Goal: Task Accomplishment & Management: Manage account settings

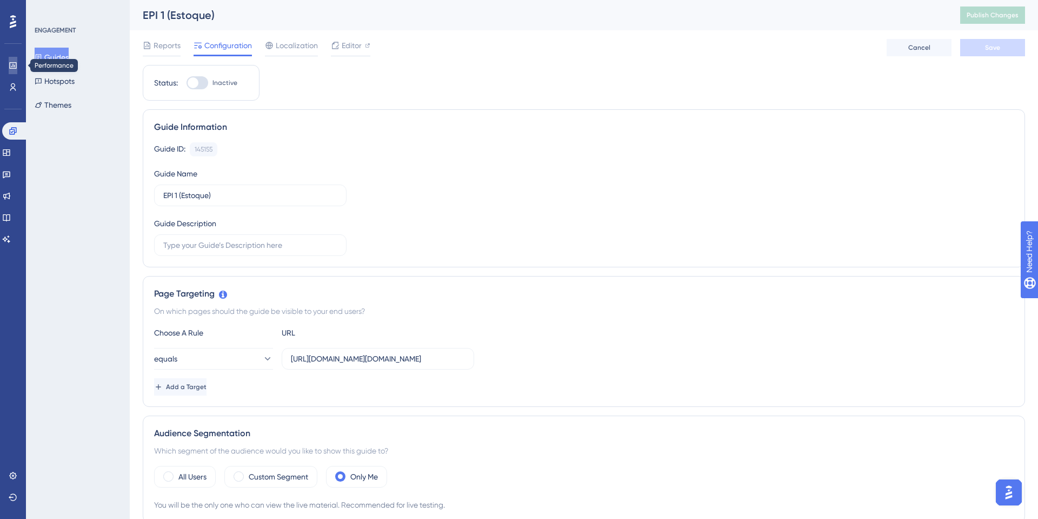
click at [17, 71] on link at bounding box center [13, 65] width 9 height 17
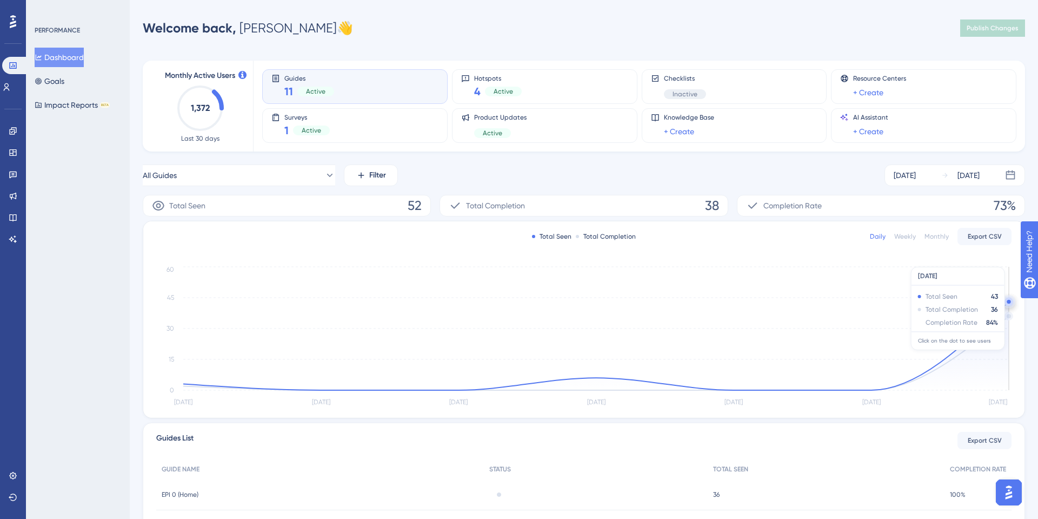
click at [1005, 303] on circle at bounding box center [1009, 301] width 9 height 9
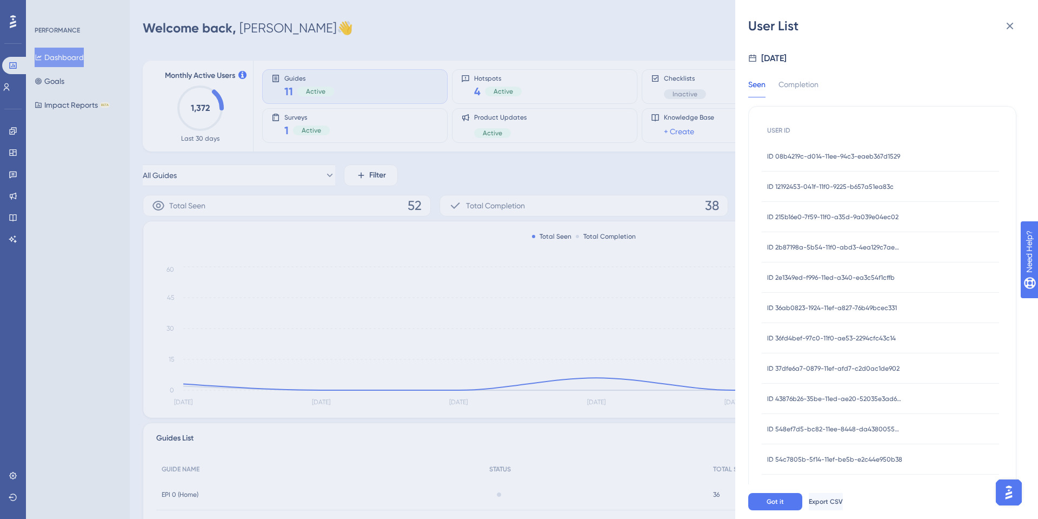
click at [801, 151] on div "ID 08b4219c-d014-11ee-94c3-eaeb367d1529 ID 08b4219c-d014-11ee-94c3-eaeb367d1529" at bounding box center [833, 156] width 133 height 30
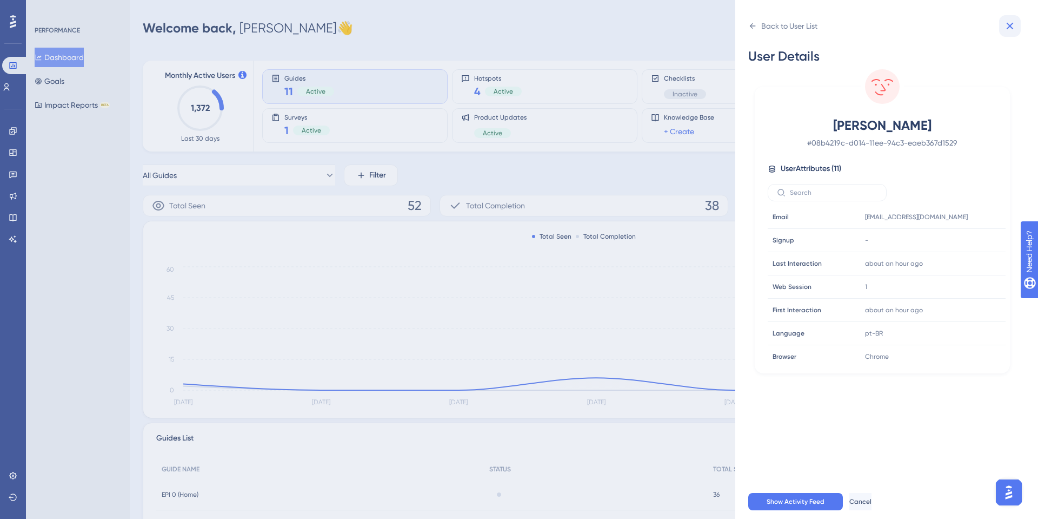
click at [1010, 21] on icon at bounding box center [1010, 25] width 13 height 13
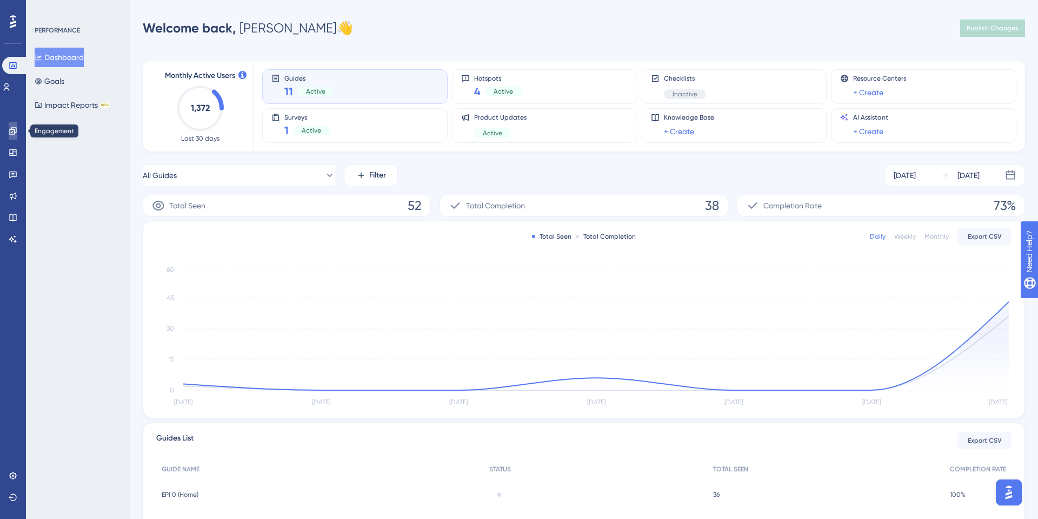
click at [9, 134] on link at bounding box center [13, 130] width 9 height 17
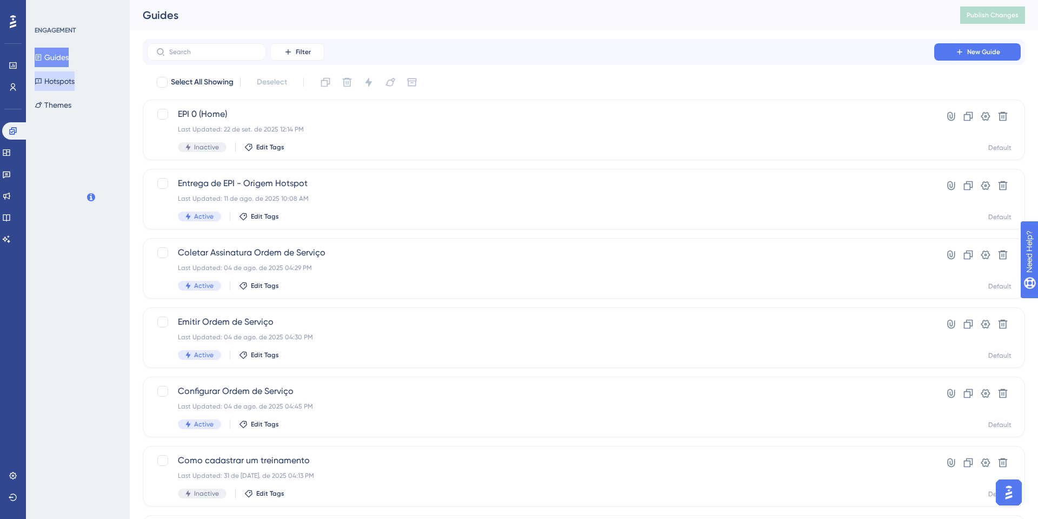
click at [58, 88] on button "Hotspots" at bounding box center [55, 80] width 40 height 19
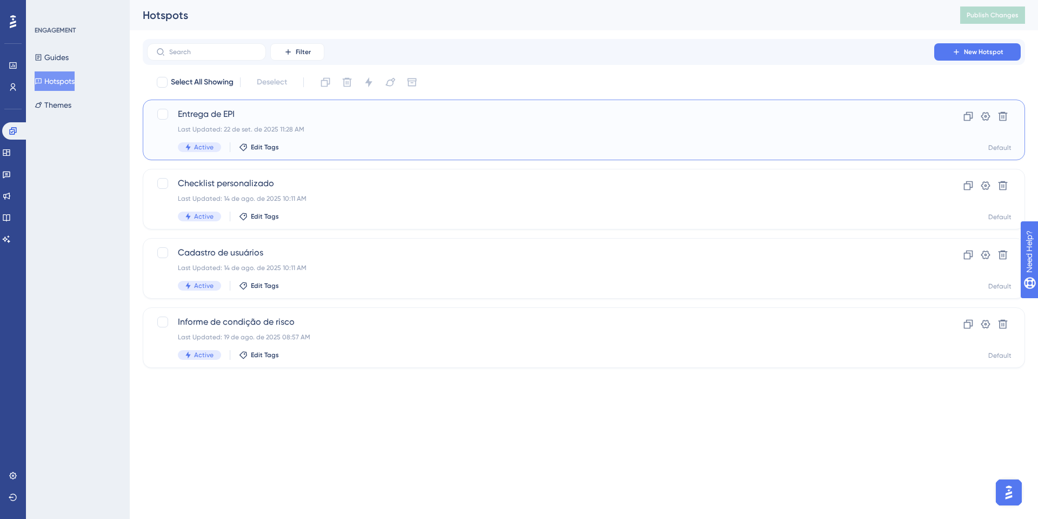
click at [237, 130] on div "Last Updated: 22 de set. de 2025 11:28 AM" at bounding box center [541, 129] width 726 height 9
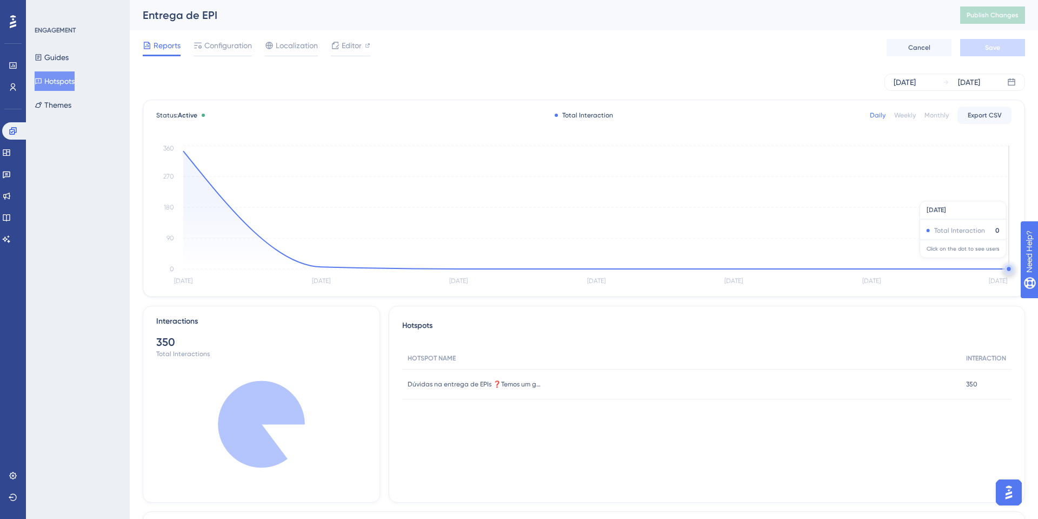
click at [1007, 263] on circle at bounding box center [1009, 269] width 12 height 12
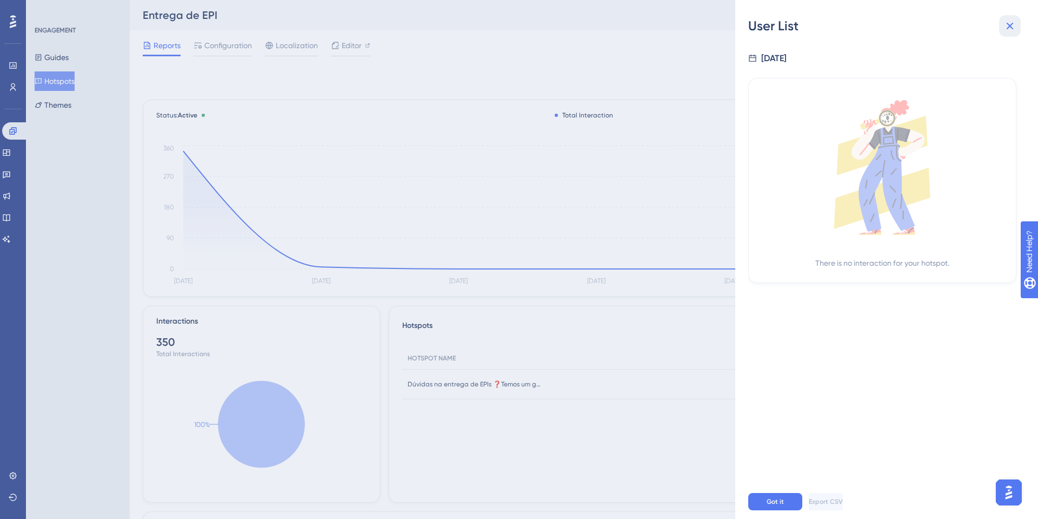
click at [1019, 32] on button at bounding box center [1010, 26] width 22 height 22
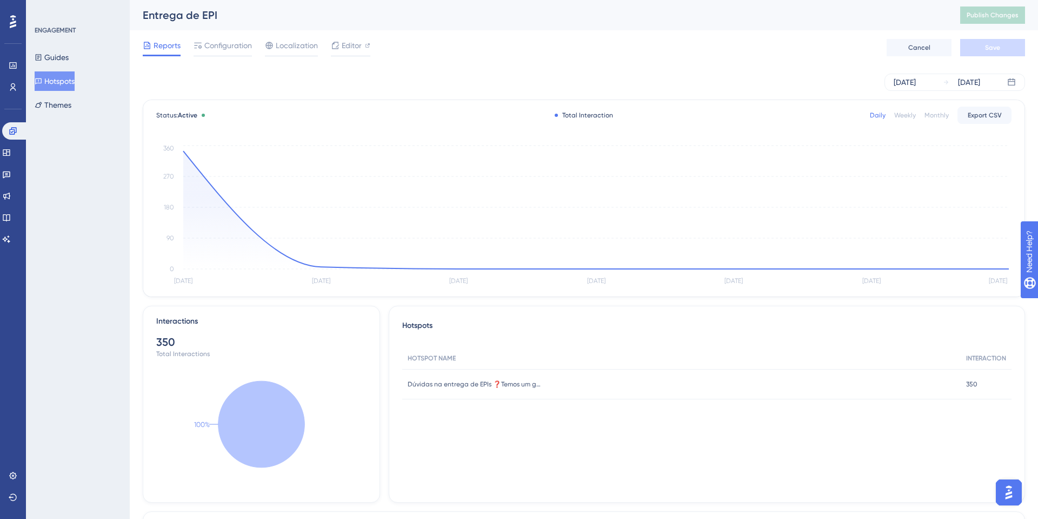
click at [92, 64] on div "Guides Hotspots Themes" at bounding box center [79, 81] width 88 height 67
click at [68, 81] on button "Hotspots" at bounding box center [55, 80] width 40 height 19
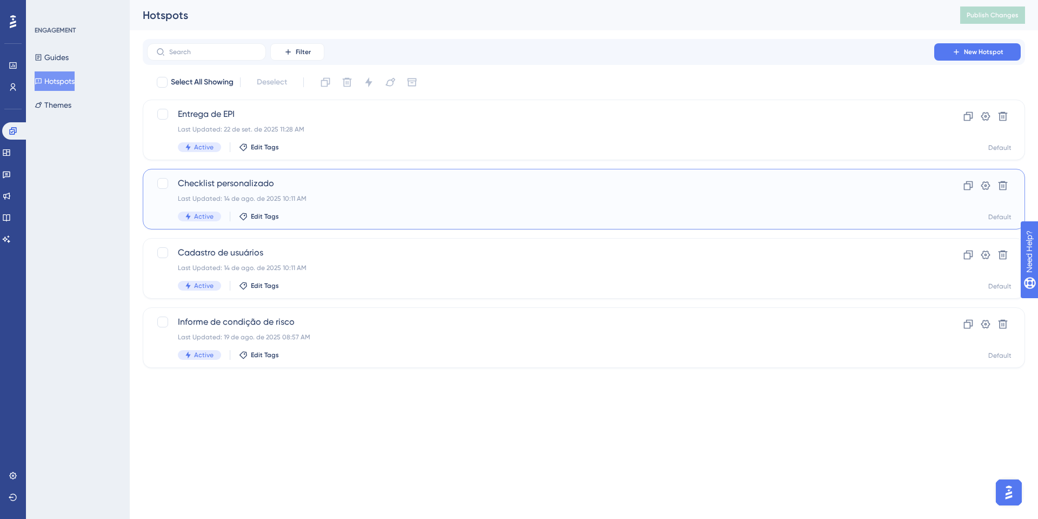
click at [234, 191] on div "Checklist personalizado Last Updated: 14 de ago. de 2025 10:11 AM Active Edit T…" at bounding box center [541, 199] width 726 height 44
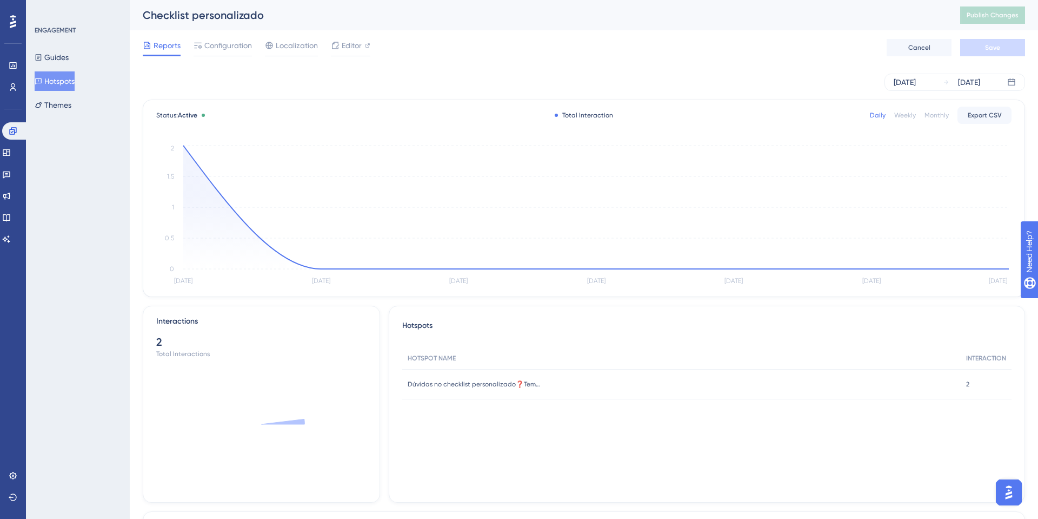
click at [68, 85] on button "Hotspots" at bounding box center [55, 80] width 40 height 19
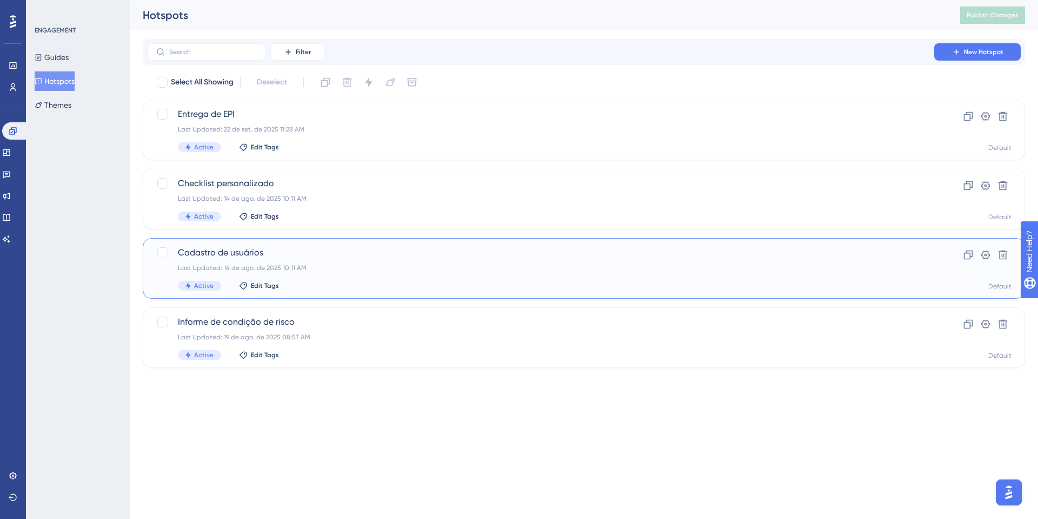
click at [213, 258] on span "Cadastro de usuários" at bounding box center [541, 252] width 726 height 13
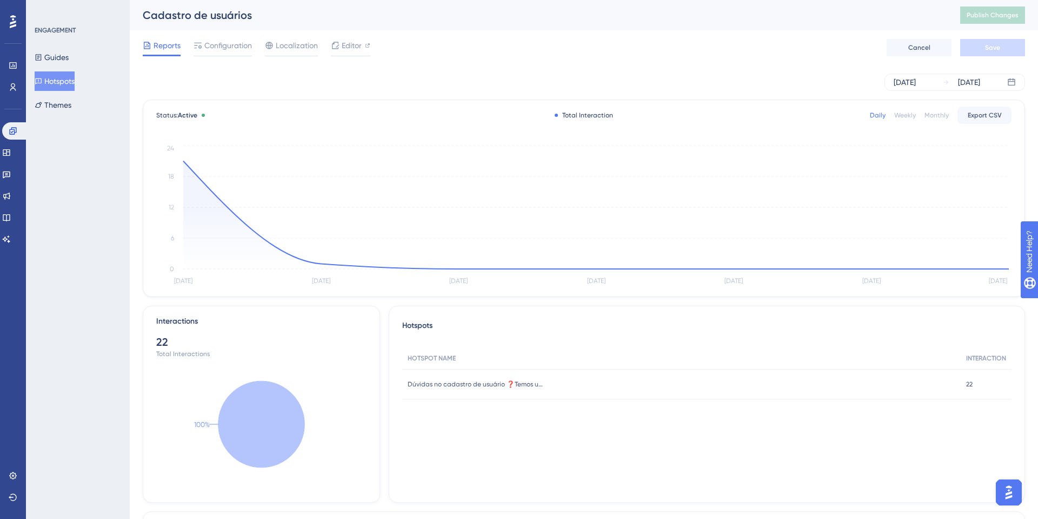
click at [52, 82] on button "Hotspots" at bounding box center [55, 80] width 40 height 19
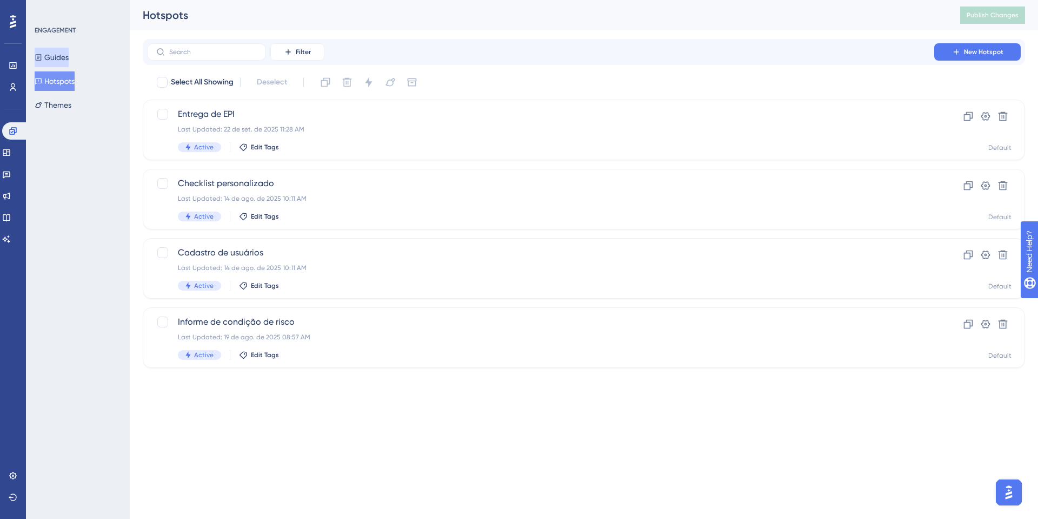
click at [69, 62] on button "Guides" at bounding box center [52, 57] width 34 height 19
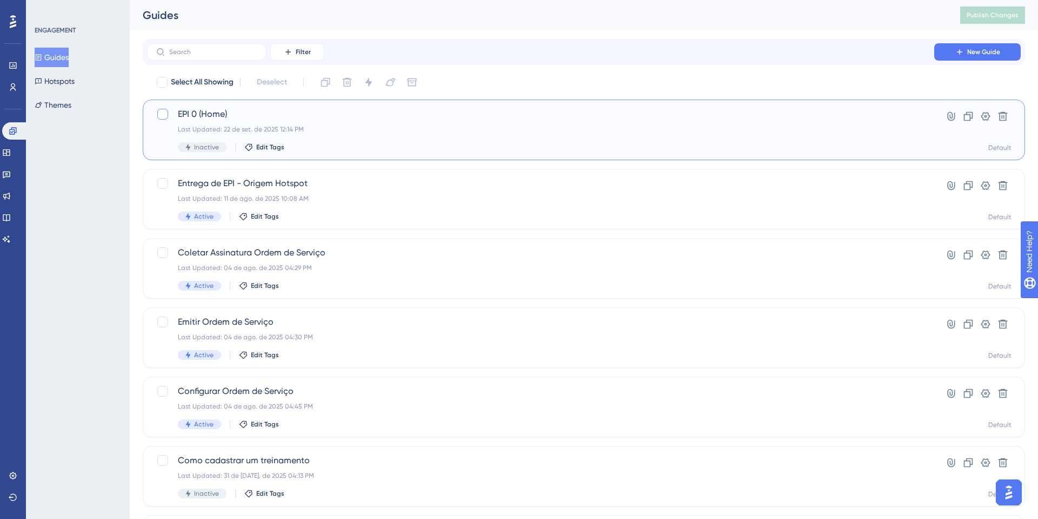
click at [159, 115] on div at bounding box center [162, 114] width 11 height 11
click at [169, 112] on label at bounding box center [163, 114] width 15 height 13
checkbox input "false"
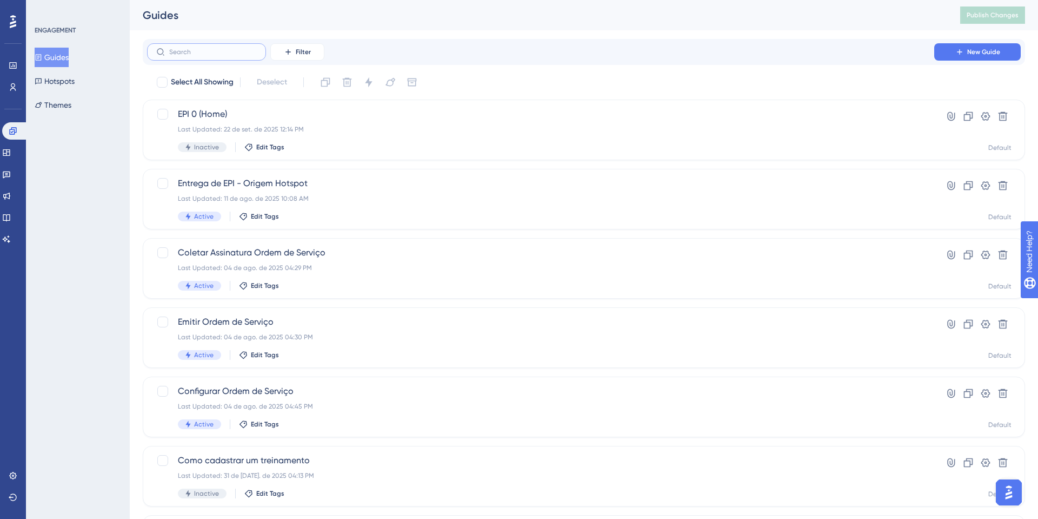
click at [204, 50] on input "text" at bounding box center [213, 52] width 88 height 8
type input "epi"
click at [469, 29] on div "Guides Publish Changes" at bounding box center [584, 15] width 908 height 30
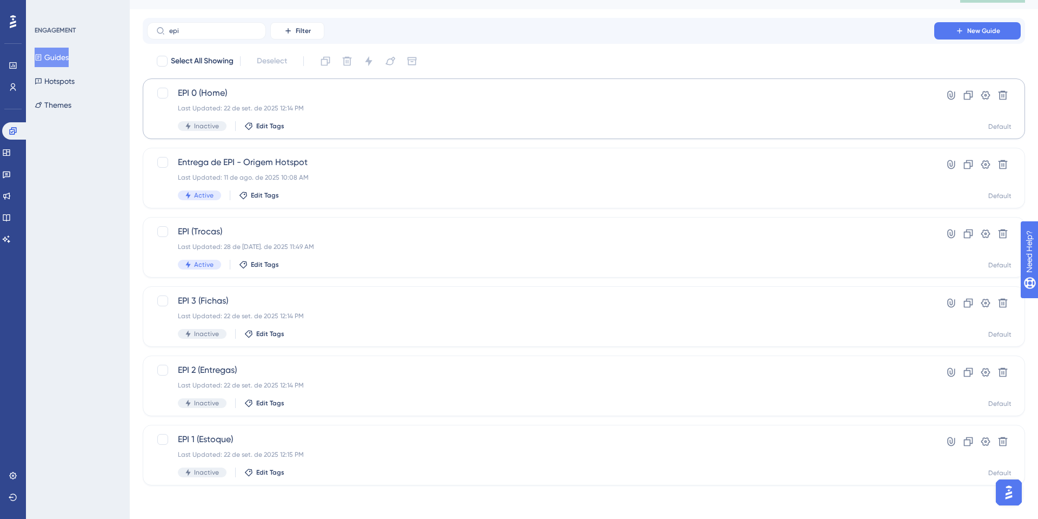
scroll to position [22, 0]
click at [165, 91] on div at bounding box center [162, 92] width 11 height 11
checkbox input "true"
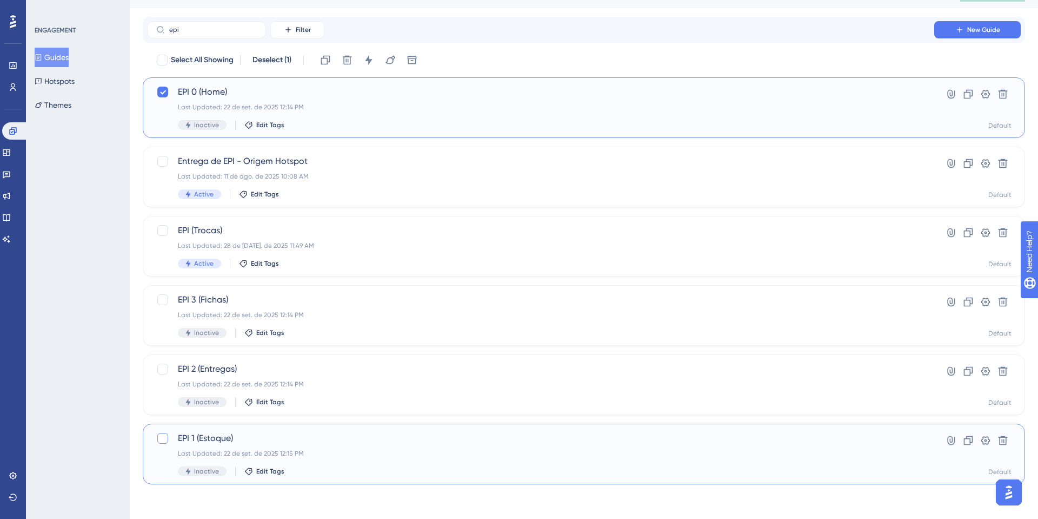
click at [158, 436] on div at bounding box center [162, 438] width 11 height 11
checkbox input "true"
click at [164, 369] on div at bounding box center [162, 368] width 11 height 11
checkbox input "true"
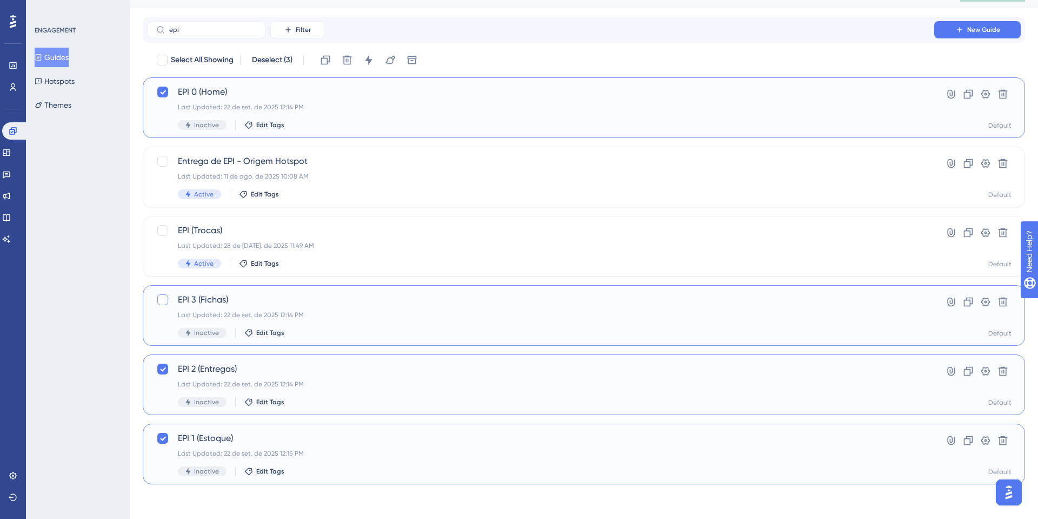
click at [162, 295] on div at bounding box center [162, 299] width 11 height 11
checkbox input "true"
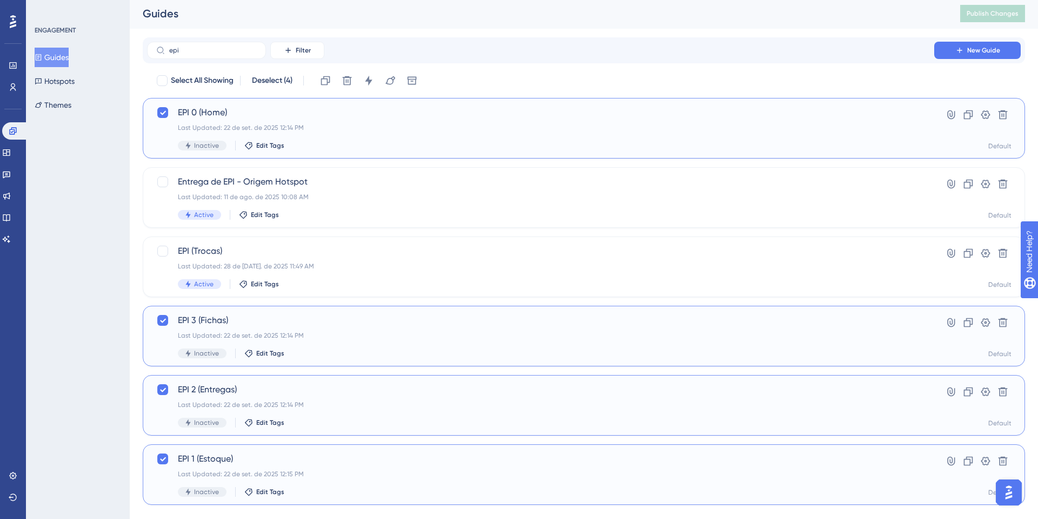
scroll to position [0, 0]
click at [377, 88] on button at bounding box center [368, 82] width 17 height 17
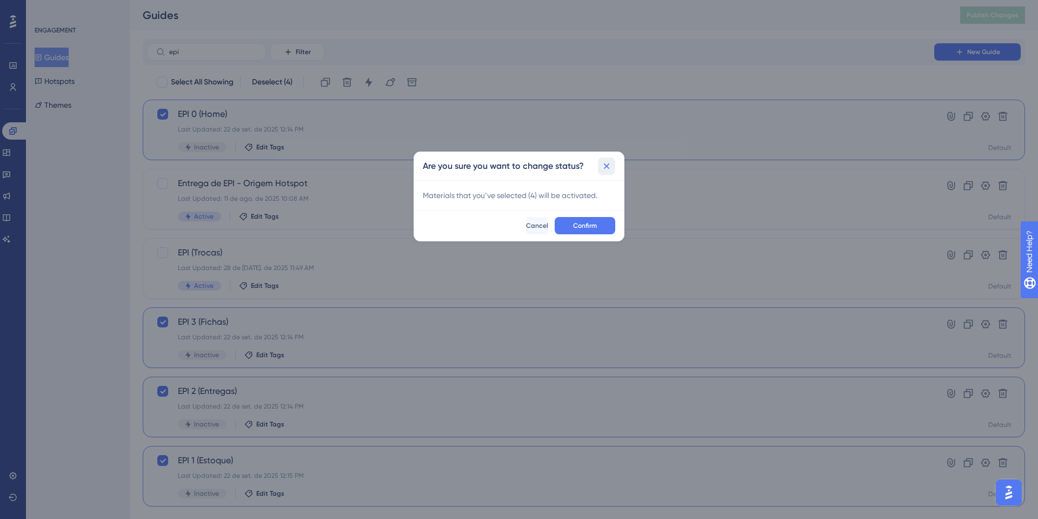
click at [610, 163] on icon at bounding box center [606, 166] width 11 height 11
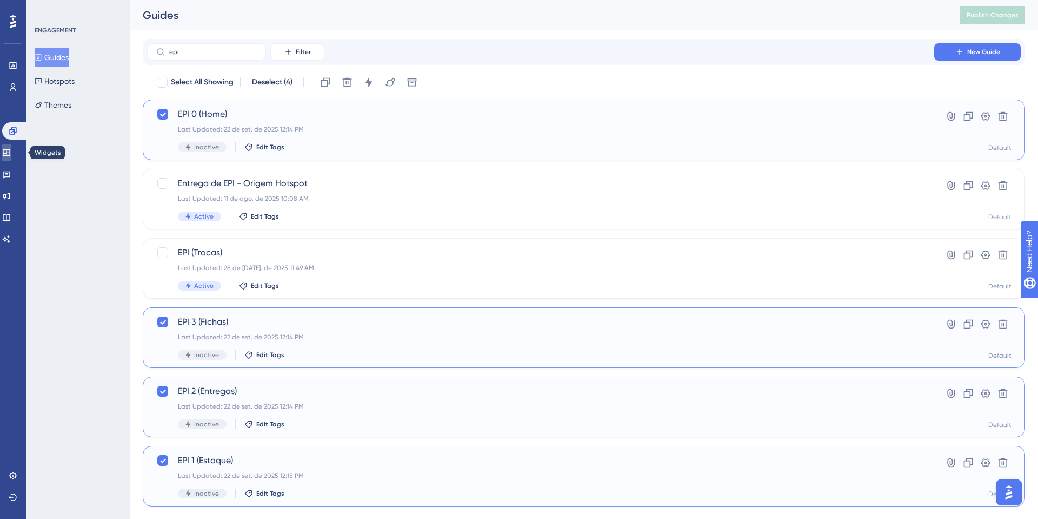
click at [11, 153] on icon at bounding box center [6, 152] width 9 height 9
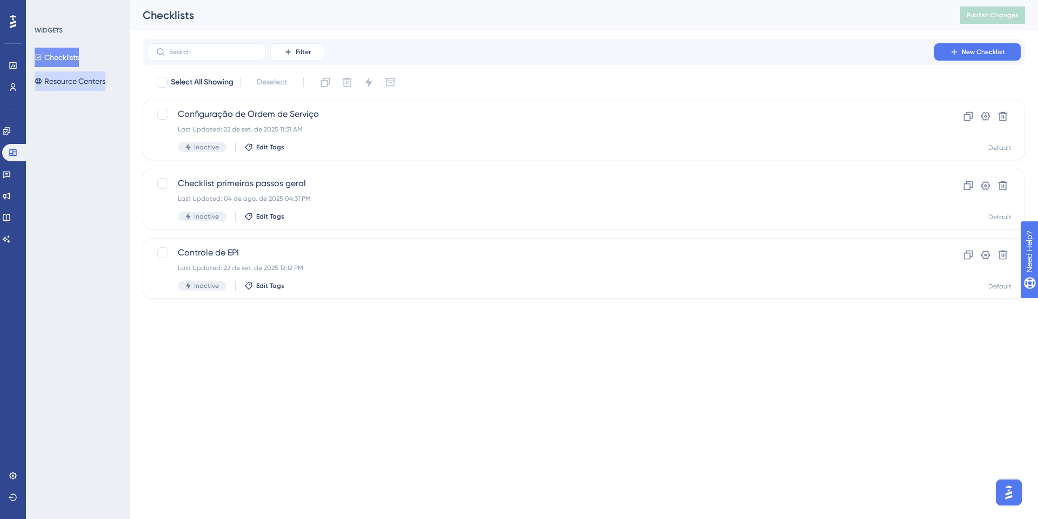
click at [65, 85] on button "Resource Centers" at bounding box center [70, 80] width 71 height 19
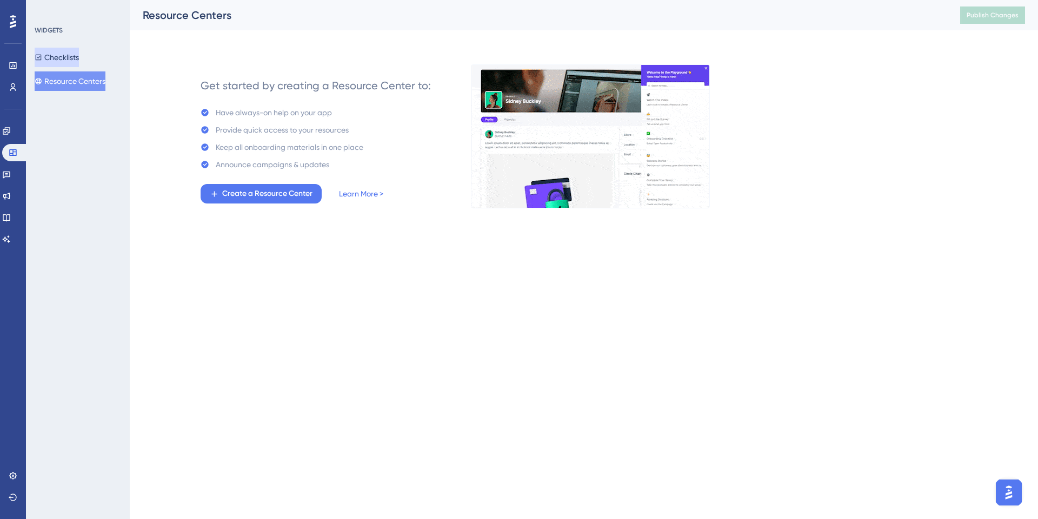
click at [75, 56] on button "Checklists" at bounding box center [57, 57] width 44 height 19
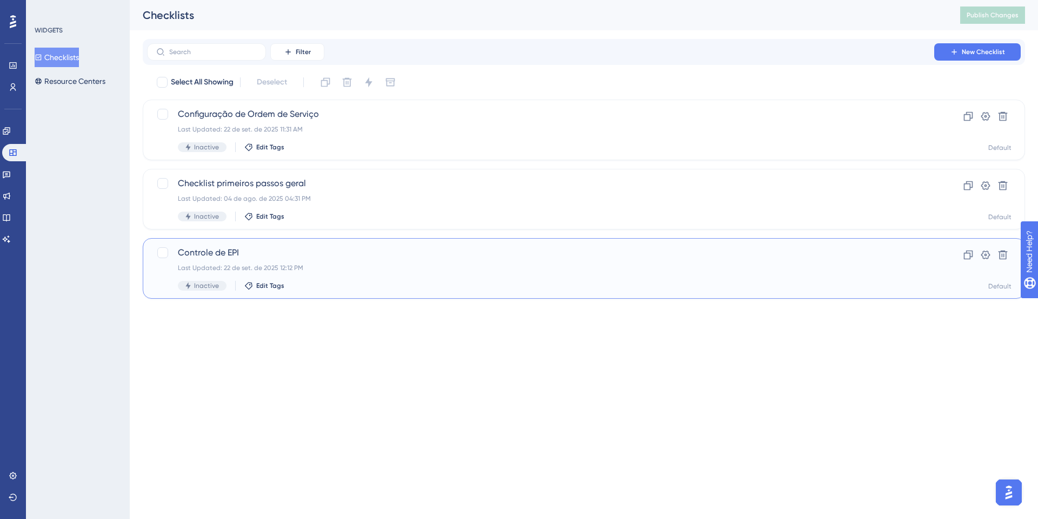
click at [261, 271] on div "Last Updated: 22 de set. de 2025 12:12 PM" at bounding box center [541, 267] width 726 height 9
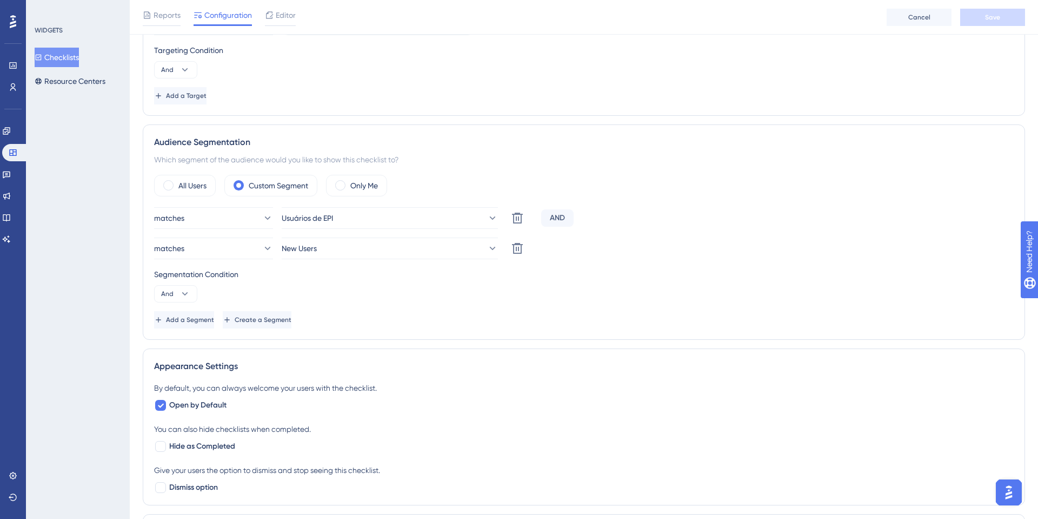
scroll to position [353, 0]
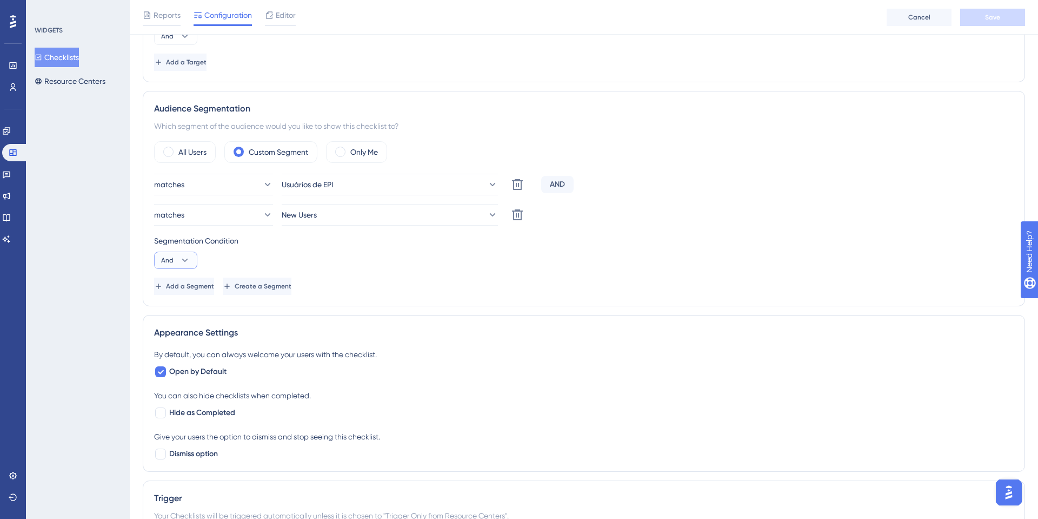
click at [174, 256] on button "And" at bounding box center [175, 259] width 43 height 17
click at [366, 213] on button "New Users" at bounding box center [390, 215] width 216 height 22
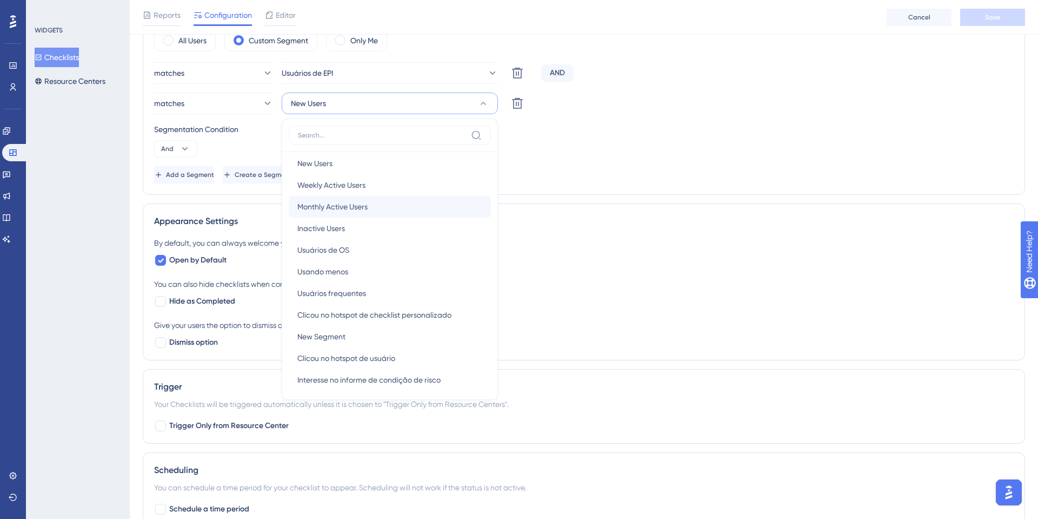
scroll to position [32, 0]
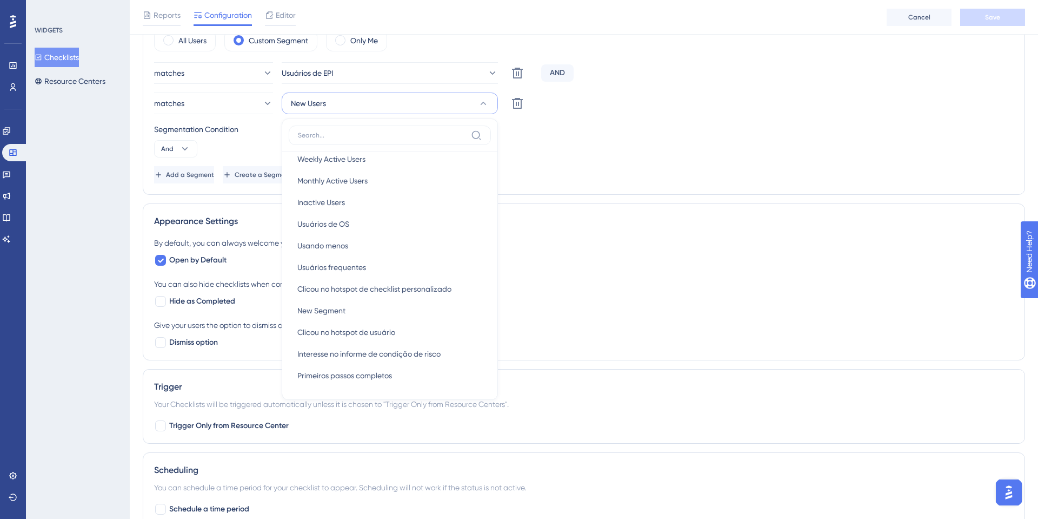
click at [615, 164] on div "matches Usuários de EPI Delete AND matches New Users New Users New Users Weekly…" at bounding box center [584, 122] width 860 height 121
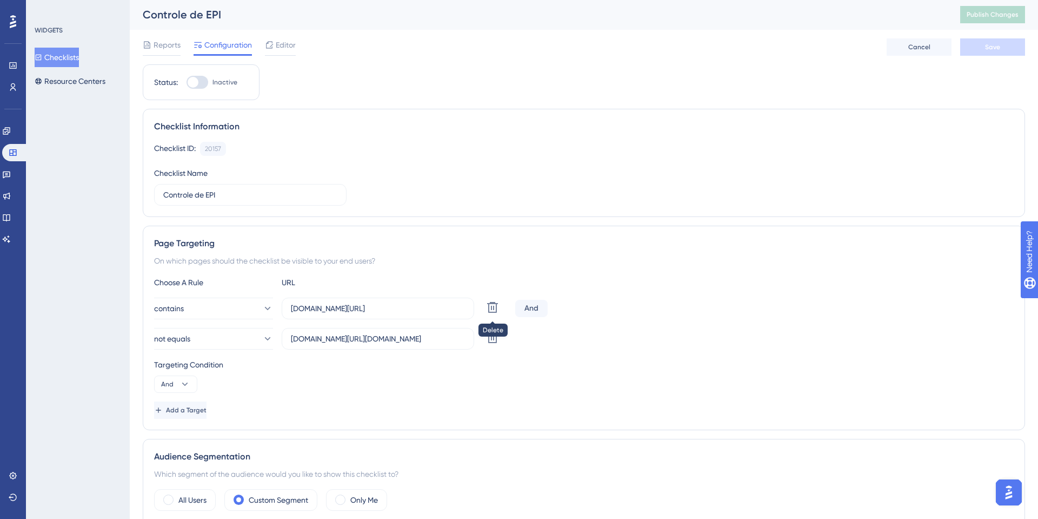
scroll to position [0, 0]
click at [197, 84] on div at bounding box center [193, 82] width 11 height 11
click at [187, 83] on input "Inactive" at bounding box center [186, 83] width 1 height 1
checkbox input "true"
click at [984, 43] on button "Save" at bounding box center [992, 47] width 65 height 17
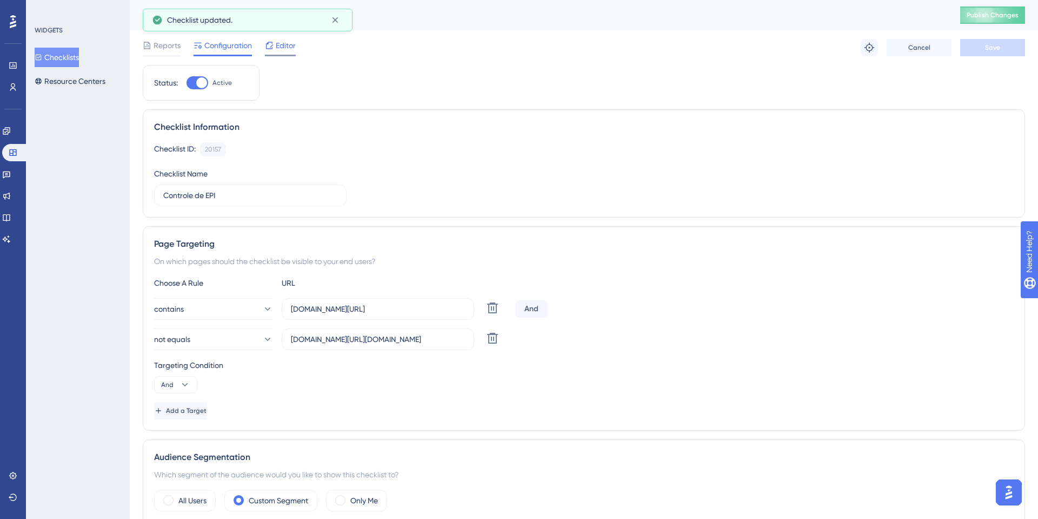
click at [288, 52] on div "Editor" at bounding box center [280, 47] width 31 height 17
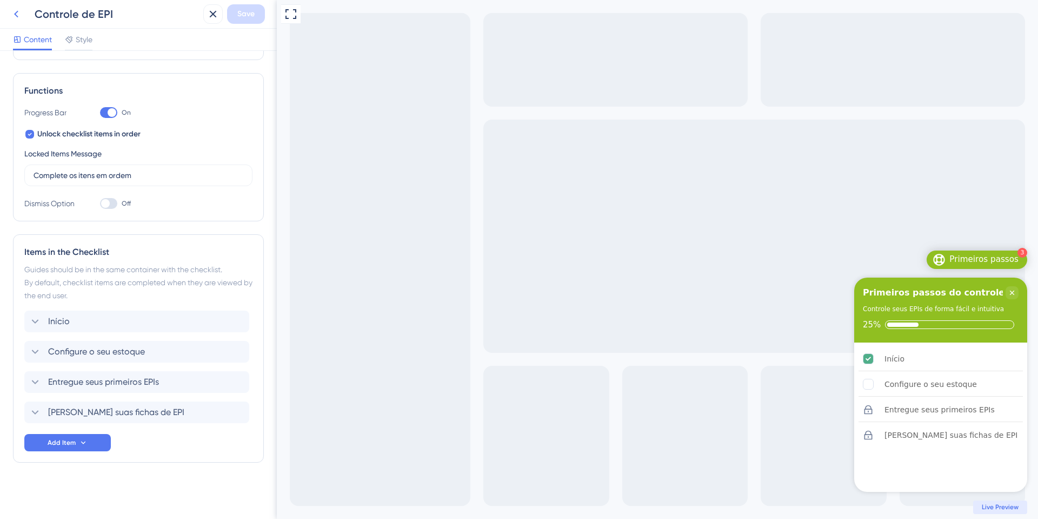
click at [12, 15] on icon at bounding box center [16, 14] width 13 height 13
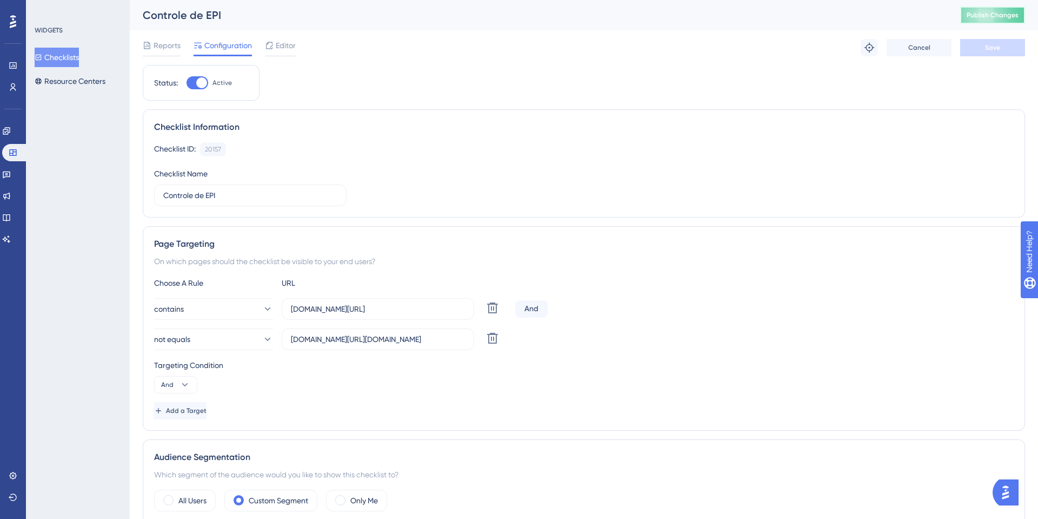
click at [1000, 9] on button "Publish Changes" at bounding box center [992, 14] width 65 height 17
click at [11, 70] on link at bounding box center [13, 65] width 9 height 17
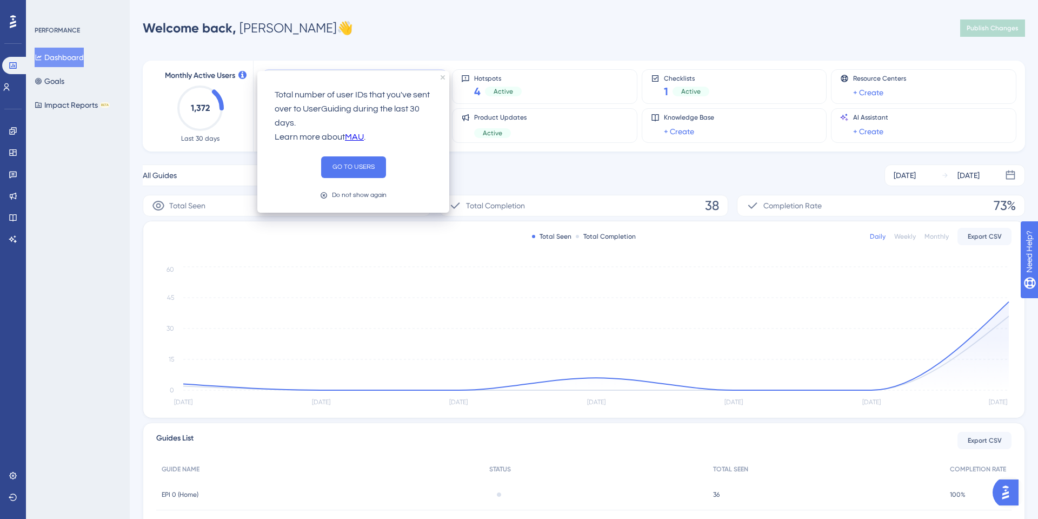
click at [17, 140] on div "Engagement Widgets Feedback Product Updates Knowledge Base AI Assistant" at bounding box center [13, 184] width 9 height 125
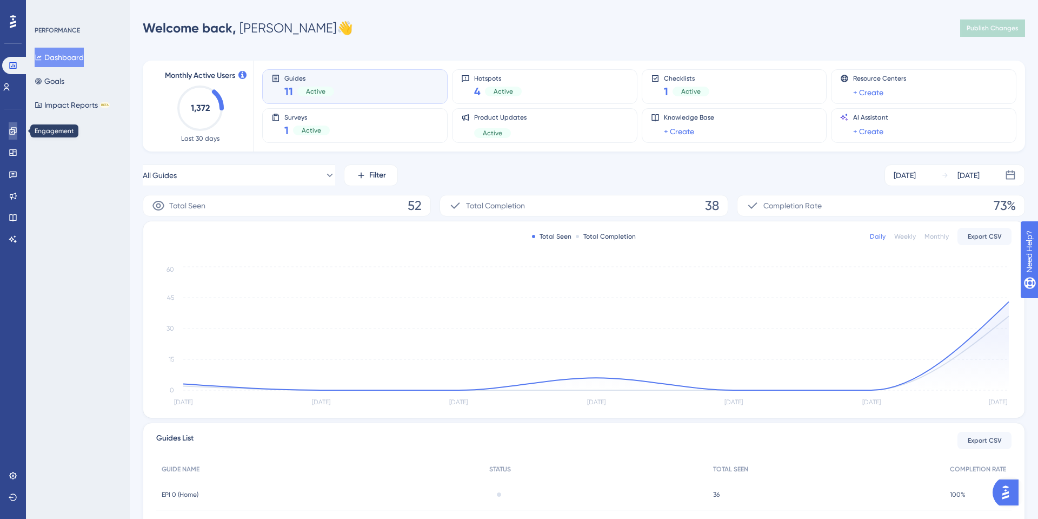
click at [17, 136] on link at bounding box center [13, 130] width 9 height 17
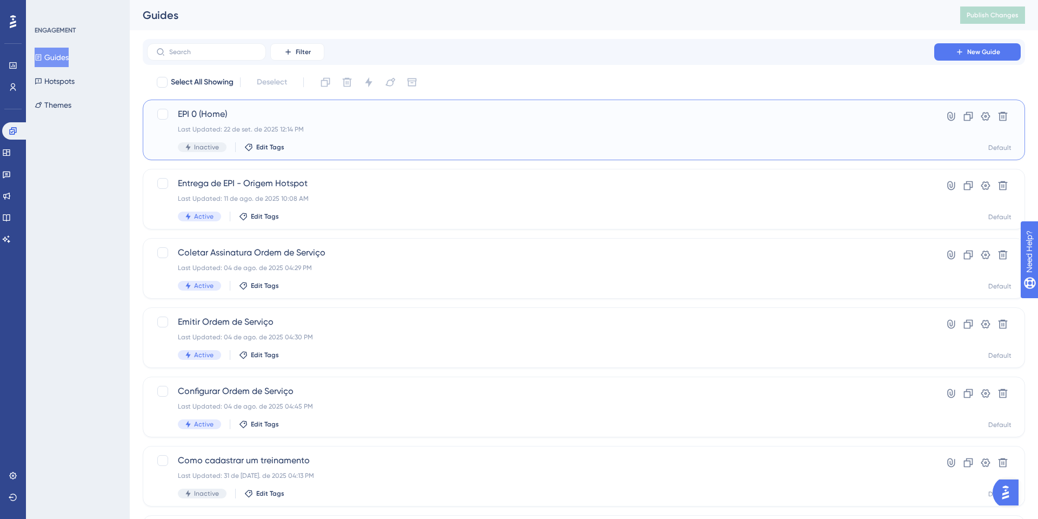
click at [335, 148] on div "Inactive Edit Tags" at bounding box center [541, 147] width 726 height 10
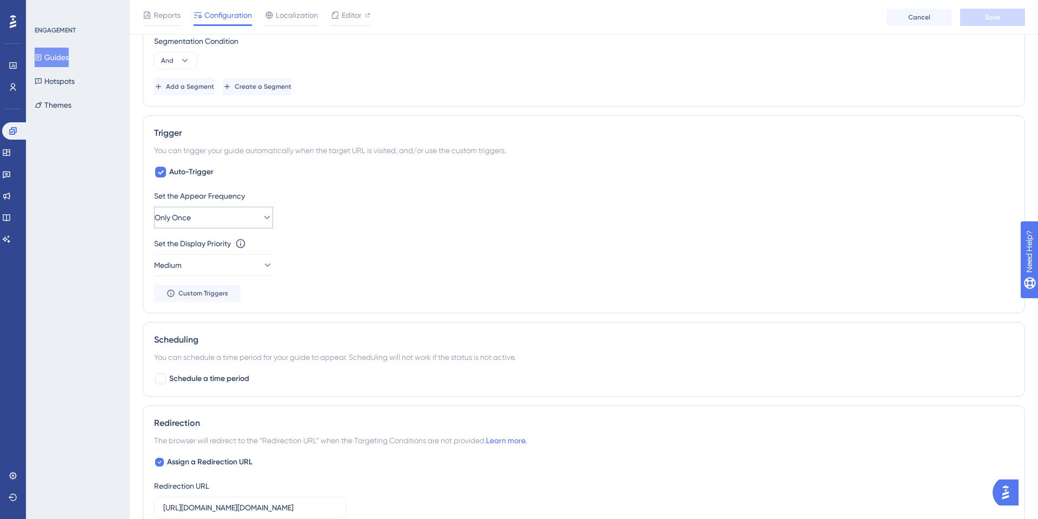
scroll to position [549, 0]
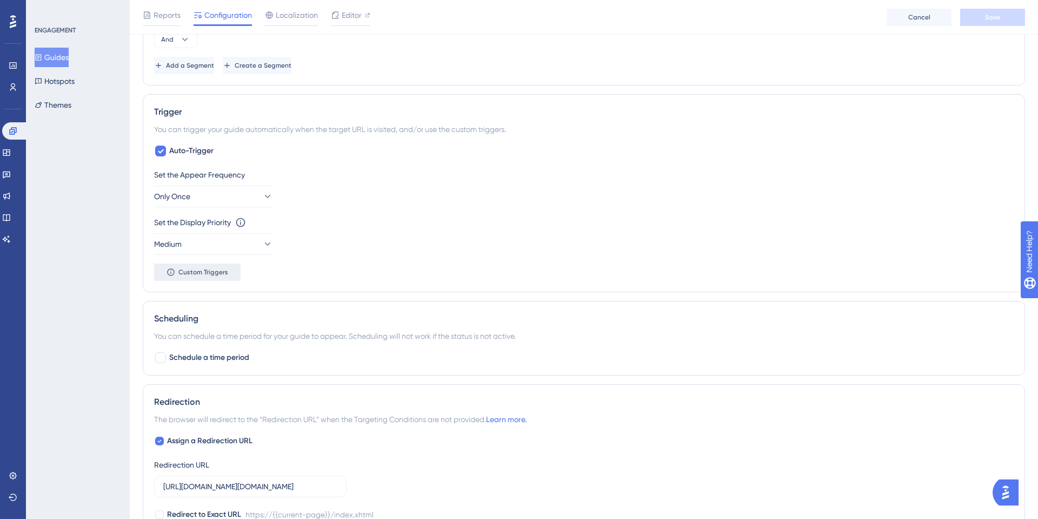
click at [219, 273] on span "Custom Triggers" at bounding box center [203, 272] width 50 height 9
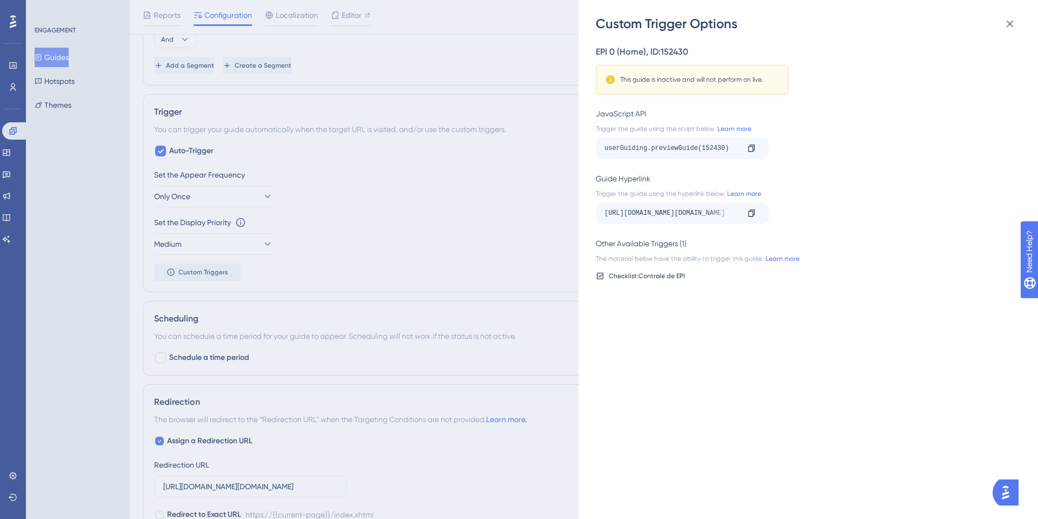
click at [641, 276] on div "Checklist: Controle de EPI" at bounding box center [647, 275] width 76 height 9
click at [659, 273] on div "Checklist: Controle de EPI" at bounding box center [647, 275] width 76 height 9
click at [1018, 33] on div "EPI 0 (Home) , ID: 152430 This guide is inactive and will not perform on live. …" at bounding box center [814, 275] width 436 height 486
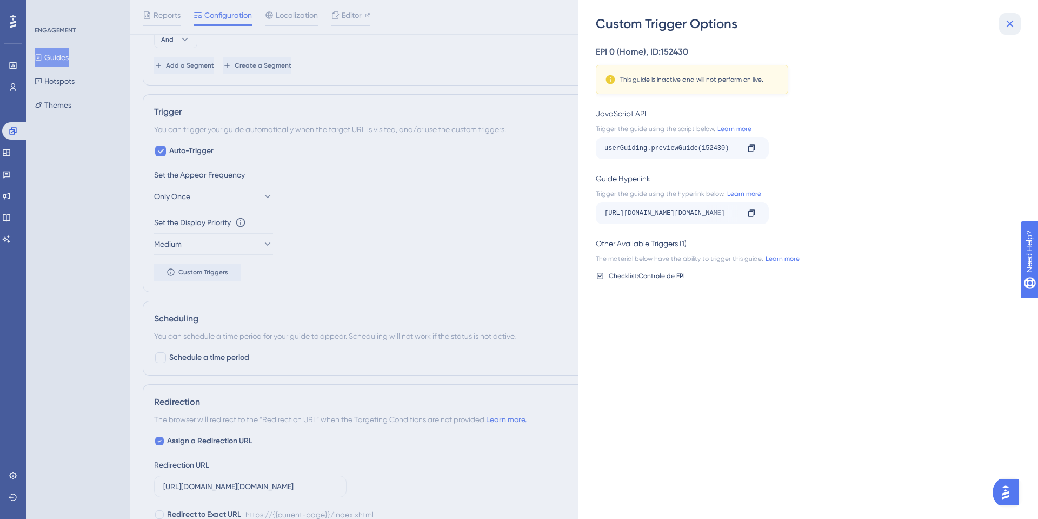
click at [1009, 19] on icon at bounding box center [1010, 23] width 13 height 13
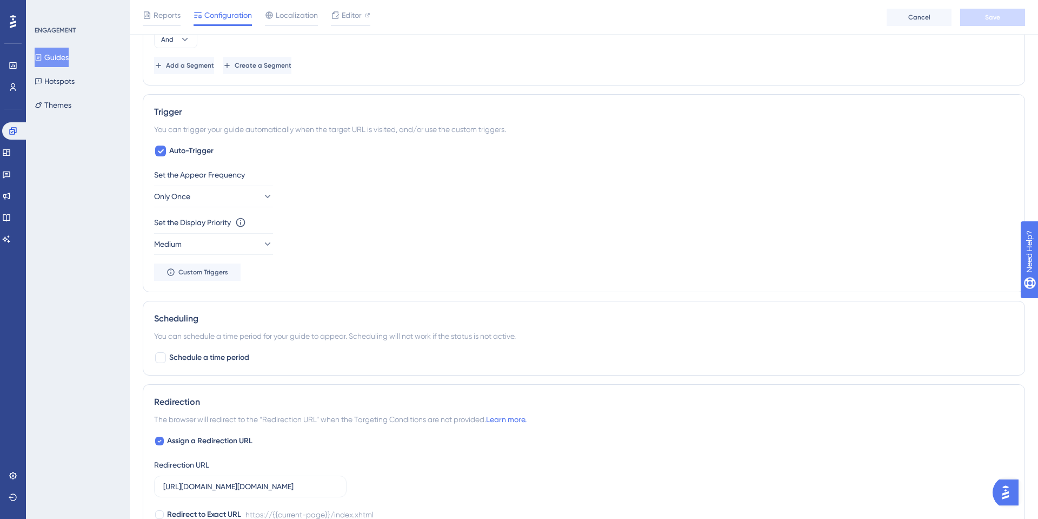
click at [193, 142] on div "Trigger You can trigger your guide automatically when the target URL is visited…" at bounding box center [584, 193] width 882 height 198
click at [188, 151] on span "Auto-Trigger" at bounding box center [191, 150] width 44 height 13
checkbox input "false"
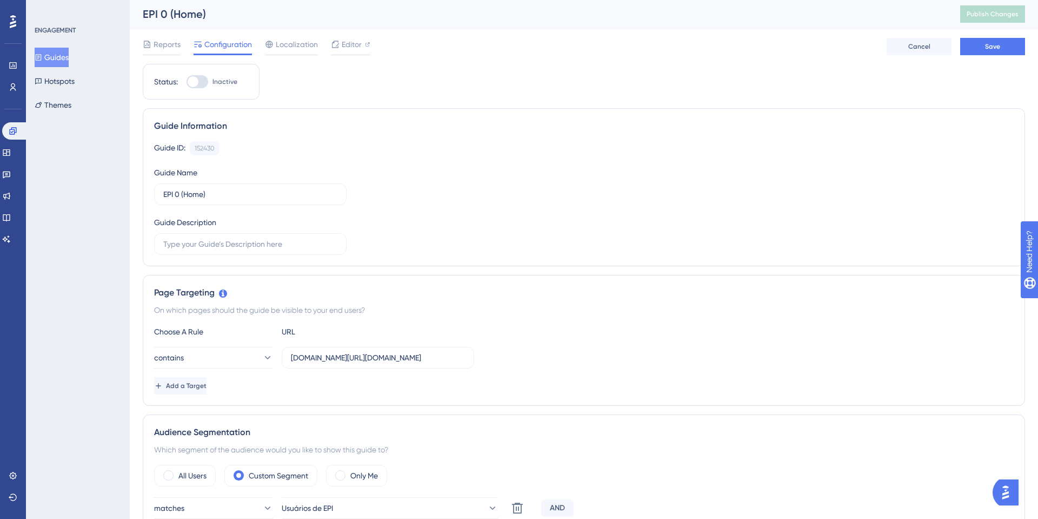
scroll to position [0, 0]
click at [192, 82] on div at bounding box center [193, 82] width 11 height 11
click at [187, 83] on input "Inactive" at bounding box center [186, 83] width 1 height 1
checkbox input "true"
click at [1007, 47] on button "Save" at bounding box center [992, 47] width 65 height 17
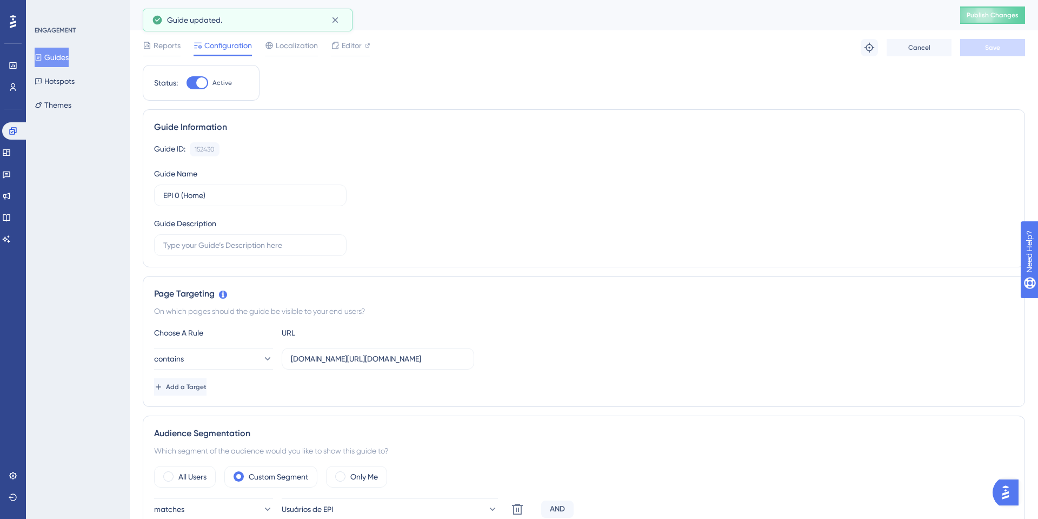
click at [1006, 25] on div "EPI 0 (Home) Publish Changes" at bounding box center [584, 15] width 908 height 30
click at [1006, 14] on span "Publish Changes" at bounding box center [993, 15] width 52 height 9
click at [64, 61] on button "Guides" at bounding box center [52, 57] width 34 height 19
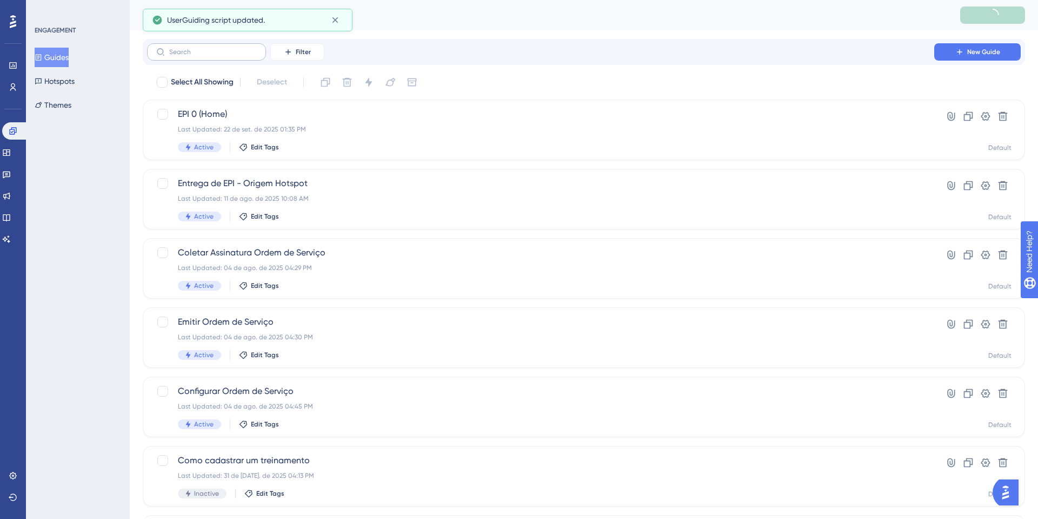
click at [203, 45] on label at bounding box center [206, 51] width 119 height 17
click at [203, 48] on input "text" at bounding box center [213, 52] width 88 height 8
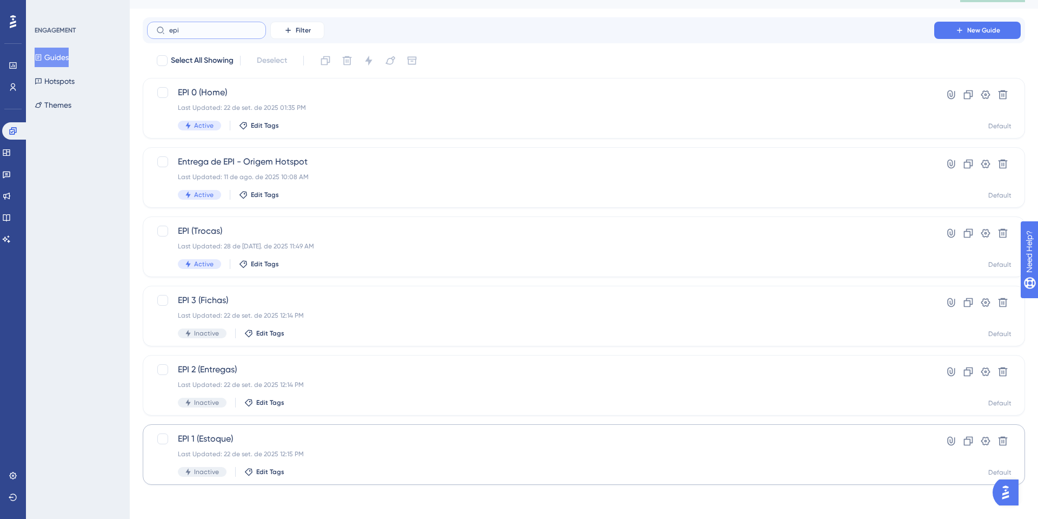
scroll to position [22, 0]
type input "epi"
click at [162, 433] on div at bounding box center [162, 438] width 11 height 11
checkbox input "true"
click at [165, 368] on div at bounding box center [162, 368] width 11 height 11
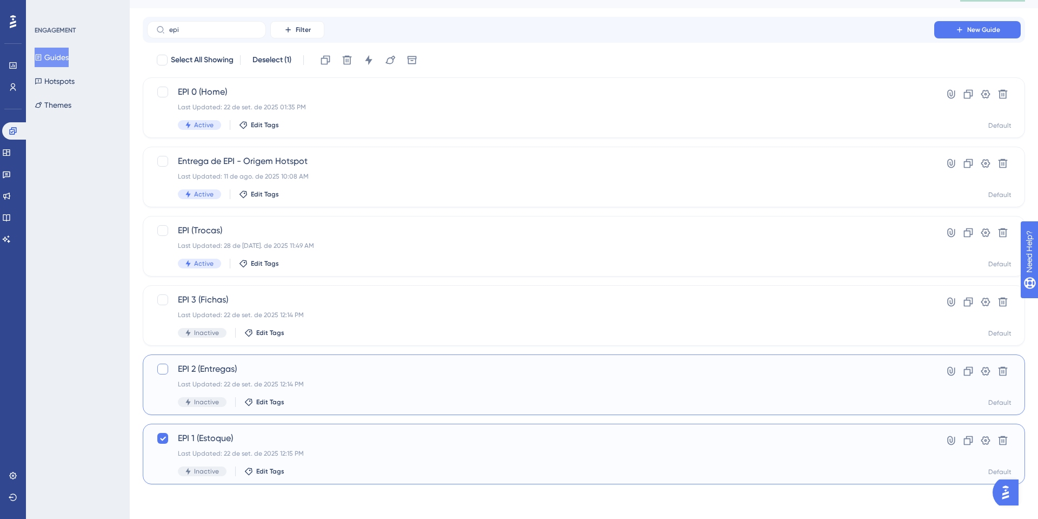
checkbox input "true"
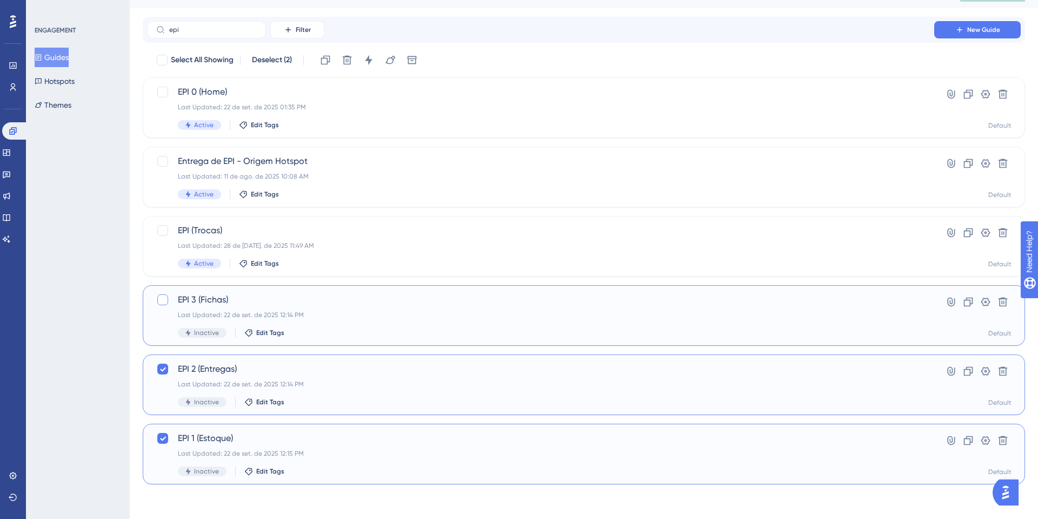
click at [163, 295] on div at bounding box center [162, 299] width 11 height 11
checkbox input "true"
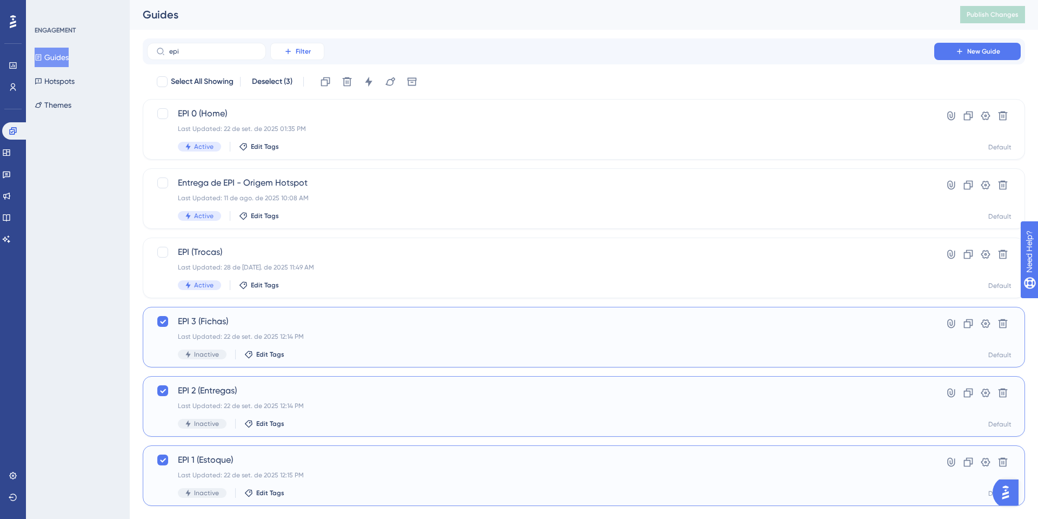
scroll to position [0, 0]
click at [373, 80] on icon at bounding box center [368, 82] width 11 height 11
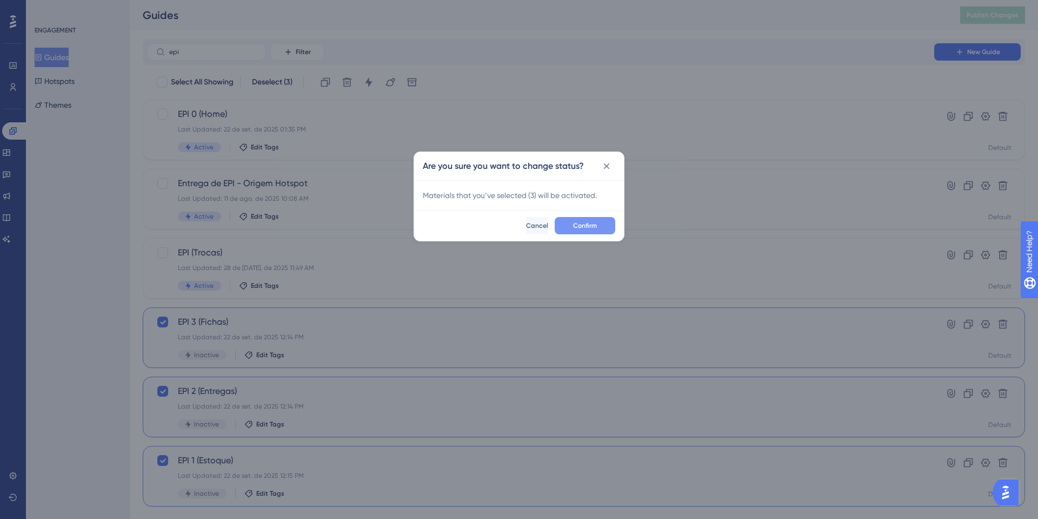
click at [567, 223] on button "Confirm" at bounding box center [585, 225] width 61 height 17
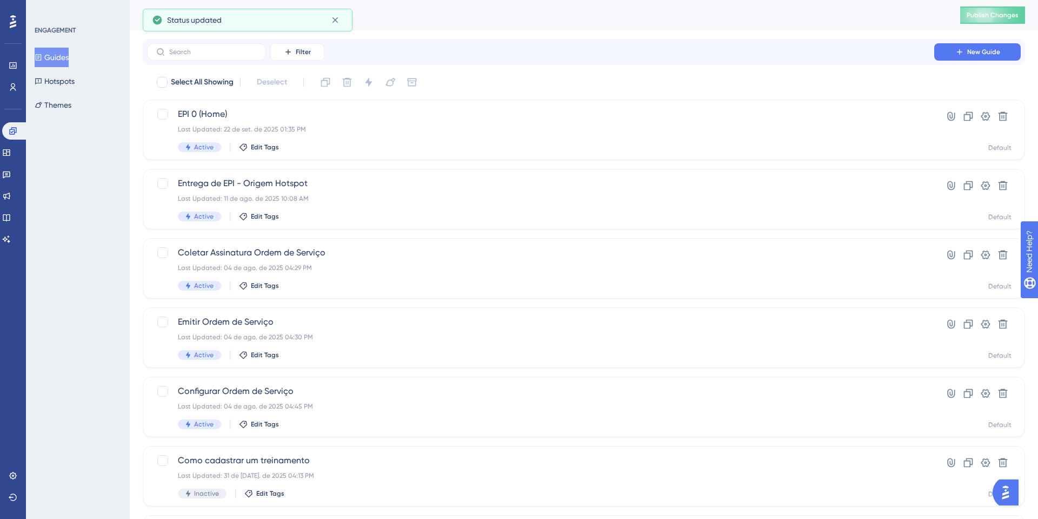
click at [221, 61] on div "Filter New Guide" at bounding box center [584, 52] width 882 height 26
click at [222, 59] on label at bounding box center [206, 51] width 119 height 17
click at [222, 56] on input "text" at bounding box center [213, 52] width 88 height 8
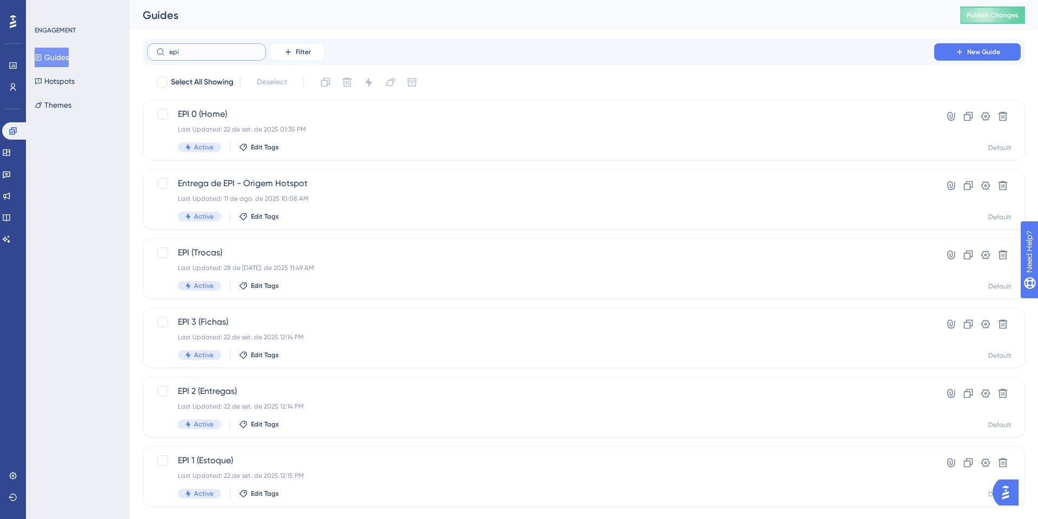
type input "epia"
checkbox input "true"
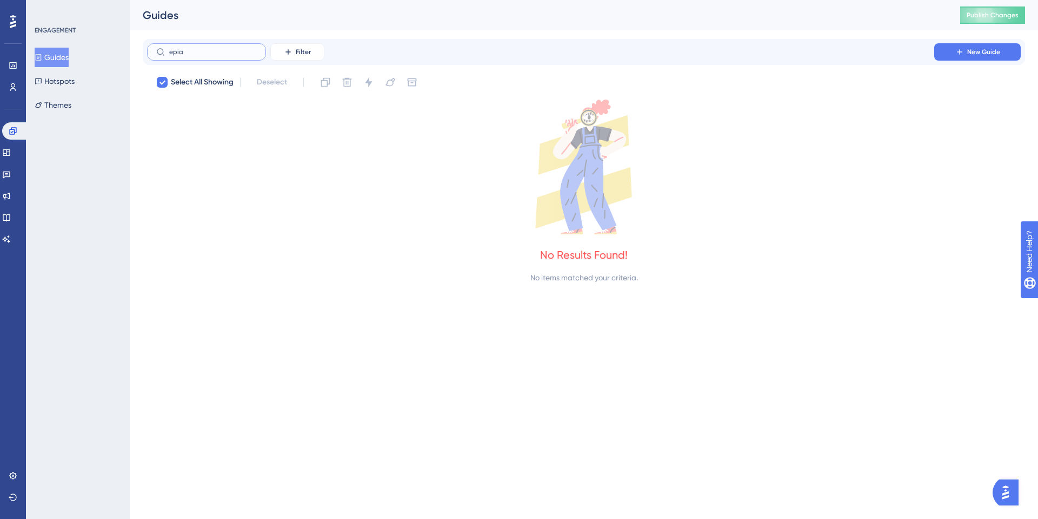
type input "epi"
checkbox input "false"
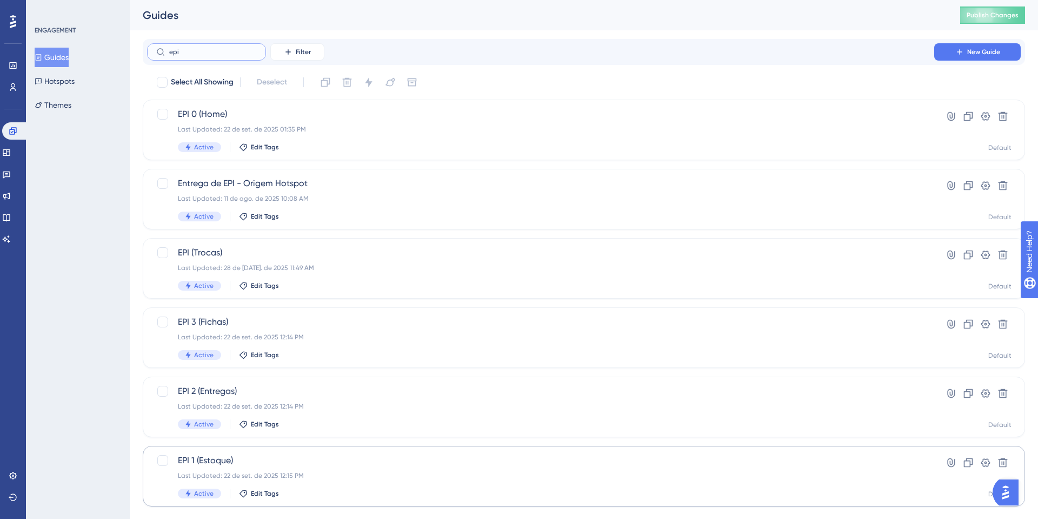
type input "epi"
click at [258, 454] on span "EPI 1 (Estoque)" at bounding box center [541, 460] width 726 height 13
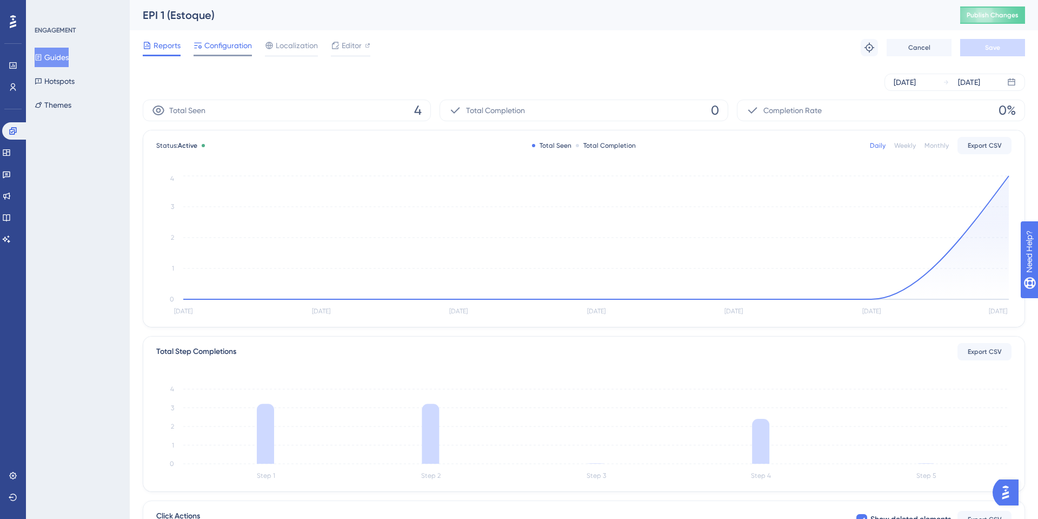
click at [235, 48] on span "Configuration" at bounding box center [228, 45] width 48 height 13
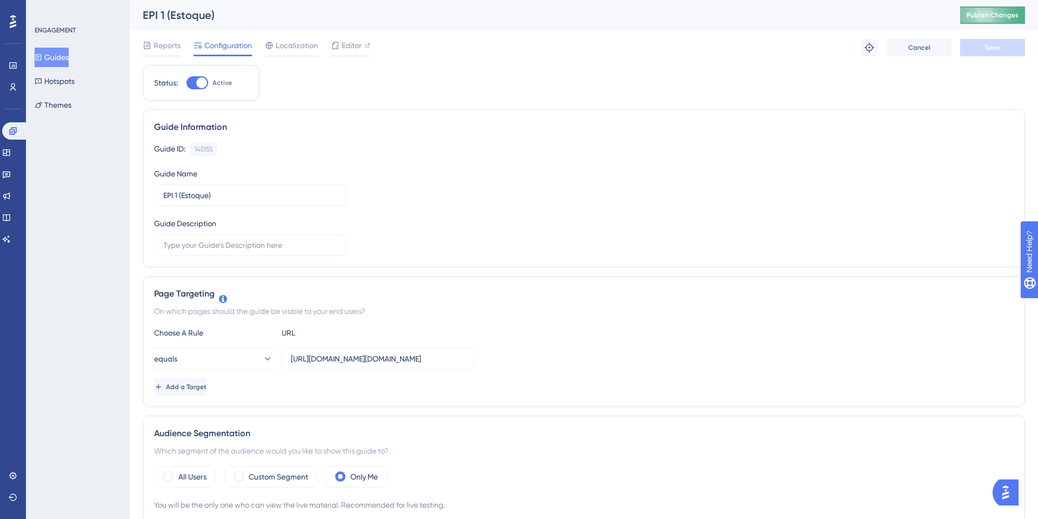
click at [987, 15] on span "Publish Changes" at bounding box center [993, 15] width 52 height 9
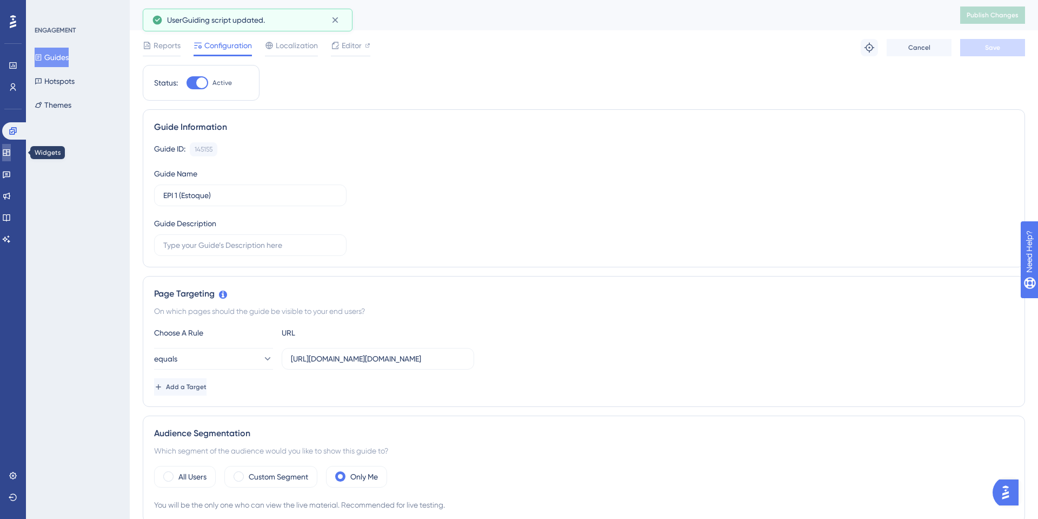
click at [11, 152] on link at bounding box center [6, 152] width 9 height 17
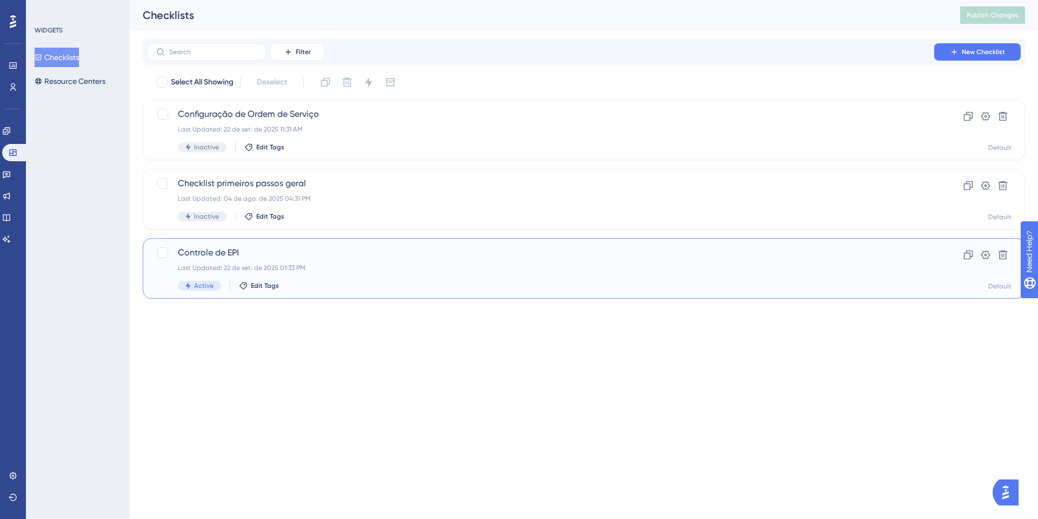
click at [268, 268] on div "Last Updated: 22 de set. de 2025 01:33 PM" at bounding box center [541, 267] width 726 height 9
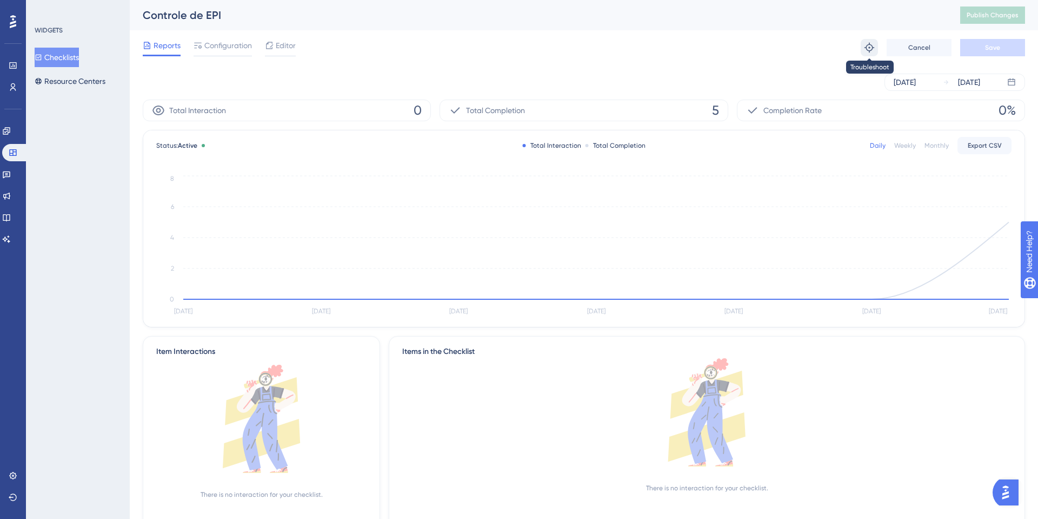
click at [878, 47] on button at bounding box center [869, 47] width 17 height 17
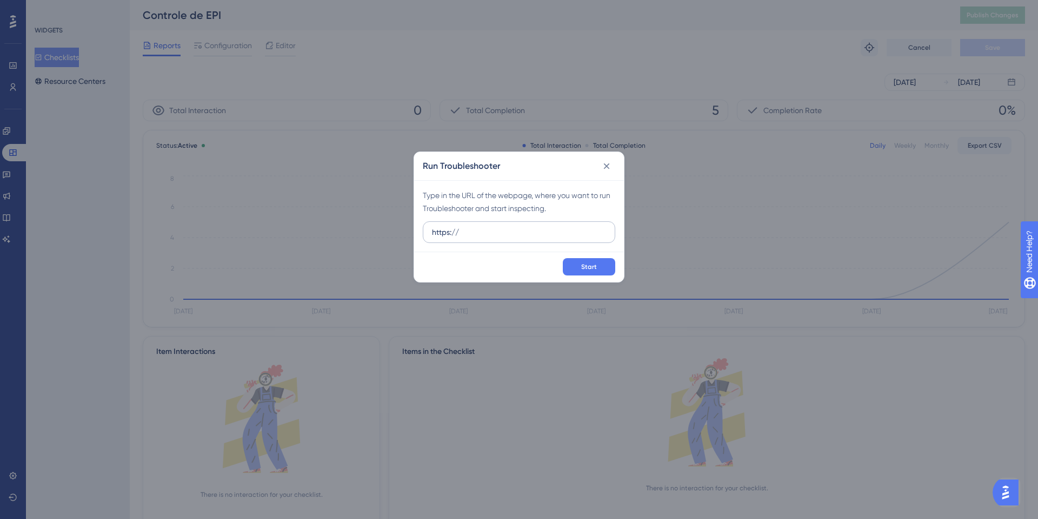
click at [490, 230] on input "https://" at bounding box center [519, 232] width 174 height 12
click at [606, 162] on icon at bounding box center [606, 166] width 11 height 11
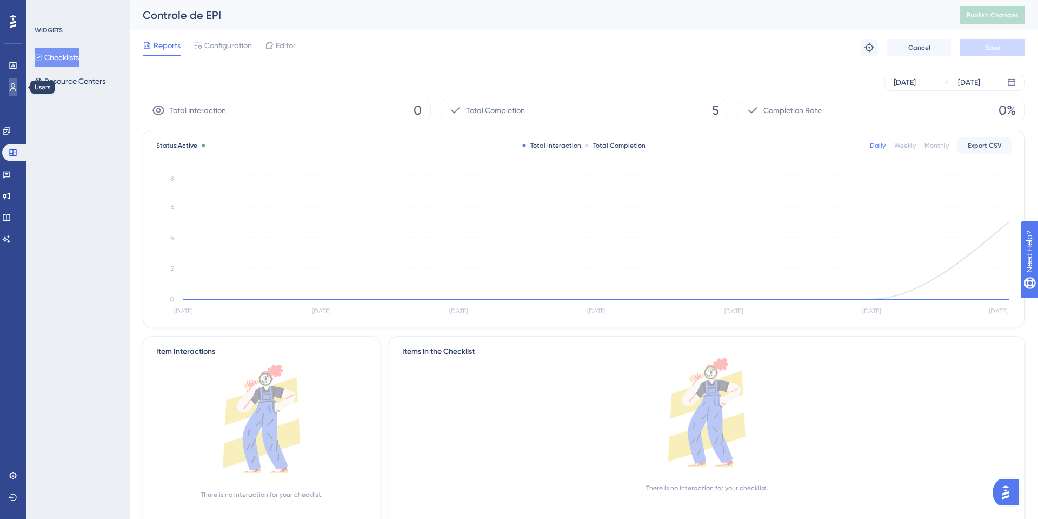
click at [10, 89] on icon at bounding box center [13, 87] width 9 height 9
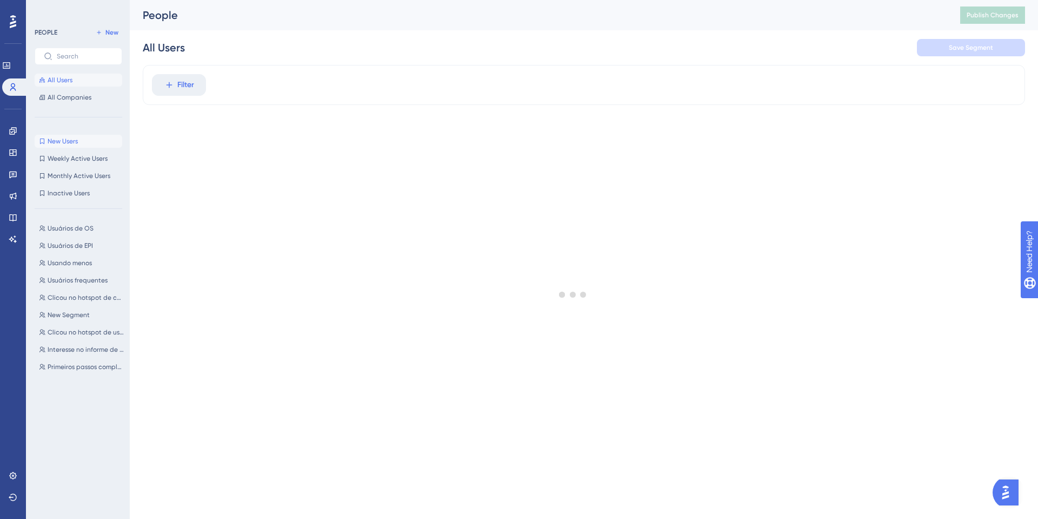
click at [71, 142] on span "New Users" at bounding box center [63, 141] width 30 height 9
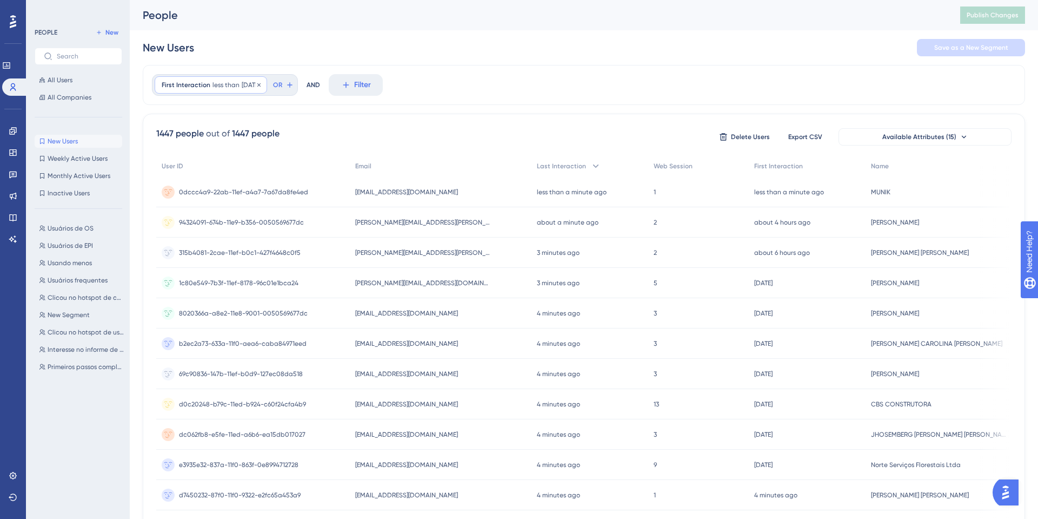
click at [224, 84] on span "less than" at bounding box center [226, 85] width 27 height 9
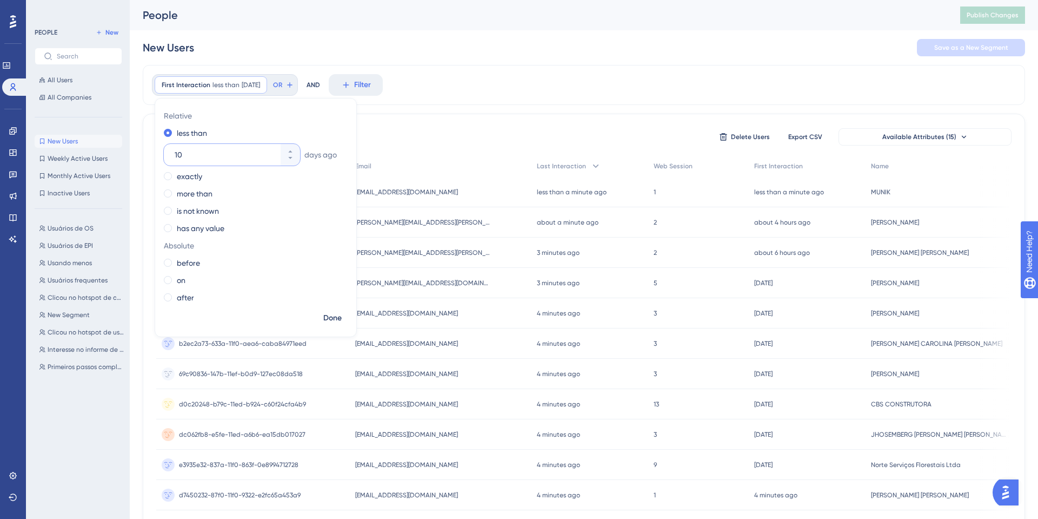
click at [209, 158] on input "10" at bounding box center [227, 154] width 104 height 13
click at [289, 162] on button "10" at bounding box center [290, 160] width 19 height 11
click at [289, 162] on button "9" at bounding box center [290, 160] width 19 height 11
click at [289, 162] on button "8" at bounding box center [290, 160] width 19 height 11
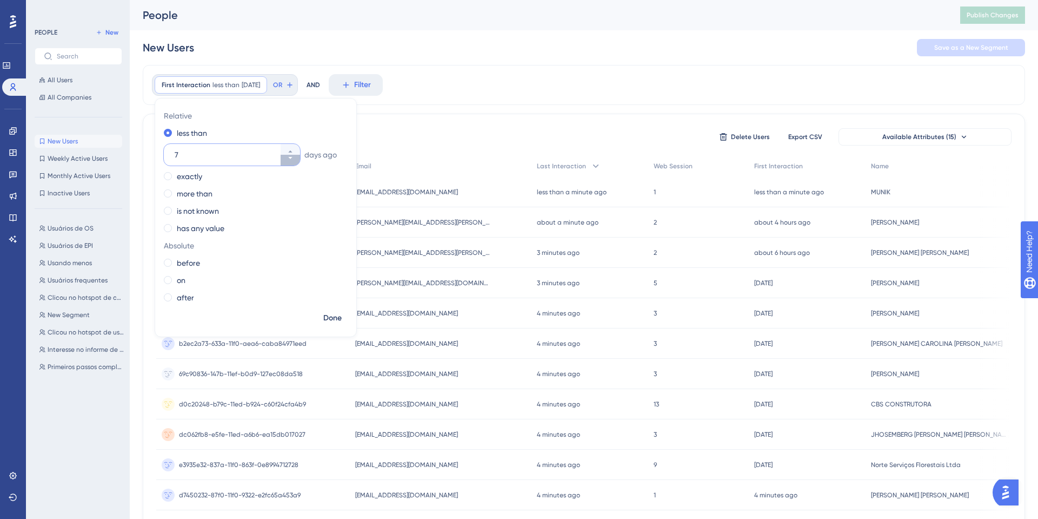
click at [289, 162] on button "7" at bounding box center [290, 160] width 19 height 11
click at [289, 162] on button "6" at bounding box center [290, 160] width 19 height 11
click at [289, 162] on button "5" at bounding box center [290, 160] width 19 height 11
click at [289, 162] on button "4" at bounding box center [290, 160] width 19 height 11
click at [289, 162] on button "3" at bounding box center [290, 160] width 19 height 11
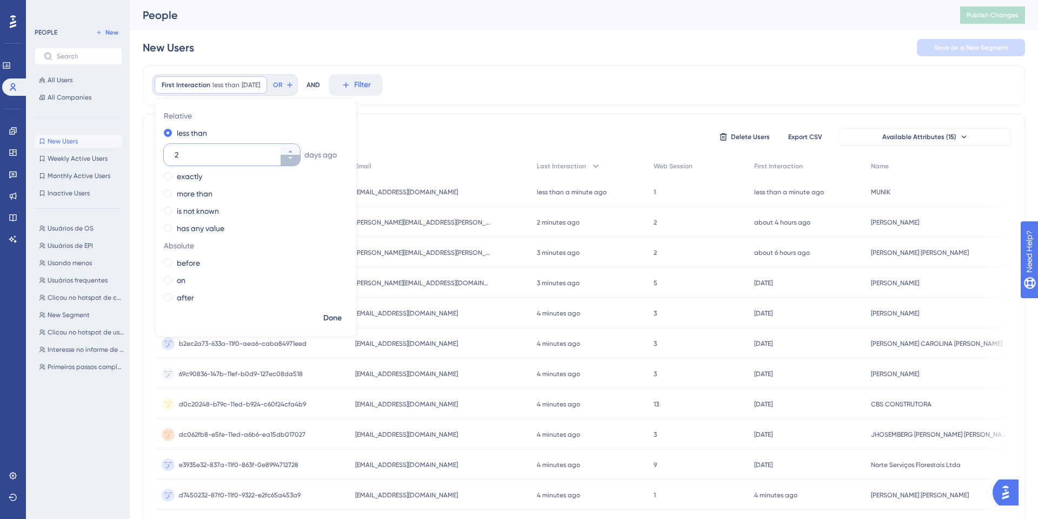
click at [289, 162] on button "2" at bounding box center [290, 160] width 19 height 11
click at [289, 162] on button "1" at bounding box center [290, 160] width 19 height 11
click at [291, 149] on icon at bounding box center [290, 151] width 6 height 6
type input "1"
click at [322, 318] on button "Done" at bounding box center [332, 317] width 30 height 19
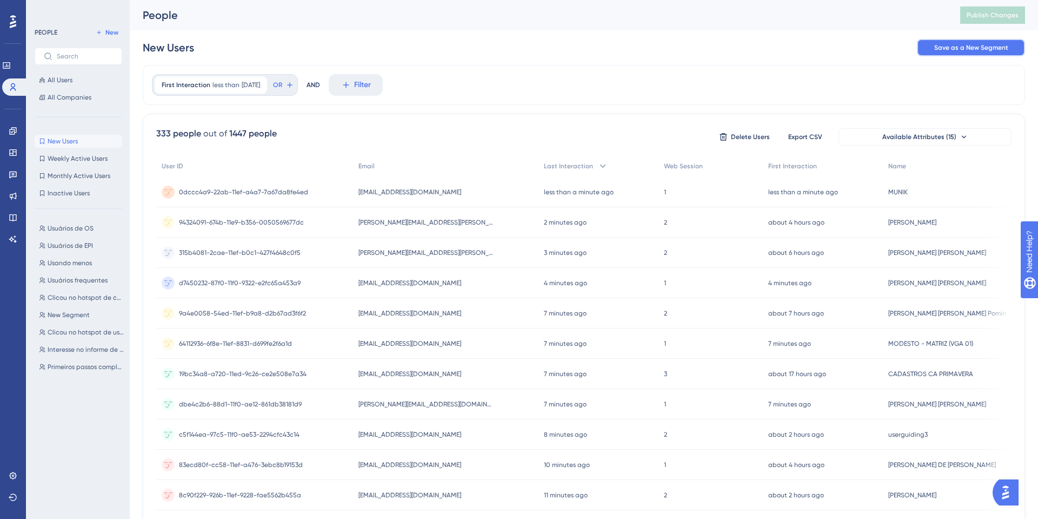
click at [982, 51] on span "Save as a New Segment" at bounding box center [971, 47] width 74 height 9
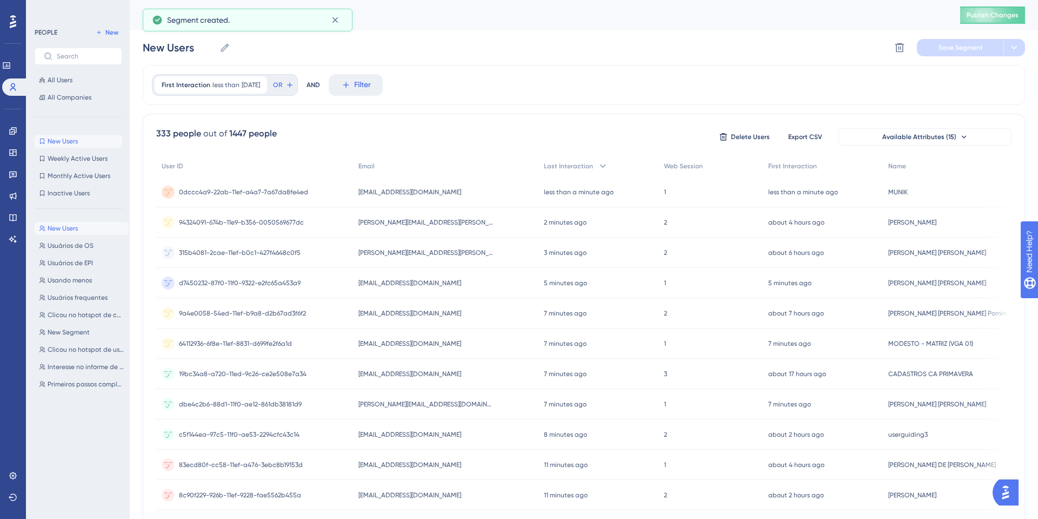
click at [68, 139] on span "New Users" at bounding box center [63, 141] width 30 height 9
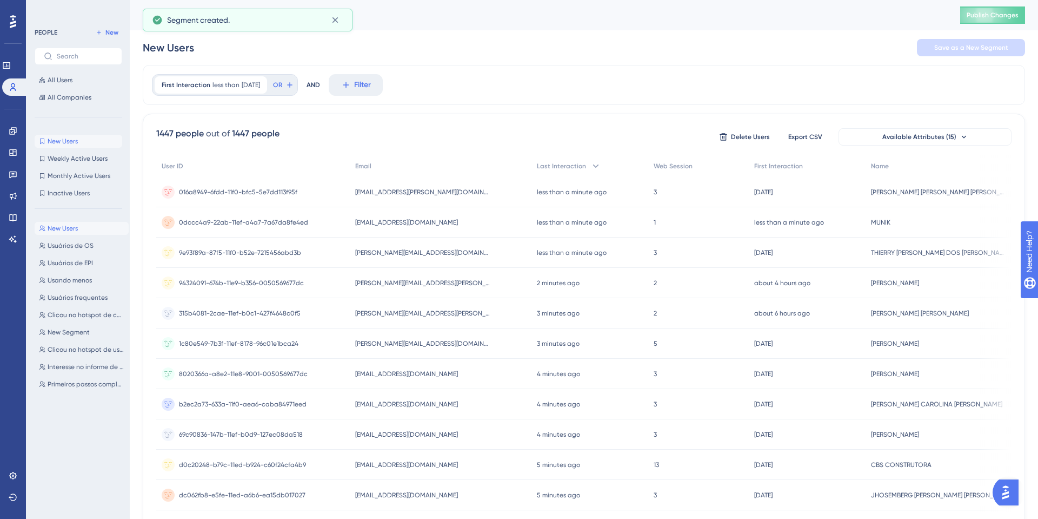
click at [78, 228] on span "New Users" at bounding box center [63, 228] width 30 height 9
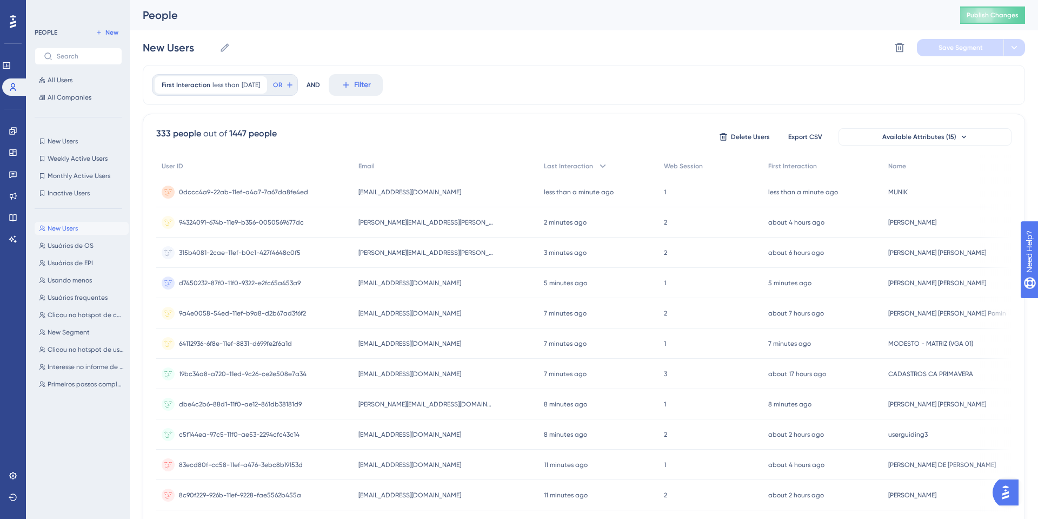
click at [221, 32] on div "New Users New Users Delete Segment Save Segment" at bounding box center [584, 47] width 882 height 35
click at [227, 41] on label "New Users New Users" at bounding box center [187, 47] width 88 height 19
click at [215, 41] on input "New Users" at bounding box center [179, 47] width 72 height 15
click at [213, 46] on input "New Users" at bounding box center [179, 47] width 72 height 15
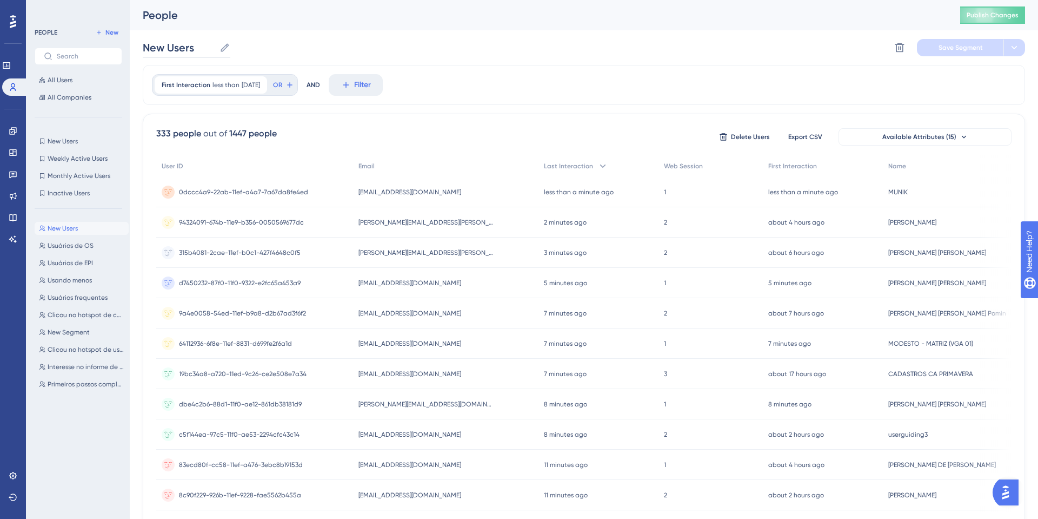
click at [213, 46] on input "New Users" at bounding box center [179, 47] width 72 height 15
type input "Usuários novos"
click at [958, 54] on button "Save Segment" at bounding box center [960, 47] width 87 height 17
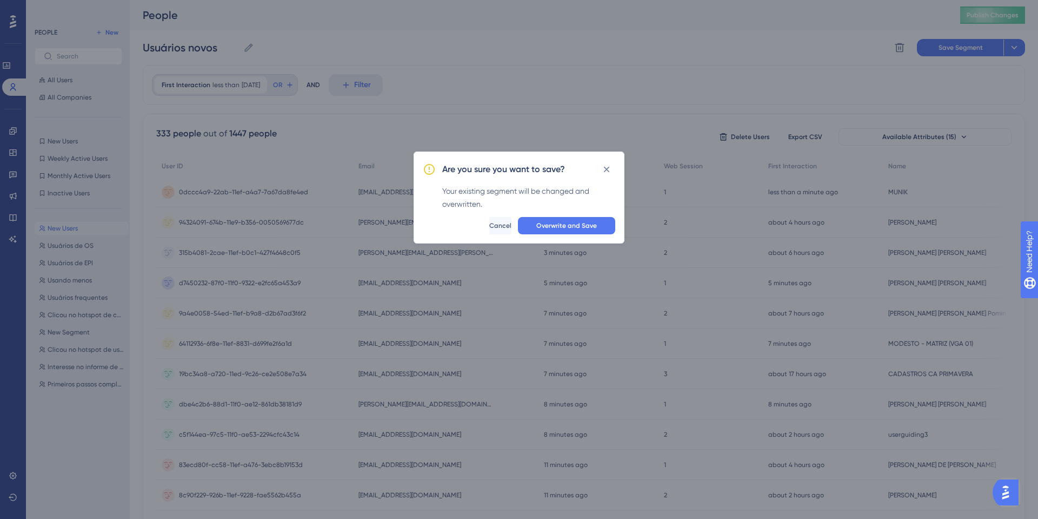
click at [569, 211] on div "Are you sure you want to save? Your existing segment will be changed and overwr…" at bounding box center [519, 197] width 211 height 92
click at [568, 217] on button "Overwrite and Save" at bounding box center [566, 225] width 97 height 17
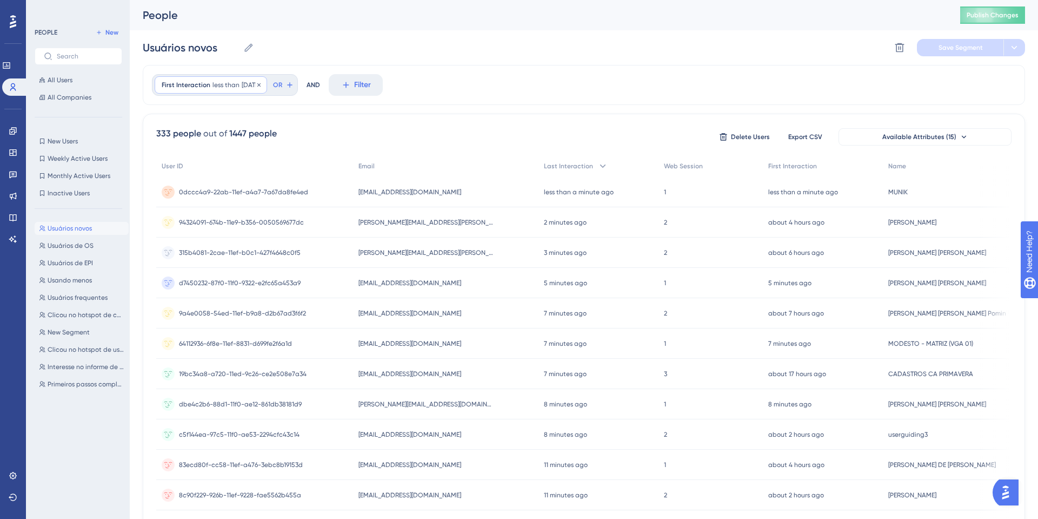
click at [258, 83] on span "1 days ago" at bounding box center [251, 85] width 18 height 9
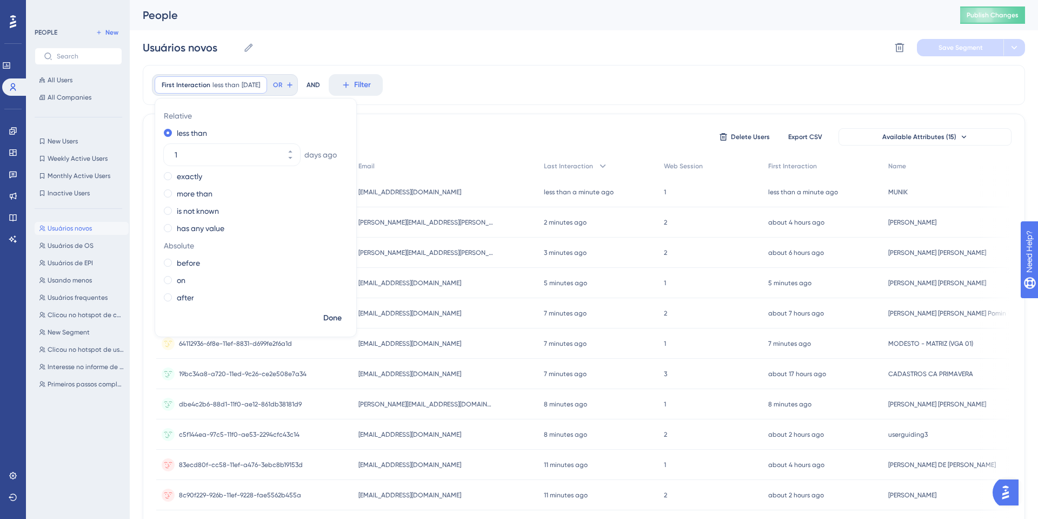
click at [315, 155] on span "days ago" at bounding box center [320, 154] width 32 height 13
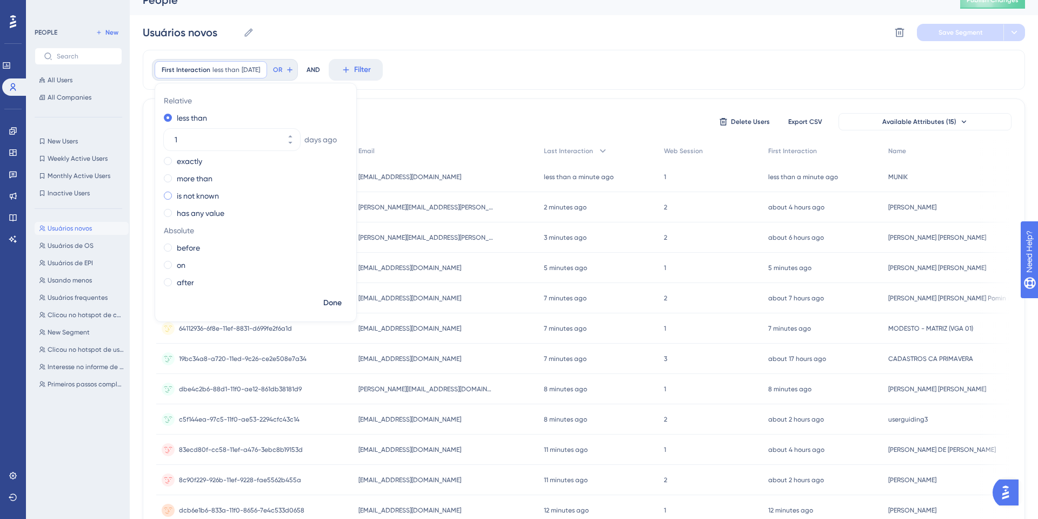
scroll to position [17, 0]
click at [191, 248] on label "before" at bounding box center [188, 246] width 23 height 13
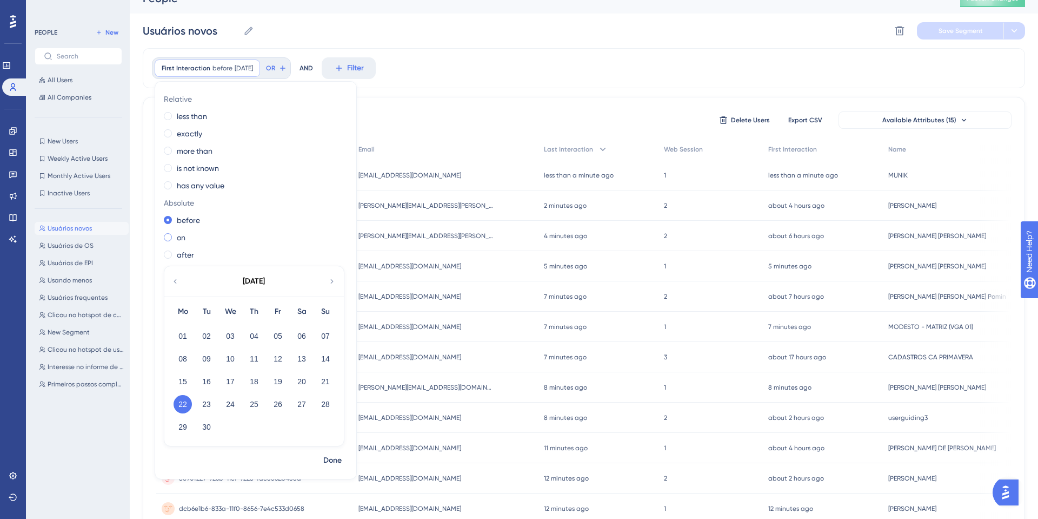
click at [174, 236] on div "on" at bounding box center [254, 237] width 180 height 13
click at [181, 251] on label "after" at bounding box center [185, 254] width 17 height 13
click at [186, 221] on label "before" at bounding box center [188, 220] width 23 height 13
click at [203, 101] on span "Relative" at bounding box center [254, 98] width 180 height 13
click at [200, 104] on span "Relative" at bounding box center [254, 98] width 180 height 13
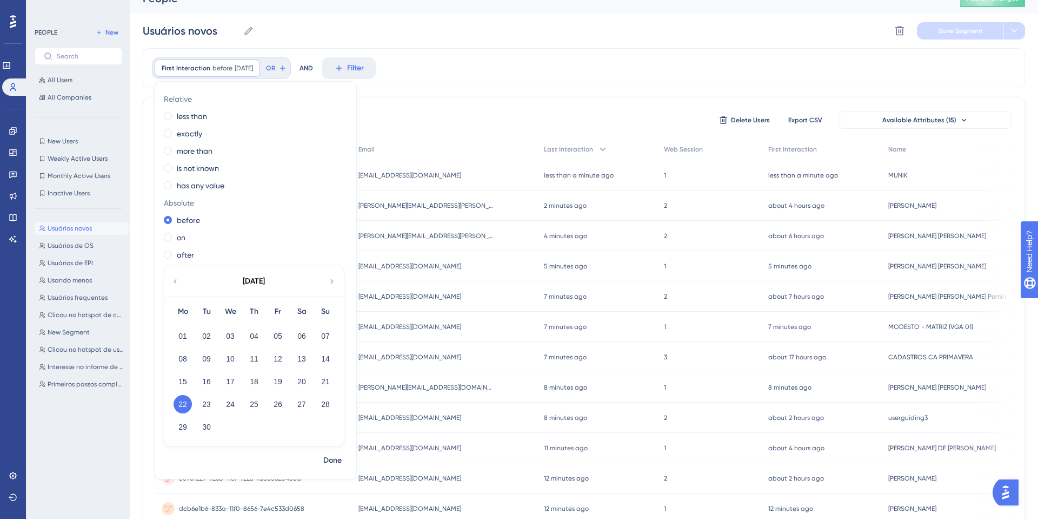
click at [191, 124] on div "Relative less than exactly more than is not known has any value Absolute before…" at bounding box center [255, 270] width 201 height 360
click at [201, 117] on label "less than" at bounding box center [192, 116] width 30 height 13
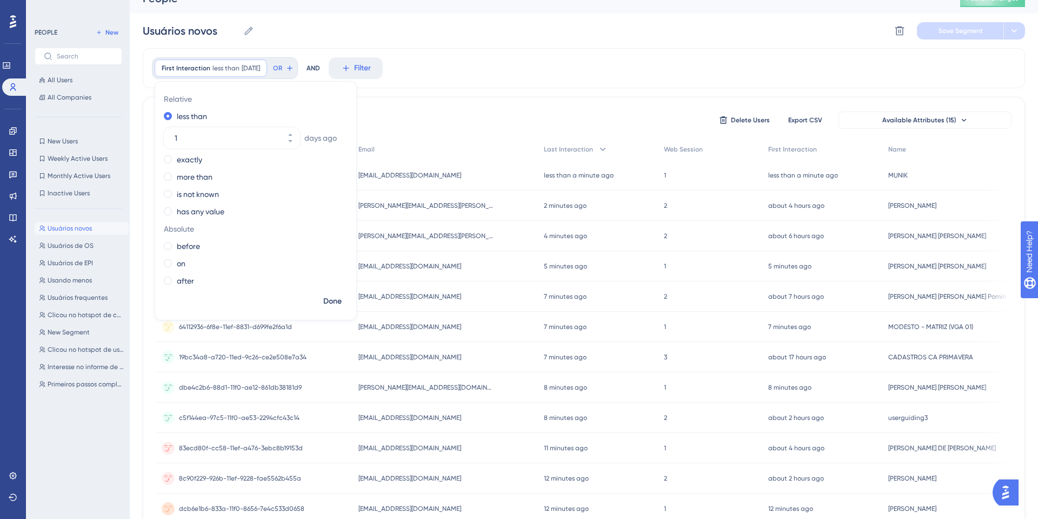
click at [492, 81] on div "First Interaction less than 1 days ago 1 days ago Remove Relative less than 1 d…" at bounding box center [584, 68] width 882 height 40
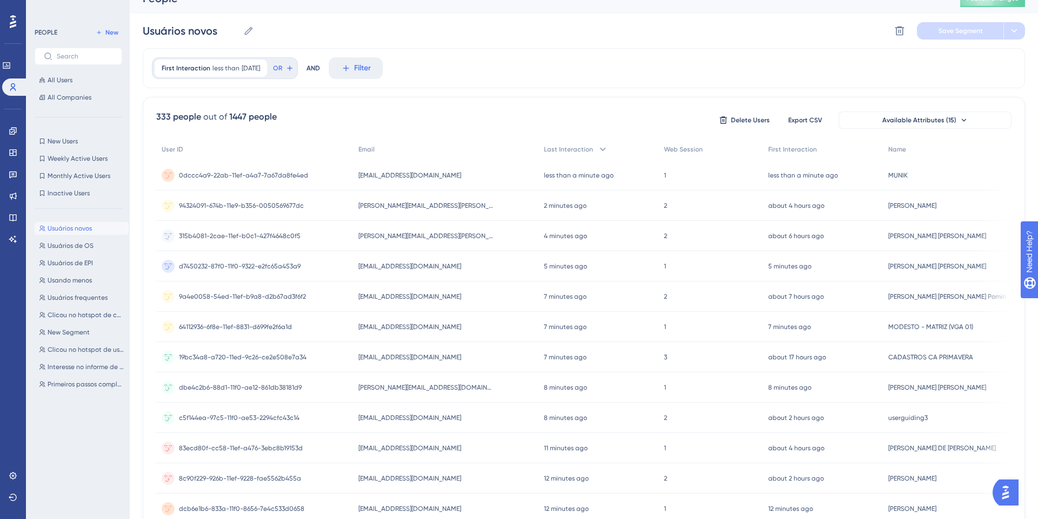
click at [648, 51] on div "First Interaction less than 1 days ago 1 days ago Remove OR AND Filter" at bounding box center [584, 68] width 882 height 40
click at [649, 50] on div "First Interaction less than 1 days ago 1 days ago Remove OR AND Filter" at bounding box center [584, 68] width 882 height 40
click at [17, 127] on link at bounding box center [13, 130] width 9 height 17
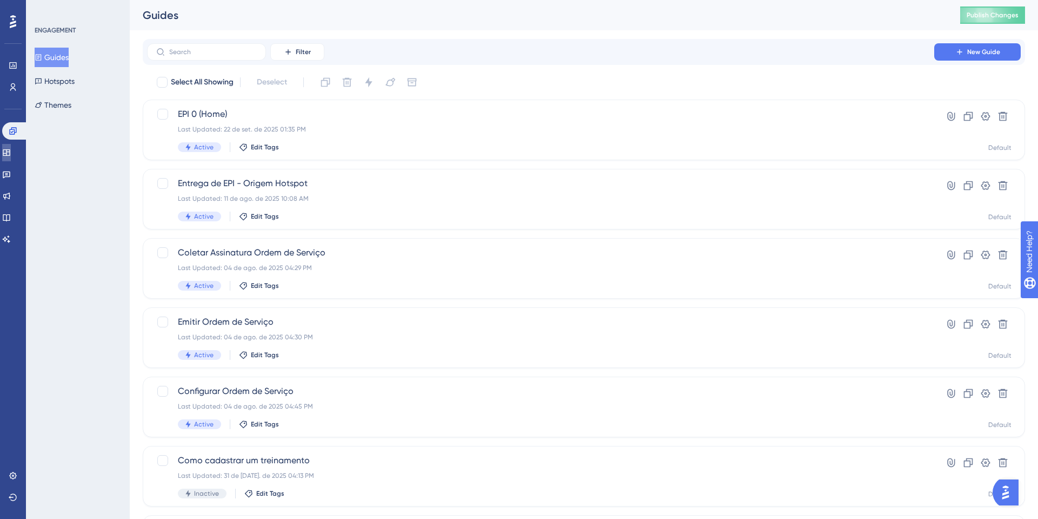
click at [10, 149] on icon at bounding box center [6, 152] width 7 height 6
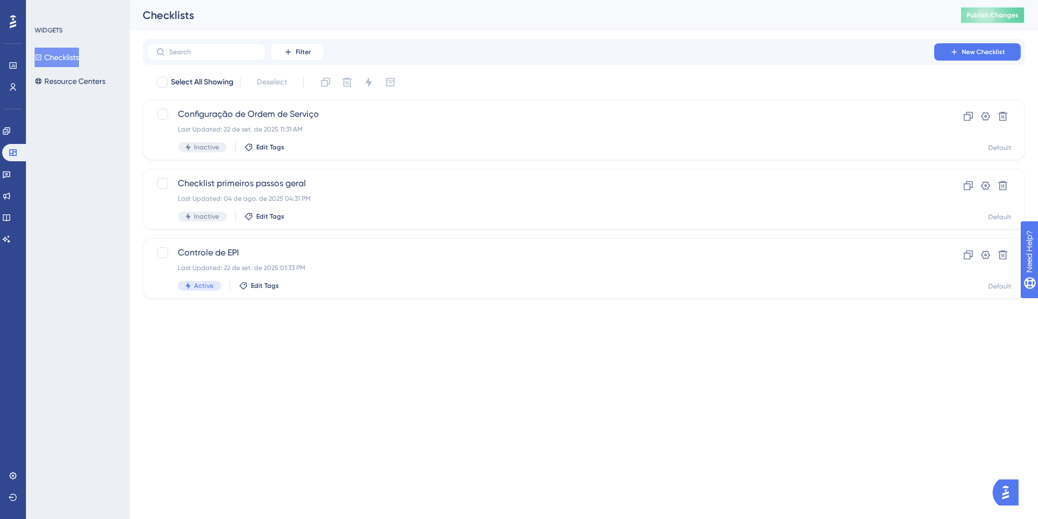
click at [981, 9] on button "Publish Changes" at bounding box center [992, 14] width 65 height 17
click at [271, 267] on div "Last Updated: 22 de set. de 2025 01:33 PM" at bounding box center [541, 267] width 726 height 9
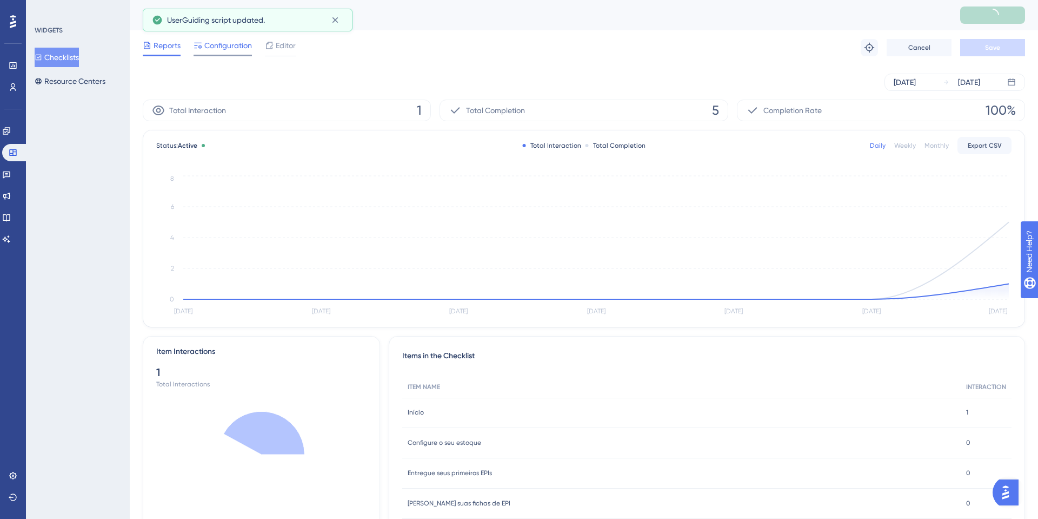
click at [229, 49] on span "Configuration" at bounding box center [228, 45] width 48 height 13
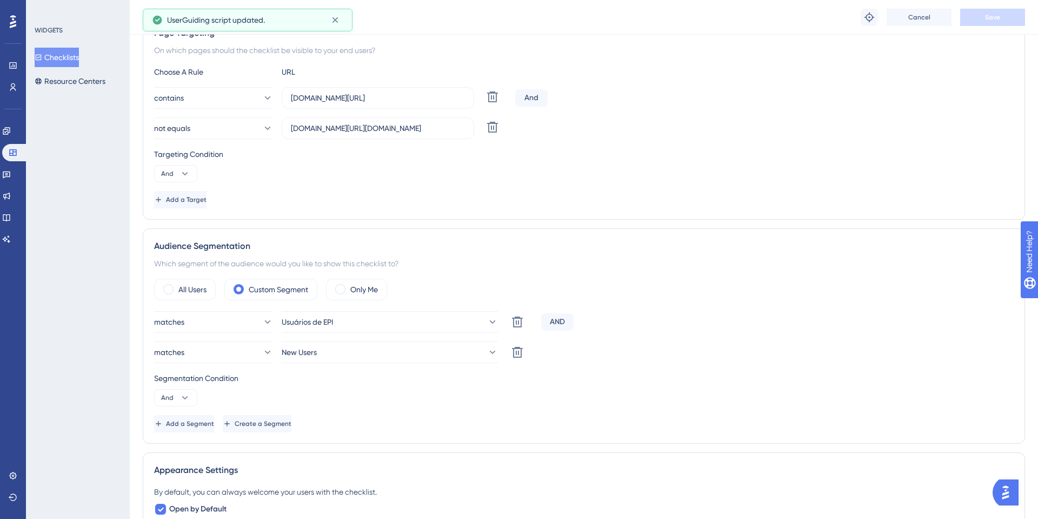
scroll to position [252, 0]
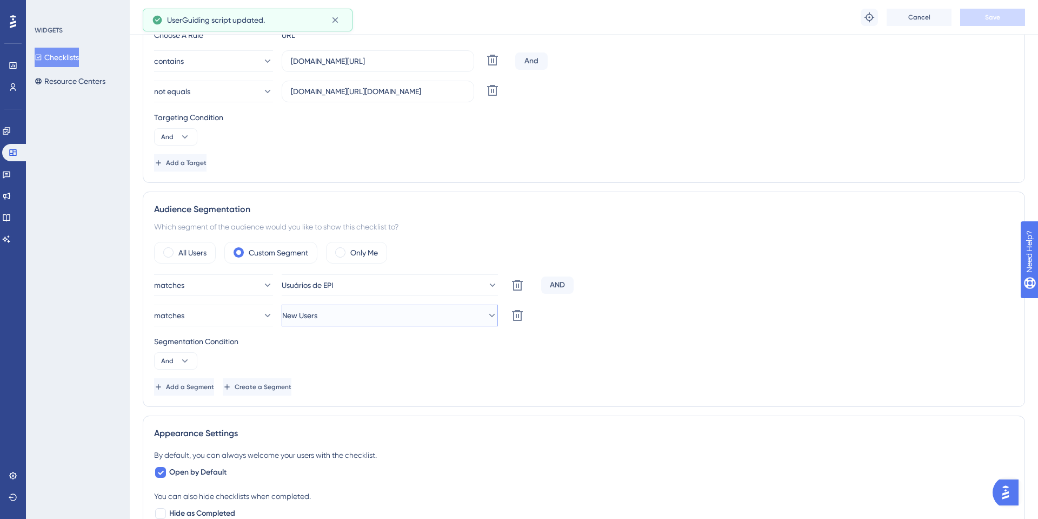
click at [323, 322] on button "New Users" at bounding box center [390, 315] width 216 height 22
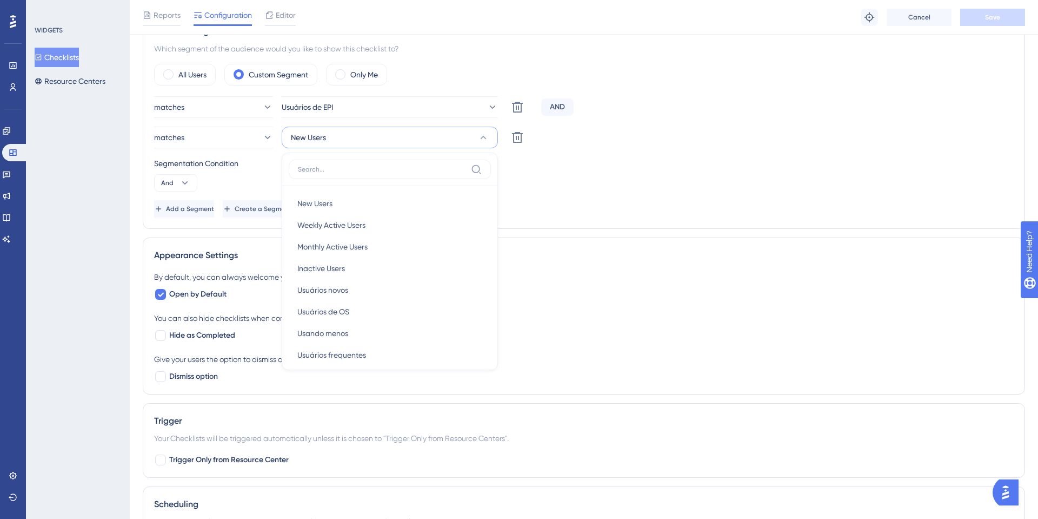
type input "n"
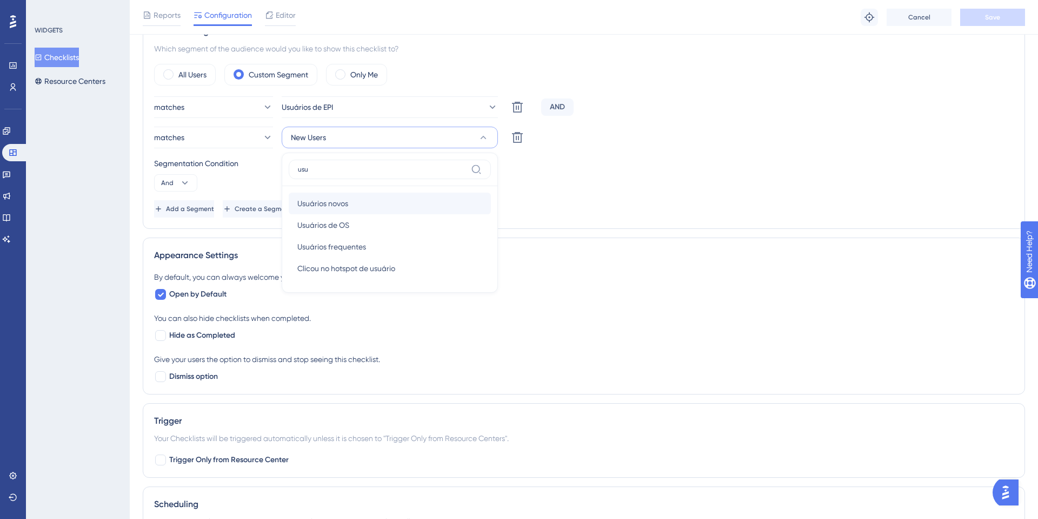
type input "usu"
click at [366, 201] on div "Usuários novos Usuários novos" at bounding box center [389, 203] width 185 height 22
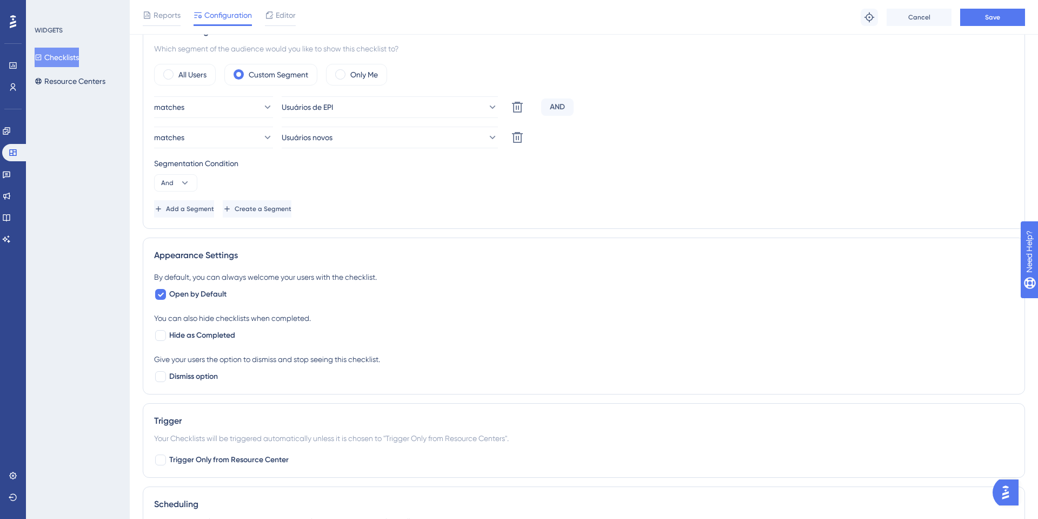
click at [472, 238] on div "Appearance Settings By default, you can always welcome your users with the chec…" at bounding box center [584, 315] width 882 height 157
click at [1002, 29] on div "Reports Configuration Editor Troubleshoot Cancel Save" at bounding box center [584, 17] width 908 height 35
click at [1002, 19] on button "Save" at bounding box center [992, 17] width 65 height 17
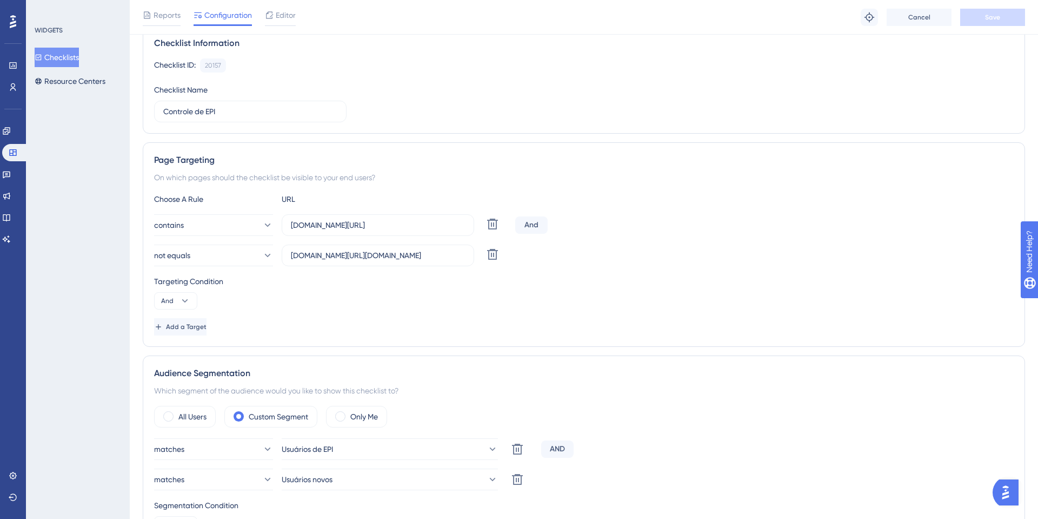
scroll to position [0, 0]
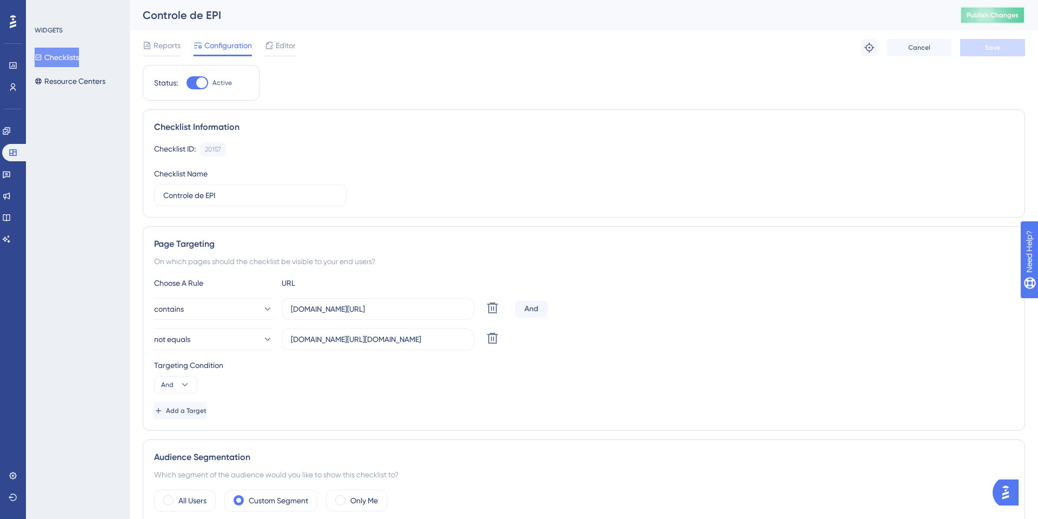
click at [1011, 11] on span "Publish Changes" at bounding box center [993, 15] width 52 height 9
click at [8, 132] on icon at bounding box center [6, 131] width 9 height 9
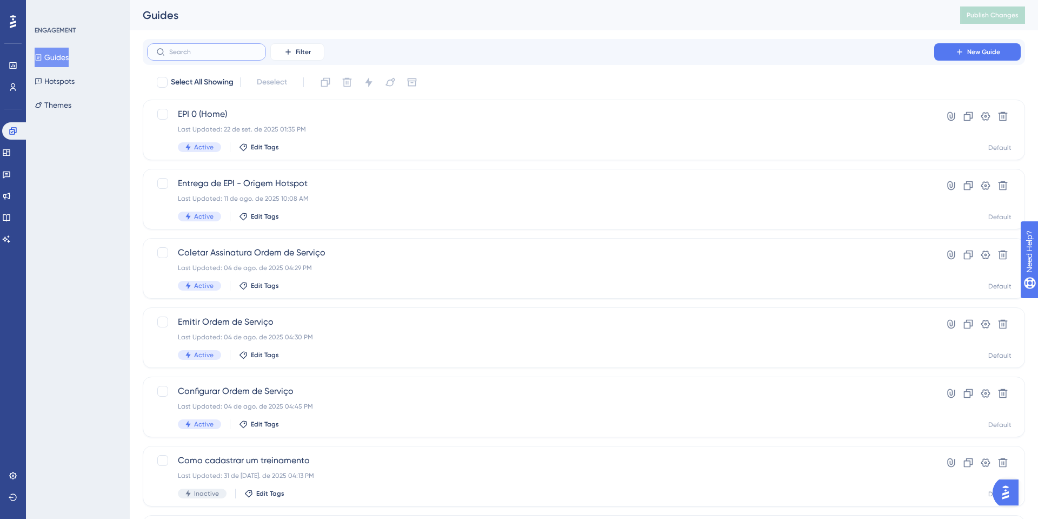
click at [252, 48] on input "text" at bounding box center [213, 52] width 88 height 8
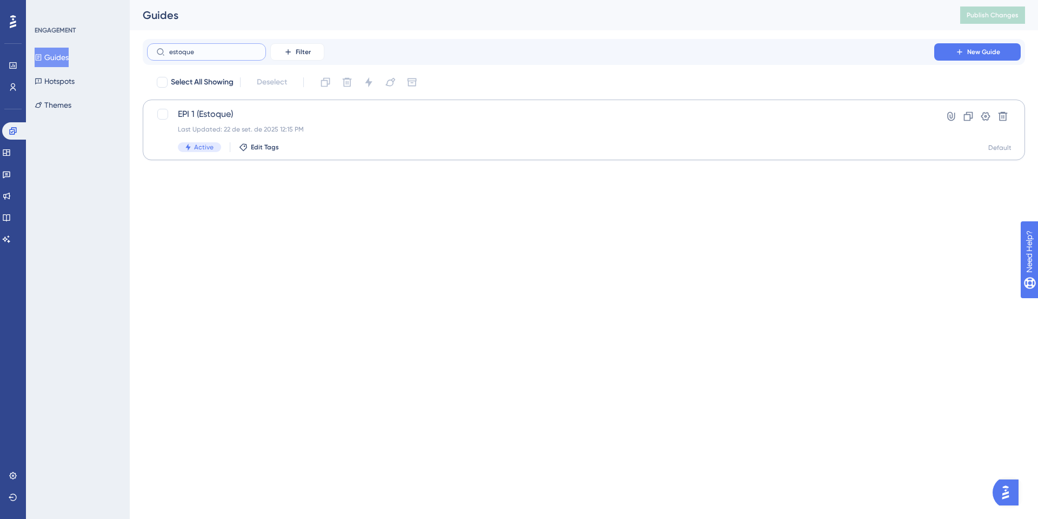
type input "estoque"
click at [258, 129] on div "Last Updated: 22 de set. de 2025 12:15 PM" at bounding box center [541, 129] width 726 height 9
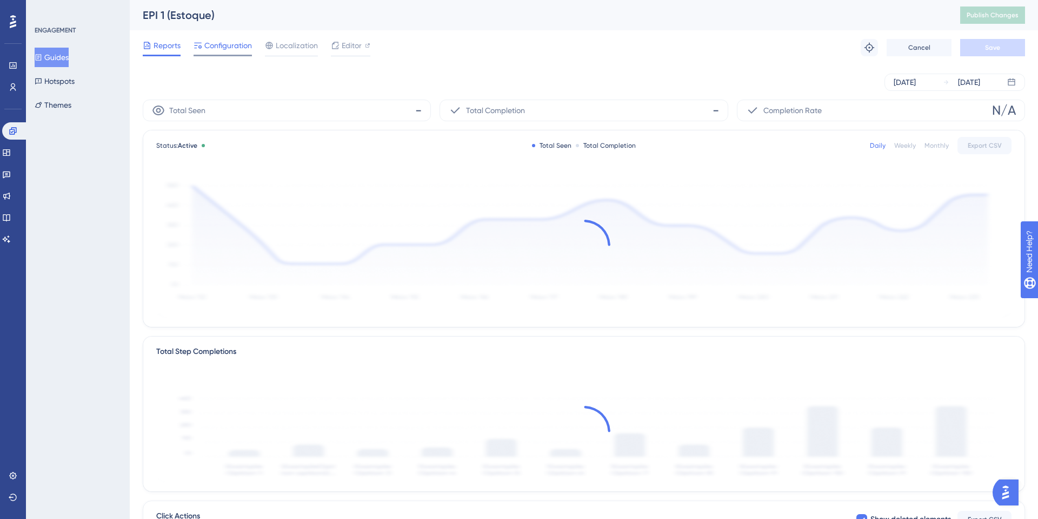
click at [218, 47] on span "Configuration" at bounding box center [228, 45] width 48 height 13
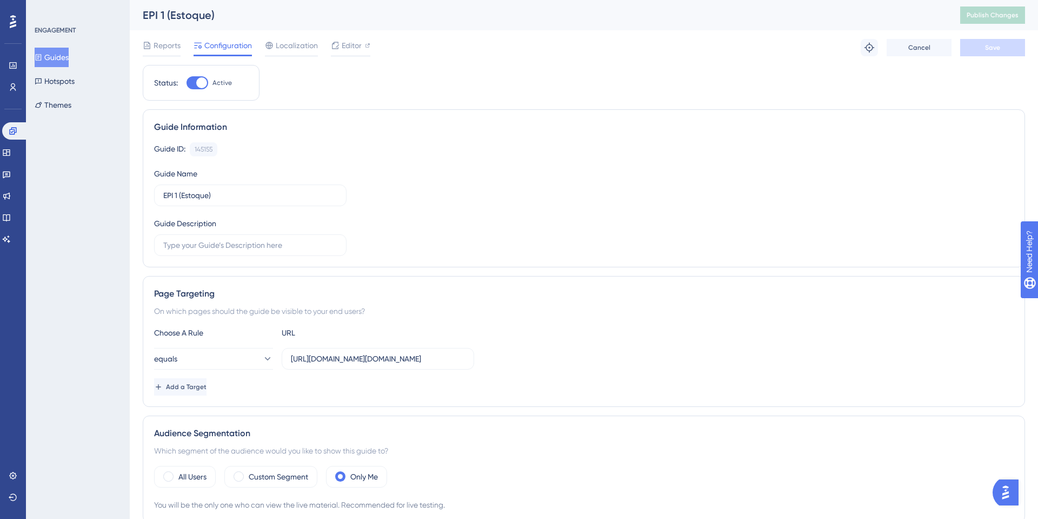
click at [366, 36] on div "Reports Configuration Localization Editor Troubleshoot Cancel Save" at bounding box center [584, 47] width 882 height 35
click at [347, 45] on span "Editor" at bounding box center [352, 45] width 20 height 13
click at [172, 54] on div "Reports" at bounding box center [162, 47] width 38 height 17
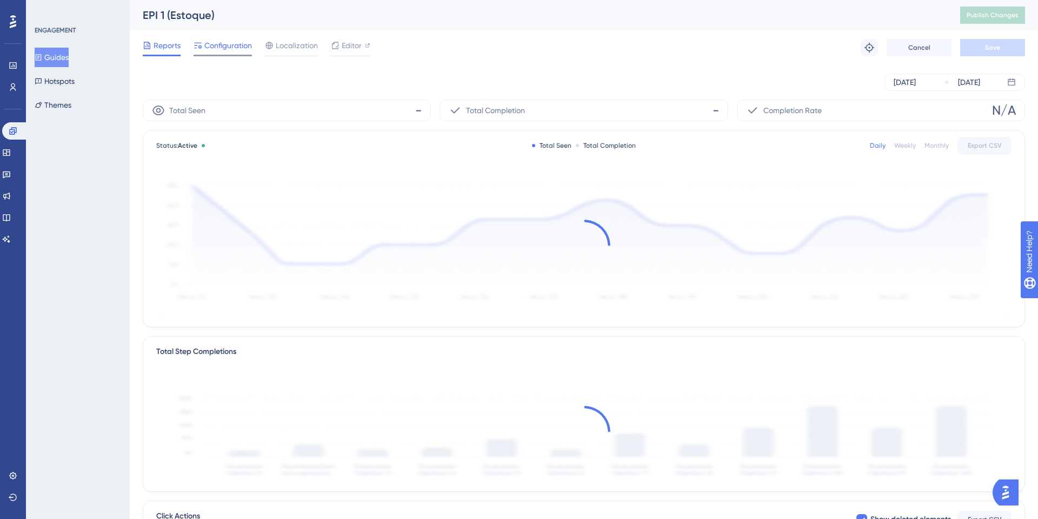
click at [194, 48] on icon at bounding box center [198, 45] width 9 height 9
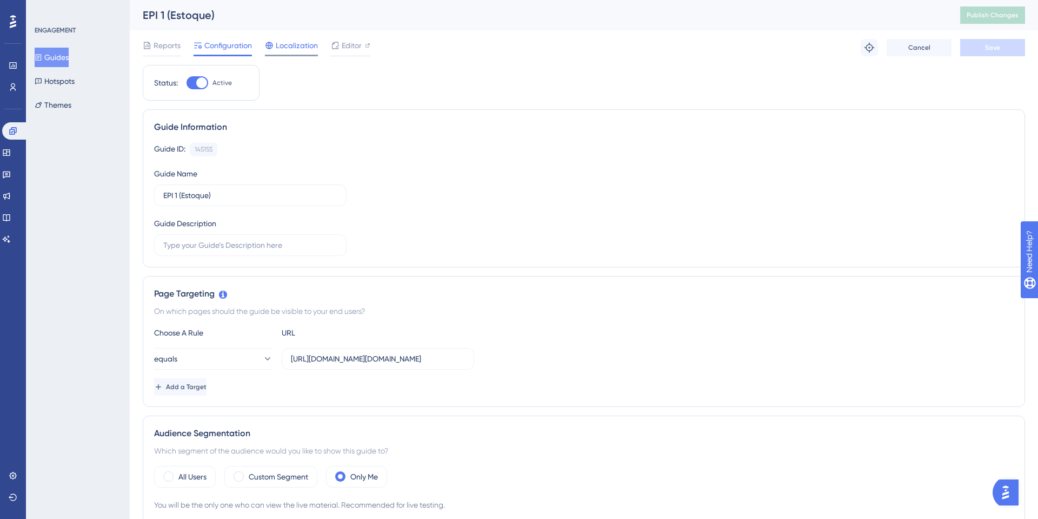
click at [284, 55] on div at bounding box center [291, 56] width 53 height 2
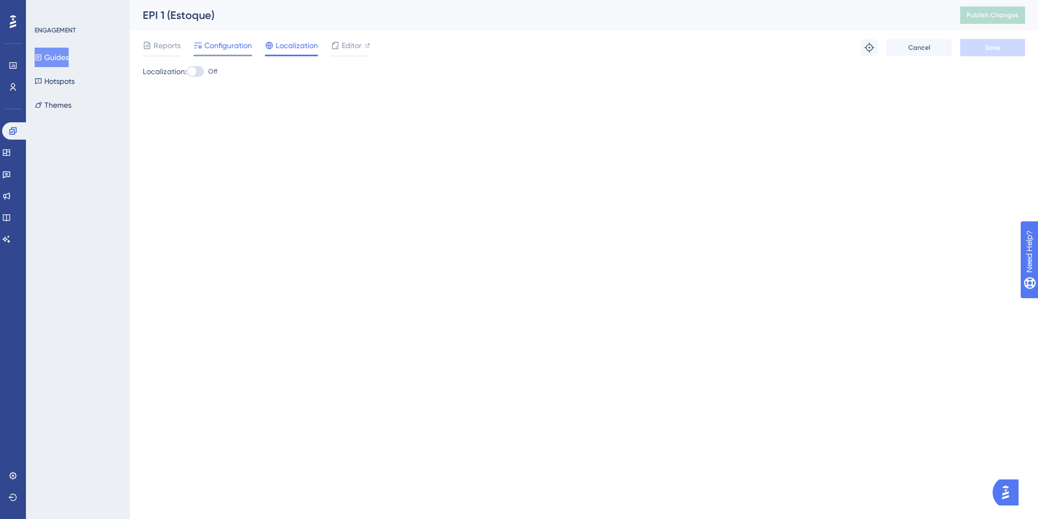
click at [237, 47] on span "Configuration" at bounding box center [228, 45] width 48 height 13
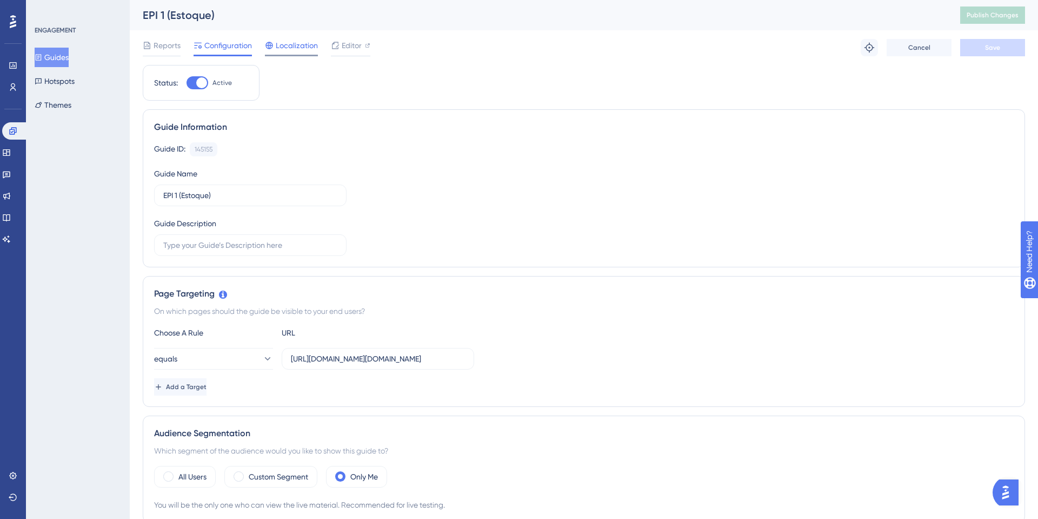
click at [306, 42] on span "Localization" at bounding box center [297, 45] width 42 height 13
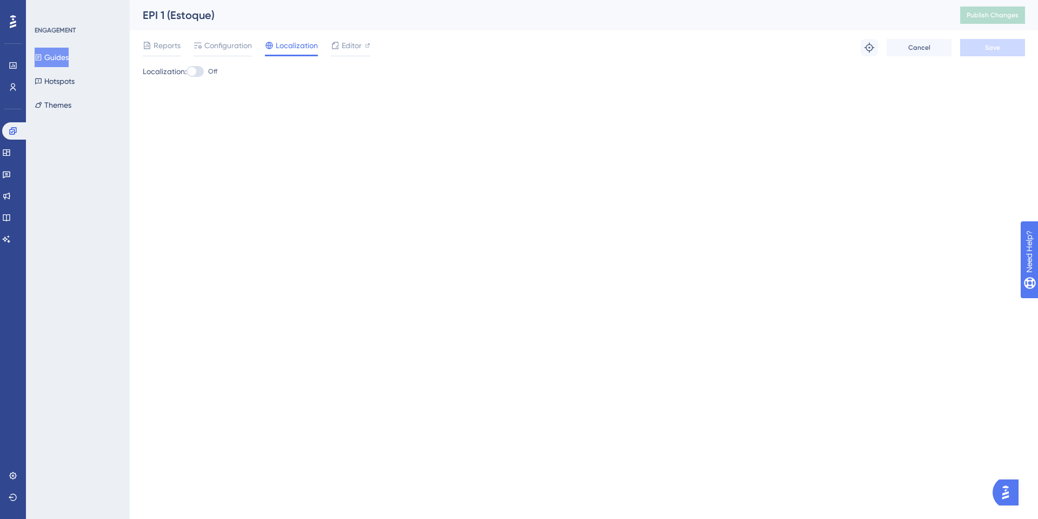
click at [189, 73] on div "Localization: Off" at bounding box center [584, 71] width 882 height 13
click at [191, 67] on div at bounding box center [195, 71] width 17 height 11
click at [187, 71] on input "Off" at bounding box center [186, 71] width 1 height 1
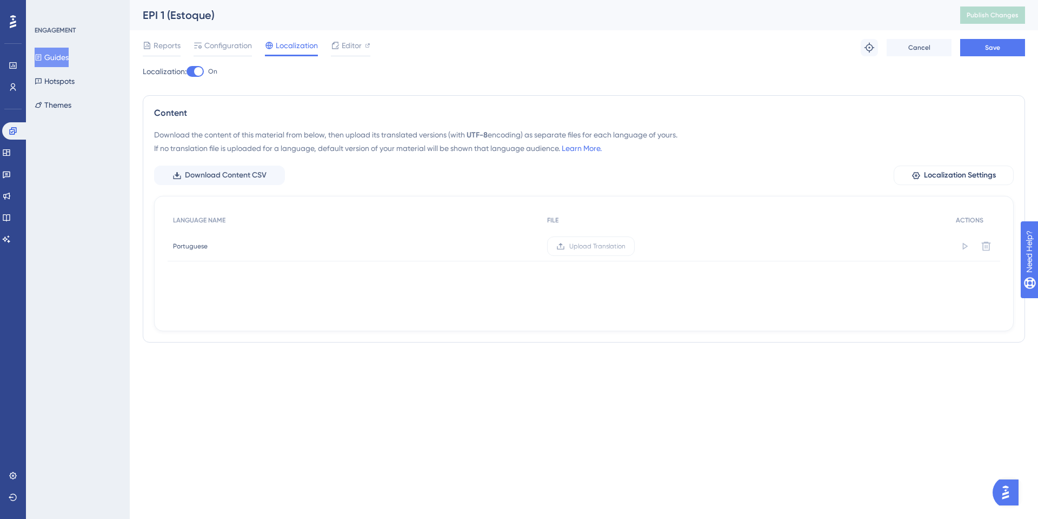
click at [195, 70] on div at bounding box center [195, 71] width 17 height 11
click at [187, 71] on input "On" at bounding box center [186, 71] width 1 height 1
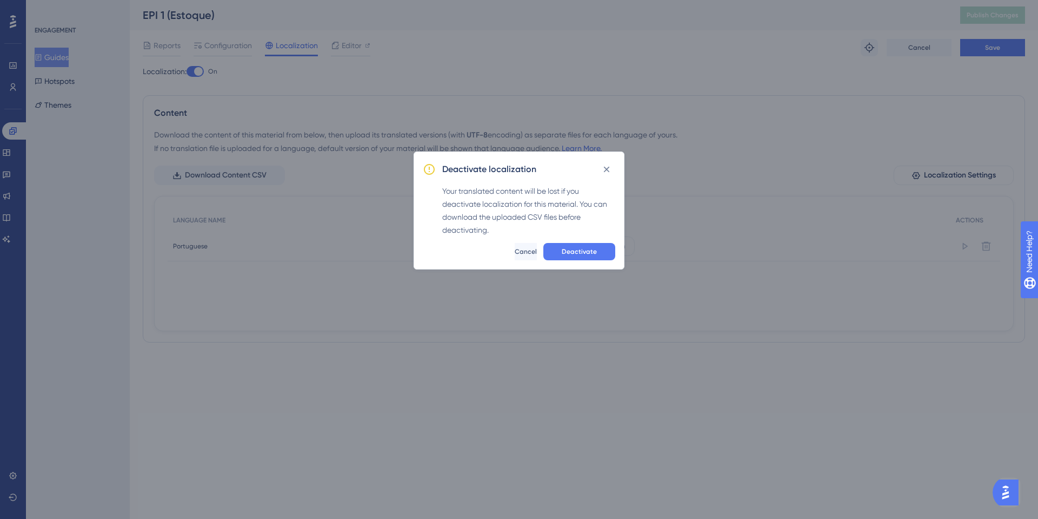
click at [229, 47] on div "Deactivate localization Your translated content will be lost if you deactivate …" at bounding box center [519, 259] width 1038 height 519
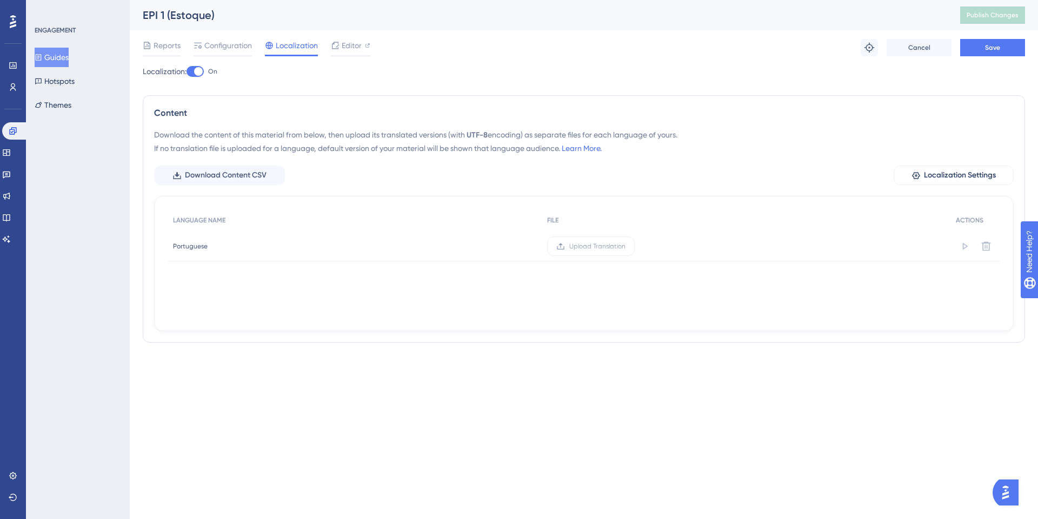
click at [202, 75] on div at bounding box center [198, 71] width 9 height 9
click at [187, 72] on input "On" at bounding box center [186, 71] width 1 height 1
checkbox input "true"
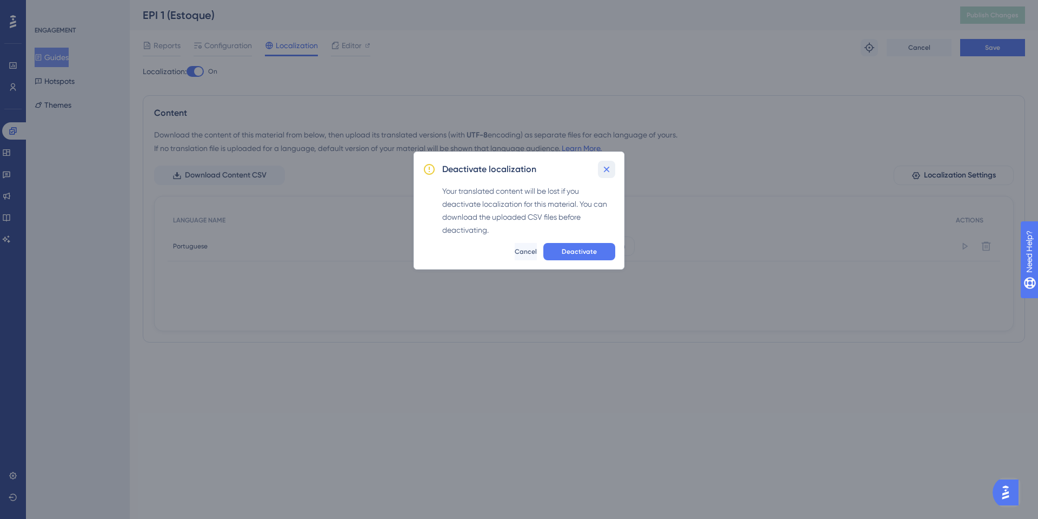
click at [610, 162] on button at bounding box center [606, 169] width 17 height 17
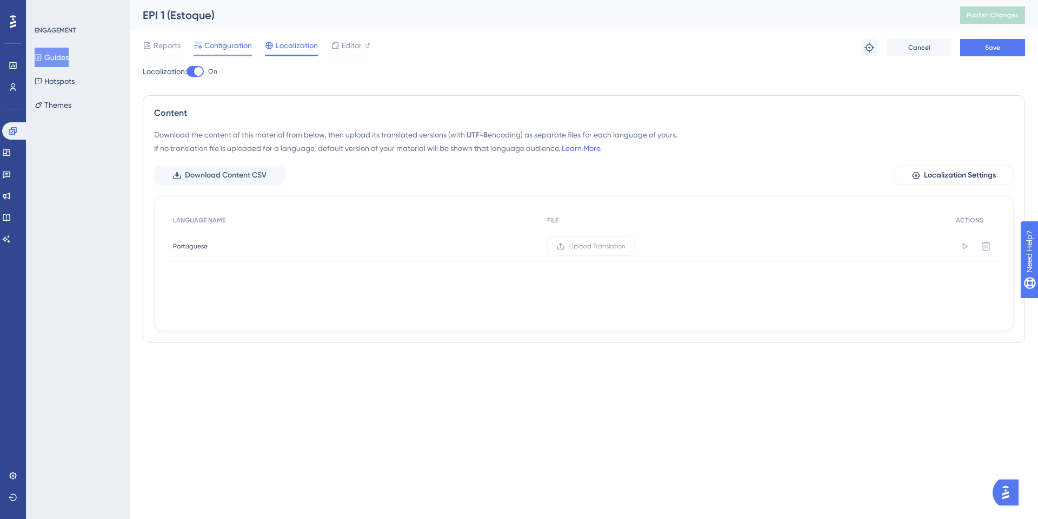
click at [216, 55] on div at bounding box center [223, 56] width 58 height 2
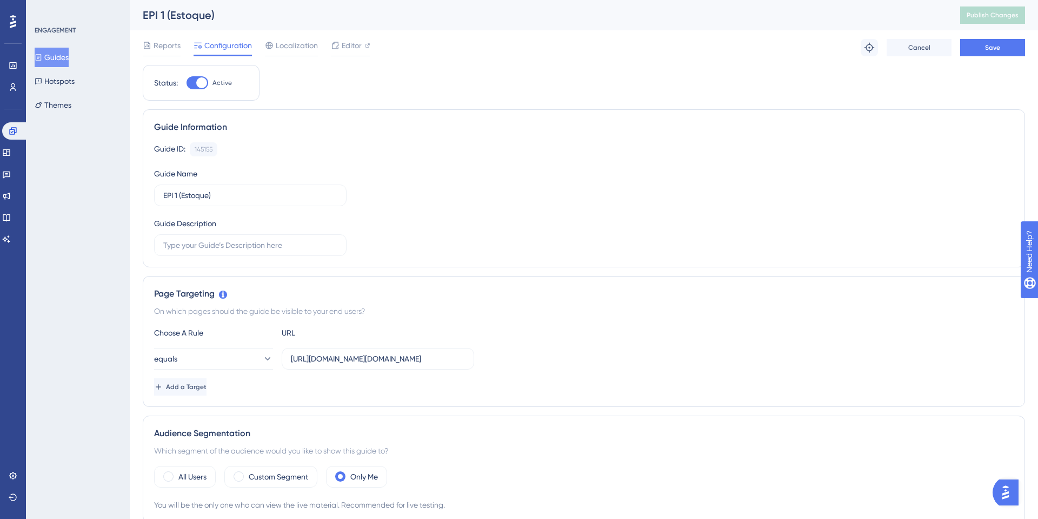
click at [881, 54] on div "Troubleshoot Cancel Save" at bounding box center [943, 47] width 164 height 17
click at [875, 52] on button at bounding box center [869, 47] width 17 height 17
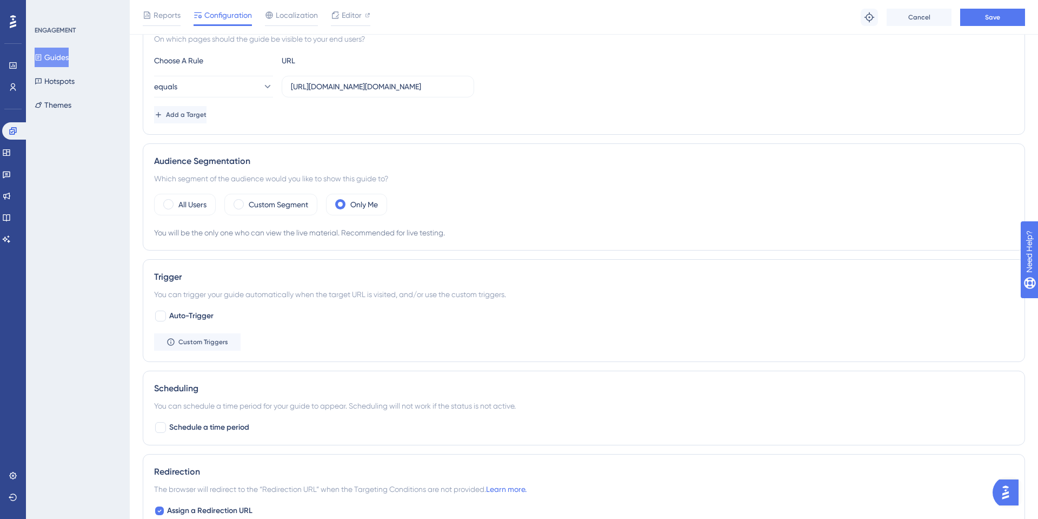
scroll to position [289, 0]
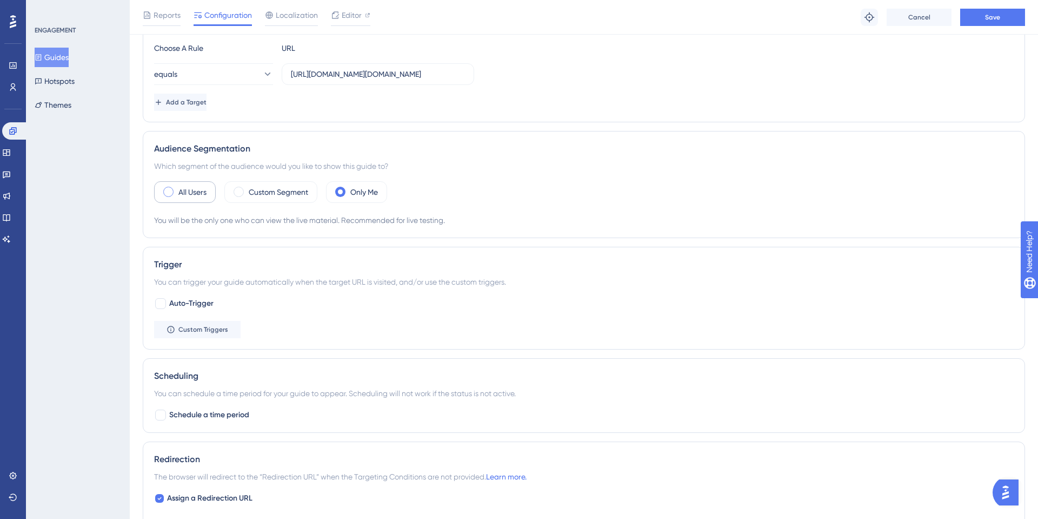
click at [191, 196] on label "All Users" at bounding box center [192, 191] width 28 height 13
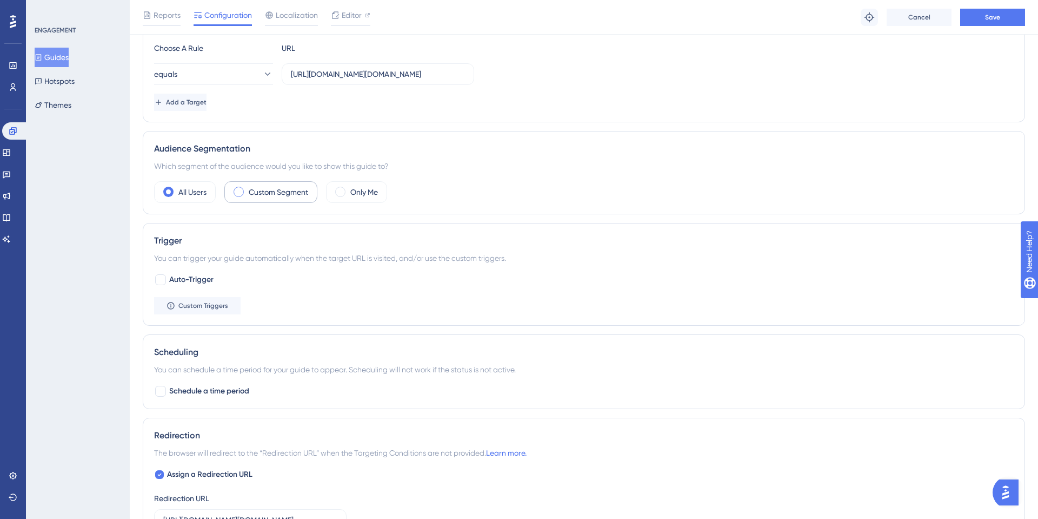
click at [247, 193] on div "Custom Segment" at bounding box center [270, 192] width 93 height 22
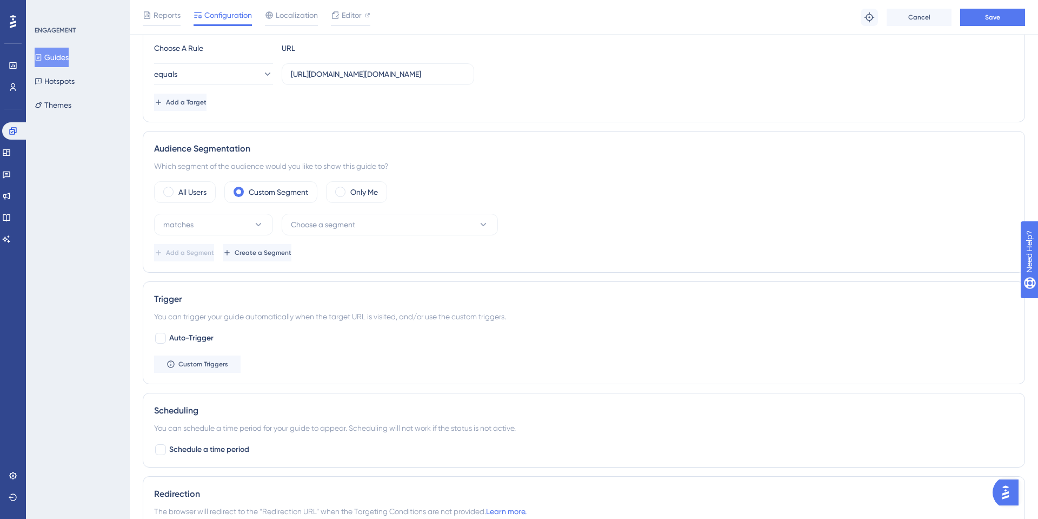
click at [150, 180] on div "Audience Segmentation Which segment of the audience would you like to show this…" at bounding box center [584, 202] width 882 height 142
click at [190, 180] on div "Audience Segmentation Which segment of the audience would you like to show this…" at bounding box center [584, 202] width 882 height 142
click at [223, 176] on div "Audience Segmentation Which segment of the audience would you like to show this…" at bounding box center [584, 202] width 882 height 142
click at [201, 184] on div "All Users" at bounding box center [185, 192] width 62 height 22
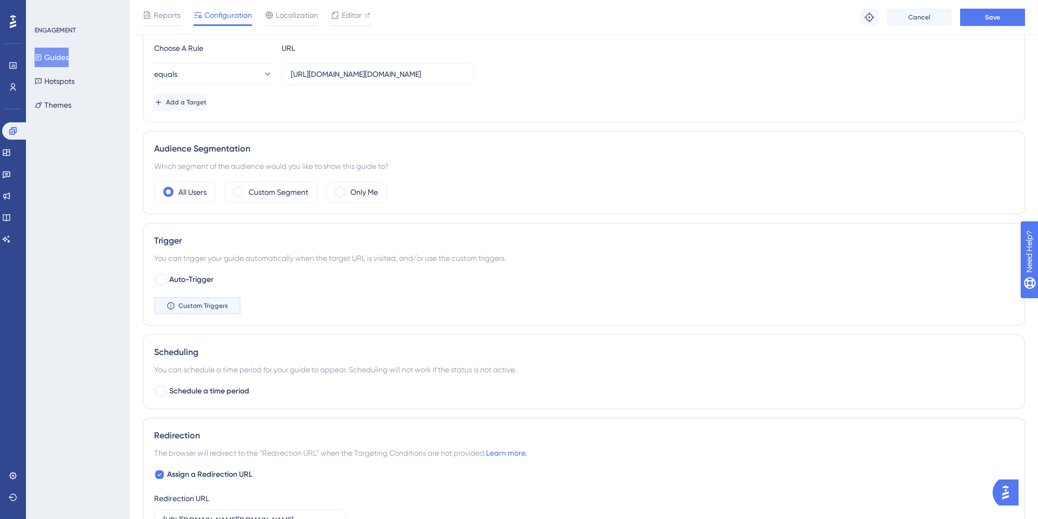
click at [206, 309] on span "Custom Triggers" at bounding box center [203, 305] width 50 height 9
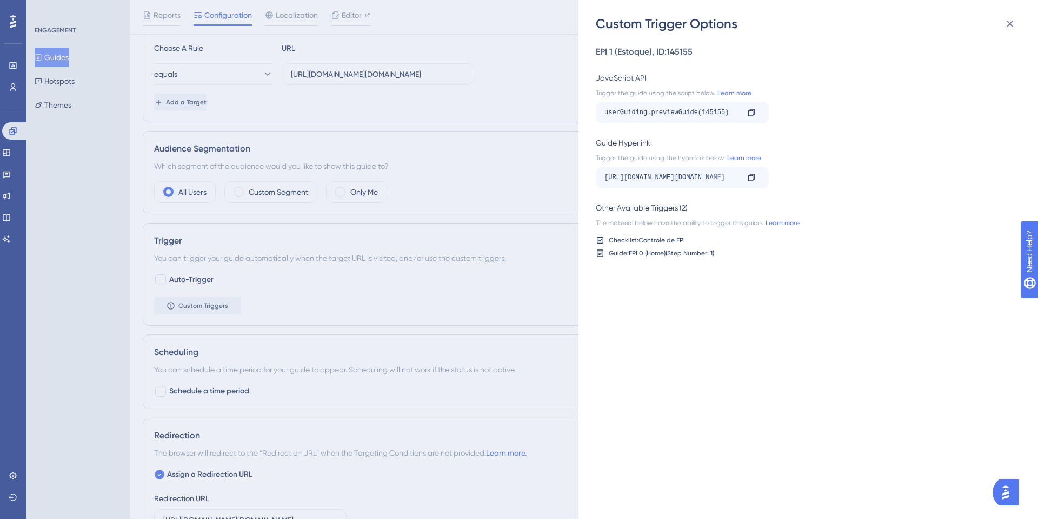
click at [630, 256] on div "Guide: EPI 0 (Home) (Step Number: 1 )" at bounding box center [661, 253] width 105 height 9
click at [751, 257] on div "EPI 1 (Estoque) , ID: 145155 JavaScript API Trigger the guide using the script …" at bounding box center [814, 275] width 436 height 486
click at [684, 256] on div "Guide: EPI 0 (Home) (Step Number: 1 )" at bounding box center [661, 253] width 105 height 9
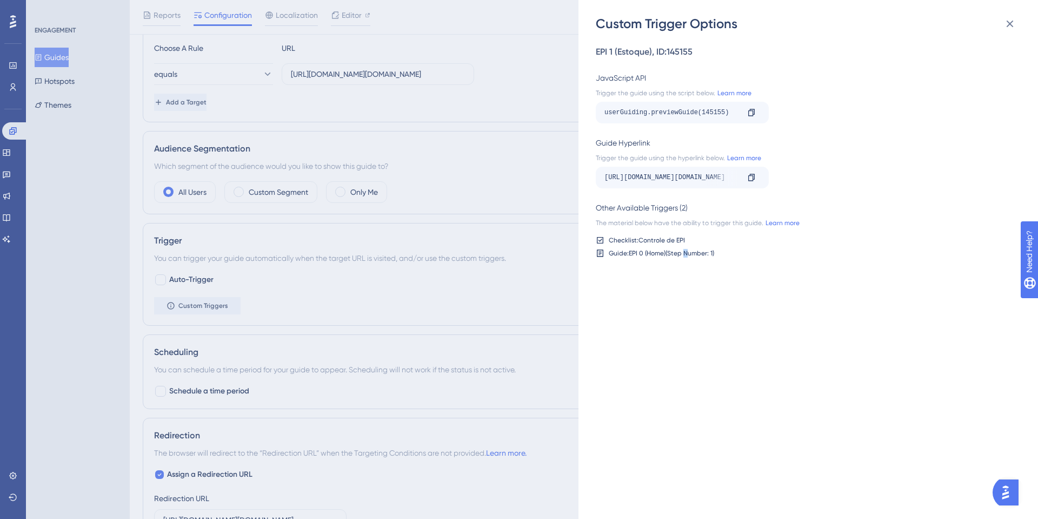
click at [684, 256] on div "Guide: EPI 0 (Home) (Step Number: 1 )" at bounding box center [661, 253] width 105 height 9
click at [403, 265] on div "Custom Trigger Options EPI 1 (Estoque) , ID: 145155 JavaScript API Trigger the …" at bounding box center [519, 259] width 1038 height 519
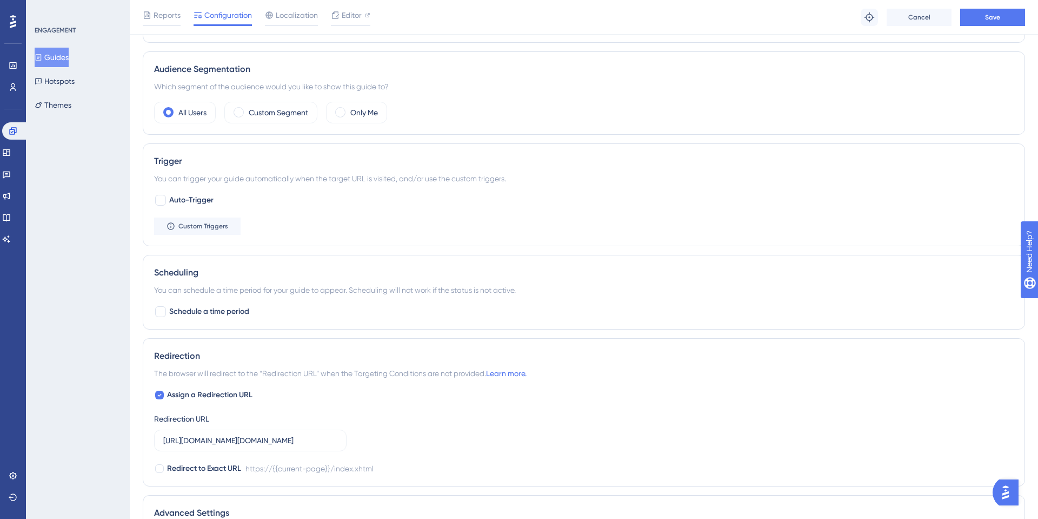
scroll to position [288, 0]
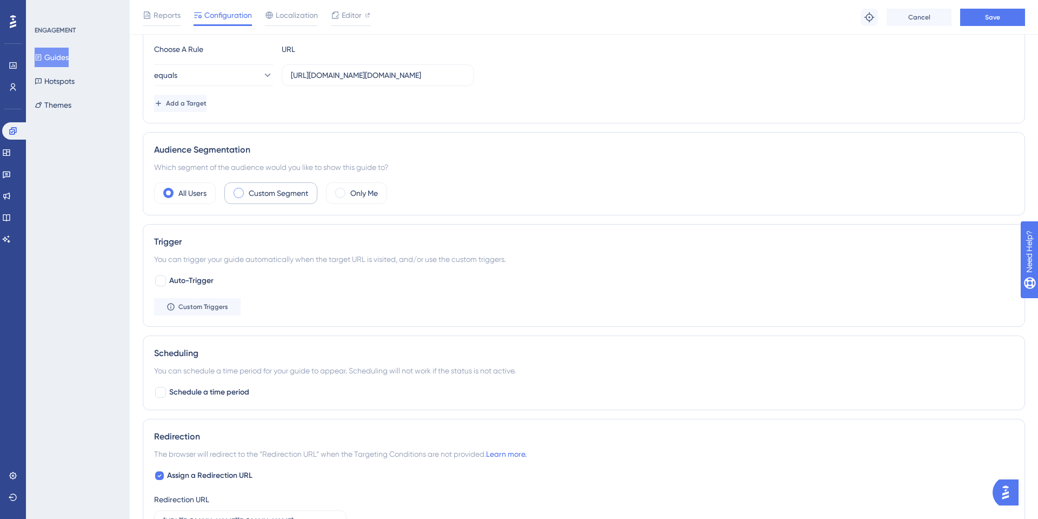
click at [248, 193] on div "Custom Segment" at bounding box center [270, 193] width 93 height 22
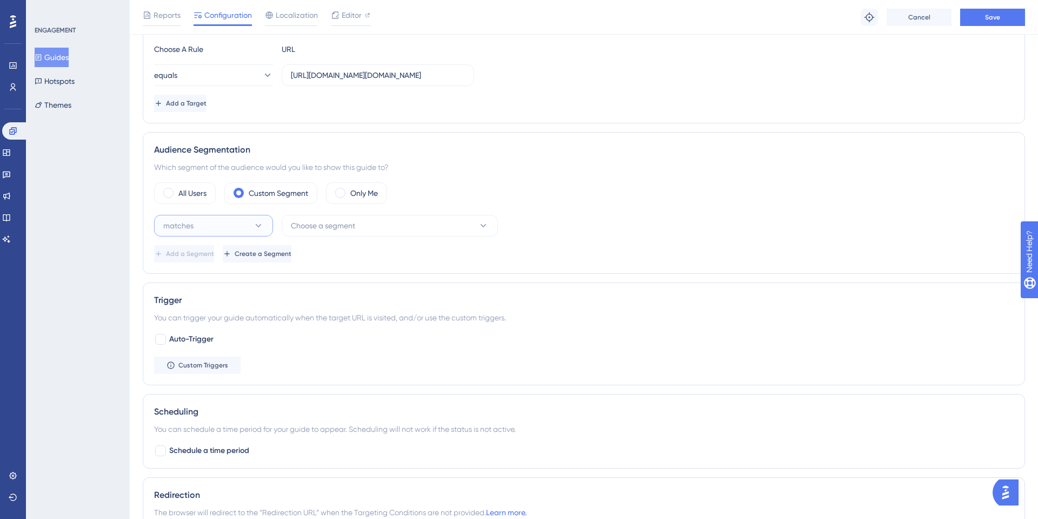
click at [252, 227] on button "matches" at bounding box center [213, 226] width 119 height 22
click at [236, 236] on div "matches matches matches doesn't match doesn't match Choose a segment Add a Segm…" at bounding box center [584, 239] width 860 height 48
click at [257, 204] on div "All Users Custom Segment Only Me matches Choose a segment Add a Segment Create …" at bounding box center [584, 222] width 860 height 80
click at [240, 220] on button "matches" at bounding box center [213, 226] width 119 height 22
click at [225, 258] on div "matches matches" at bounding box center [214, 259] width 88 height 22
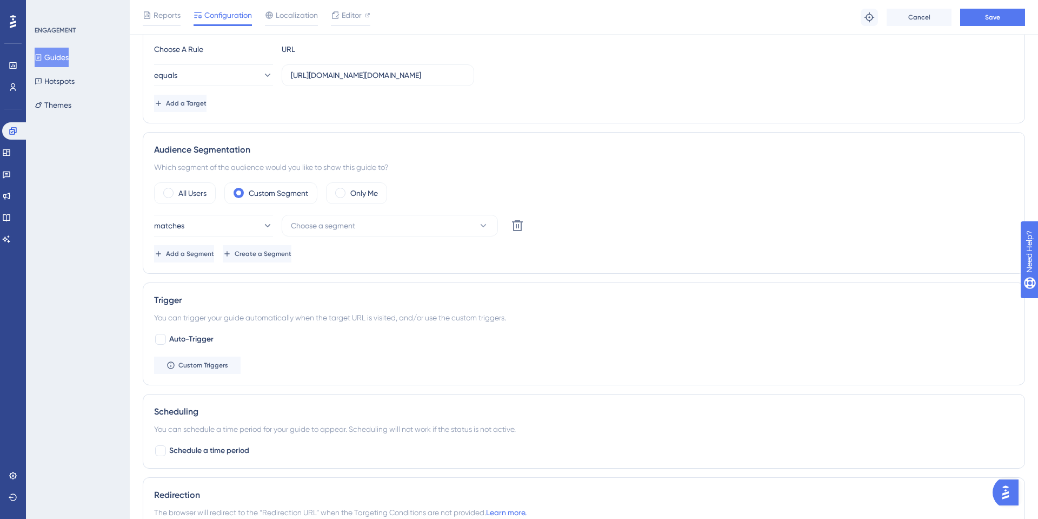
click at [329, 232] on button "Choose a segment" at bounding box center [390, 226] width 216 height 22
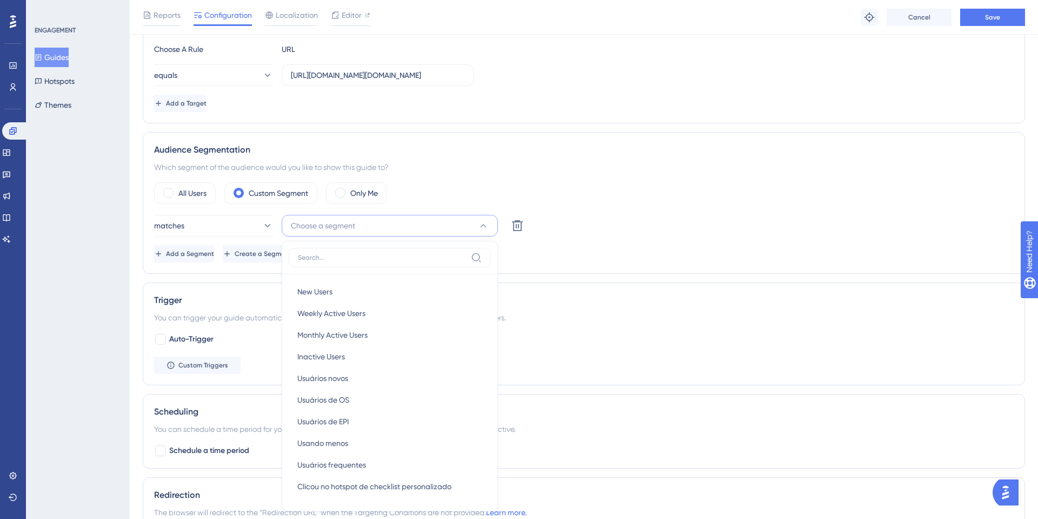
scroll to position [404, 0]
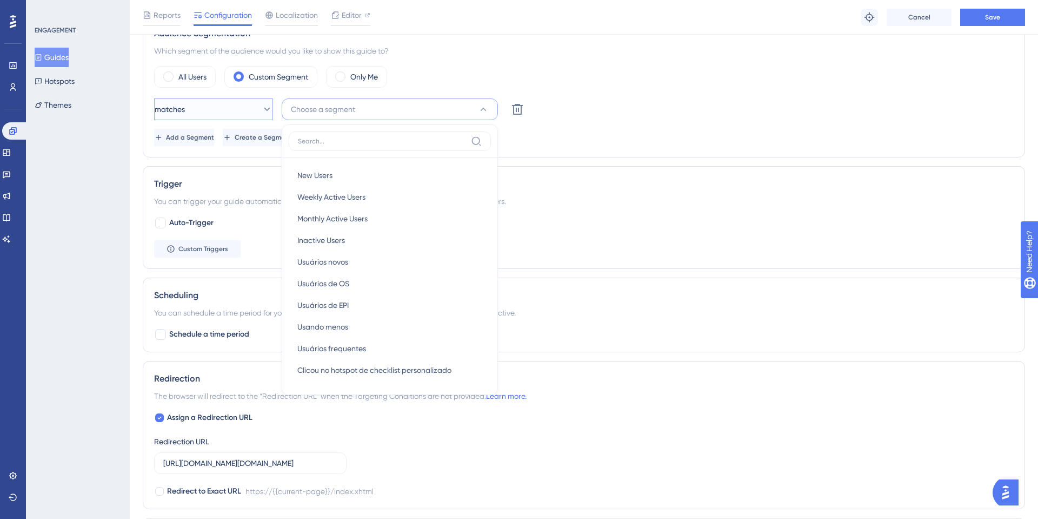
click at [230, 102] on button "matches" at bounding box center [213, 109] width 119 height 22
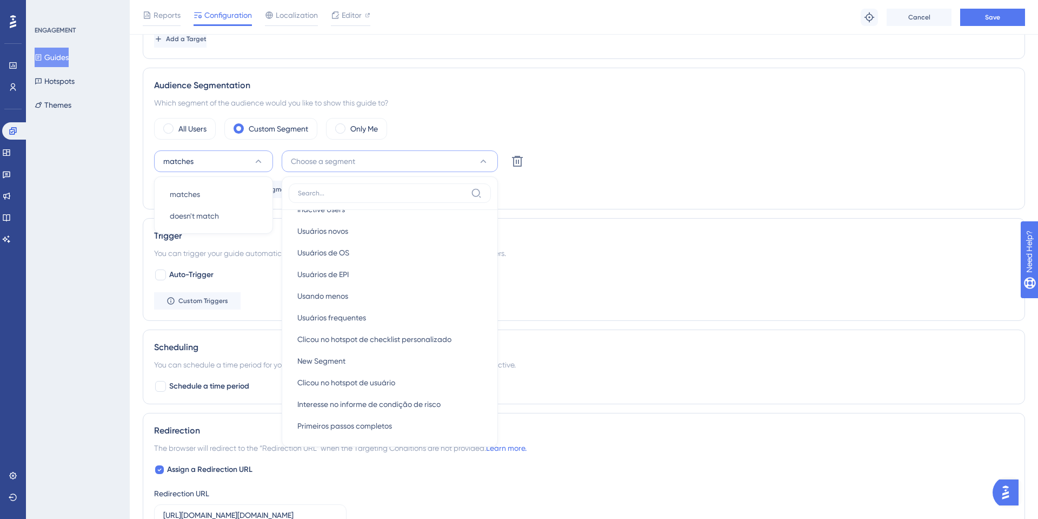
scroll to position [86, 0]
click at [170, 119] on div "All Users" at bounding box center [185, 129] width 62 height 22
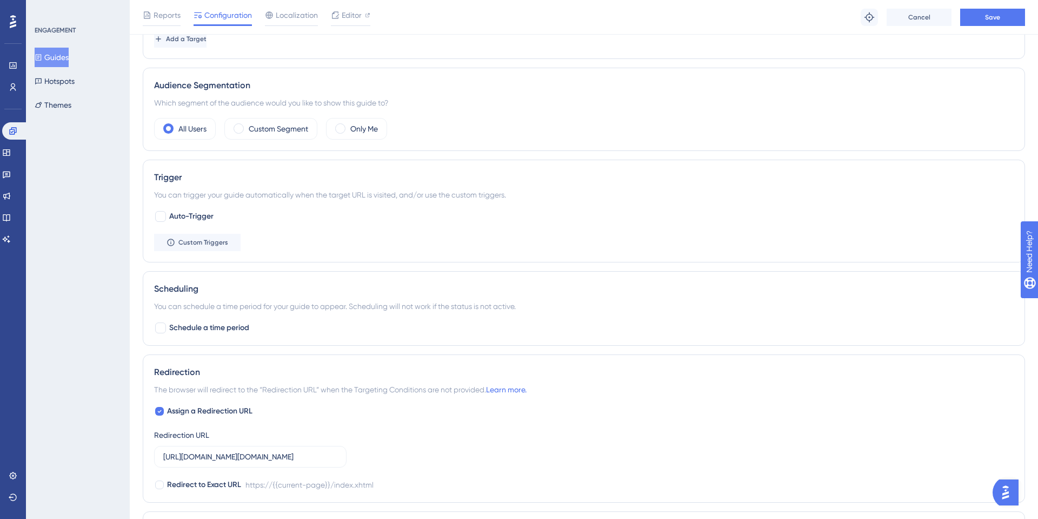
scroll to position [180, 0]
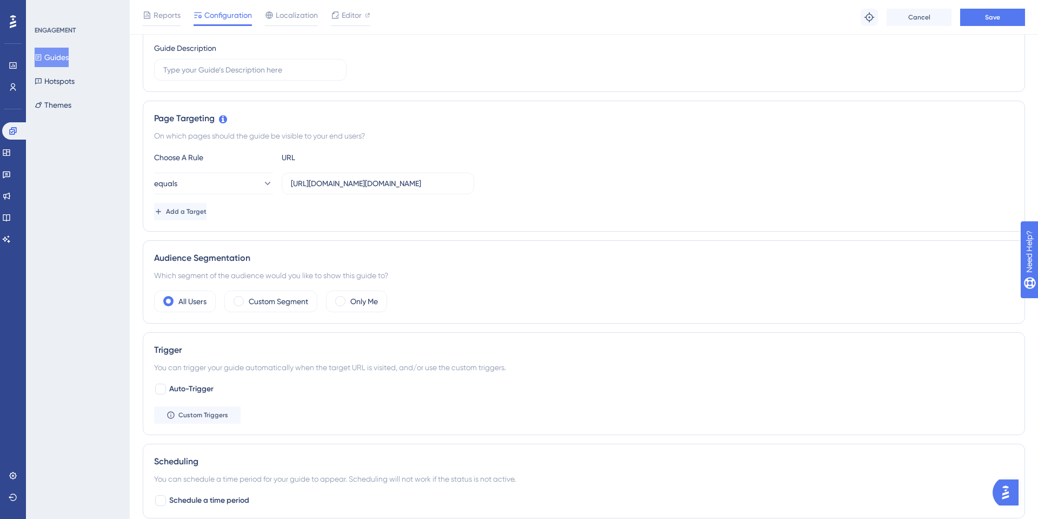
click at [1006, 2] on div "Reports Configuration Localization Editor Troubleshoot Cancel Save" at bounding box center [584, 17] width 908 height 35
click at [1001, 15] on button "Save" at bounding box center [992, 17] width 65 height 17
click at [63, 57] on button "Guides" at bounding box center [52, 57] width 34 height 19
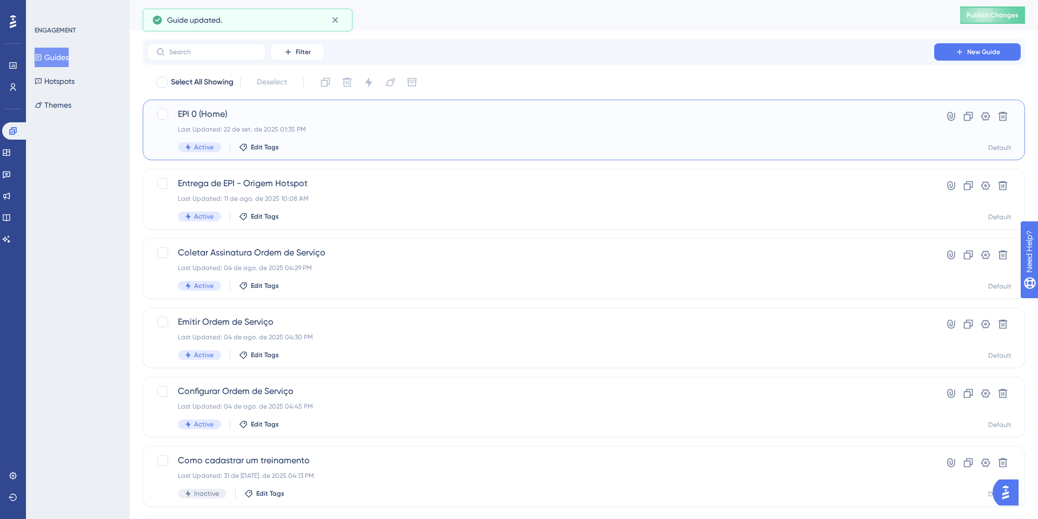
click at [237, 131] on div "Last Updated: 22 de set. de 2025 01:35 PM" at bounding box center [541, 129] width 726 height 9
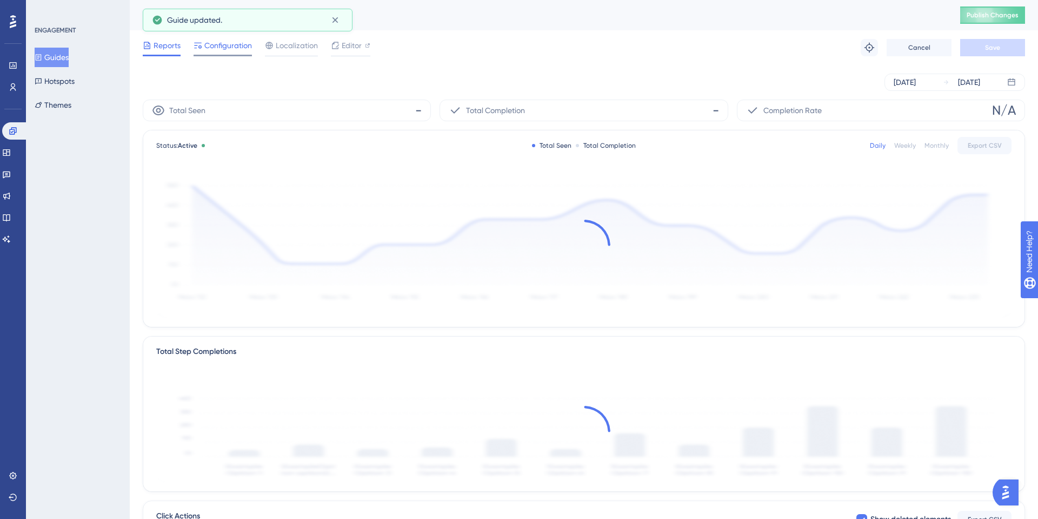
click at [247, 49] on span "Configuration" at bounding box center [228, 45] width 48 height 13
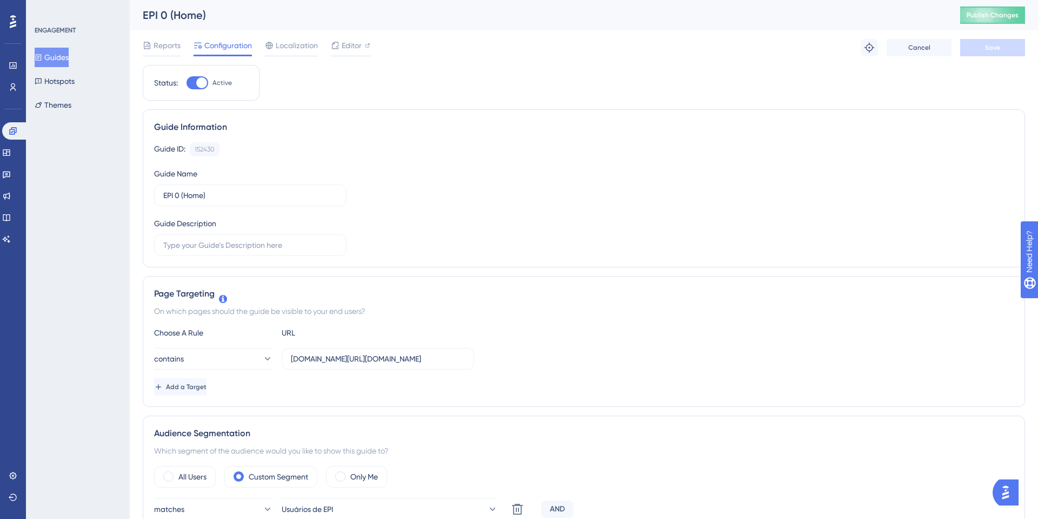
click at [171, 58] on div "Reports Configuration Localization Editor Troubleshoot Cancel Save" at bounding box center [584, 47] width 882 height 35
click at [69, 50] on button "Guides" at bounding box center [52, 57] width 34 height 19
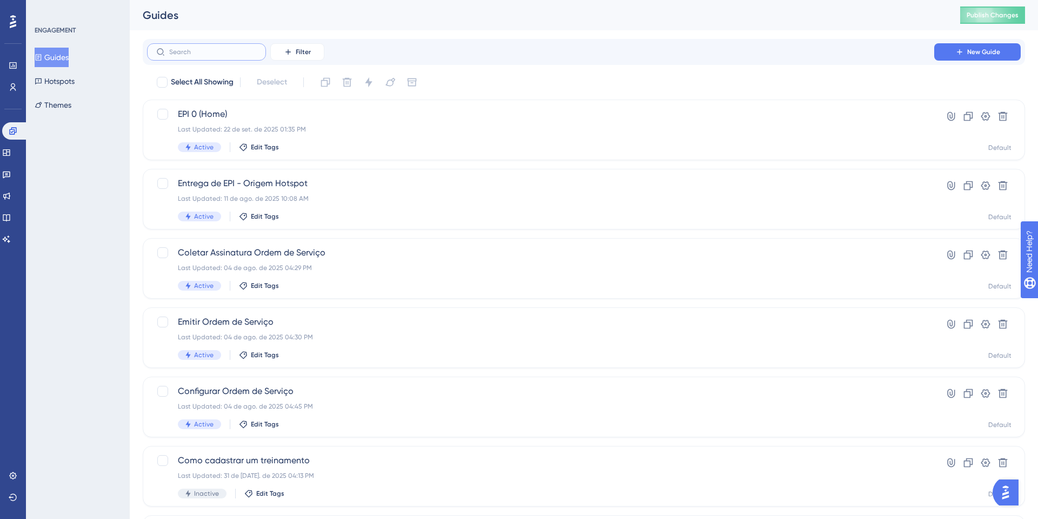
click at [180, 51] on input "text" at bounding box center [213, 52] width 88 height 8
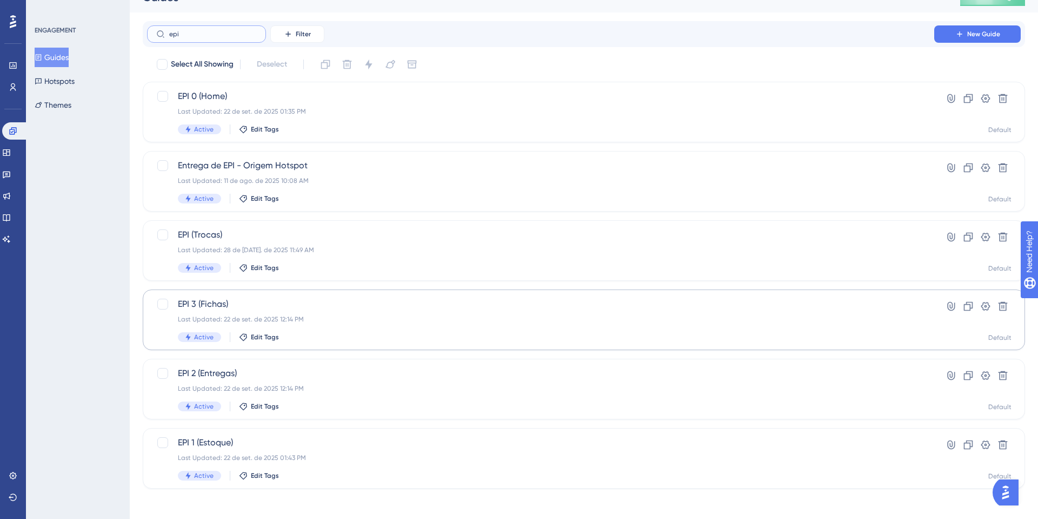
scroll to position [22, 0]
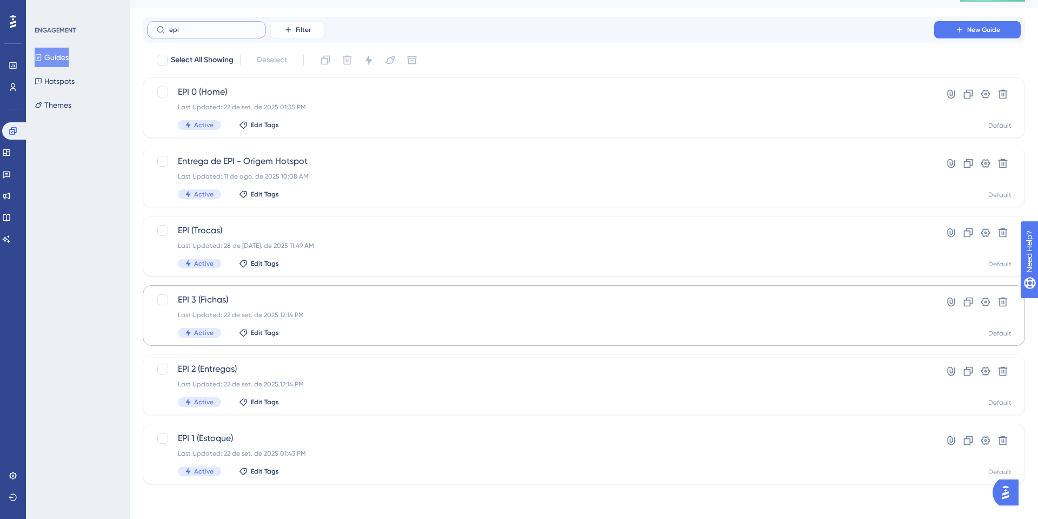
type input "epi"
click at [464, 340] on div "EPI 3 (Fichas) Last Updated: 22 de set. de 2025 12:14 PM Active Edit Tags Hyper…" at bounding box center [584, 315] width 882 height 61
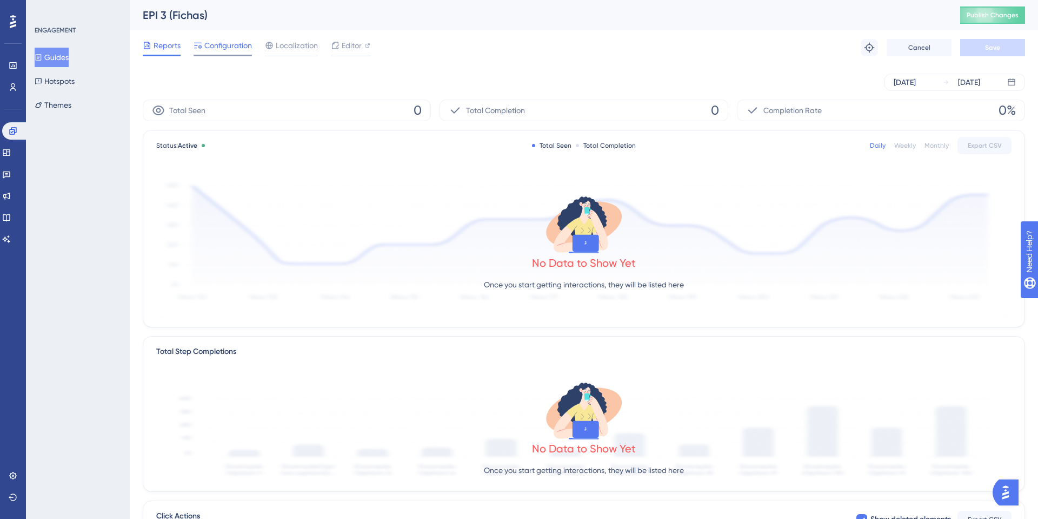
click at [220, 56] on div at bounding box center [223, 56] width 58 height 2
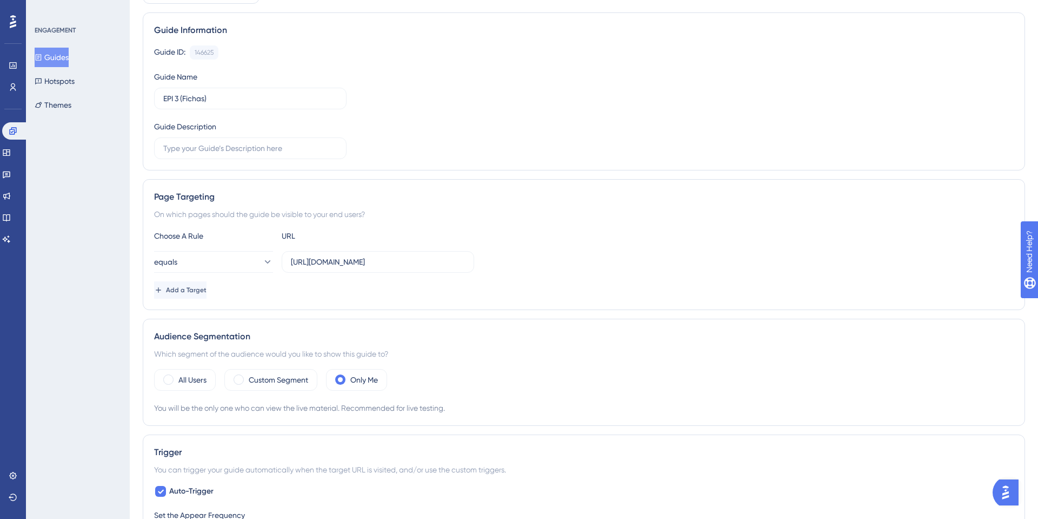
scroll to position [123, 0]
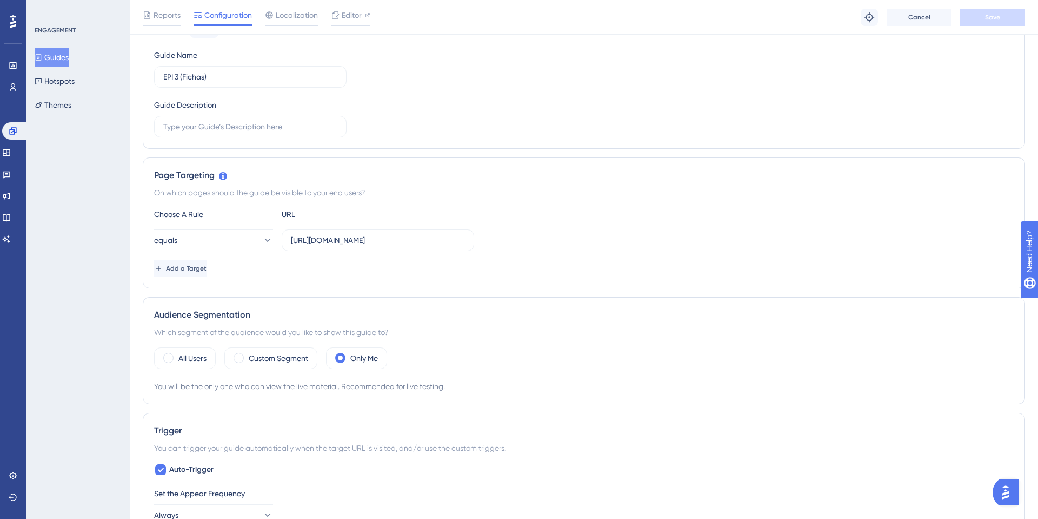
click at [185, 335] on div "Which segment of the audience would you like to show this guide to?" at bounding box center [584, 332] width 860 height 13
click at [190, 348] on div "All Users" at bounding box center [185, 358] width 62 height 22
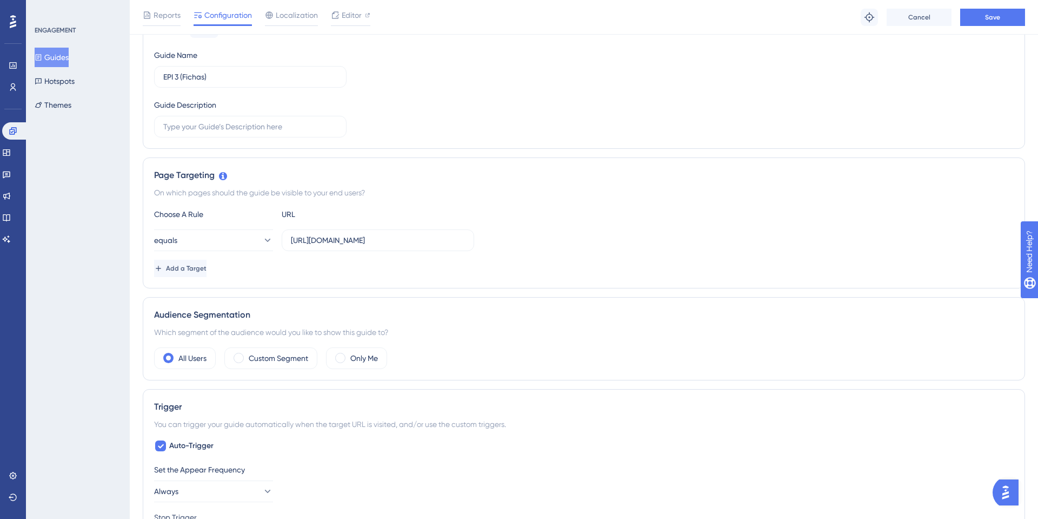
click at [1004, 28] on div "Reports Configuration Localization Editor Troubleshoot Cancel Save" at bounding box center [584, 17] width 908 height 35
click at [1006, 20] on button "Save" at bounding box center [992, 17] width 65 height 17
click at [67, 63] on button "Guides" at bounding box center [52, 57] width 34 height 19
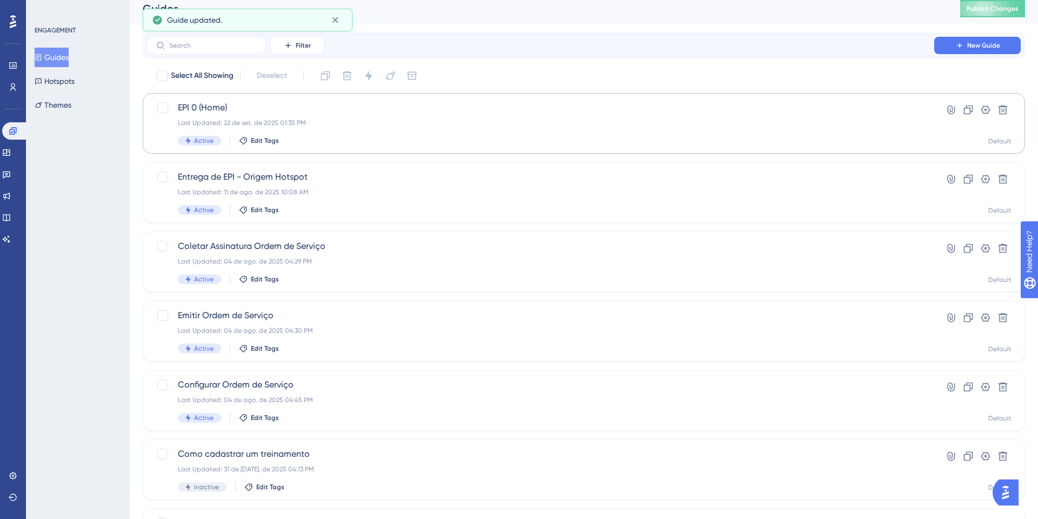
scroll to position [17, 0]
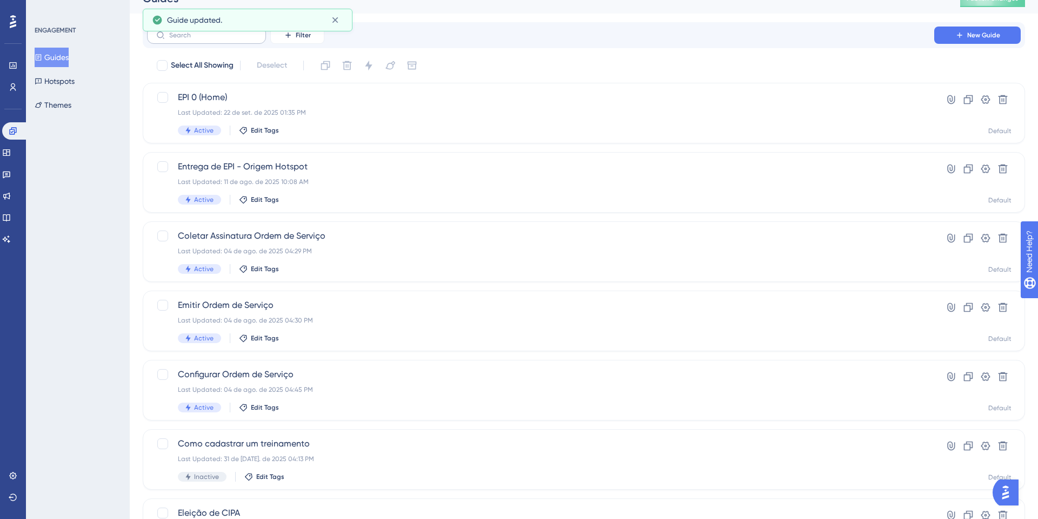
drag, startPoint x: 229, startPoint y: 26, endPoint x: 230, endPoint y: 39, distance: 13.0
click at [230, 27] on div "Guide updated." at bounding box center [247, 19] width 191 height 17
click at [229, 40] on label at bounding box center [206, 34] width 119 height 17
click at [229, 39] on input "text" at bounding box center [213, 35] width 88 height 8
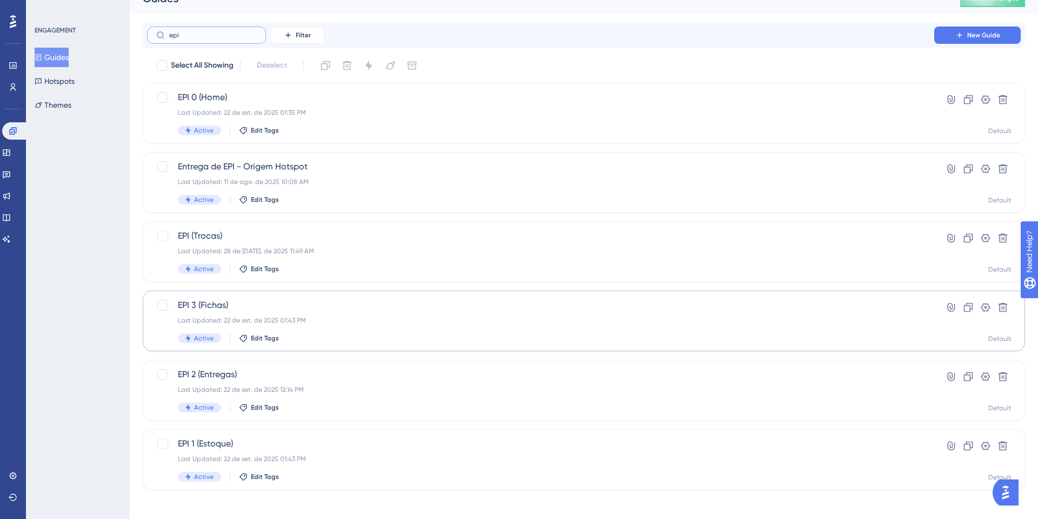
type input "epi"
click at [234, 315] on div "EPI 3 (Fichas) Last Updated: 22 de set. de 2025 01:43 PM Active Edit Tags" at bounding box center [541, 320] width 726 height 44
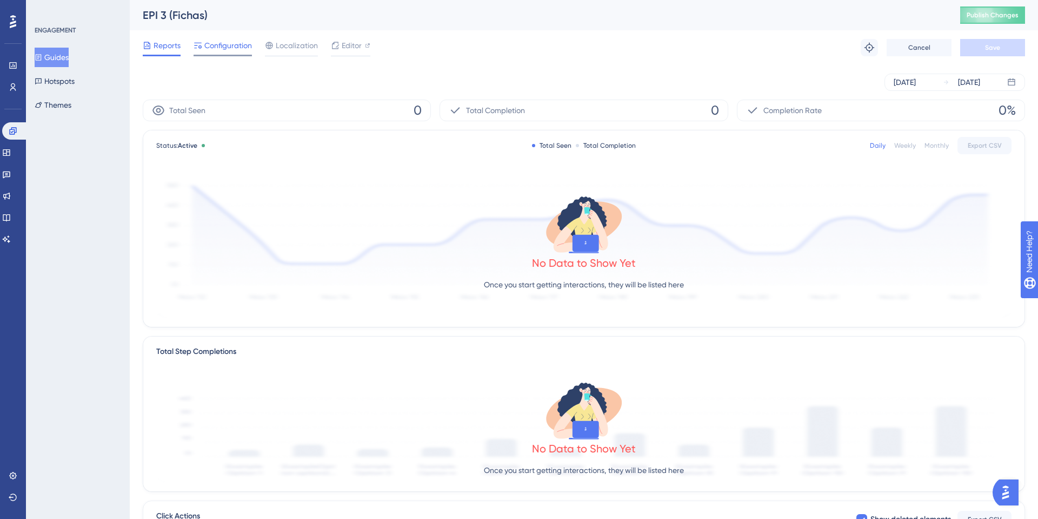
click at [244, 55] on div at bounding box center [223, 56] width 58 height 2
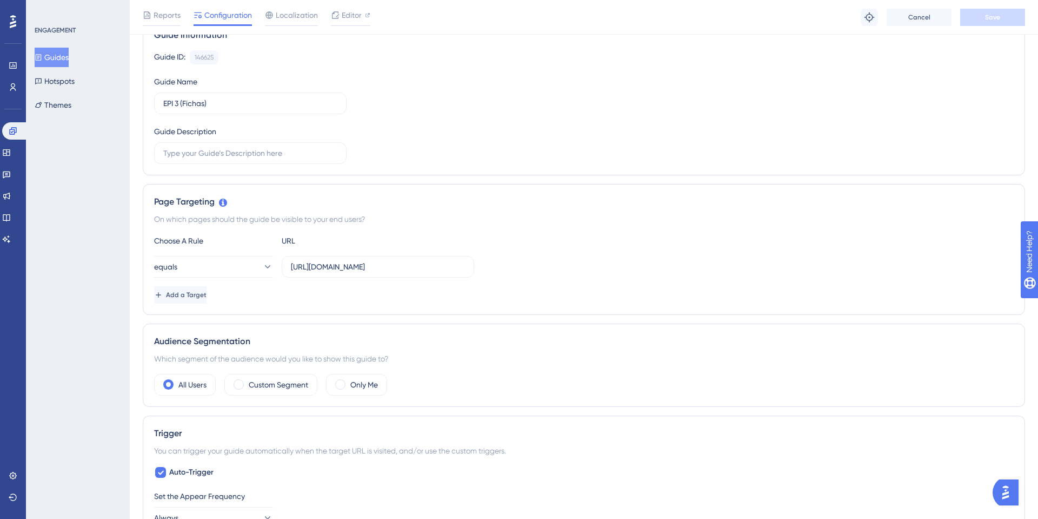
scroll to position [94, 0]
click at [42, 56] on icon at bounding box center [39, 58] width 8 height 8
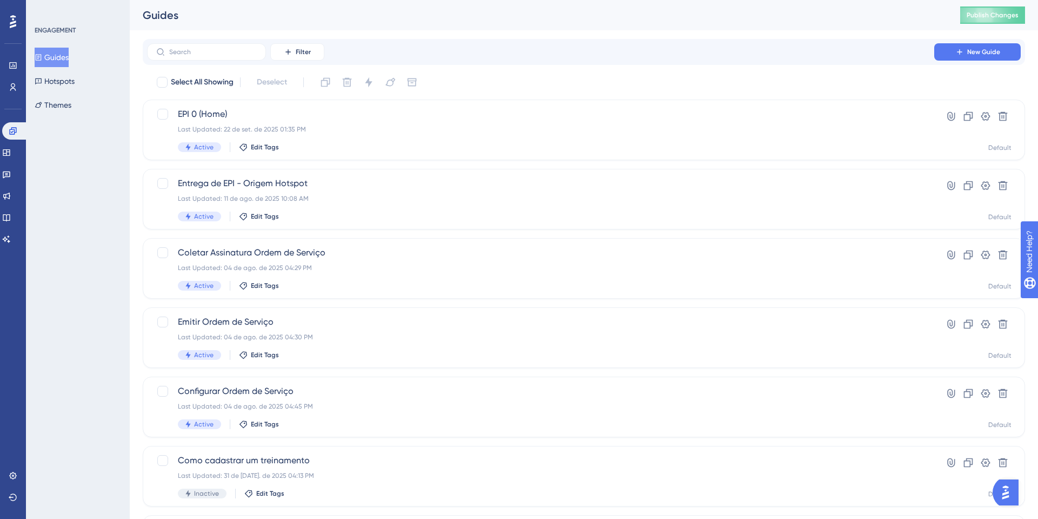
click at [203, 42] on div "Filter New Guide" at bounding box center [584, 52] width 882 height 26
click at [203, 43] on label at bounding box center [206, 51] width 119 height 17
click at [203, 48] on input "text" at bounding box center [213, 52] width 88 height 8
type input "epi"
click at [227, 390] on span "EPI 2 (Entregas)" at bounding box center [541, 390] width 726 height 13
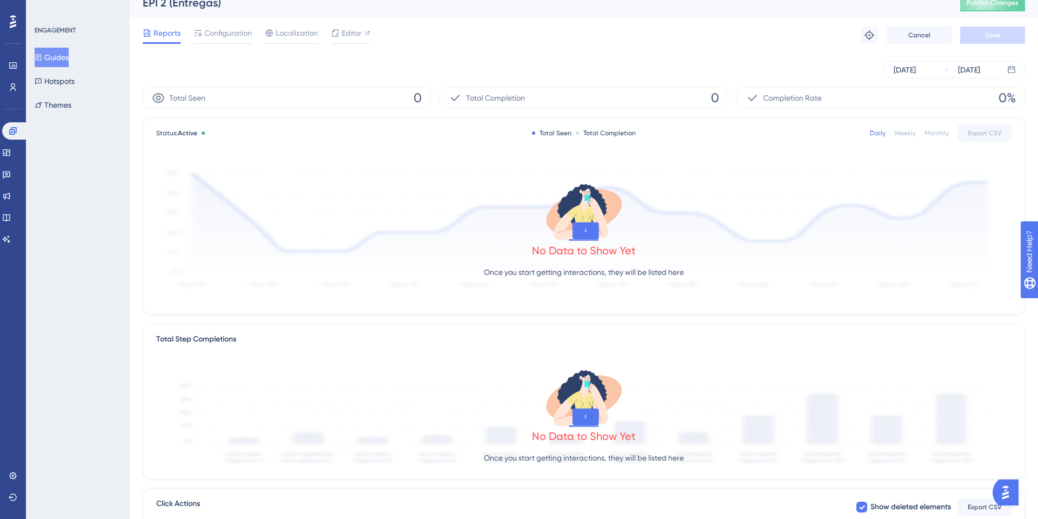
scroll to position [11, 0]
click at [221, 18] on div "EPI 2 (Entregas) Publish Changes" at bounding box center [584, 4] width 908 height 30
click at [225, 38] on span "Configuration" at bounding box center [228, 34] width 48 height 13
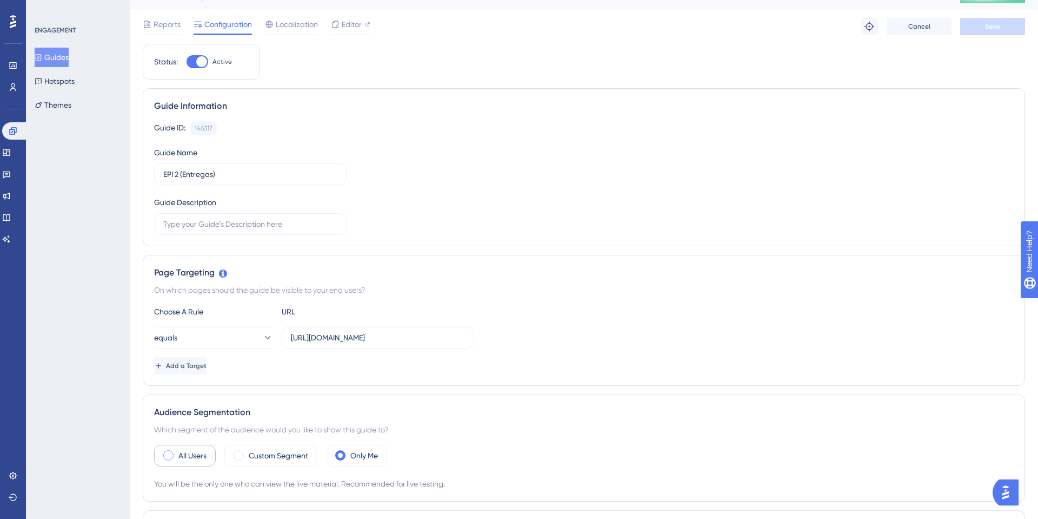
scroll to position [22, 0]
click at [198, 455] on label "All Users" at bounding box center [192, 454] width 28 height 13
click at [992, 29] on span "Save" at bounding box center [992, 25] width 15 height 9
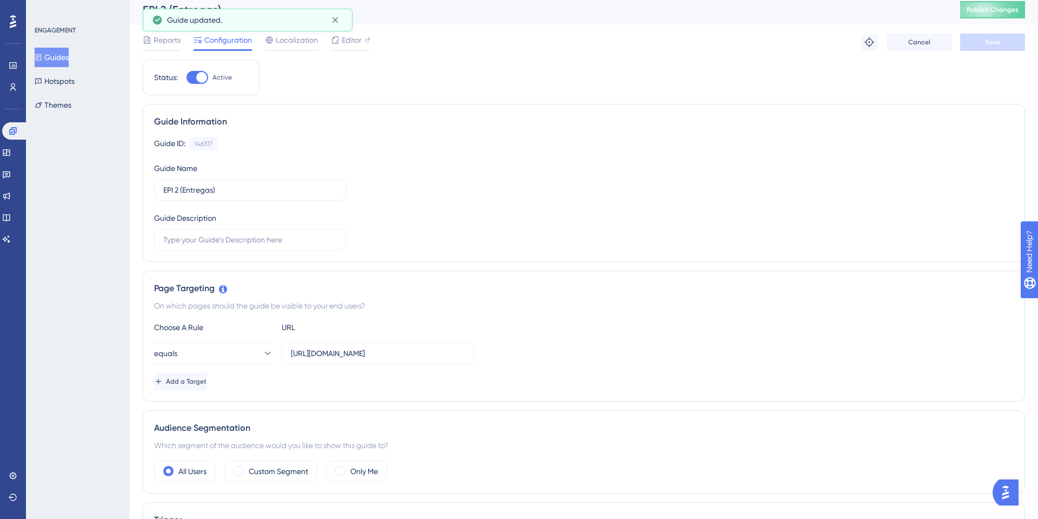
scroll to position [0, 0]
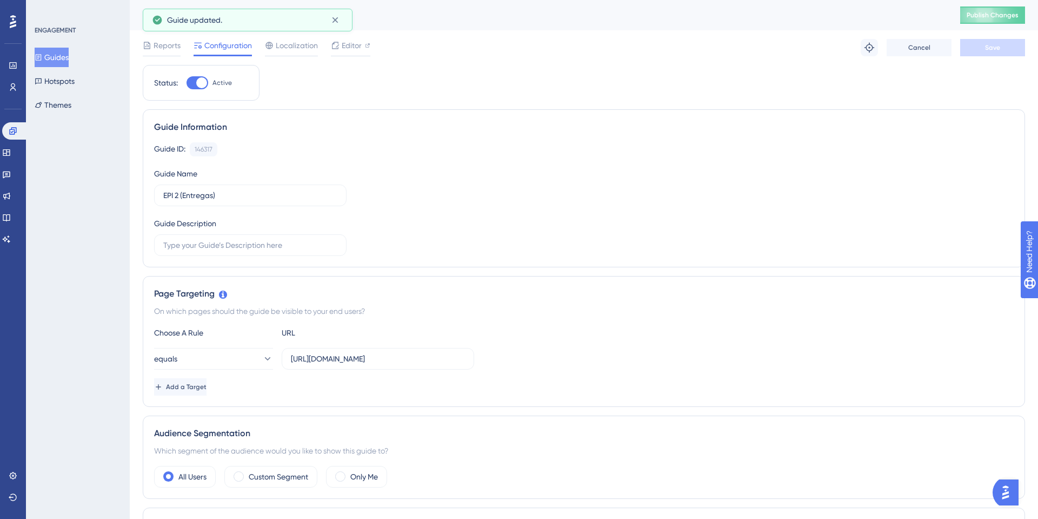
click at [952, 14] on div "EPI 2 (Entregas) Publish Changes" at bounding box center [584, 15] width 908 height 30
click at [962, 17] on button "Publish Changes" at bounding box center [992, 14] width 65 height 17
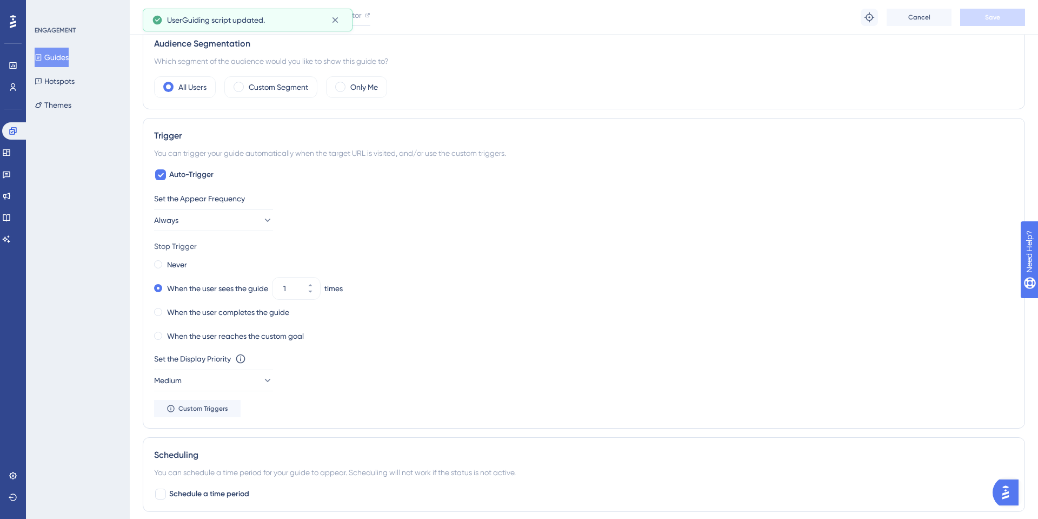
scroll to position [408, 0]
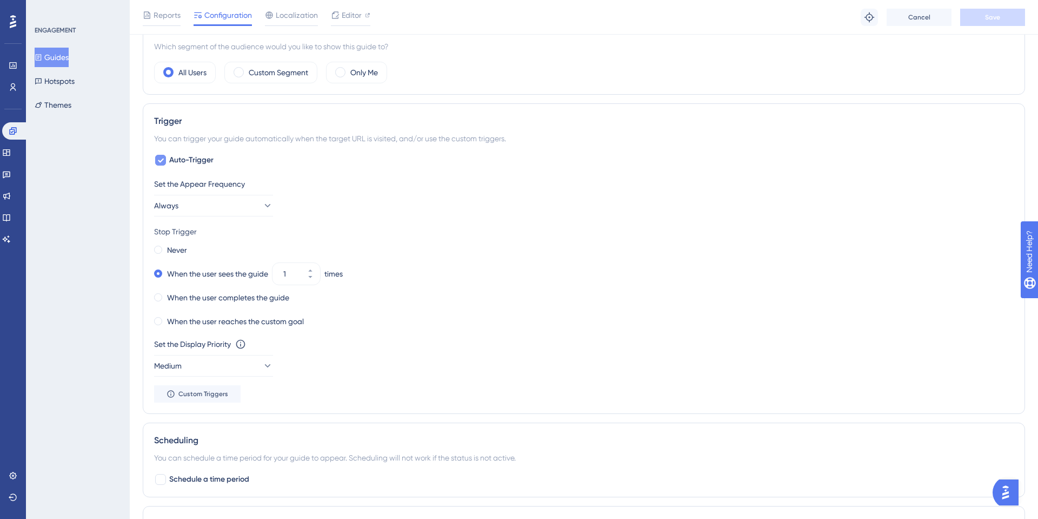
click at [200, 156] on span "Auto-Trigger" at bounding box center [191, 160] width 44 height 13
checkbox input "false"
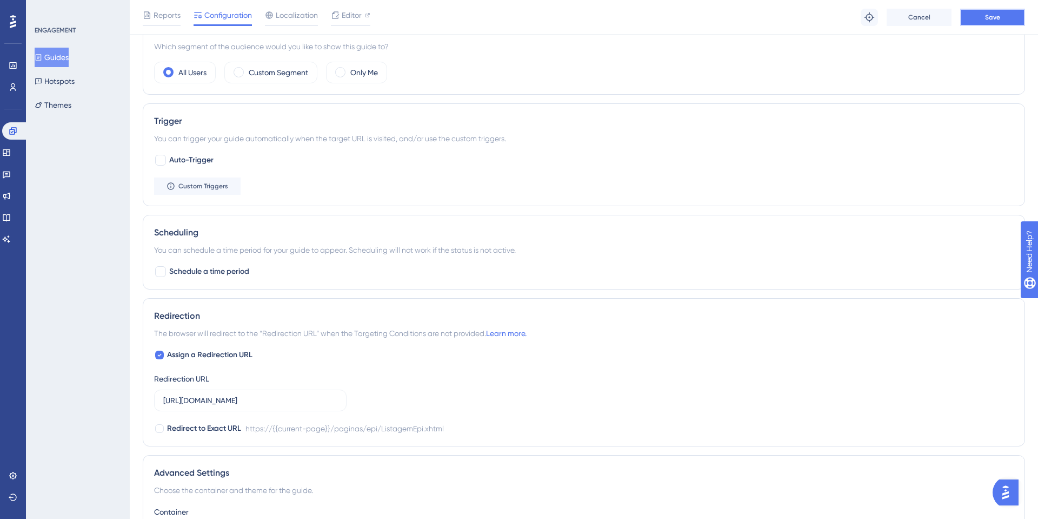
click at [1003, 20] on button "Save" at bounding box center [992, 17] width 65 height 17
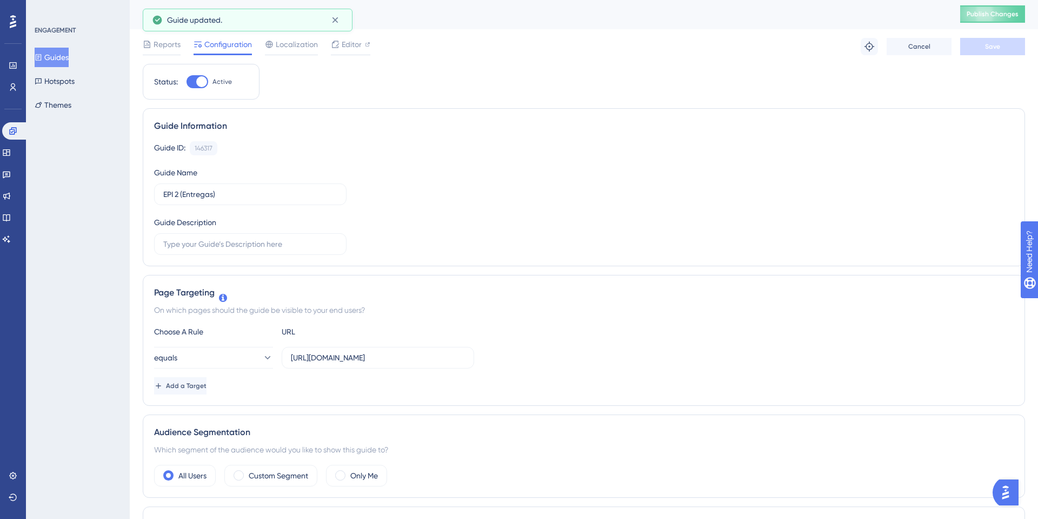
scroll to position [0, 0]
click at [335, 17] on icon at bounding box center [335, 20] width 11 height 11
click at [63, 57] on button "Guides" at bounding box center [52, 57] width 34 height 19
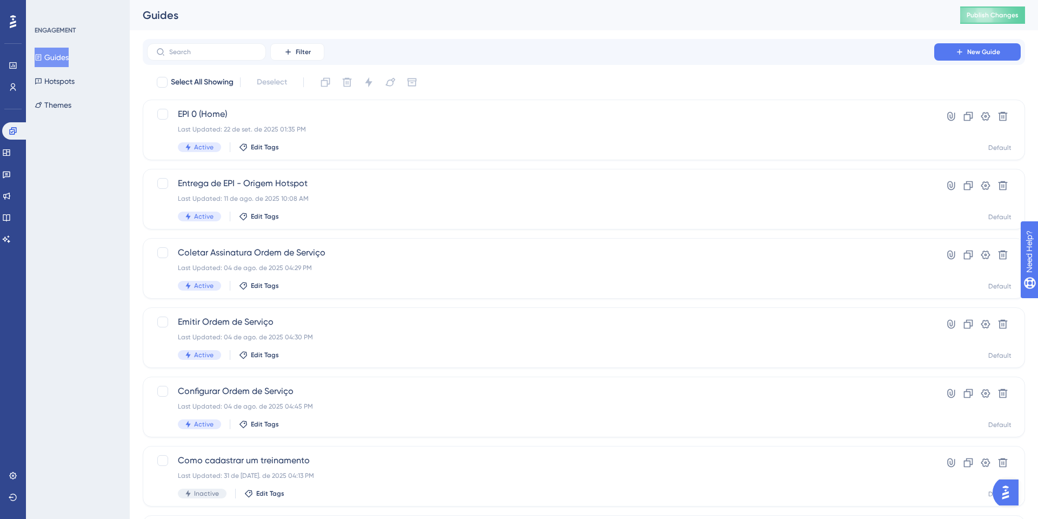
click at [234, 36] on div "Performance Users Engagement Widgets Feedback Product Updates Knowledge Base AI…" at bounding box center [584, 411] width 908 height 822
click at [241, 51] on input "text" at bounding box center [213, 52] width 88 height 8
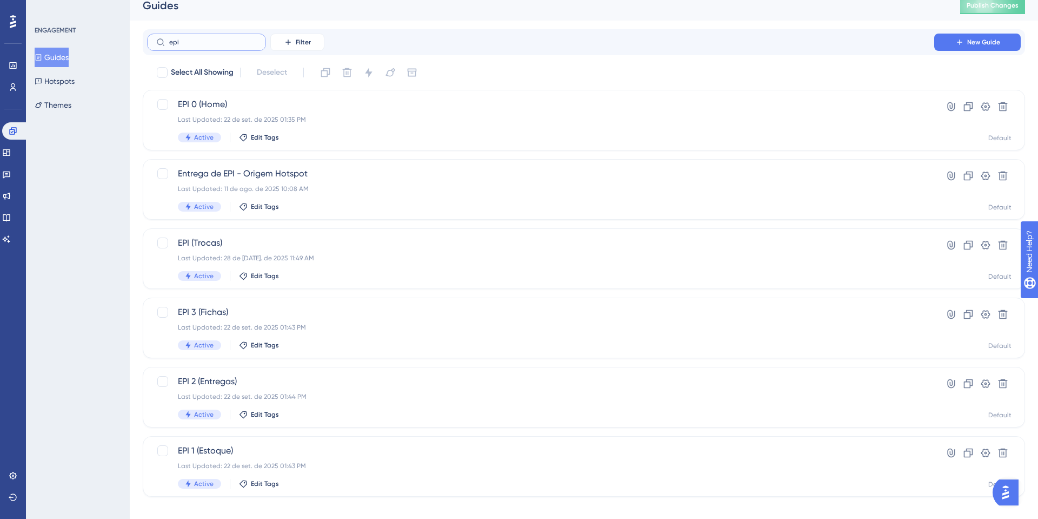
scroll to position [22, 0]
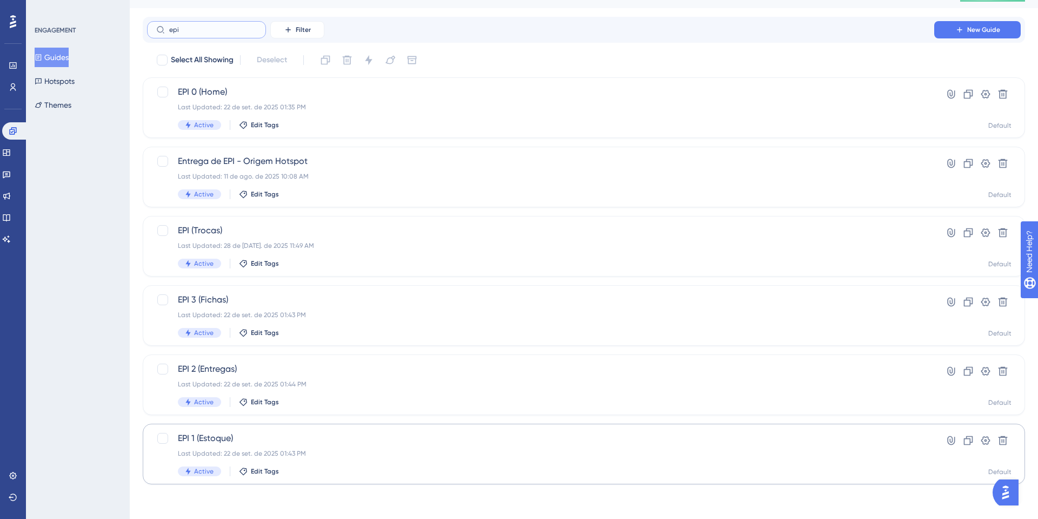
type input "epi"
click at [221, 448] on div "EPI 1 (Estoque) Last Updated: 22 de set. de 2025 01:43 PM Active Edit Tags" at bounding box center [541, 453] width 726 height 44
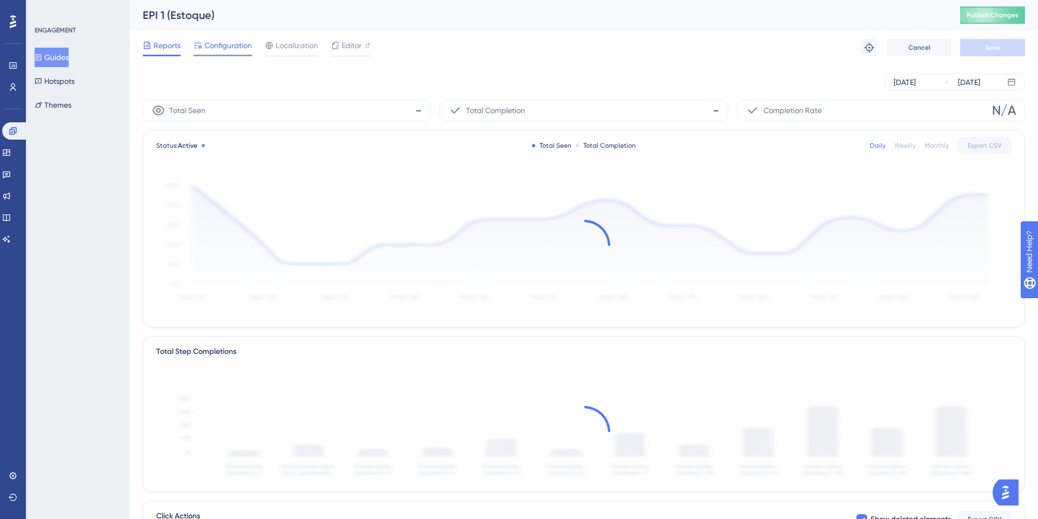
click at [218, 50] on span "Configuration" at bounding box center [228, 45] width 48 height 13
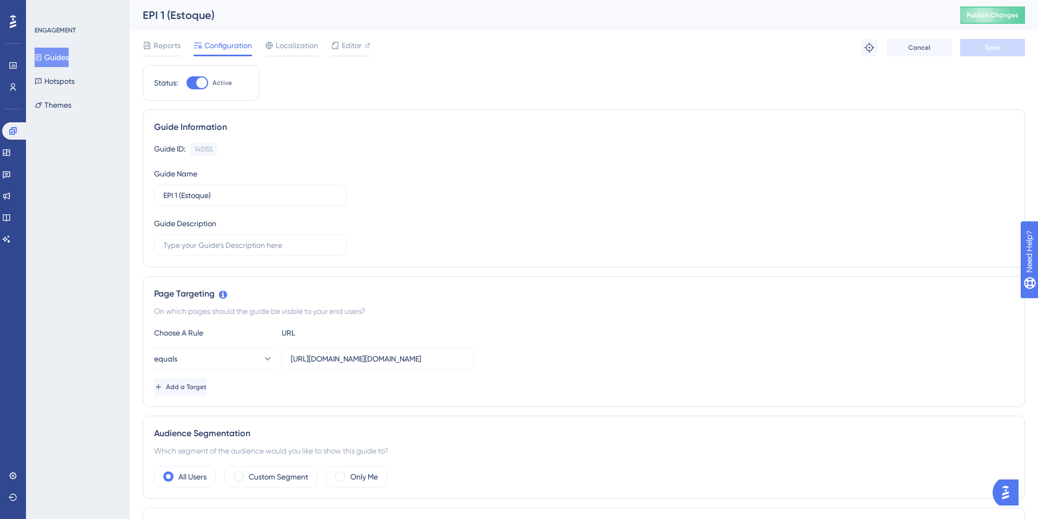
click at [223, 45] on span "Configuration" at bounding box center [228, 45] width 48 height 13
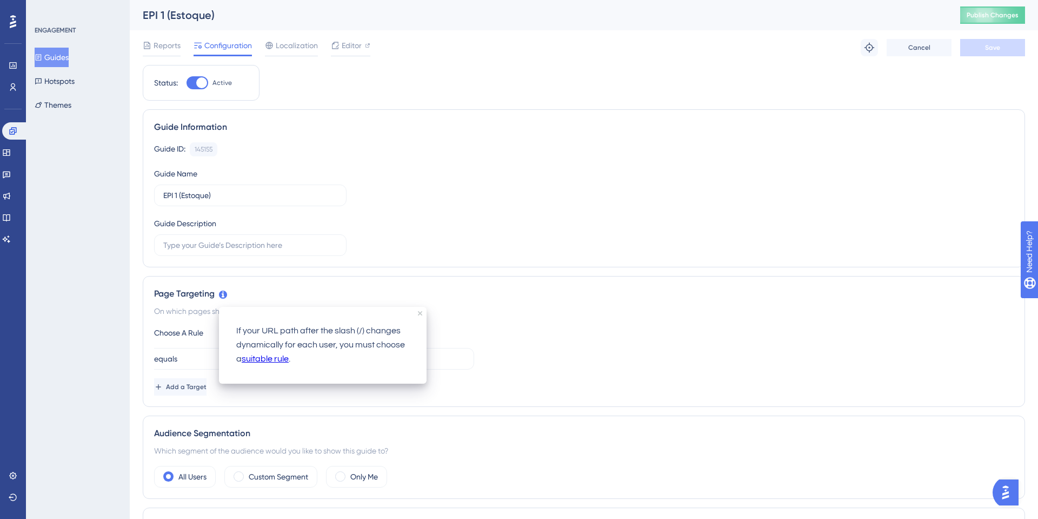
click at [447, 261] on div "Guide Information Guide ID: 145155 Copy Guide Name EPI 1 (Estoque) Guide Descri…" at bounding box center [584, 188] width 882 height 158
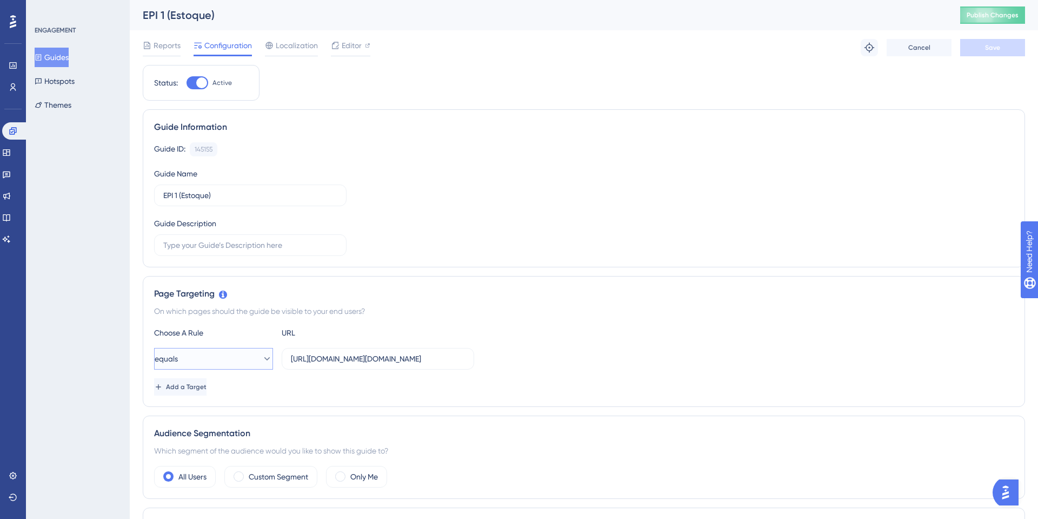
click at [217, 360] on button "equals" at bounding box center [213, 359] width 119 height 22
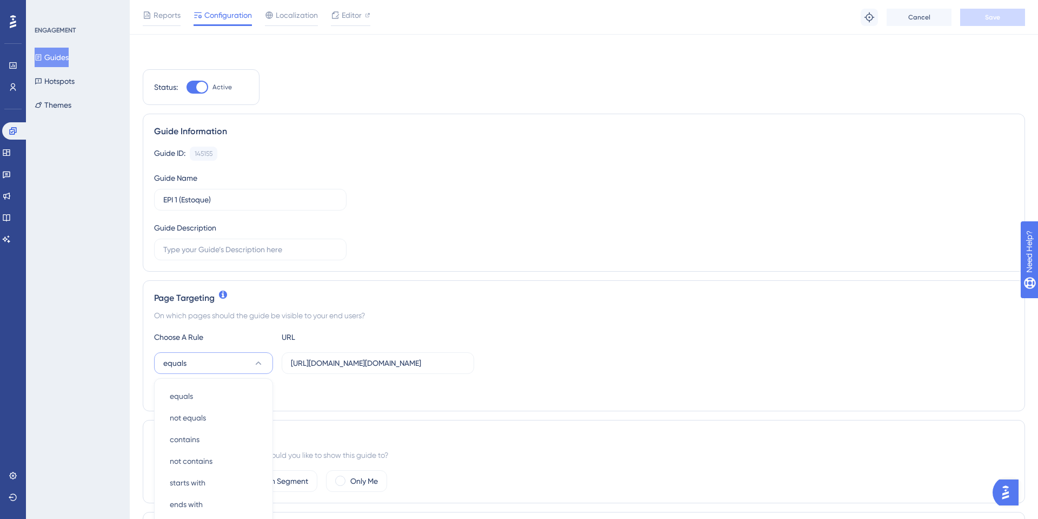
scroll to position [197, 0]
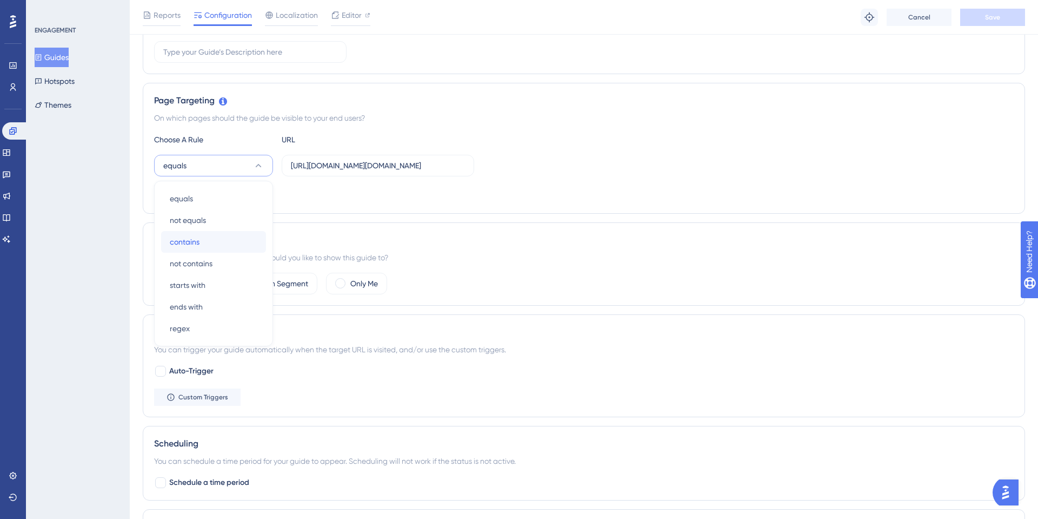
click at [202, 235] on div "contains contains" at bounding box center [214, 242] width 88 height 22
drag, startPoint x: 348, startPoint y: 171, endPoint x: 247, endPoint y: 165, distance: 101.8
click at [250, 167] on div "contains https://sistema.onsafety.com.br/index.xhtml" at bounding box center [314, 166] width 320 height 22
type input "onsafety.com.br/index.xhtml"
click at [986, 14] on span "Save" at bounding box center [992, 17] width 15 height 9
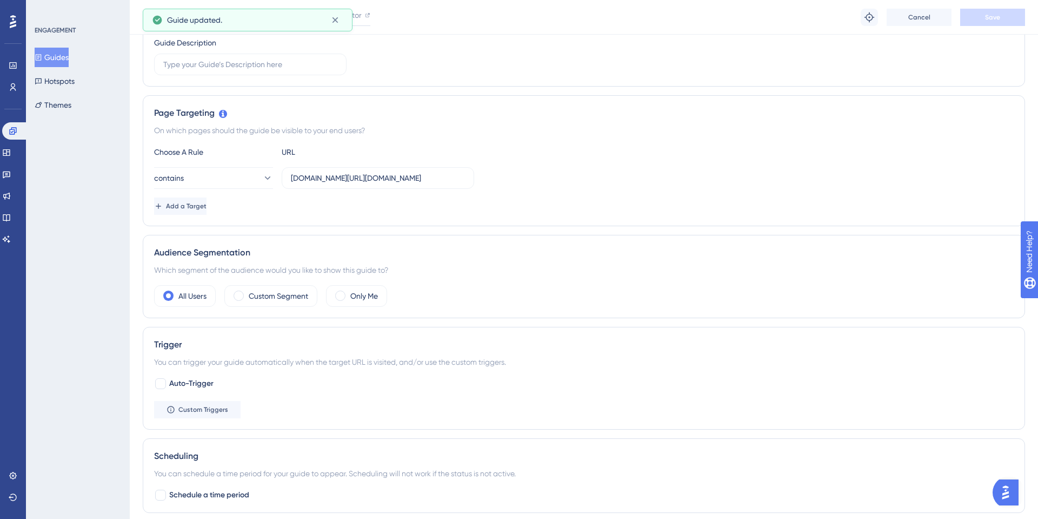
scroll to position [68, 0]
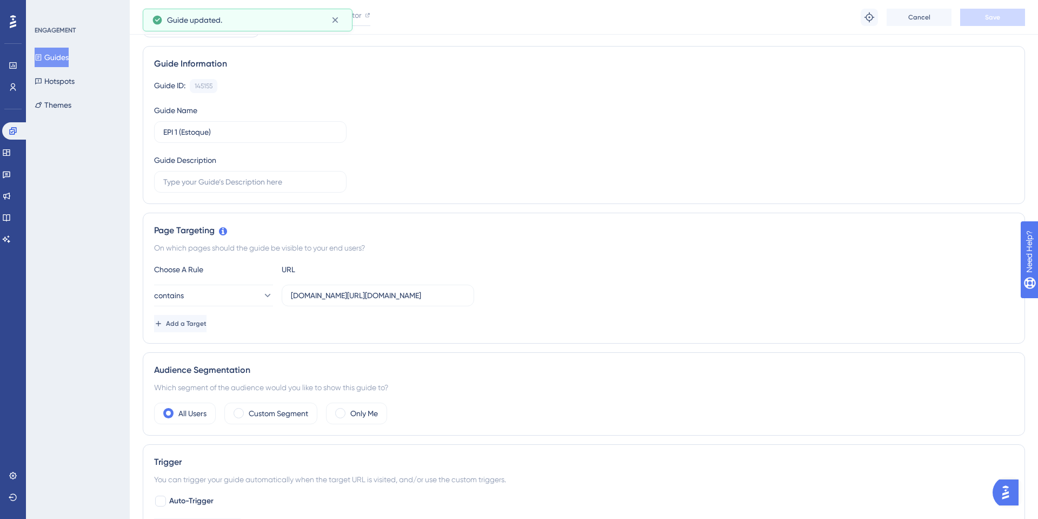
click at [57, 55] on button "Guides" at bounding box center [52, 57] width 34 height 19
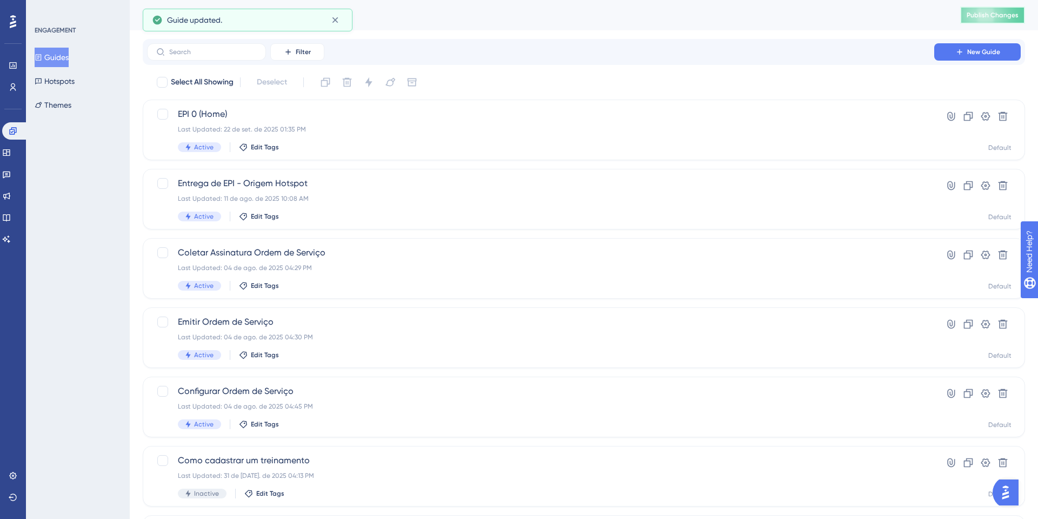
click at [1010, 19] on span "Publish Changes" at bounding box center [993, 15] width 52 height 9
click at [195, 59] on label at bounding box center [206, 51] width 119 height 17
click at [195, 56] on input "text" at bounding box center [213, 52] width 88 height 8
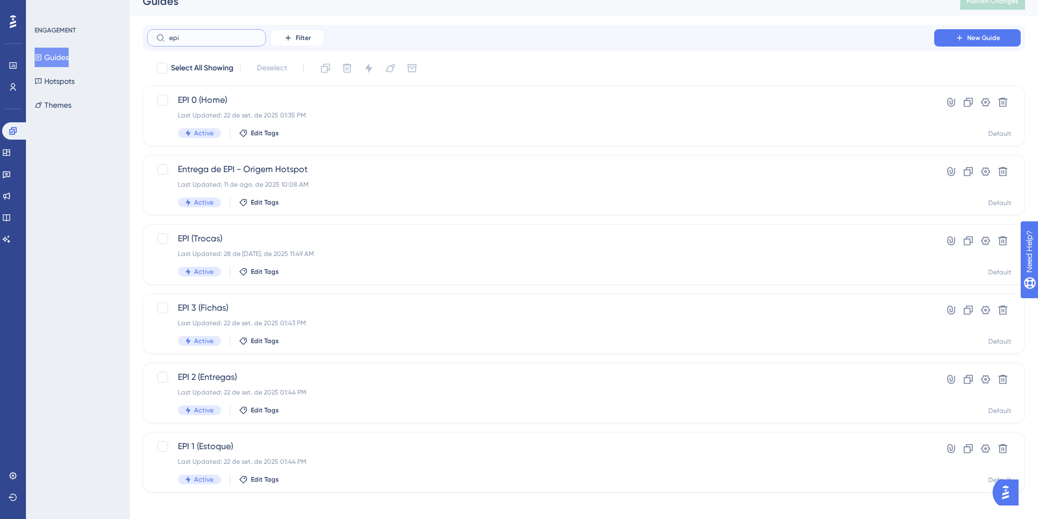
scroll to position [22, 0]
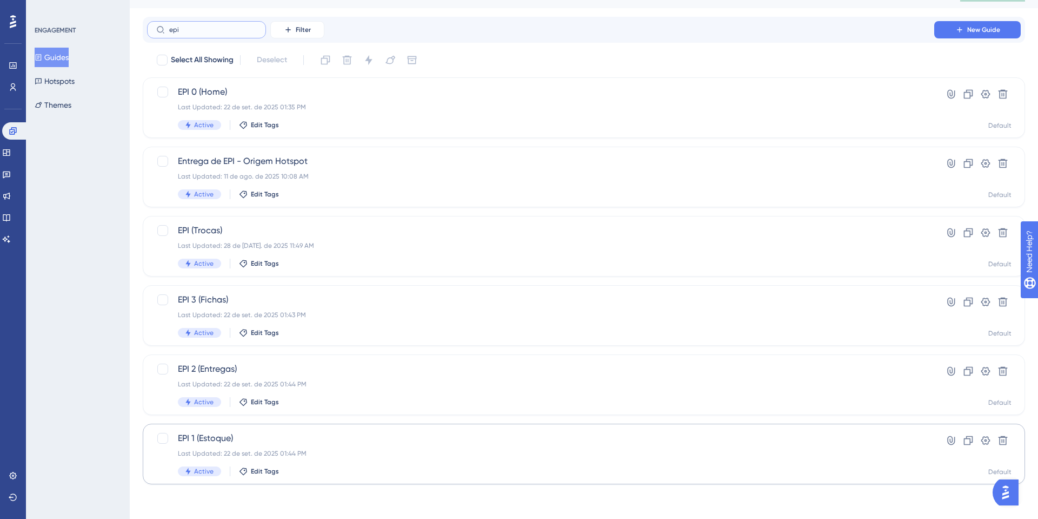
type input "epi"
click at [187, 437] on span "EPI 1 (Estoque)" at bounding box center [541, 437] width 726 height 13
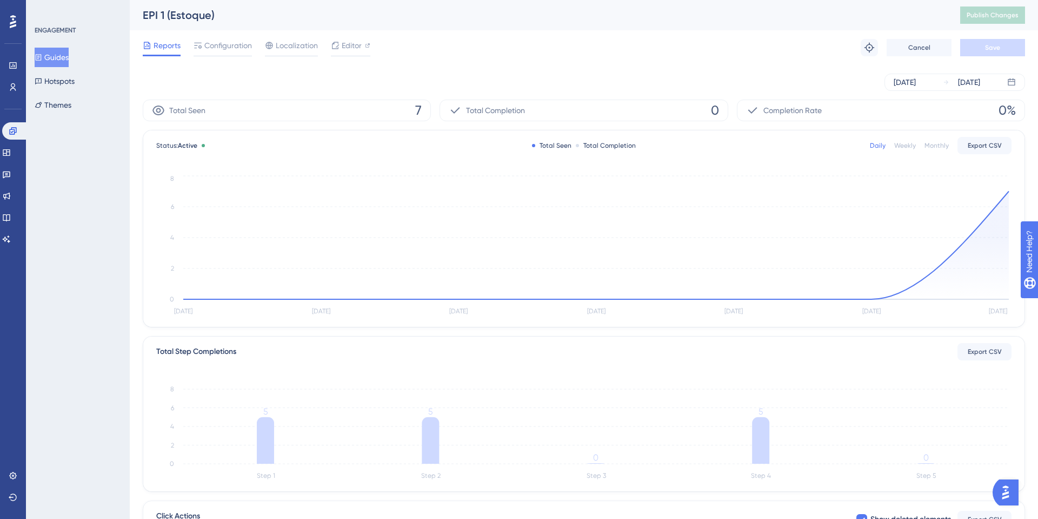
click at [227, 58] on div "Reports Configuration Localization Editor Troubleshoot Cancel Save" at bounding box center [584, 47] width 882 height 35
click at [227, 57] on div "Reports Configuration Localization Editor Troubleshoot Cancel Save" at bounding box center [584, 47] width 882 height 35
click at [232, 39] on span "Configuration" at bounding box center [228, 45] width 48 height 13
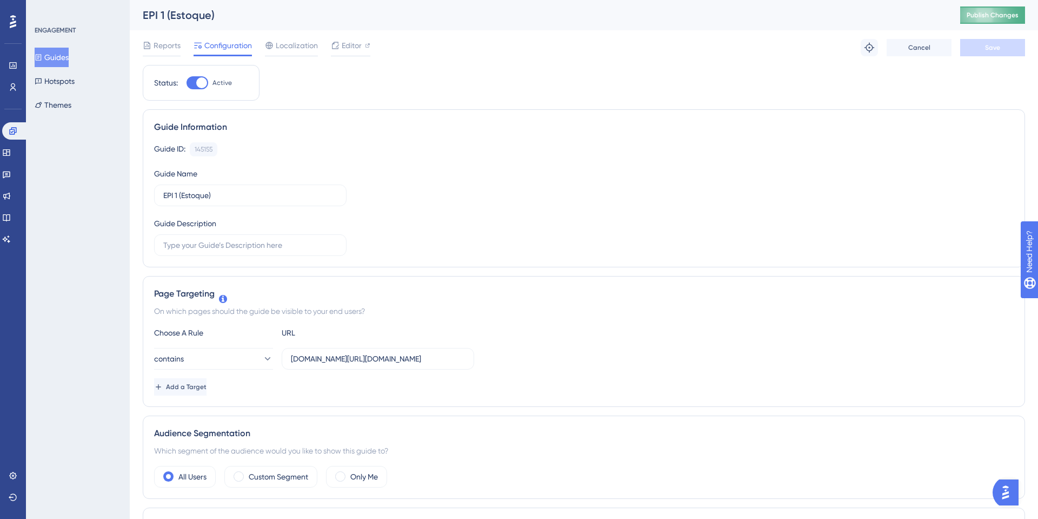
click at [980, 23] on button "Publish Changes" at bounding box center [992, 14] width 65 height 17
click at [69, 51] on button "Guides" at bounding box center [52, 57] width 34 height 19
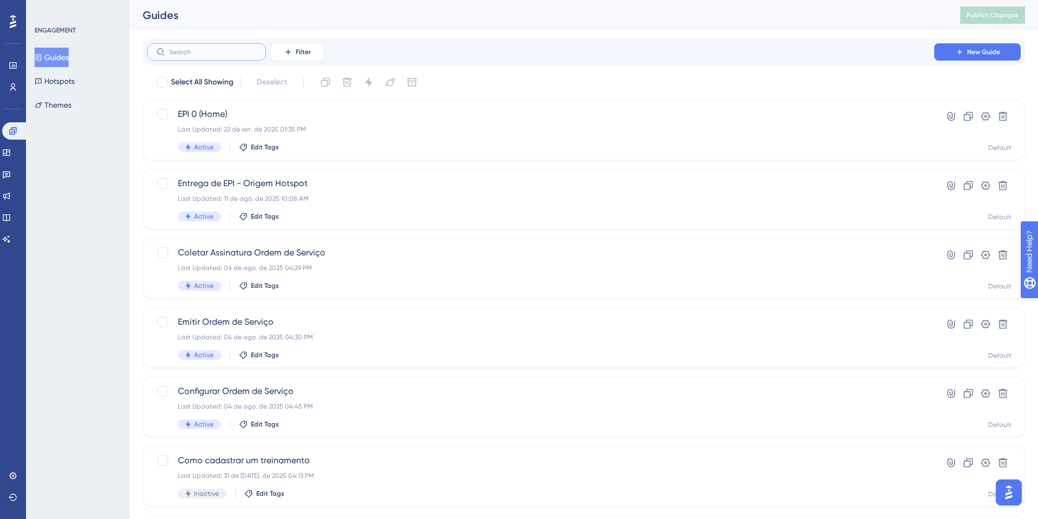
click at [212, 52] on input "text" at bounding box center [213, 52] width 88 height 8
type input "epi"
click at [304, 306] on div "Select All Showing Deselect EPI 0 (Home) Last Updated: 22 de set. de 2025 01:35…" at bounding box center [584, 290] width 882 height 433
click at [302, 337] on div "Last Updated: 22 de set. de 2025 12:14 PM" at bounding box center [541, 337] width 726 height 9
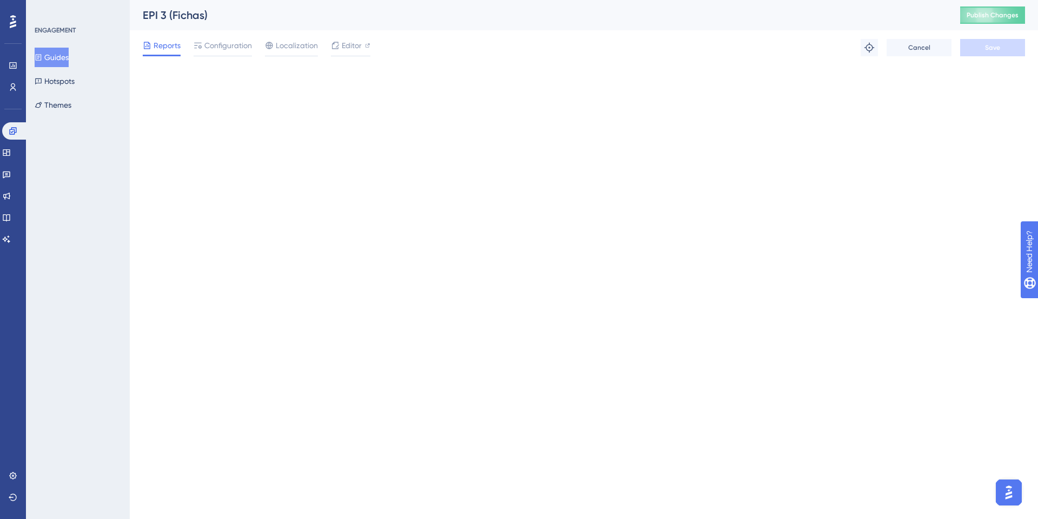
click at [191, 43] on div "Reports Configuration Localization Editor" at bounding box center [257, 47] width 228 height 17
click at [203, 44] on div "Configuration" at bounding box center [223, 45] width 58 height 13
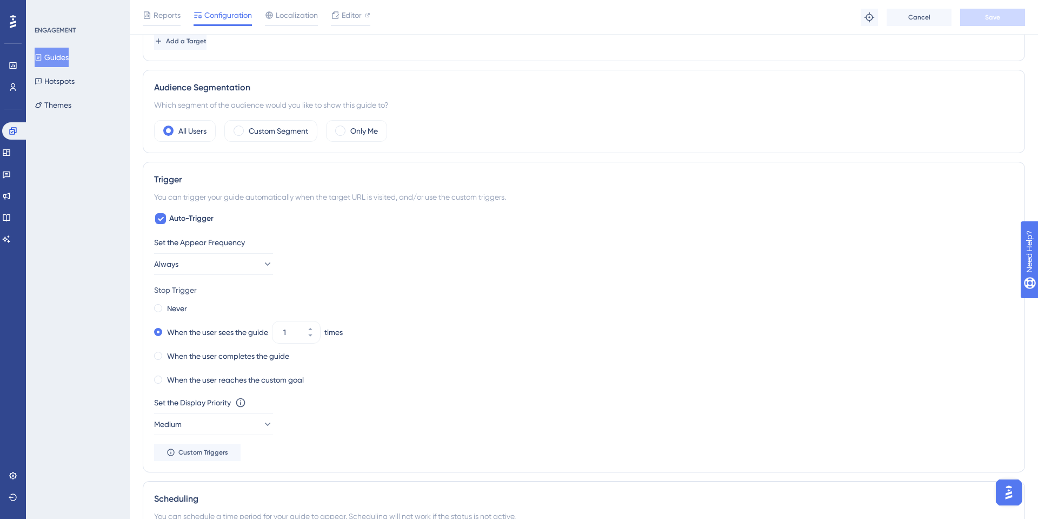
scroll to position [354, 0]
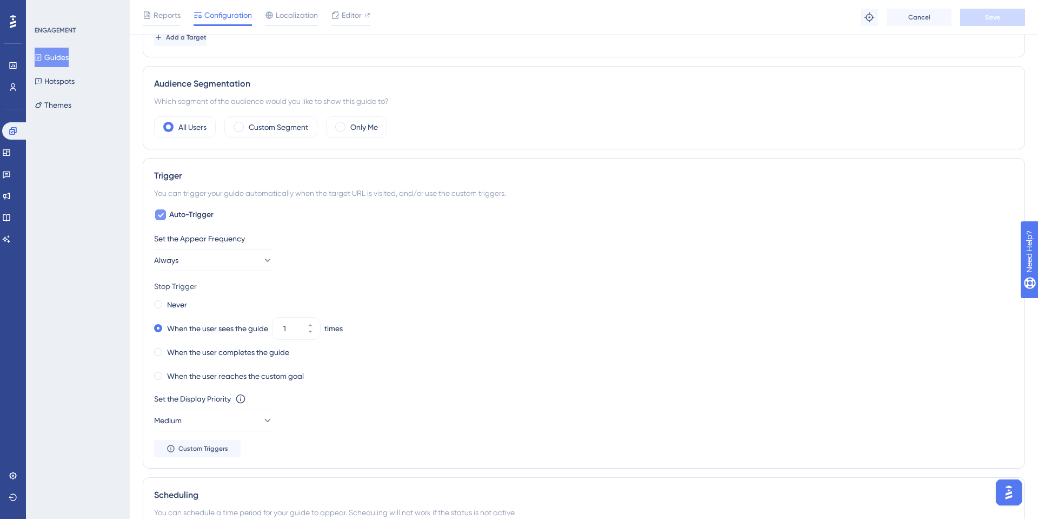
click at [195, 218] on span "Auto-Trigger" at bounding box center [191, 214] width 44 height 13
checkbox input "false"
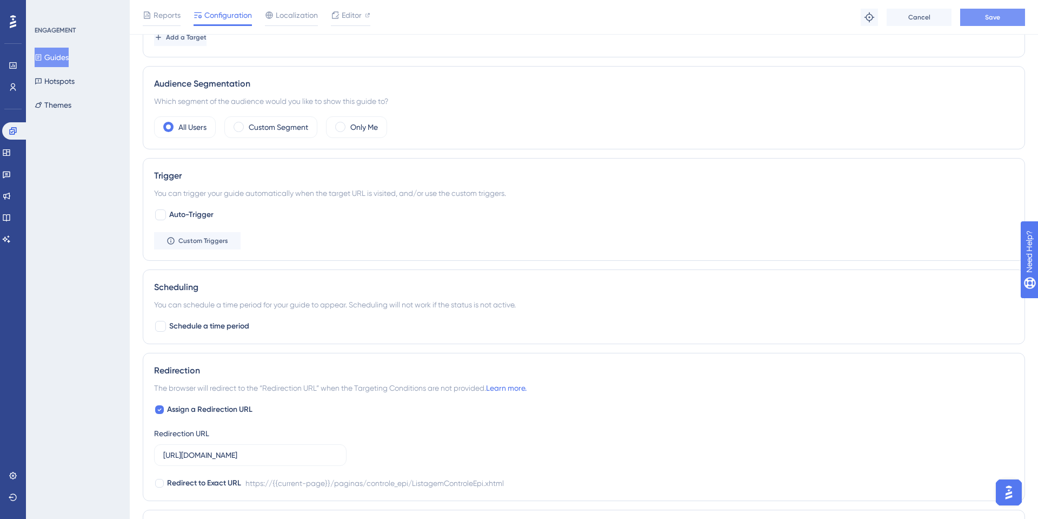
click at [1006, 22] on button "Save" at bounding box center [992, 17] width 65 height 17
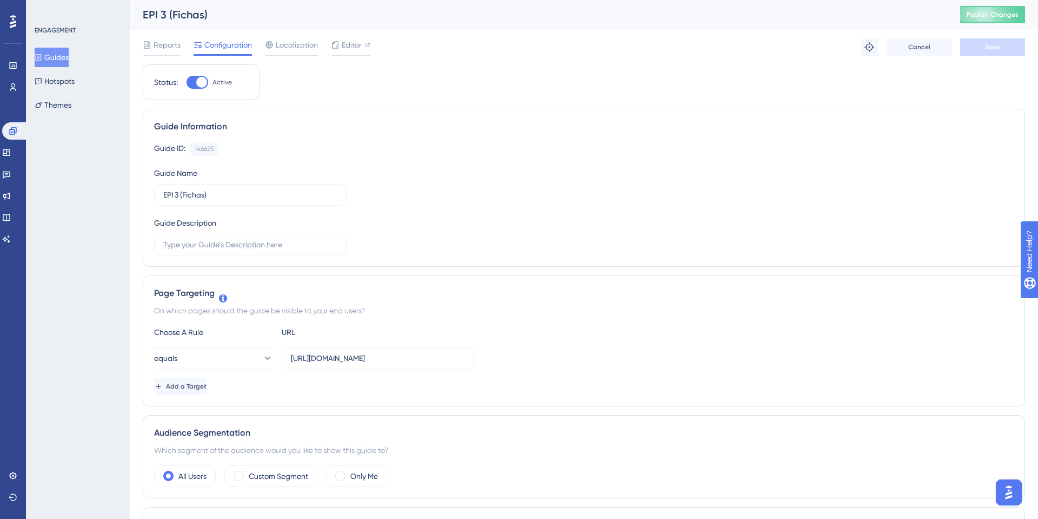
scroll to position [0, 0]
click at [1018, 10] on button "Publish Changes" at bounding box center [992, 14] width 65 height 17
click at [61, 54] on button "Guides" at bounding box center [52, 57] width 34 height 19
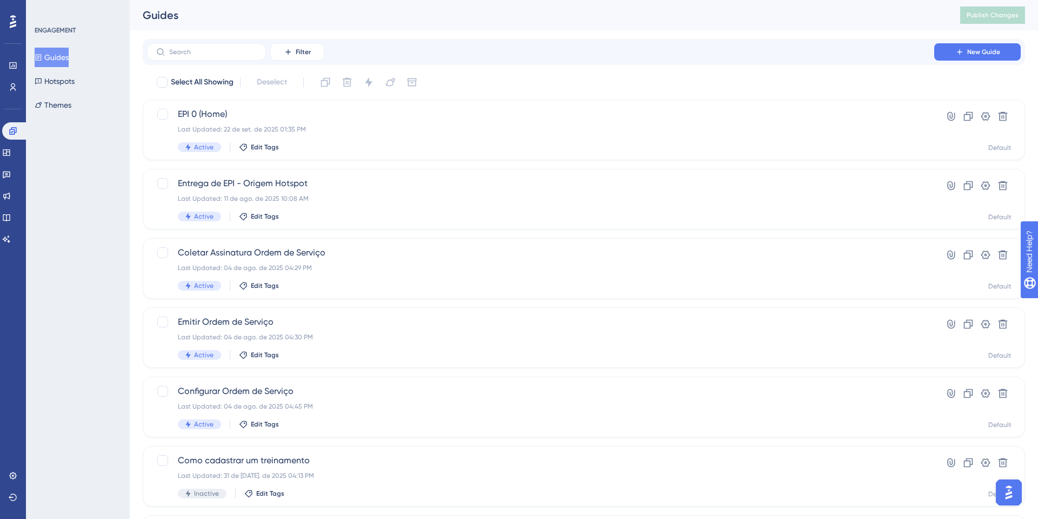
click at [255, 36] on div "Performance Users Engagement Widgets Feedback Product Updates Knowledge Base AI…" at bounding box center [584, 411] width 908 height 822
click at [254, 43] on label at bounding box center [206, 51] width 119 height 17
click at [254, 48] on input "text" at bounding box center [213, 52] width 88 height 8
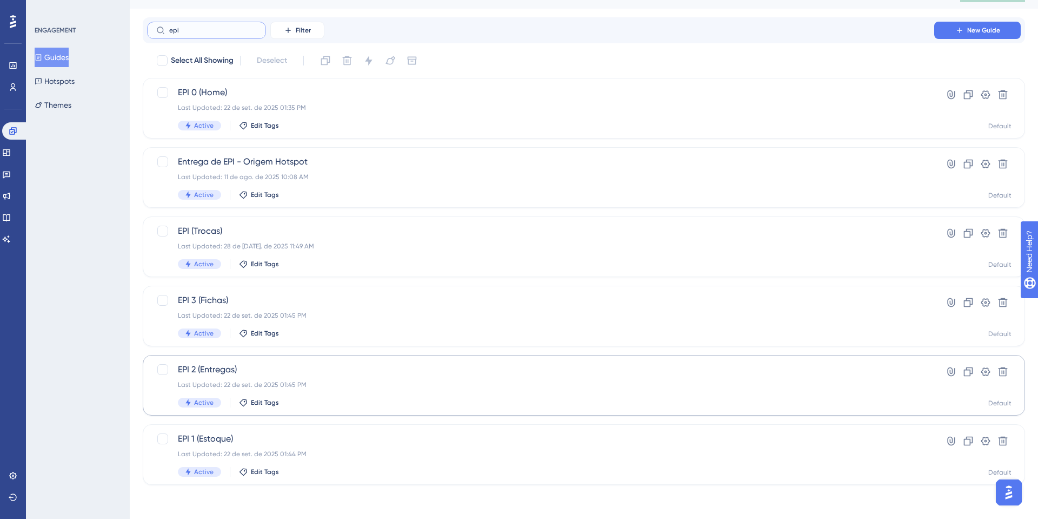
scroll to position [22, 0]
type input "epi"
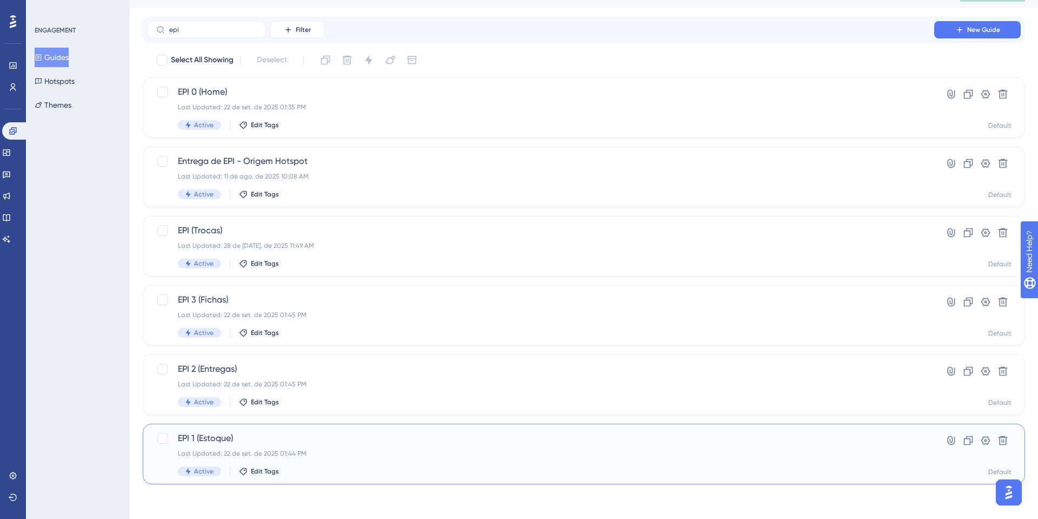
click at [229, 442] on span "EPI 1 (Estoque)" at bounding box center [541, 437] width 726 height 13
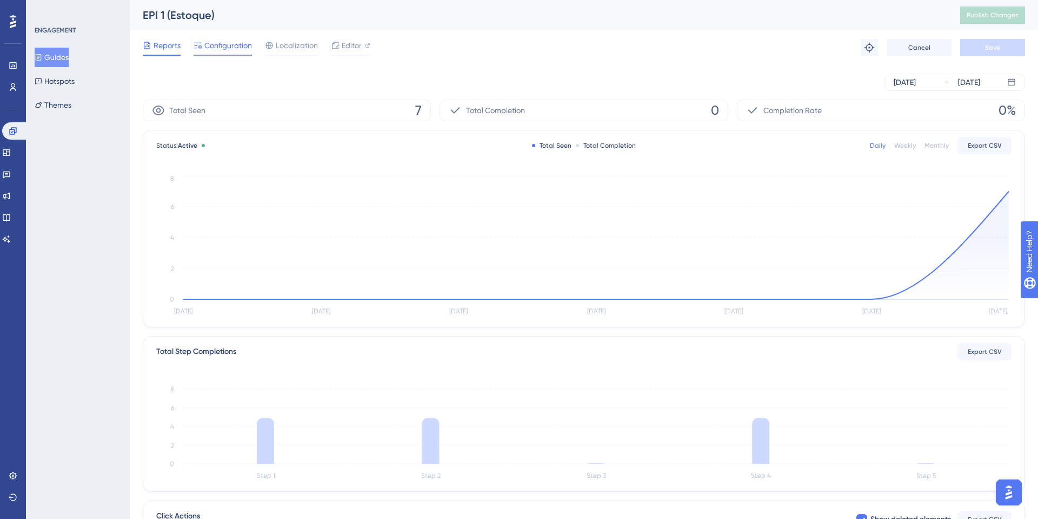
click at [233, 50] on span "Configuration" at bounding box center [228, 45] width 48 height 13
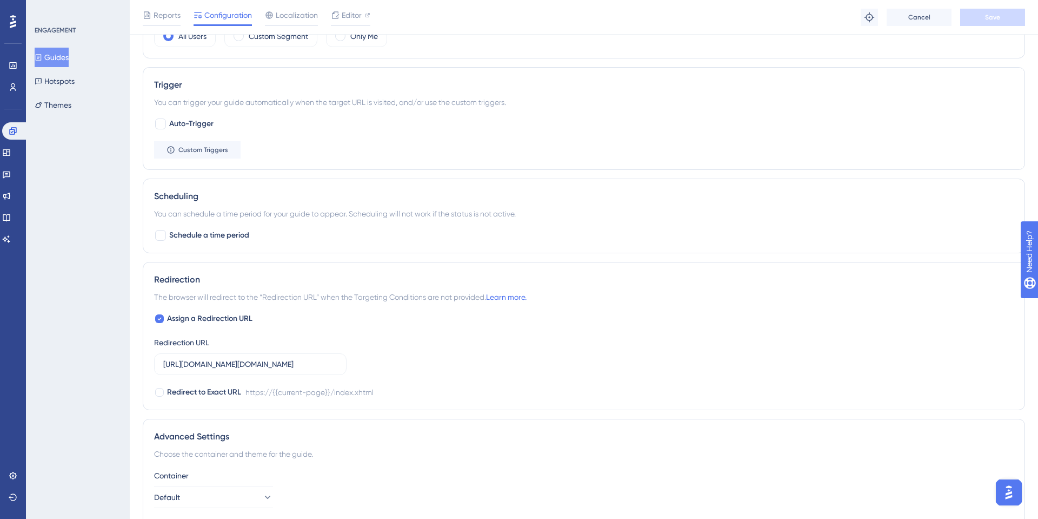
scroll to position [471, 0]
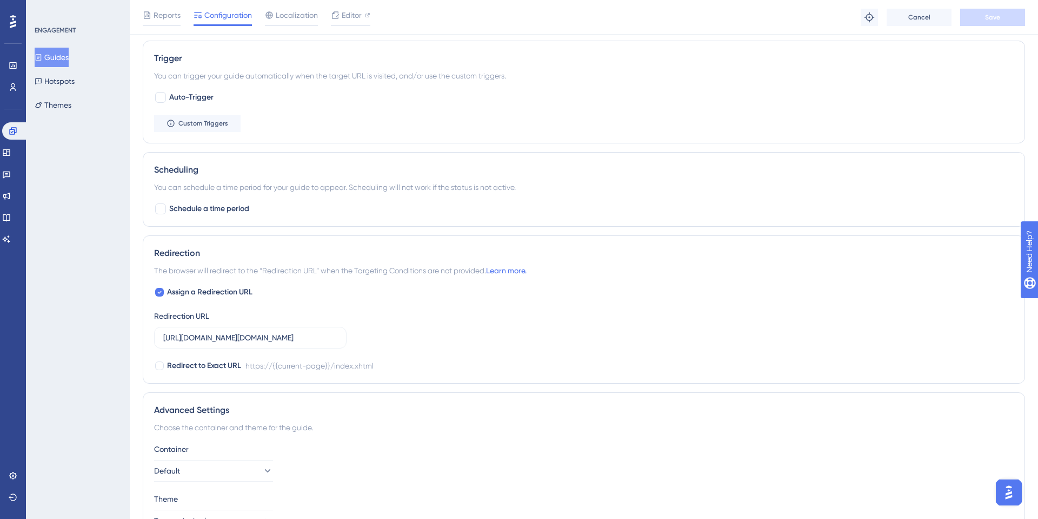
click at [52, 57] on button "Guides" at bounding box center [52, 57] width 34 height 19
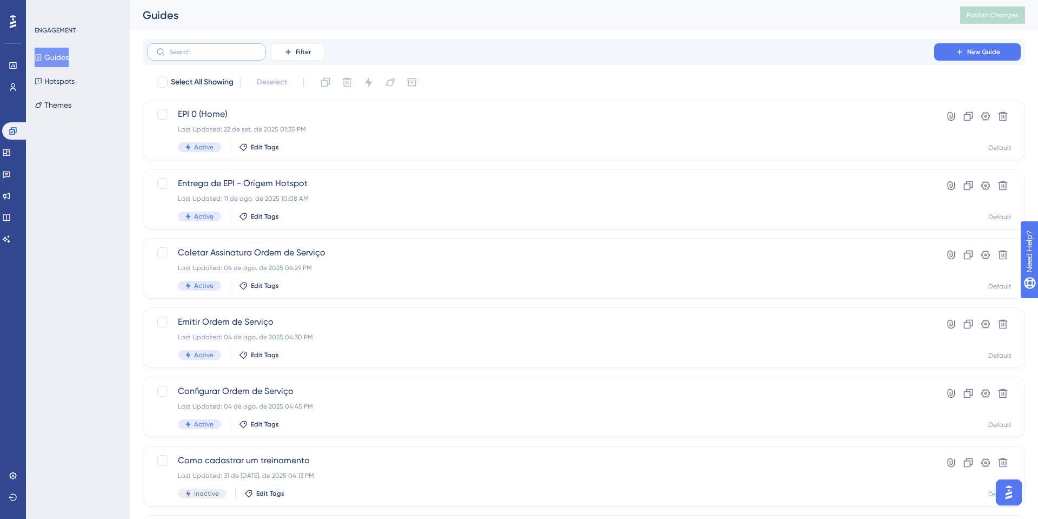
click at [182, 44] on label at bounding box center [206, 51] width 119 height 17
click at [182, 48] on input "text" at bounding box center [213, 52] width 88 height 8
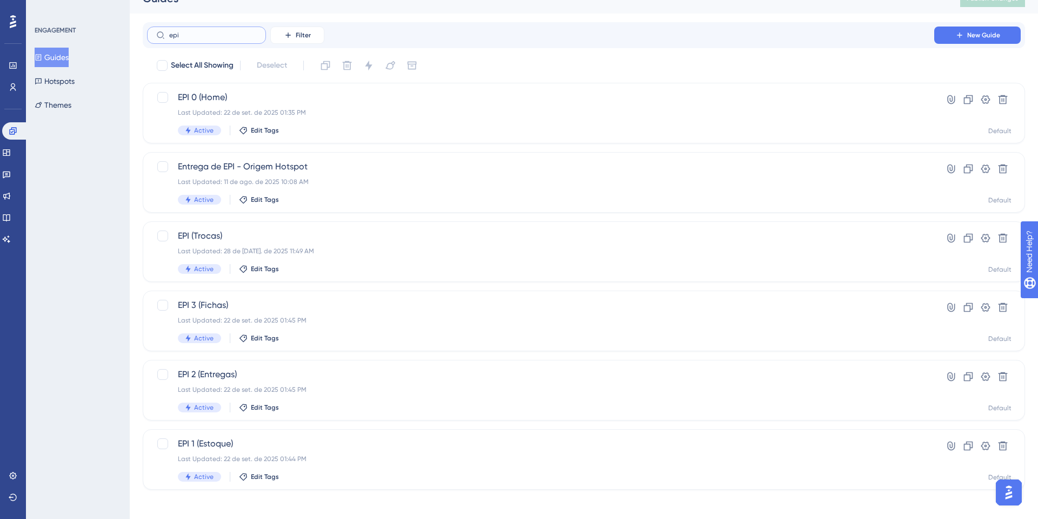
scroll to position [17, 0]
type input "epi"
click at [224, 374] on span "EPI 2 (Entregas)" at bounding box center [541, 373] width 726 height 13
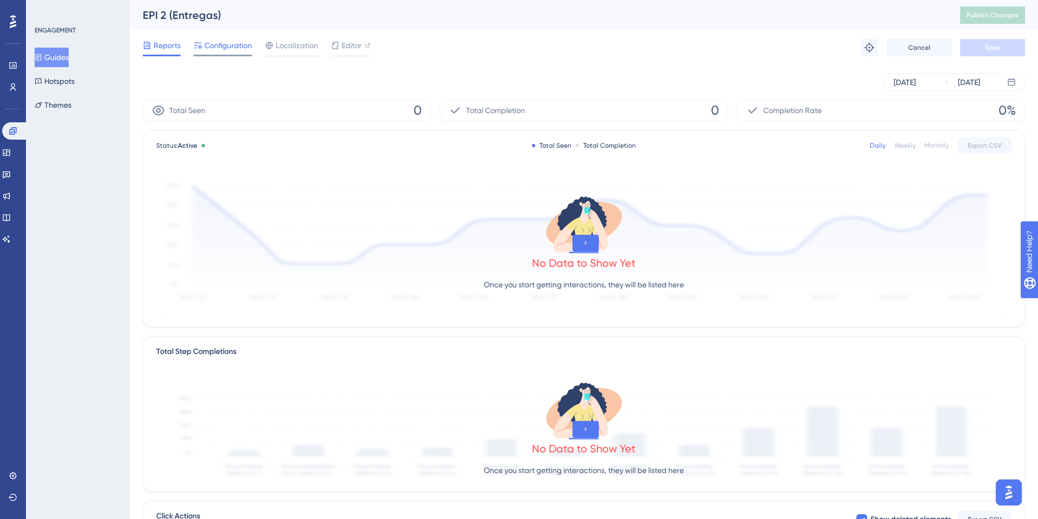
click at [234, 51] on span "Configuration" at bounding box center [228, 45] width 48 height 13
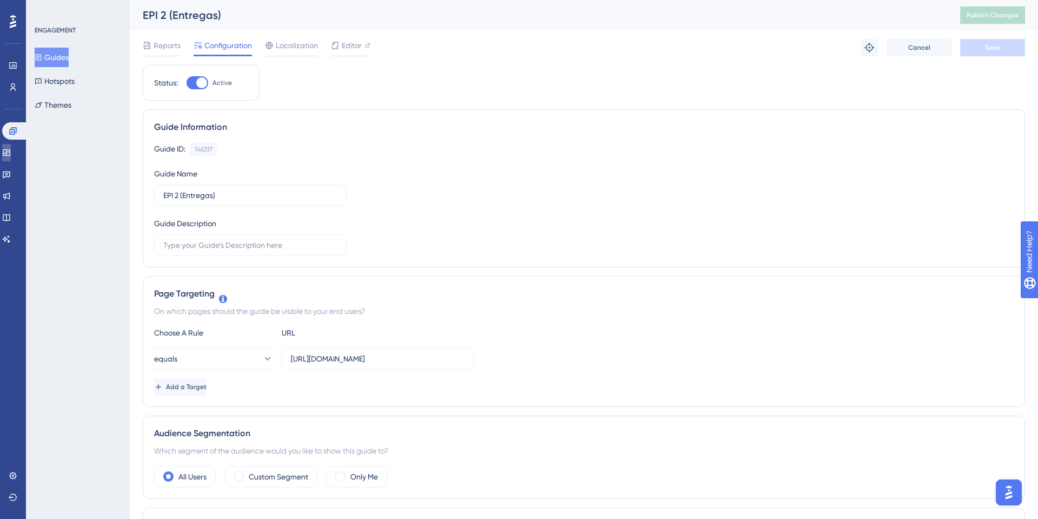
click at [11, 156] on icon at bounding box center [6, 152] width 9 height 9
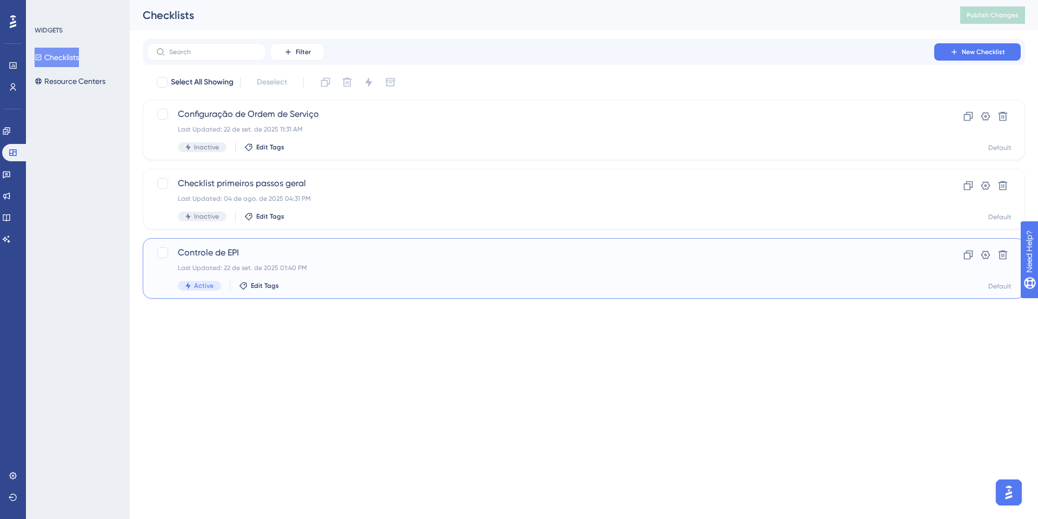
click at [395, 238] on div "Controle de EPI Last Updated: 22 de set. de 2025 01:40 PM Active Edit Tags Clon…" at bounding box center [584, 268] width 882 height 61
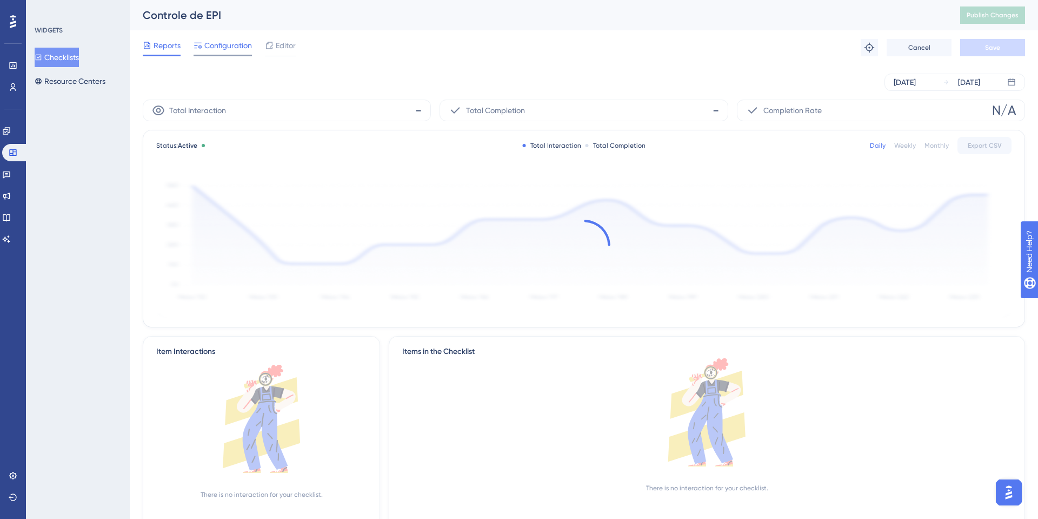
click at [238, 51] on span "Configuration" at bounding box center [228, 45] width 48 height 13
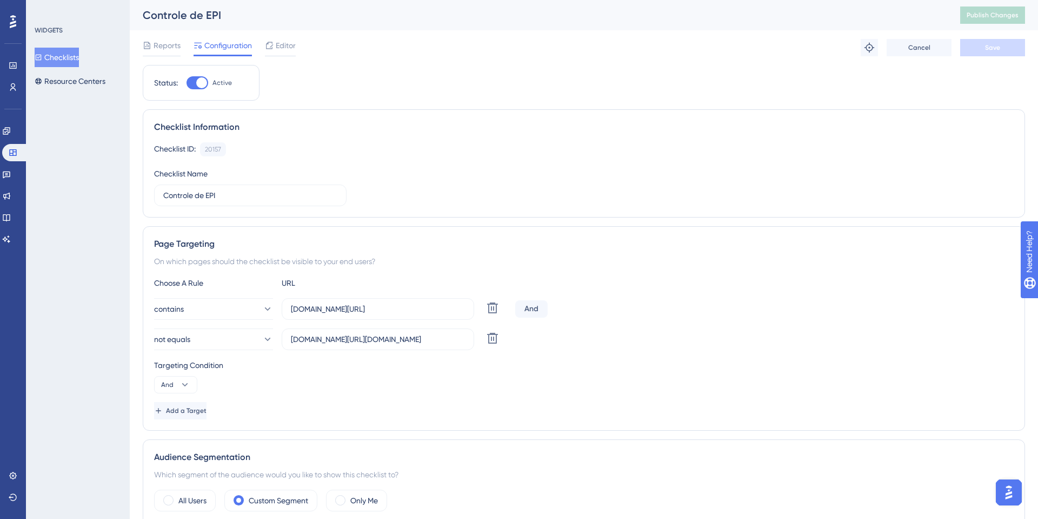
click at [874, 32] on div "Reports Configuration Editor Troubleshoot Cancel Save" at bounding box center [584, 47] width 882 height 35
click at [869, 54] on button at bounding box center [869, 47] width 17 height 17
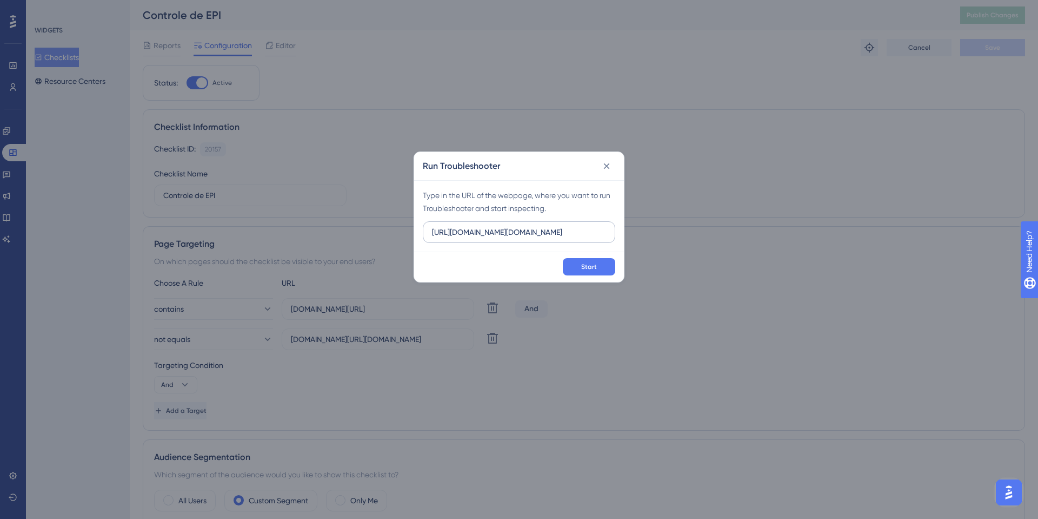
type input "https://sistema.onsafety.com.br/index.xhtlm"
click at [563, 258] on button "Start" at bounding box center [589, 266] width 52 height 17
click at [545, 251] on div "Start" at bounding box center [519, 266] width 210 height 30
click at [544, 231] on input "https://sistema.onsafety.com.br/index.xhtlm" at bounding box center [519, 232] width 174 height 12
paste input "ml"
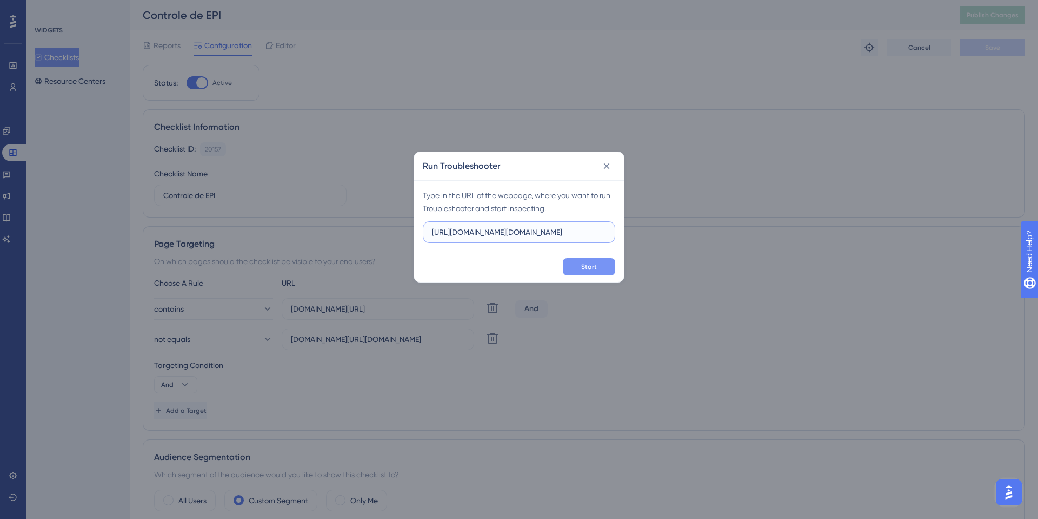
type input "https://sistema.onsafety.com.br/index.xhtml"
click at [583, 260] on button "Start" at bounding box center [589, 266] width 52 height 17
click at [546, 221] on label "https://sistema.onsafety.com.br/index.xhtml" at bounding box center [519, 232] width 192 height 22
click at [546, 226] on input "https://sistema.onsafety.com.br/index.xhtml" at bounding box center [519, 232] width 174 height 12
click at [586, 262] on span "Start" at bounding box center [589, 266] width 16 height 9
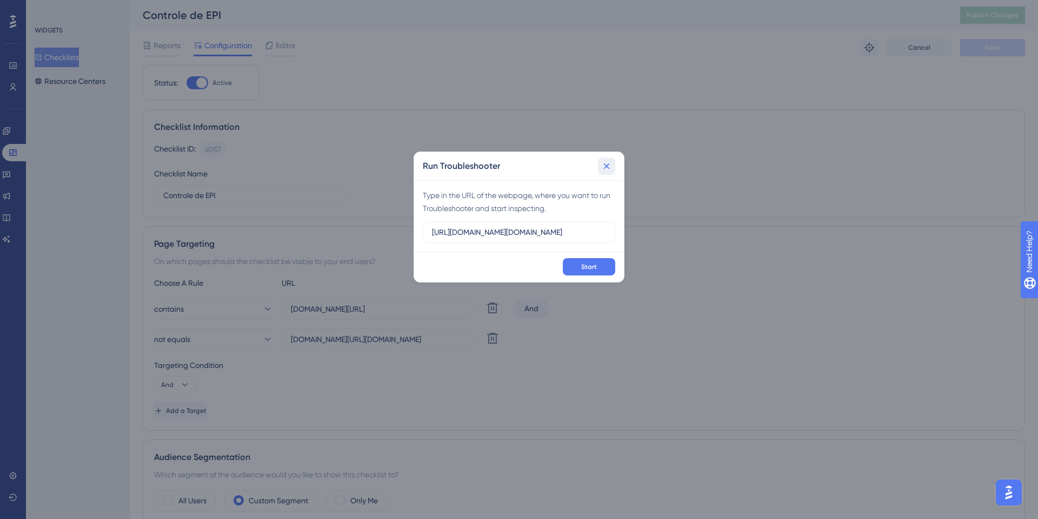
click at [609, 158] on button at bounding box center [606, 165] width 17 height 17
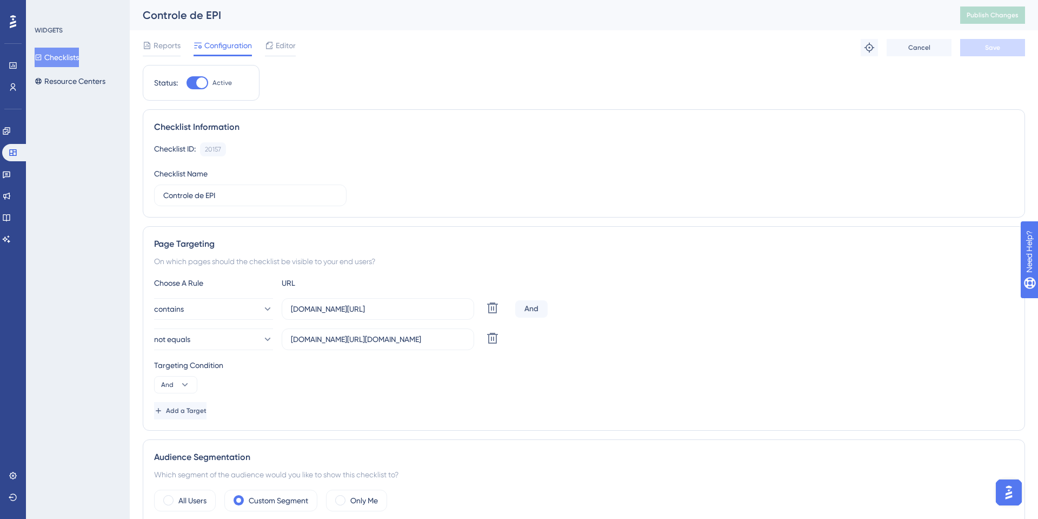
click at [52, 32] on div "WIDGETS" at bounding box center [49, 30] width 28 height 9
click at [58, 62] on button "Checklists" at bounding box center [57, 57] width 44 height 19
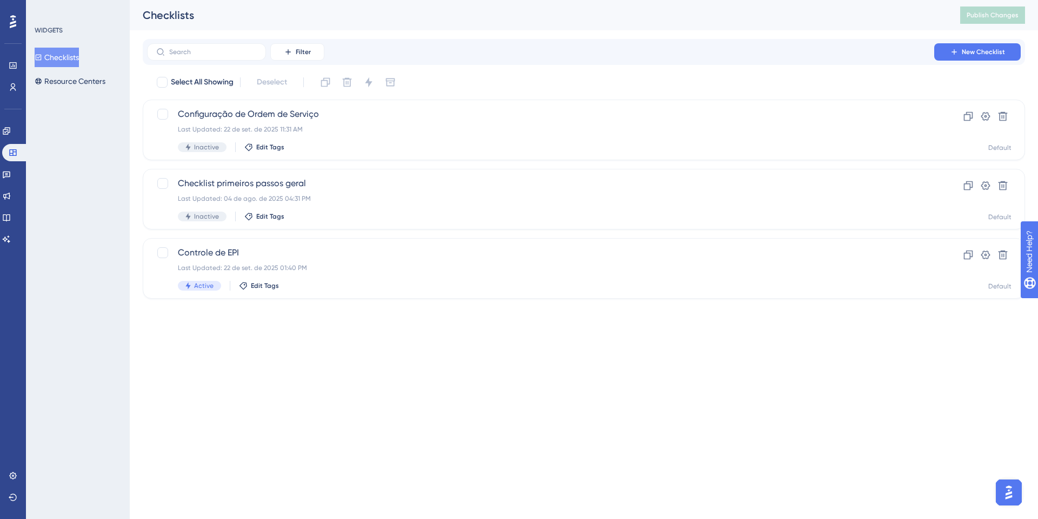
click at [58, 62] on button "Checklists" at bounding box center [57, 57] width 44 height 19
click at [17, 59] on link at bounding box center [13, 65] width 9 height 17
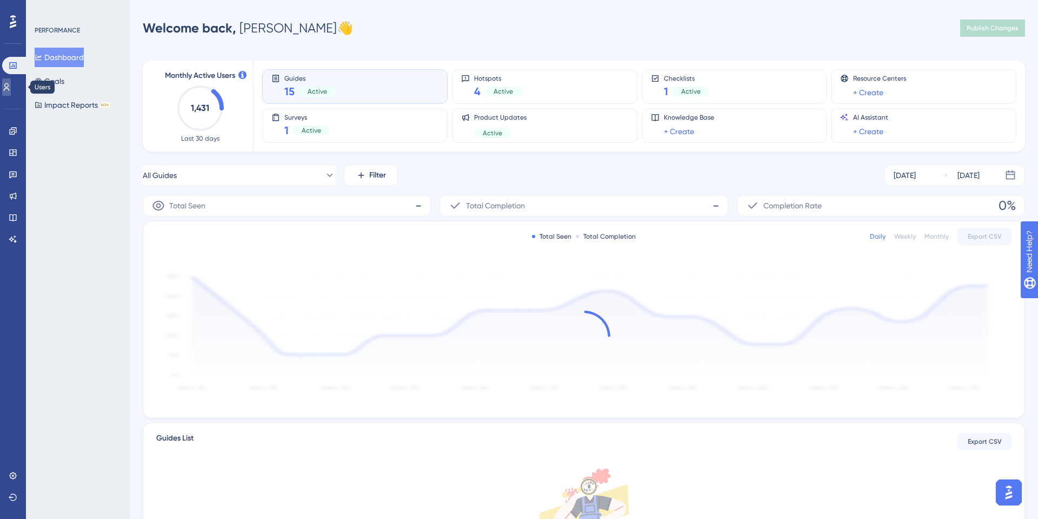
click at [11, 94] on link at bounding box center [6, 86] width 9 height 17
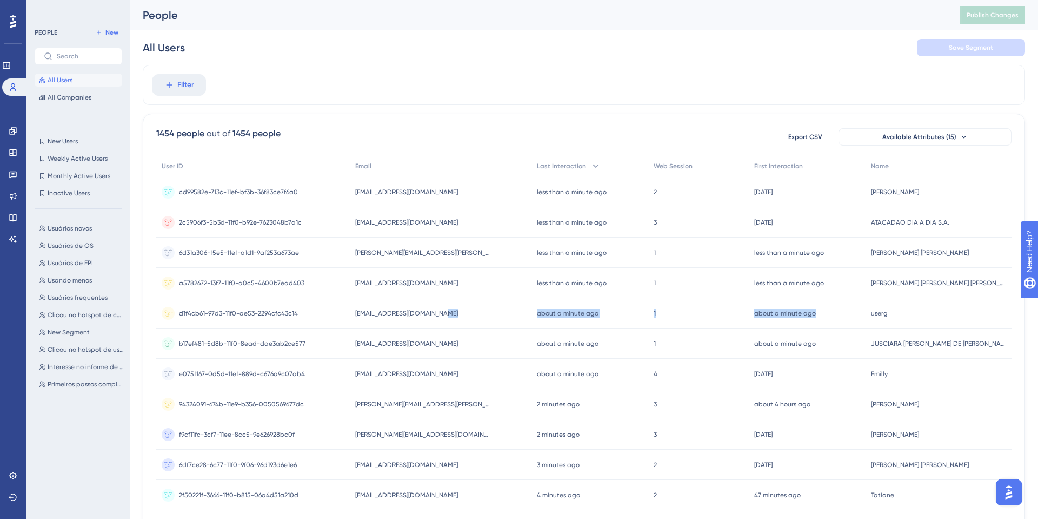
drag, startPoint x: 517, startPoint y: 319, endPoint x: 847, endPoint y: 327, distance: 329.9
click at [0, 0] on div "d1f4cb61-97d3-11f0-ae53-2294cfc43c14 d1f4cb61-97d3-11f0-ae53-2294cfc43c14 userg…" at bounding box center [0, 0] width 0 height 0
click at [833, 315] on div "about a minute ago 22 Sep 2025, 13:49" at bounding box center [807, 313] width 117 height 30
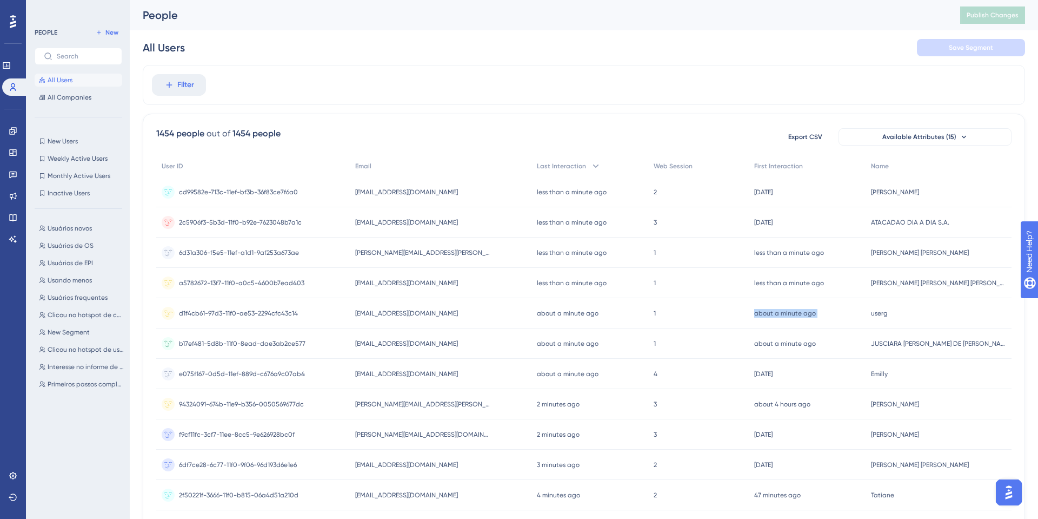
click at [833, 315] on div "about a minute ago 22 Sep 2025, 13:49" at bounding box center [807, 313] width 117 height 30
click at [222, 309] on span "d1f4cb61-97d3-11f0-ae53-2294cfc43c14" at bounding box center [238, 313] width 119 height 9
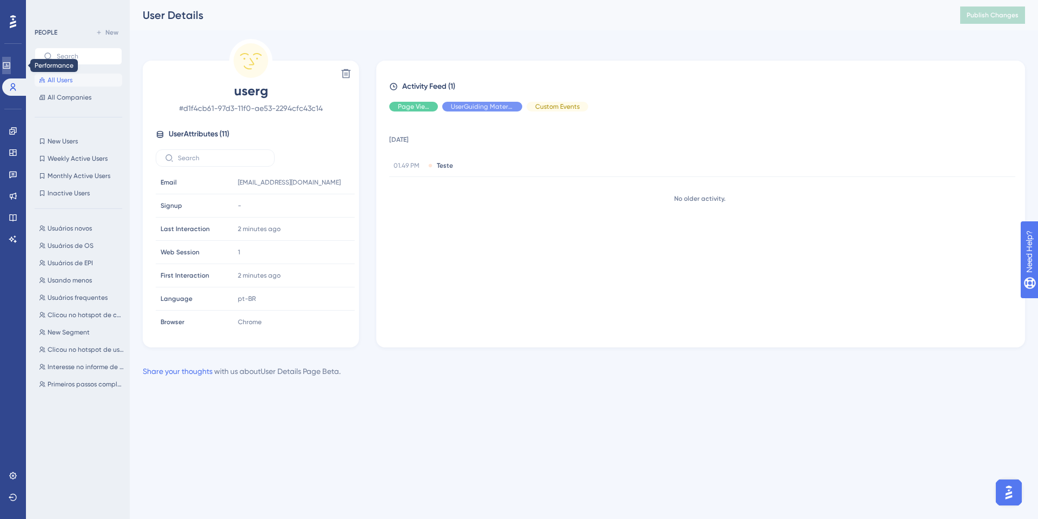
click at [11, 71] on link at bounding box center [6, 65] width 9 height 17
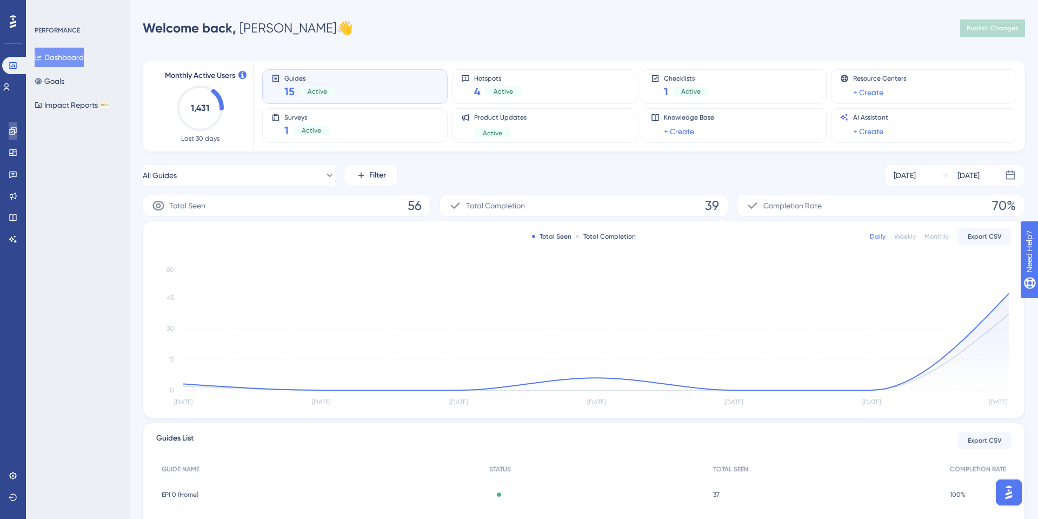
click at [17, 126] on link at bounding box center [13, 130] width 9 height 17
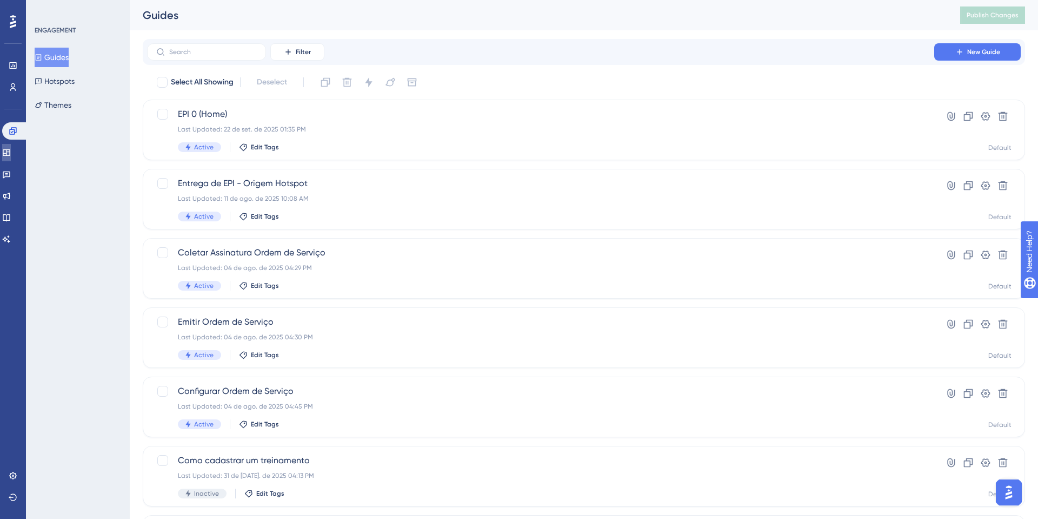
click at [11, 154] on icon at bounding box center [6, 152] width 9 height 9
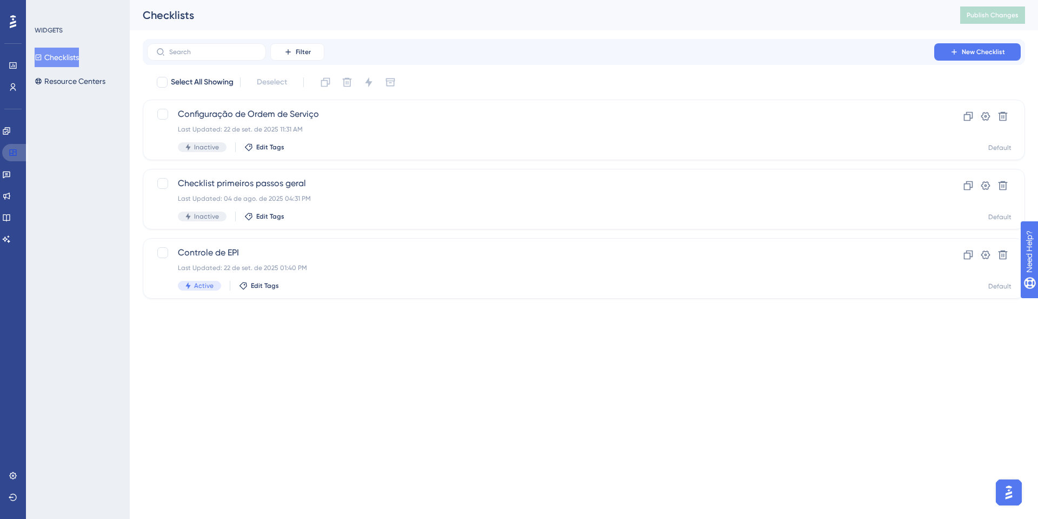
click at [14, 154] on icon at bounding box center [13, 152] width 9 height 9
click at [263, 257] on span "Controle de EPI" at bounding box center [541, 252] width 726 height 13
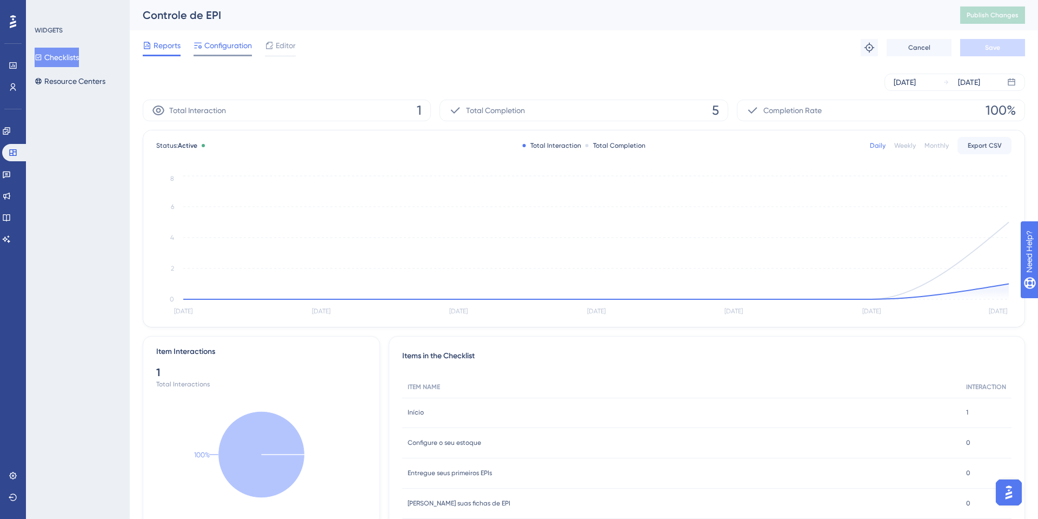
click at [232, 50] on span "Configuration" at bounding box center [228, 45] width 48 height 13
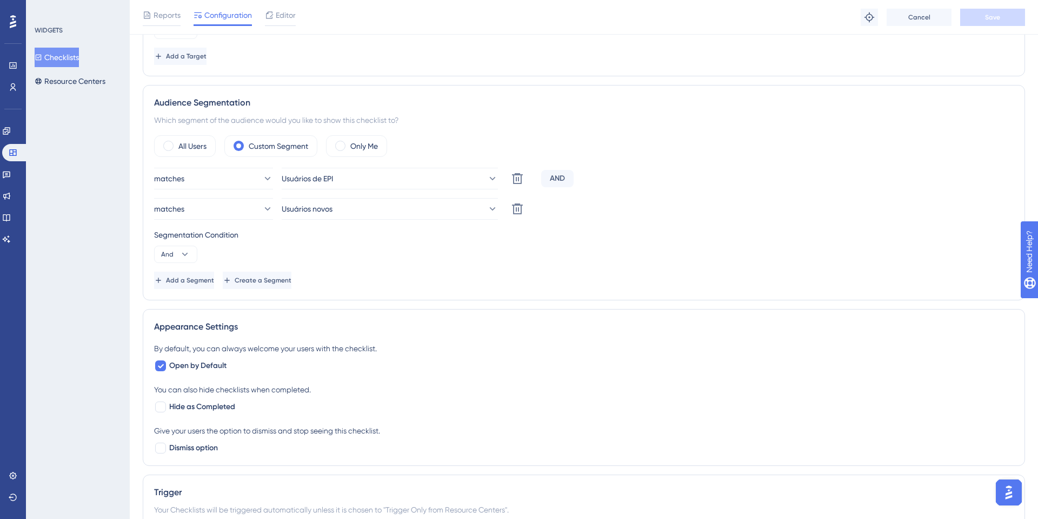
scroll to position [361, 0]
click at [244, 179] on button "matches" at bounding box center [213, 176] width 119 height 22
click at [334, 175] on span "Usuários de EPI" at bounding box center [307, 176] width 51 height 13
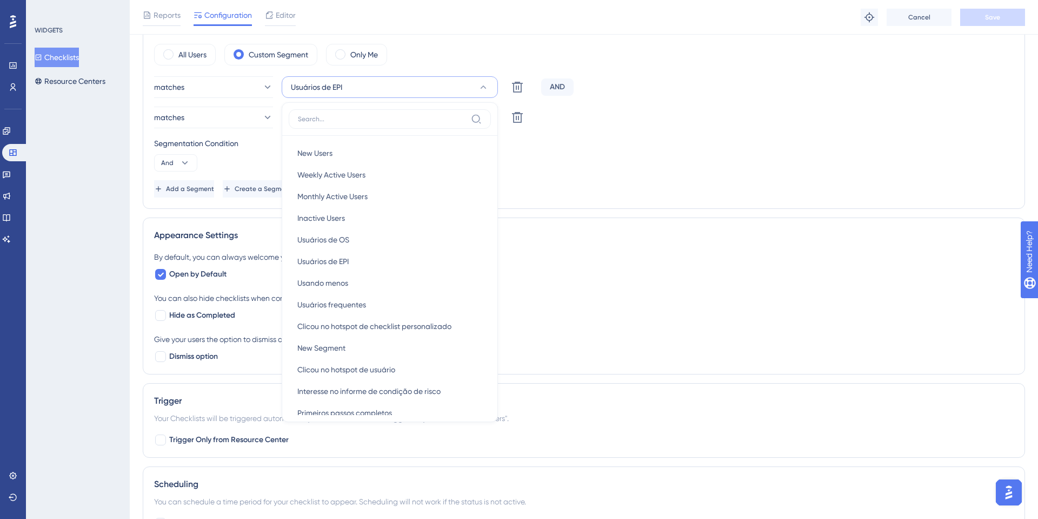
click at [345, 89] on button "Usuários de EPI" at bounding box center [390, 87] width 216 height 22
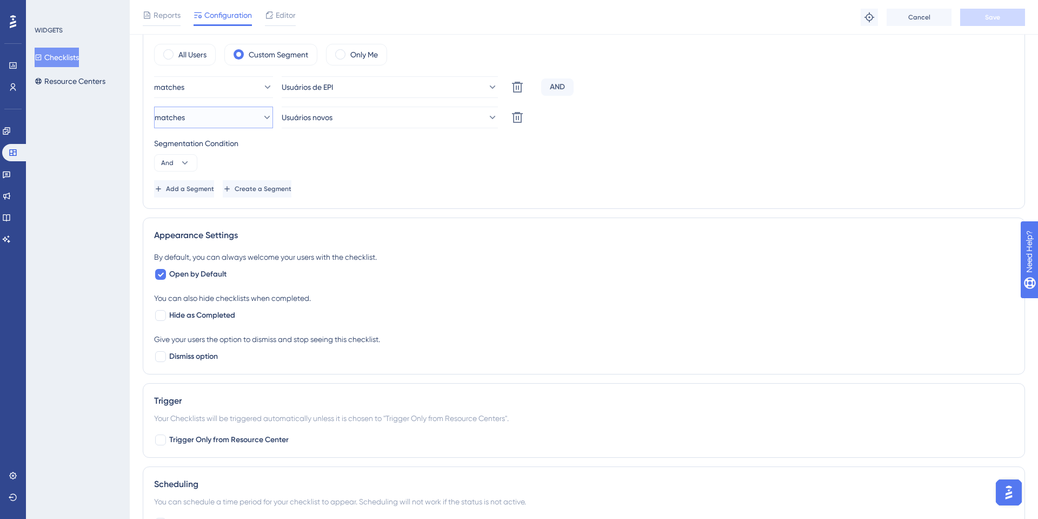
click at [197, 123] on button "matches" at bounding box center [213, 118] width 119 height 22
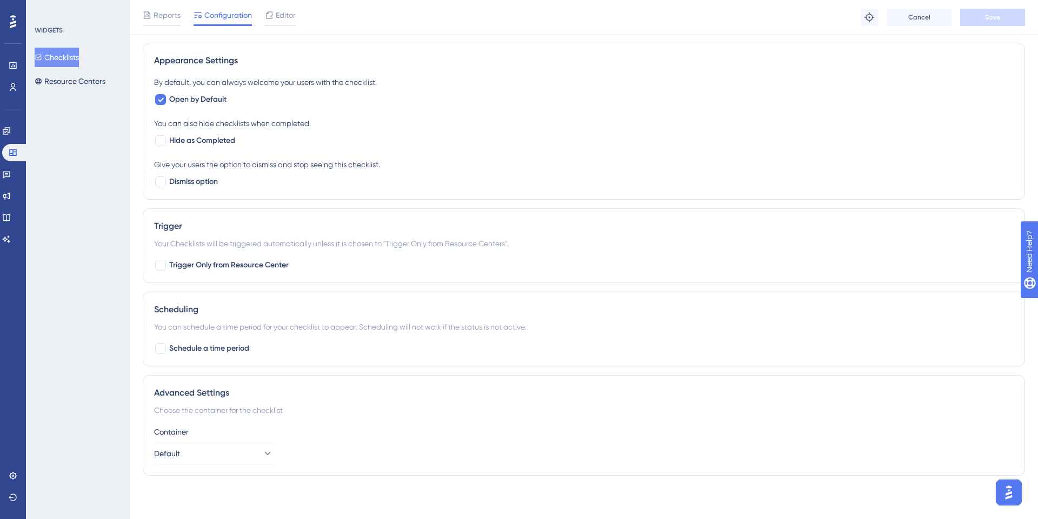
scroll to position [619, 0]
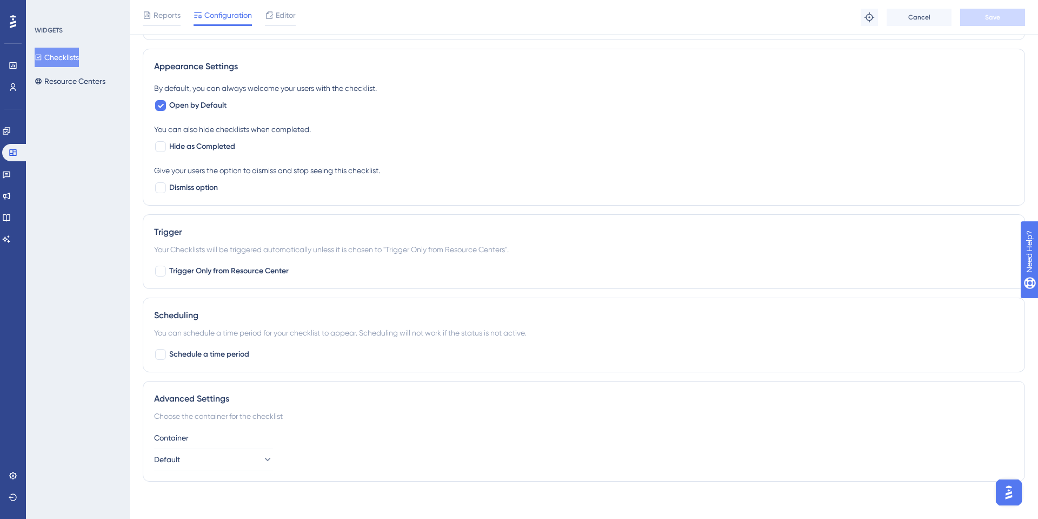
click at [45, 48] on button "Checklists" at bounding box center [57, 57] width 44 height 19
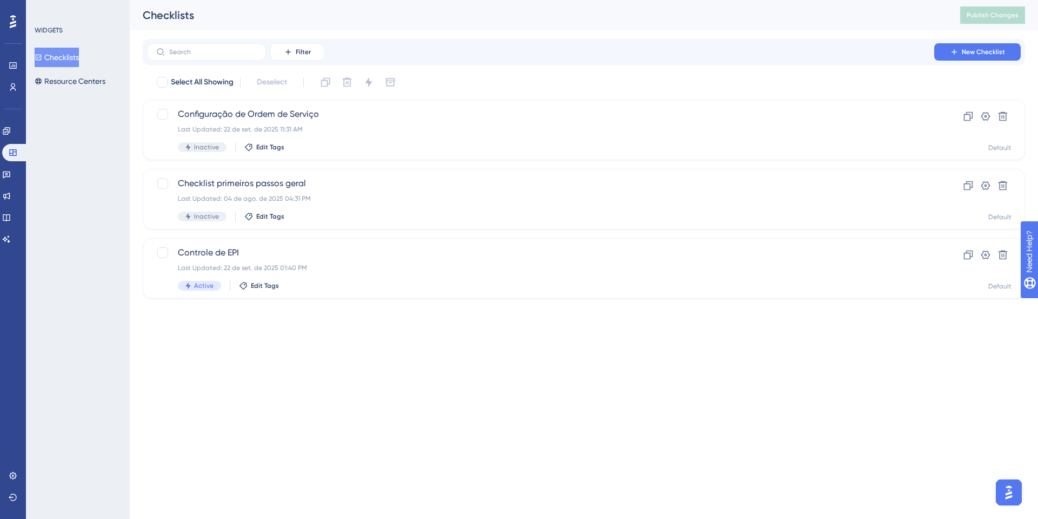
click at [106, 93] on div "WIDGETS Checklists Resource Centers" at bounding box center [78, 259] width 104 height 519
click at [96, 85] on button "Resource Centers" at bounding box center [70, 80] width 71 height 19
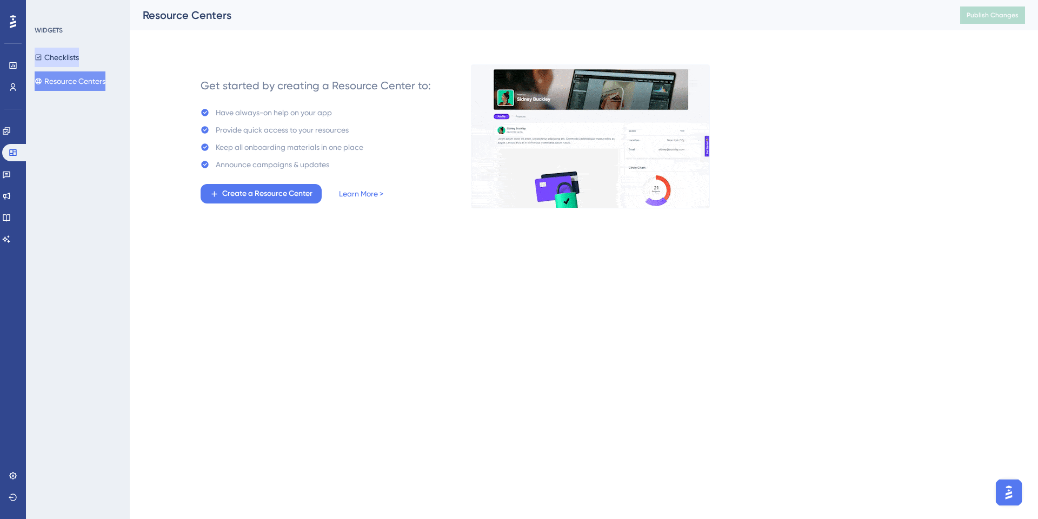
click at [72, 58] on button "Checklists" at bounding box center [57, 57] width 44 height 19
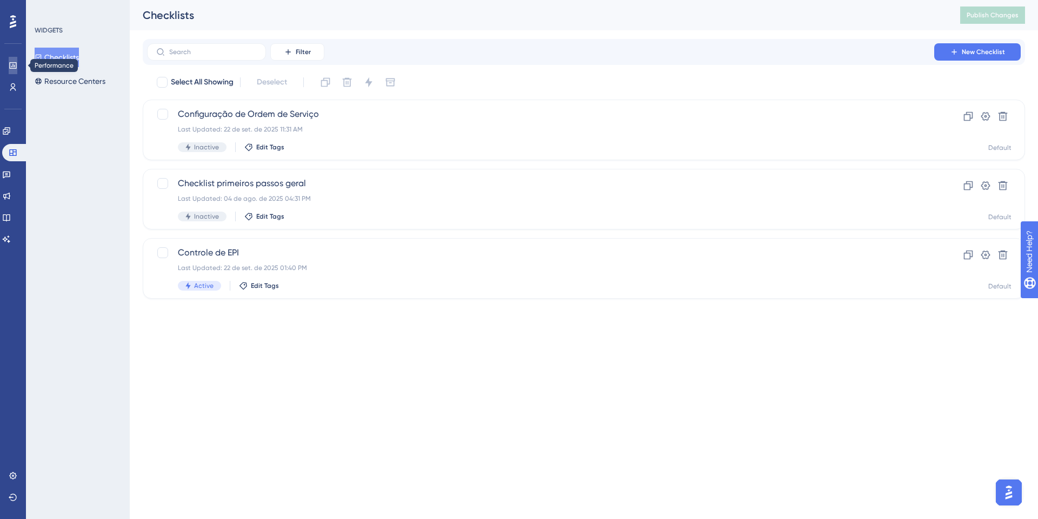
click at [9, 71] on link at bounding box center [13, 65] width 9 height 17
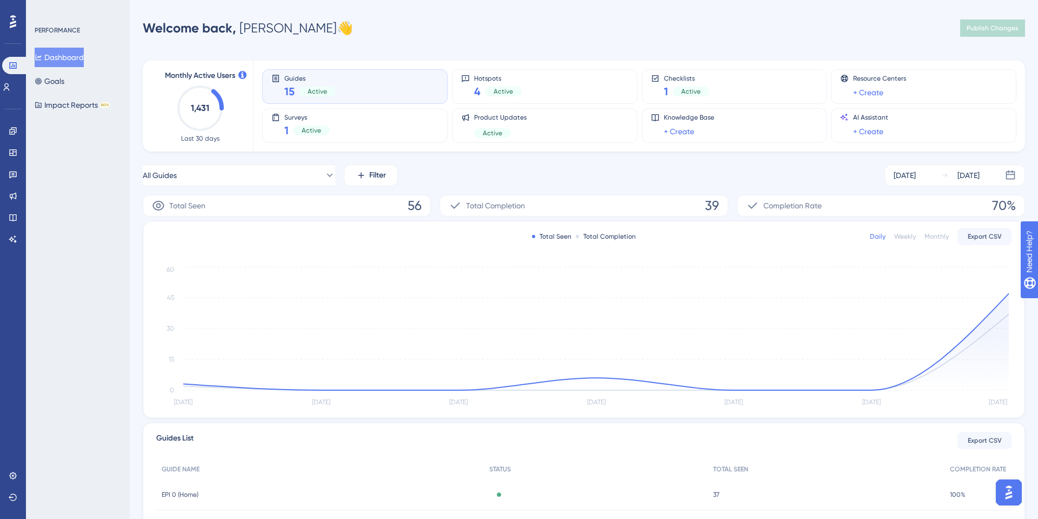
click at [413, 206] on span "56" at bounding box center [415, 205] width 14 height 17
click at [999, 300] on icon "Sep 16 Sep 17 Sep 18 Sep 19 Sep 20 Sep 21 Sep 22 0 15 30 45 60" at bounding box center [583, 336] width 855 height 145
click at [836, 176] on div "All Guides Filter Sep 16 2025 Sep 22 2025" at bounding box center [584, 175] width 882 height 22
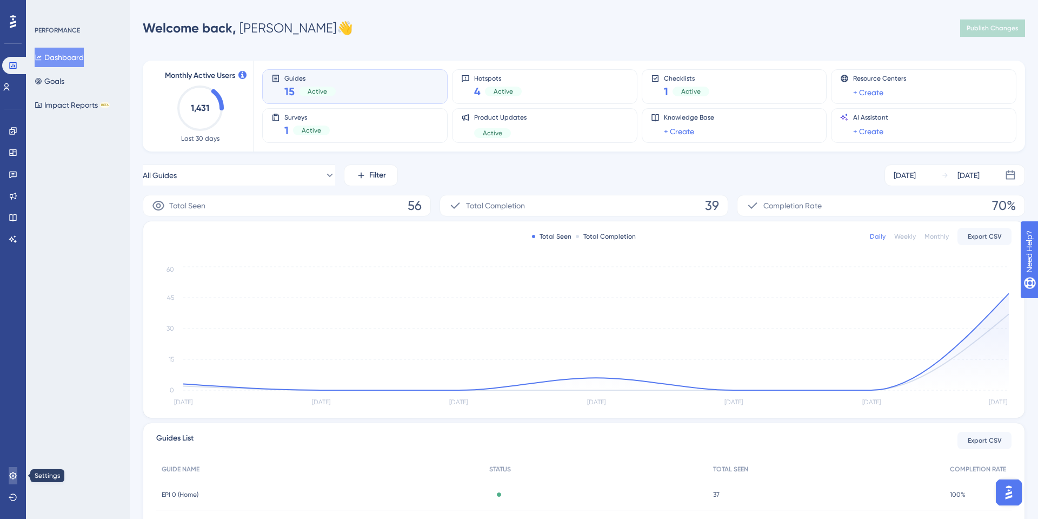
click at [16, 477] on icon at bounding box center [13, 475] width 9 height 9
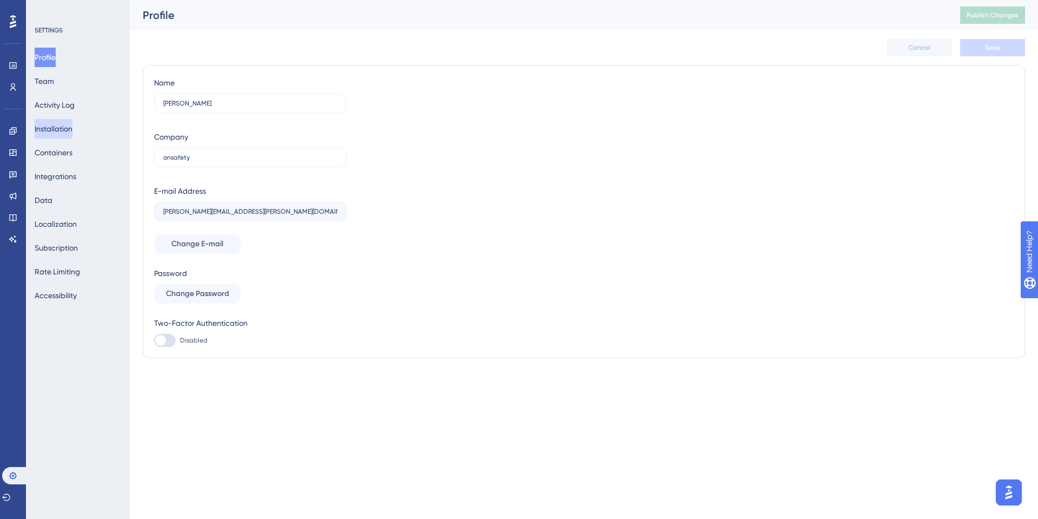
click at [67, 119] on button "Installation" at bounding box center [54, 128] width 38 height 19
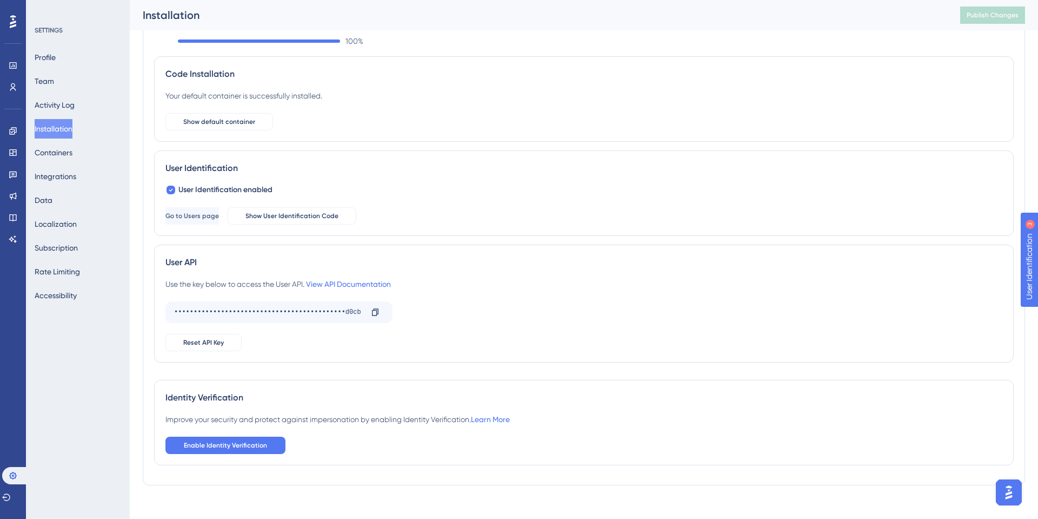
scroll to position [43, 0]
click at [331, 212] on span "Show User Identification Code" at bounding box center [291, 214] width 93 height 9
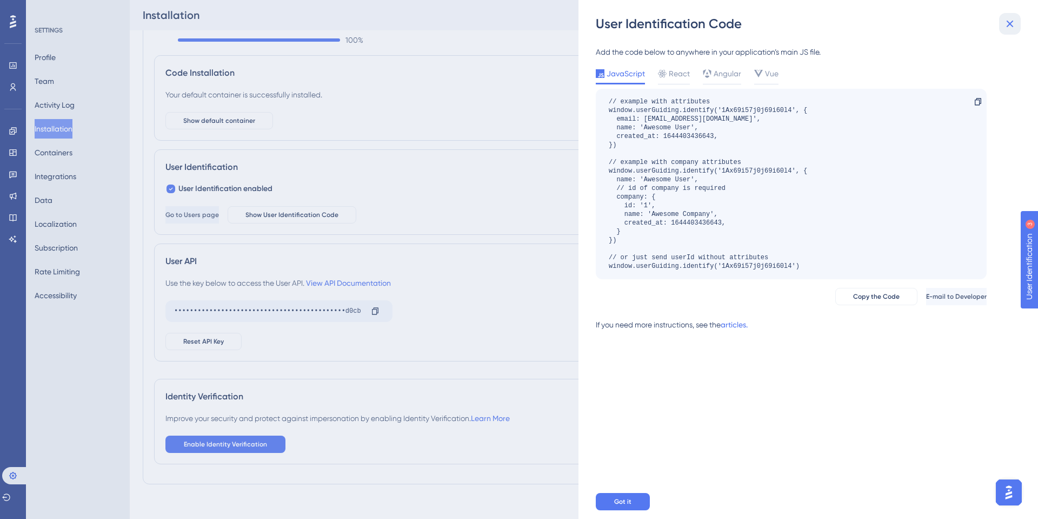
click at [1011, 23] on icon at bounding box center [1010, 23] width 13 height 13
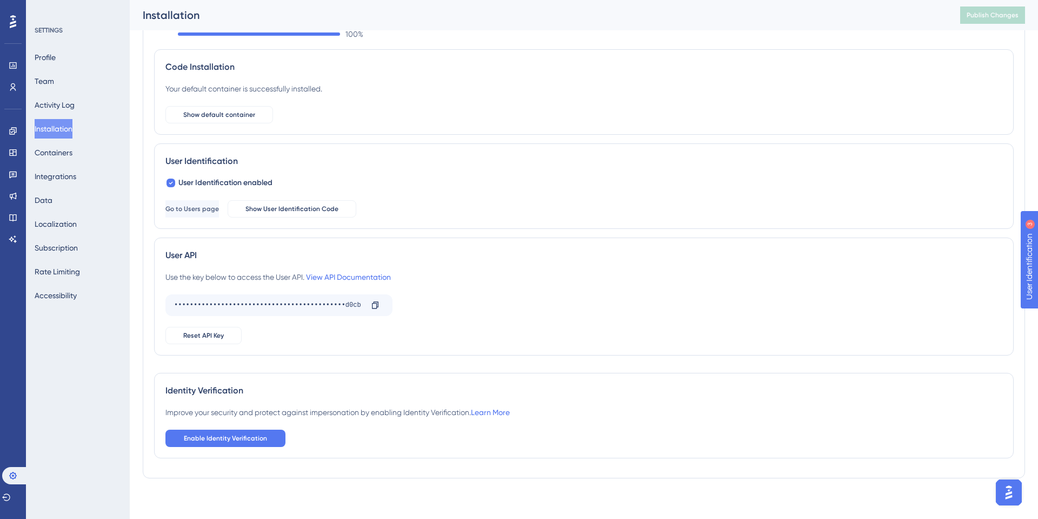
scroll to position [51, 0]
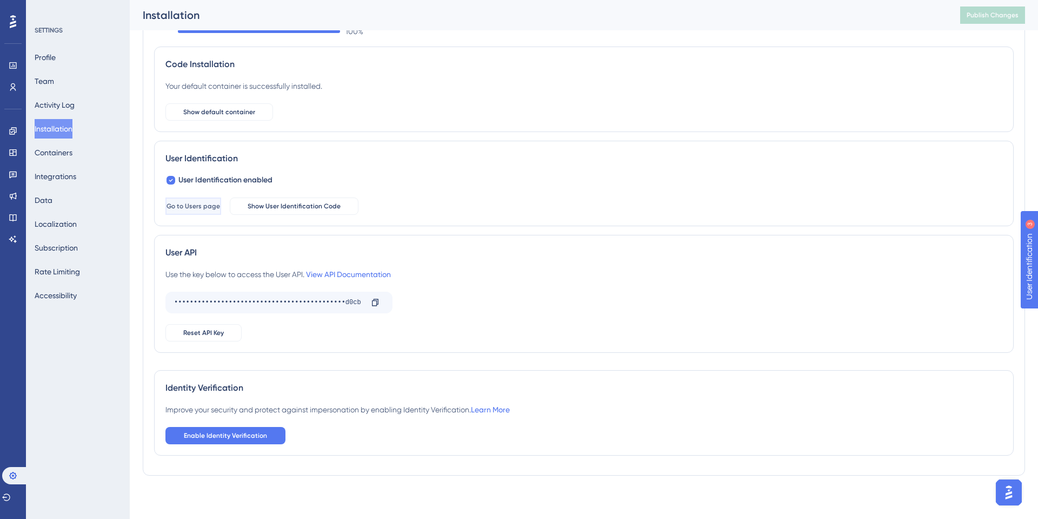
click at [220, 205] on span "Go to Users page" at bounding box center [194, 206] width 54 height 9
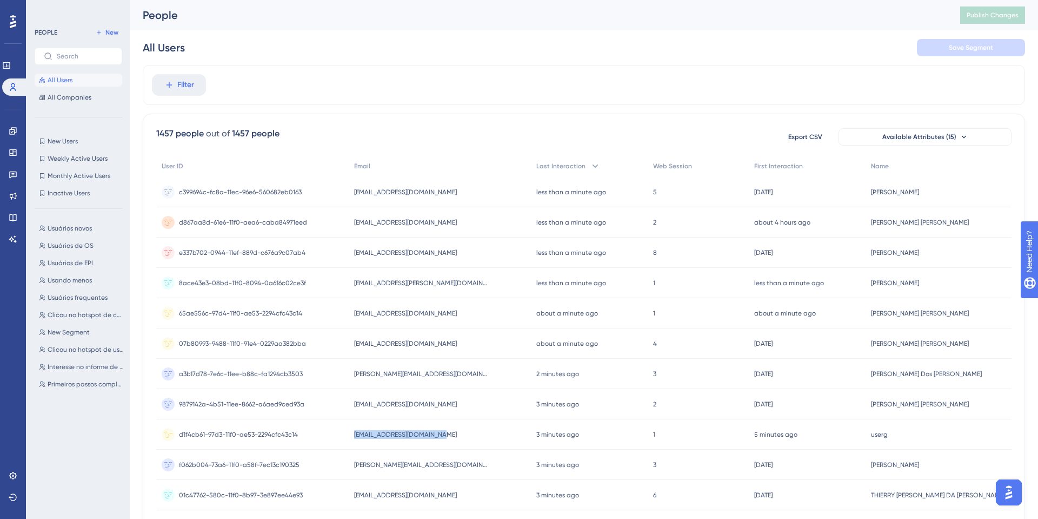
drag, startPoint x: 443, startPoint y: 440, endPoint x: 349, endPoint y: 440, distance: 94.1
click at [349, 440] on div "userguiding4@onsafety.com userguiding4@onsafety.com" at bounding box center [440, 434] width 182 height 30
click at [9, 152] on icon at bounding box center [13, 152] width 9 height 9
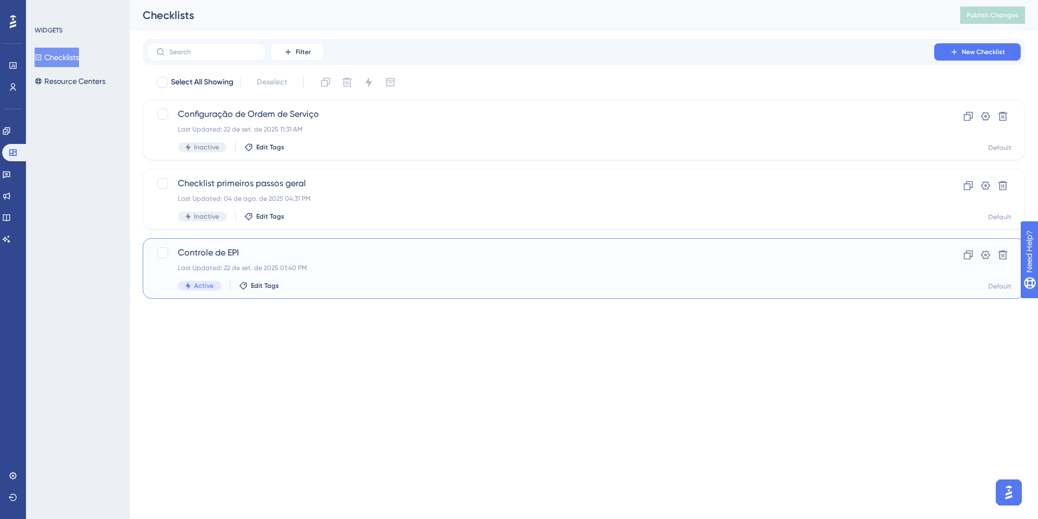
click at [264, 262] on div "Controle de EPI Last Updated: 22 de set. de 2025 01:40 PM Active Edit Tags" at bounding box center [541, 268] width 726 height 44
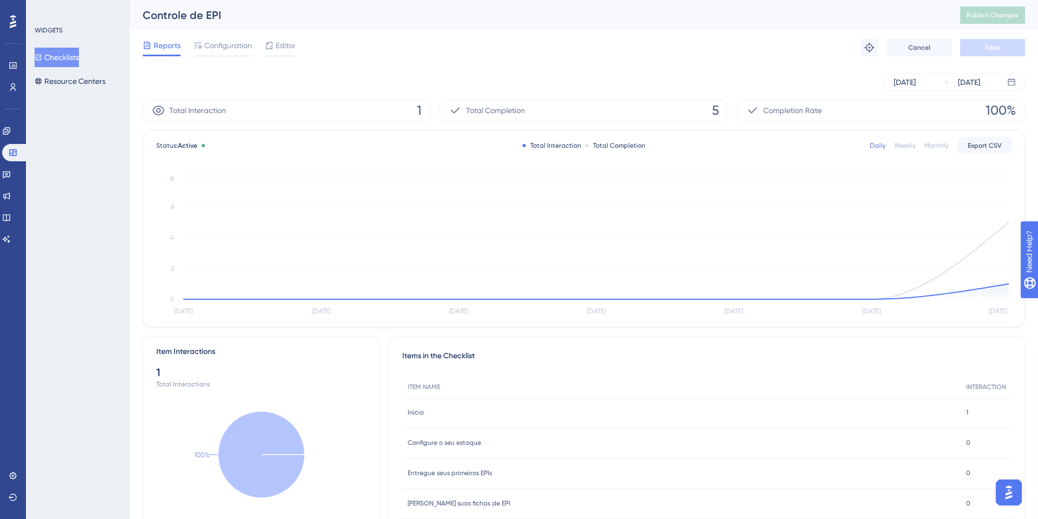
click at [236, 58] on div "Reports Configuration Editor Troubleshoot Cancel Save" at bounding box center [584, 47] width 882 height 35
click at [242, 49] on span "Configuration" at bounding box center [228, 45] width 48 height 13
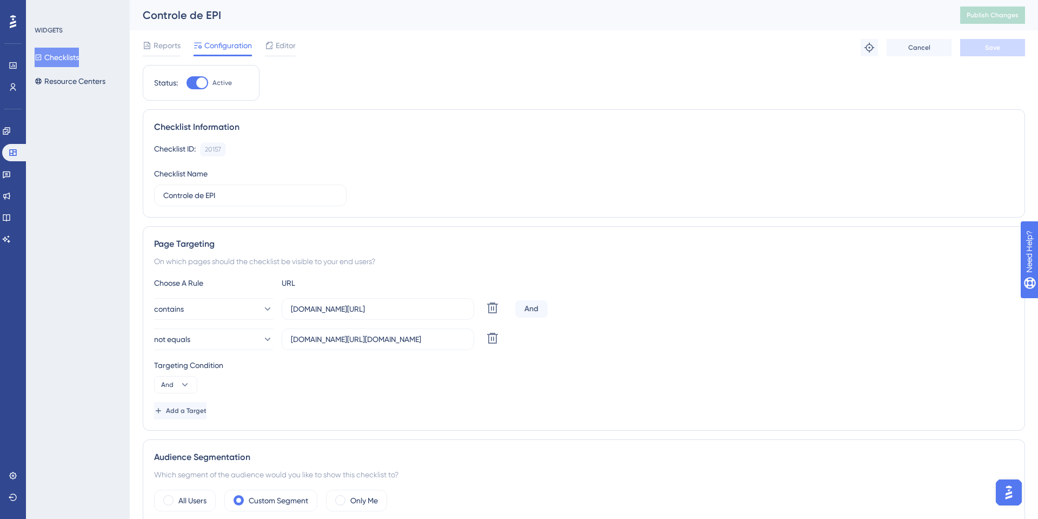
click at [197, 90] on div "Status: Active" at bounding box center [201, 83] width 117 height 36
click at [200, 83] on div at bounding box center [201, 82] width 11 height 11
click at [187, 83] on input "Active" at bounding box center [186, 83] width 1 height 1
checkbox input "false"
click at [992, 39] on button "Save" at bounding box center [992, 47] width 65 height 17
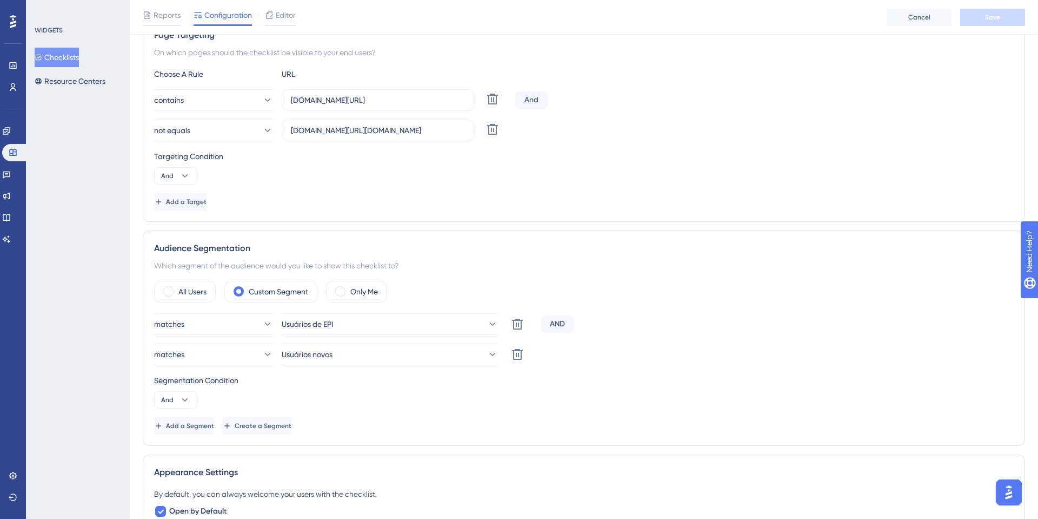
scroll to position [209, 0]
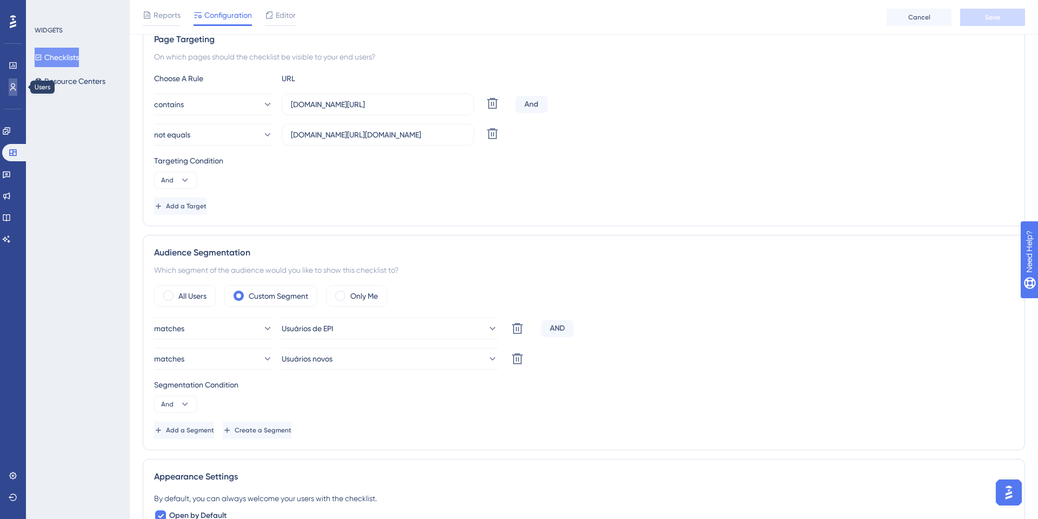
click at [11, 84] on icon at bounding box center [13, 87] width 9 height 9
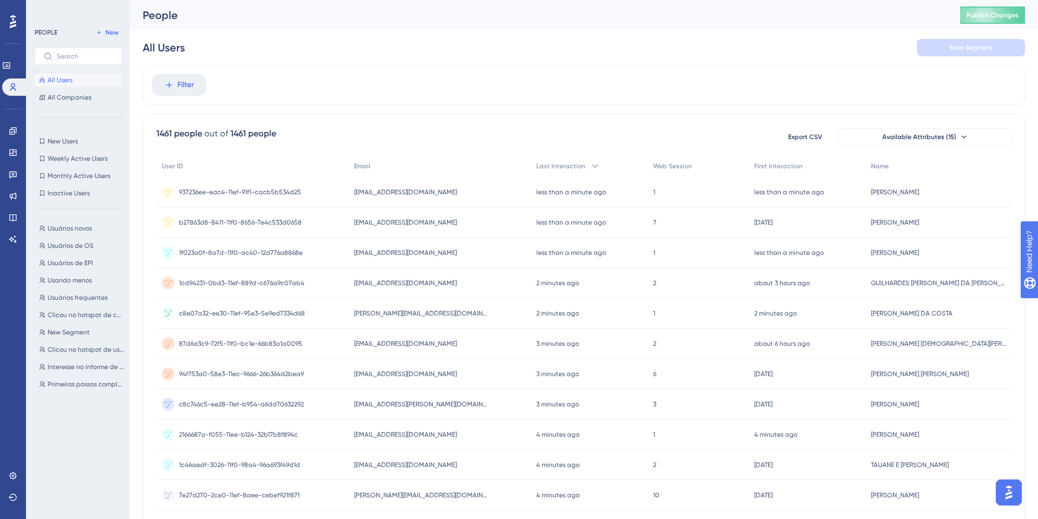
click at [79, 270] on div "Usuários novos Usuários novos Usuários de OS Usuários de OS Usuários de EPI Usu…" at bounding box center [82, 358] width 94 height 282
click at [81, 268] on button "Usuários de EPI Usuários de EPI" at bounding box center [82, 262] width 94 height 13
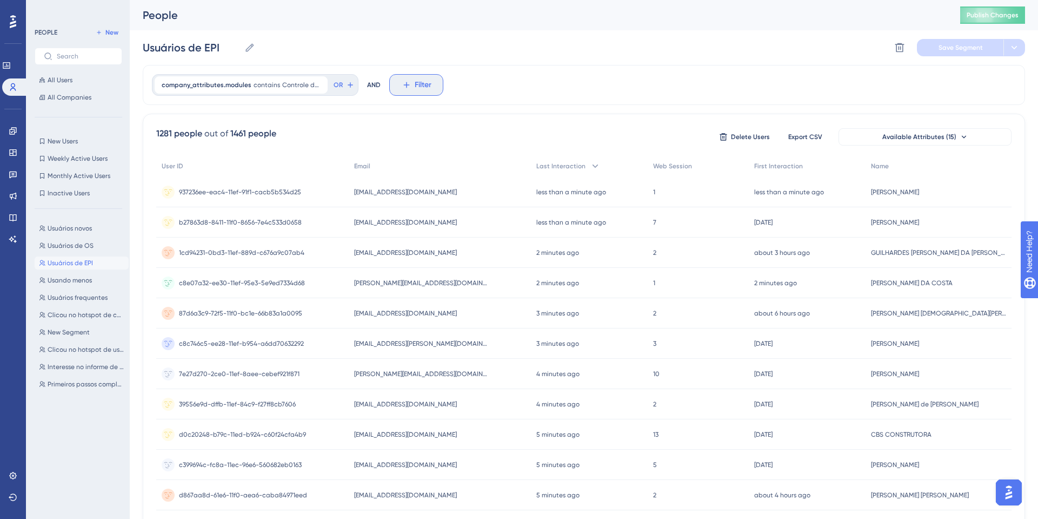
click at [413, 81] on button "Filter" at bounding box center [416, 85] width 54 height 22
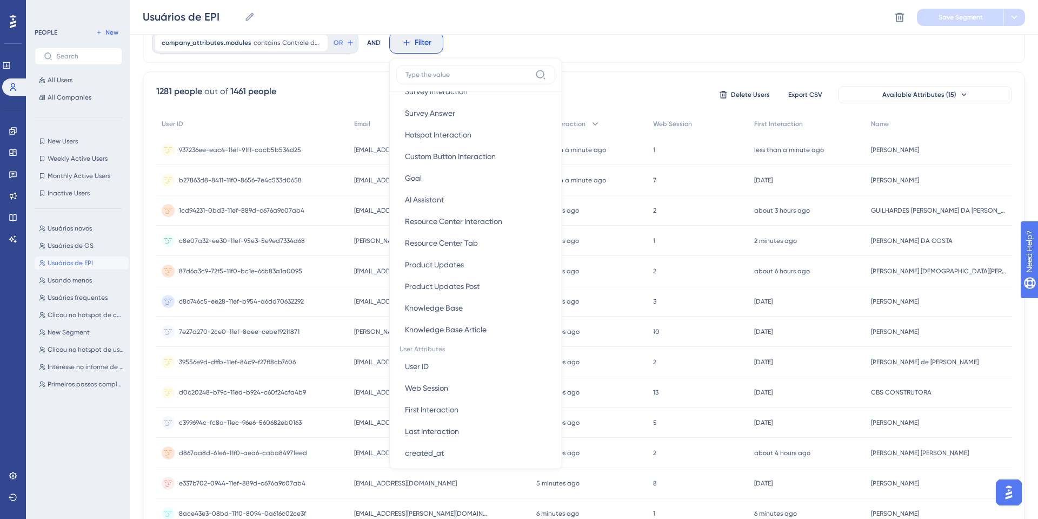
scroll to position [289, 0]
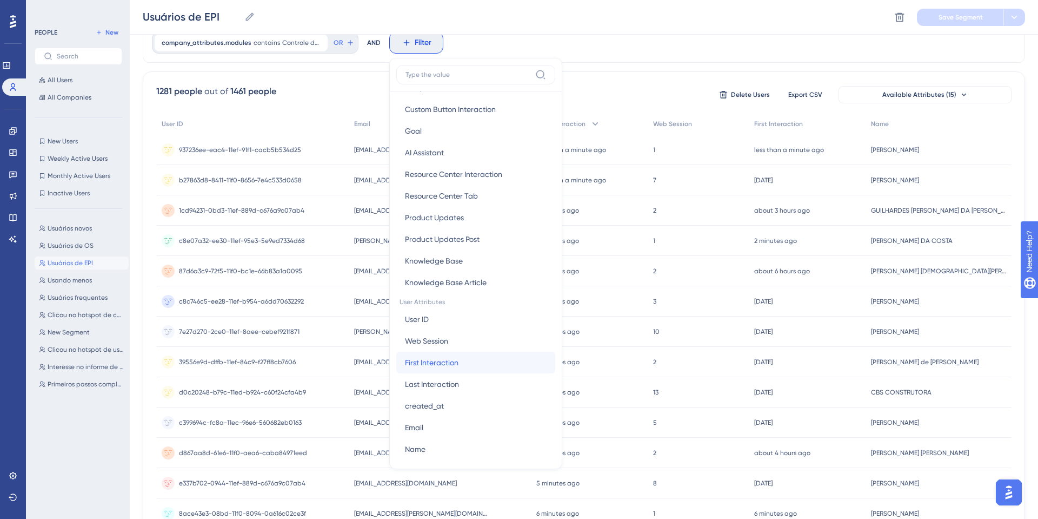
click at [444, 358] on span "First Interaction" at bounding box center [432, 362] width 54 height 13
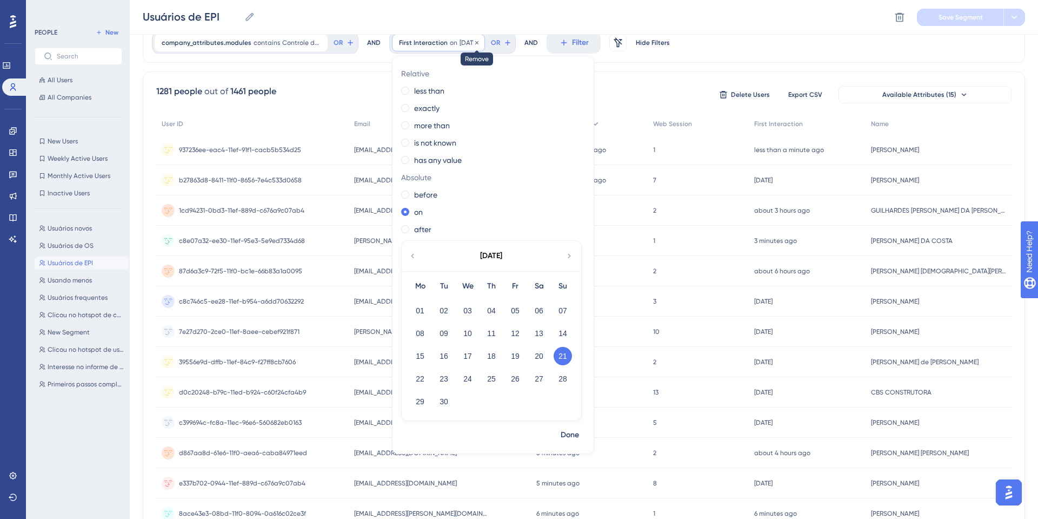
click at [480, 42] on icon at bounding box center [477, 42] width 6 height 6
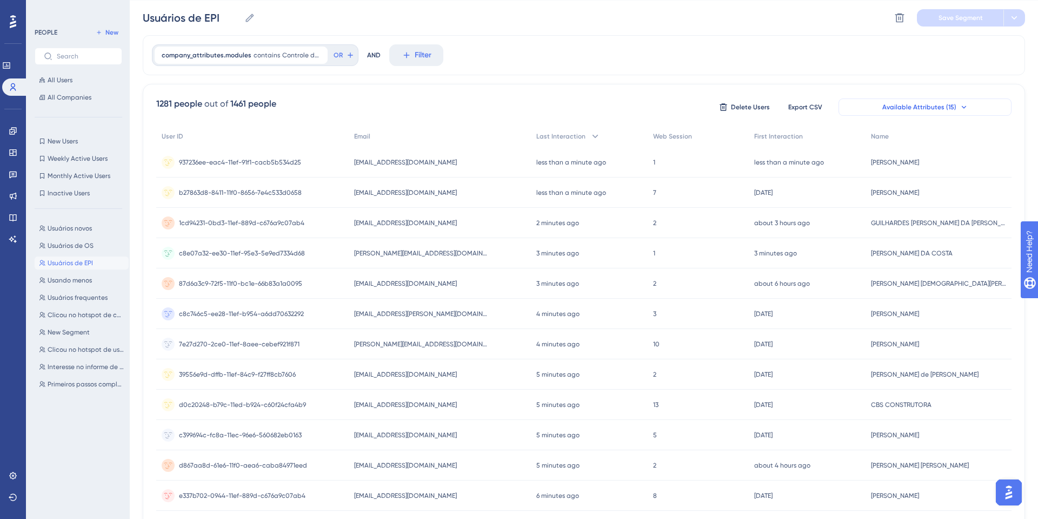
click at [936, 101] on button "Available Attributes (15)" at bounding box center [925, 106] width 173 height 17
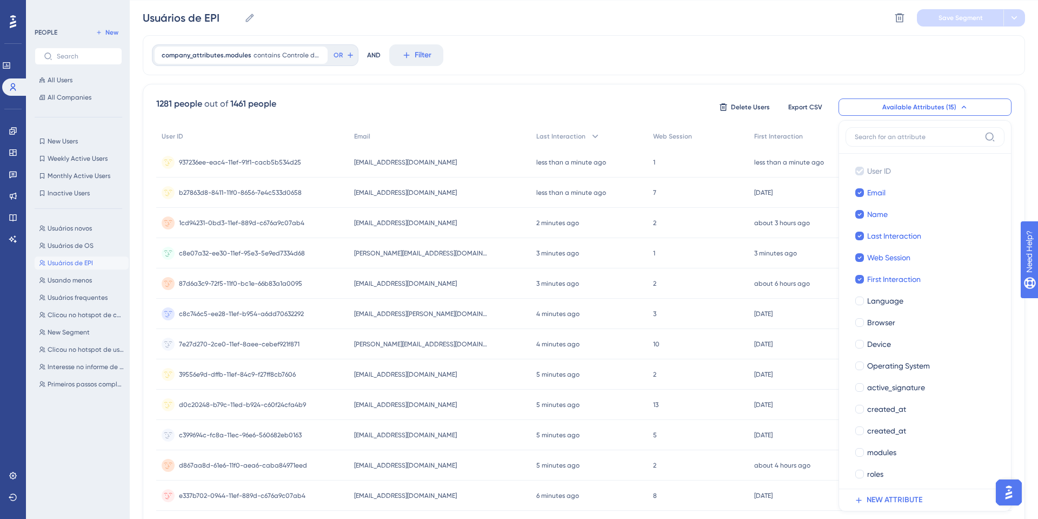
scroll to position [86, 0]
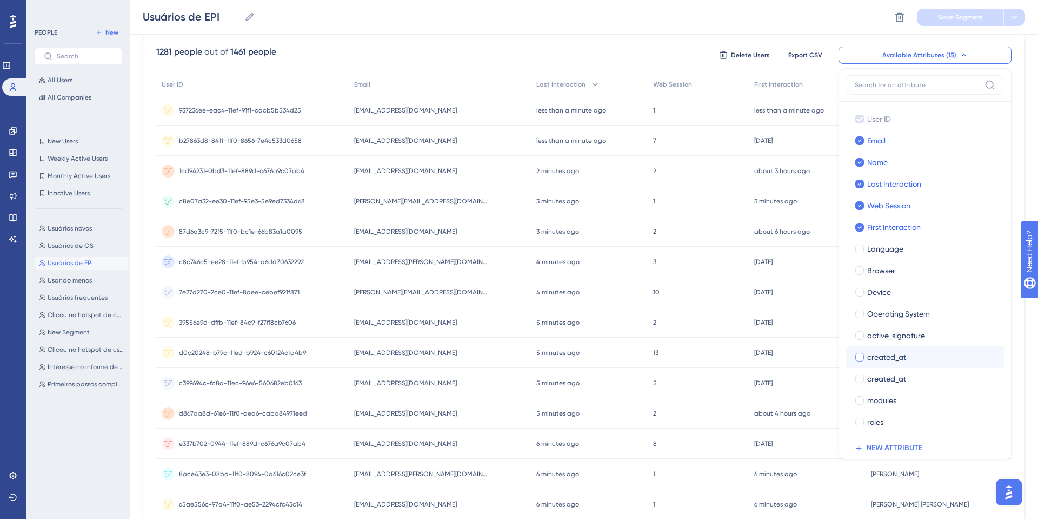
click at [914, 351] on div "created_at" at bounding box center [931, 356] width 129 height 13
checkbox input "true"
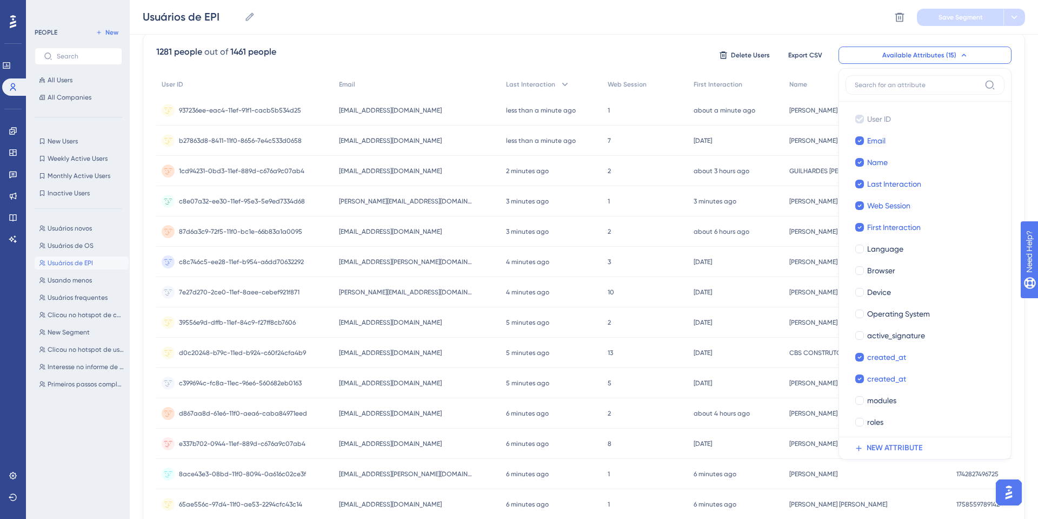
click at [1027, 162] on div "Performance Users Engagement Widgets Feedback Product Updates Knowledge Base AI…" at bounding box center [584, 340] width 908 height 852
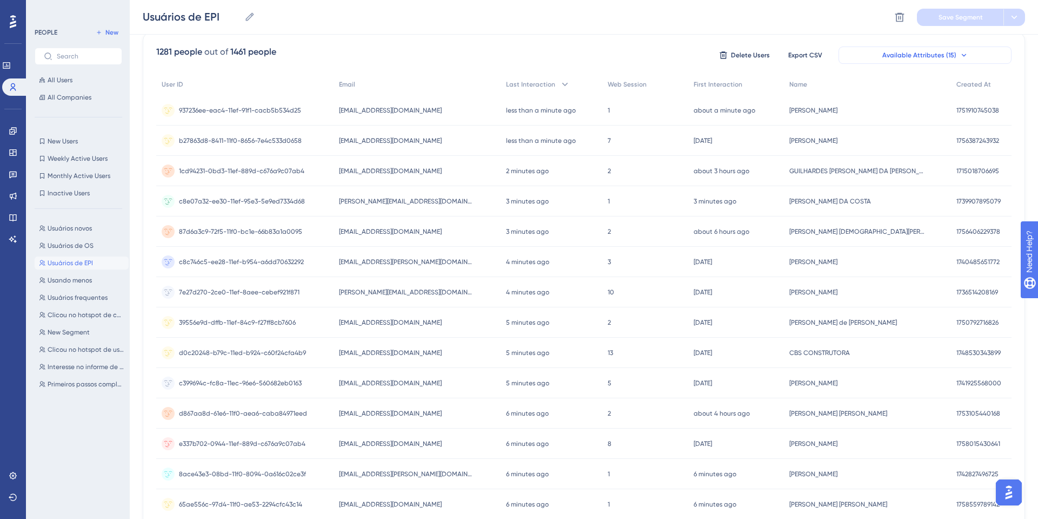
click at [955, 59] on button "Available Attributes (15)" at bounding box center [925, 55] width 173 height 17
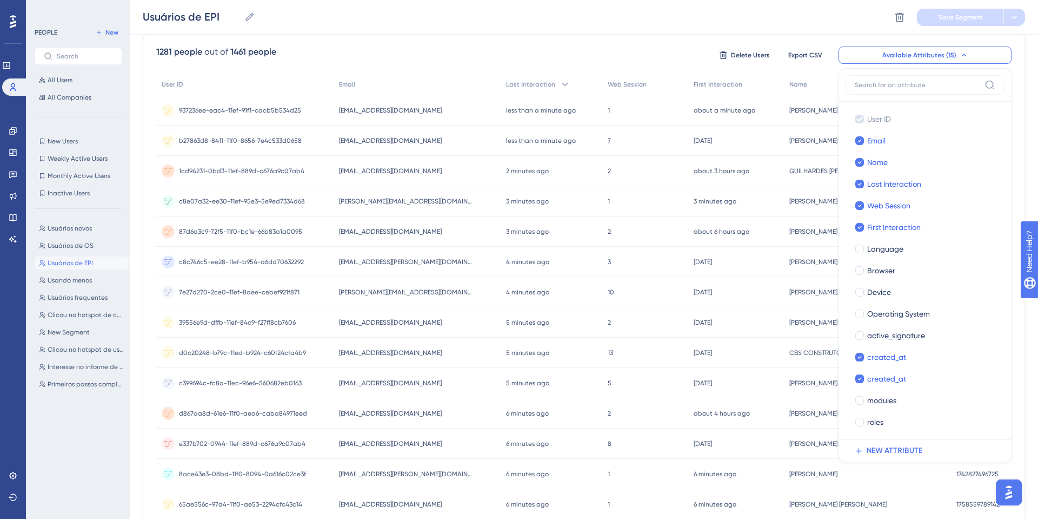
scroll to position [92, 0]
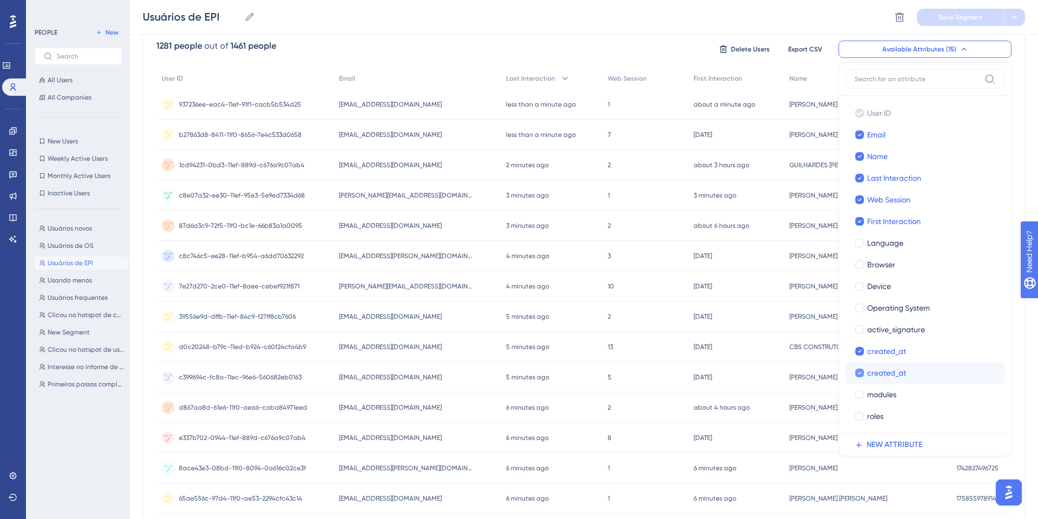
click at [897, 369] on span "created_at" at bounding box center [886, 372] width 39 height 13
checkbox input "false"
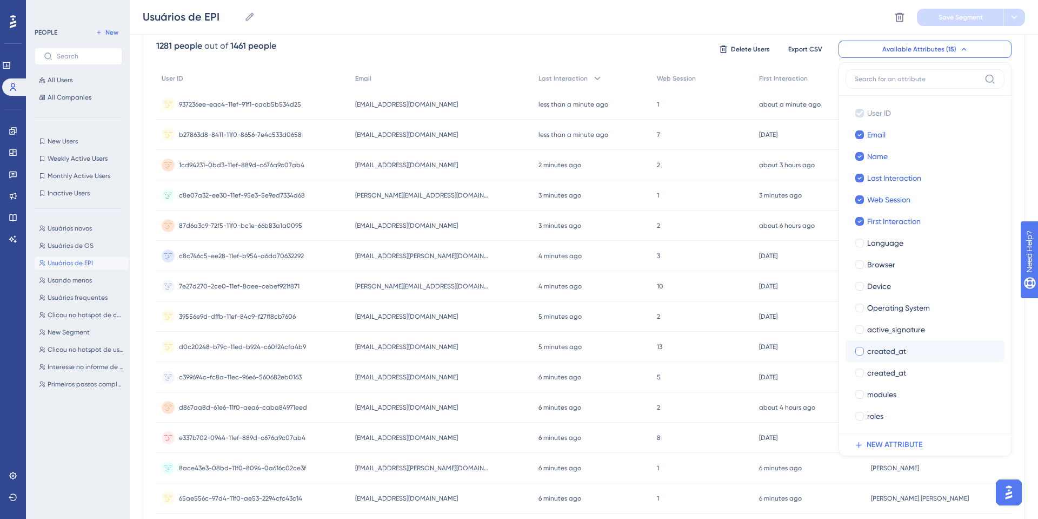
click at [898, 354] on span "created_at" at bounding box center [886, 350] width 39 height 13
checkbox input "true"
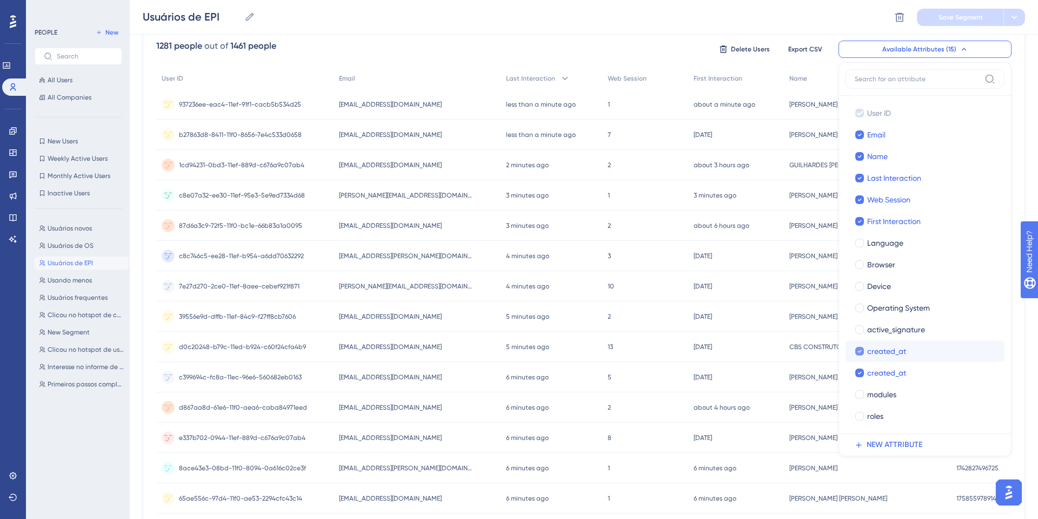
click at [898, 354] on span "created_at" at bounding box center [886, 350] width 39 height 13
checkbox input "false"
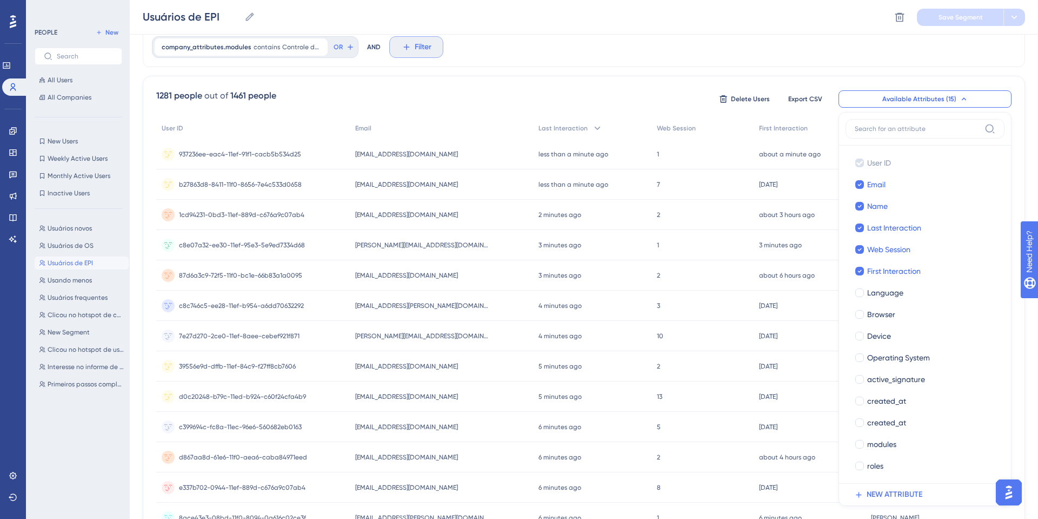
scroll to position [0, 0]
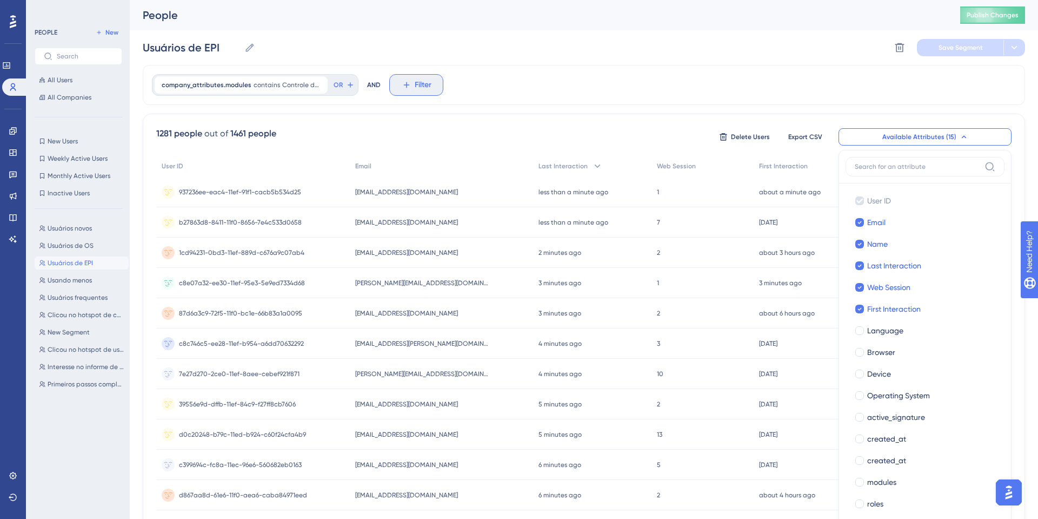
click at [408, 77] on button "Filter" at bounding box center [416, 85] width 54 height 22
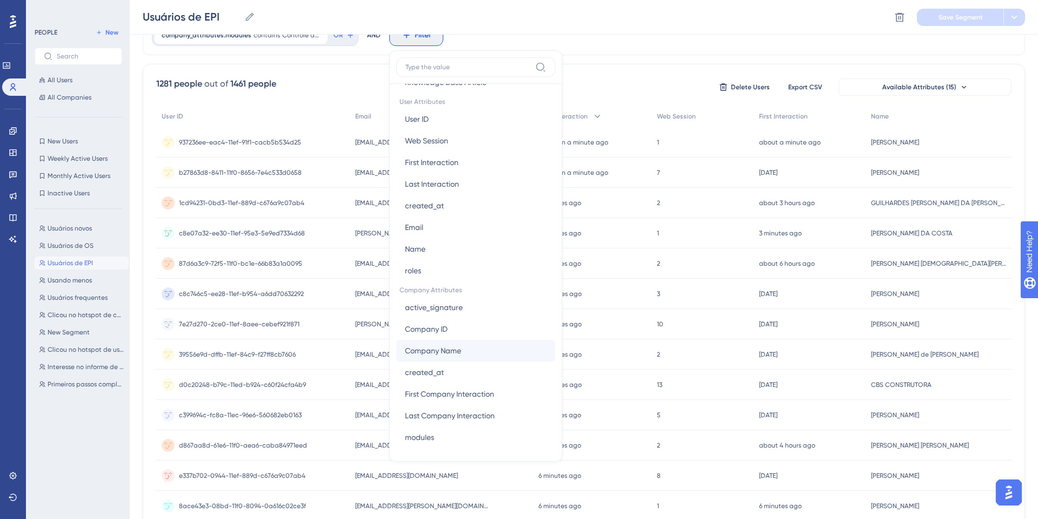
scroll to position [65, 0]
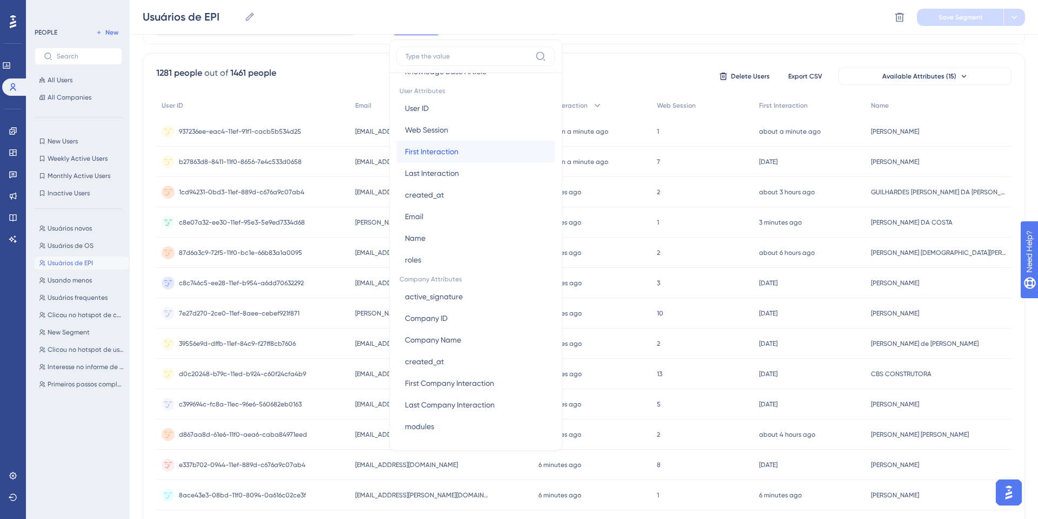
click at [457, 152] on span "First Interaction" at bounding box center [432, 151] width 54 height 13
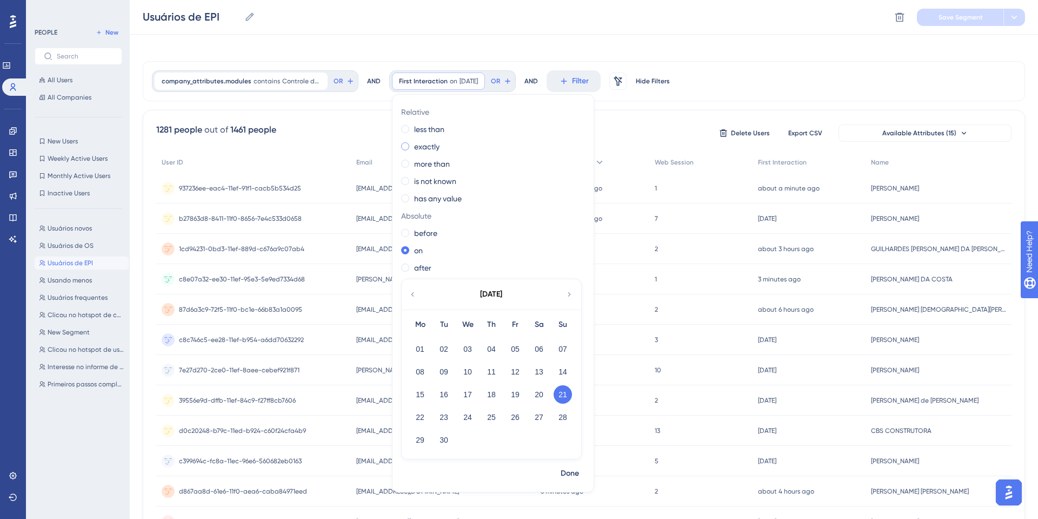
scroll to position [0, 0]
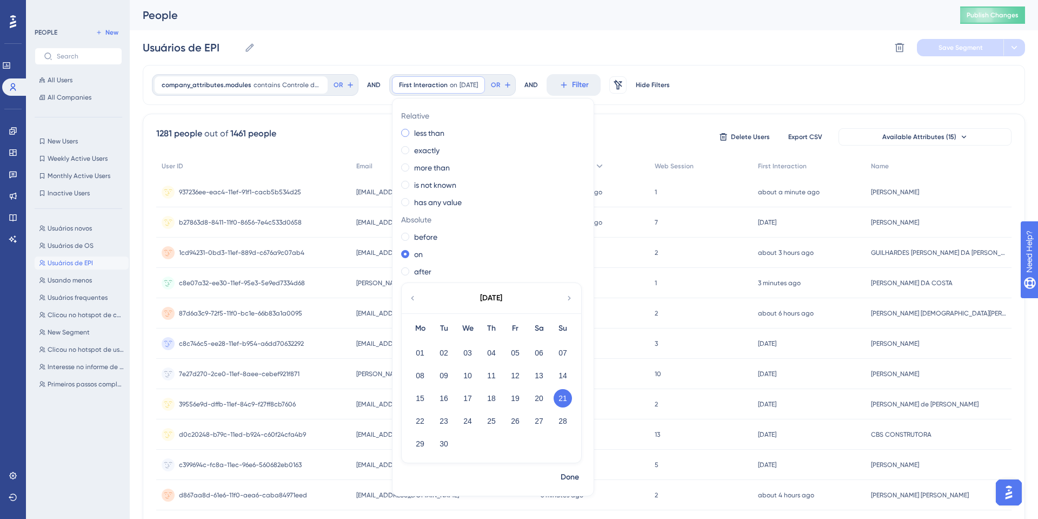
click at [431, 133] on label "less than" at bounding box center [429, 133] width 30 height 13
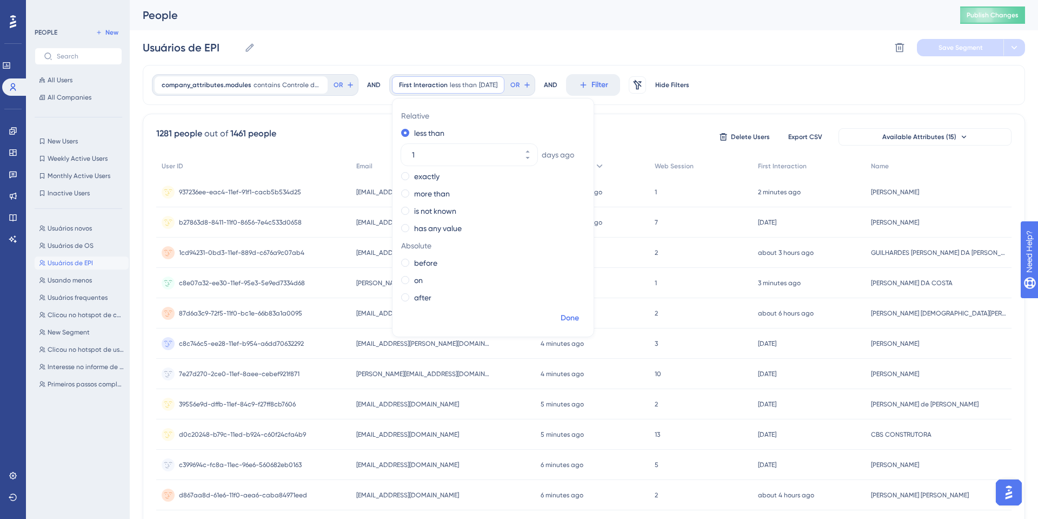
click at [570, 321] on span "Done" at bounding box center [570, 317] width 18 height 13
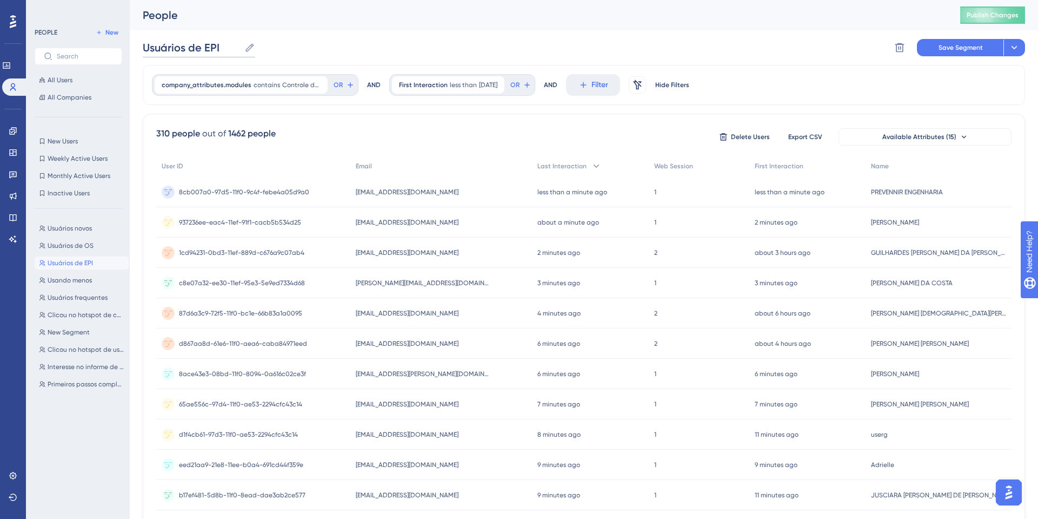
click at [221, 48] on input "Usuários de EPI" at bounding box center [191, 47] width 97 height 15
click at [192, 45] on input "Usuários de EPI" at bounding box center [191, 47] width 97 height 15
click at [162, 46] on input "Usuários de EPI" at bounding box center [191, 47] width 97 height 15
click at [131, 49] on div "Performance Users Engagement Widgets Feedback Product Updates Knowledge Base AI…" at bounding box center [584, 424] width 908 height 848
click at [145, 46] on input "Usuários de EPI" at bounding box center [191, 47] width 97 height 15
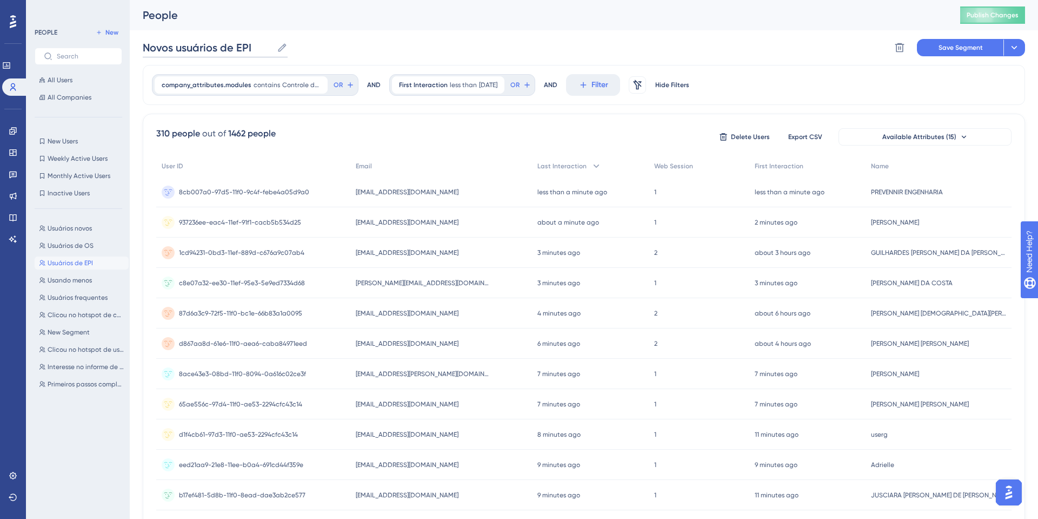
type input "Novos usuários de EPI"
click at [486, 23] on div "People Publish Changes" at bounding box center [584, 15] width 908 height 30
click at [969, 46] on span "Save Segment" at bounding box center [961, 47] width 44 height 9
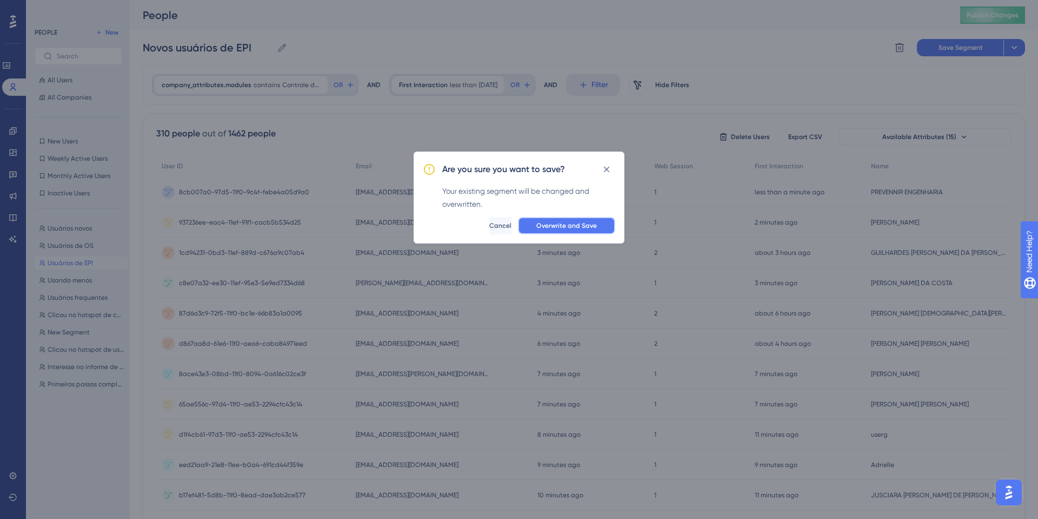
click at [552, 224] on span "Overwrite and Save" at bounding box center [566, 225] width 61 height 9
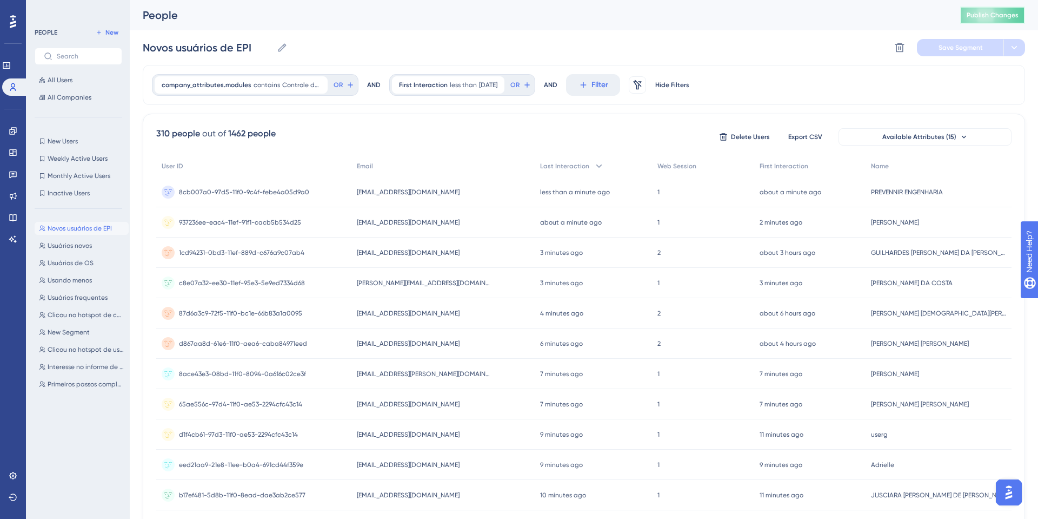
click at [1001, 17] on span "Publish Changes" at bounding box center [993, 15] width 52 height 9
click at [11, 142] on div "Engagement Widgets Feedback Product Updates Knowledge Base AI Assistant" at bounding box center [13, 184] width 9 height 125
click at [15, 147] on link at bounding box center [13, 152] width 9 height 17
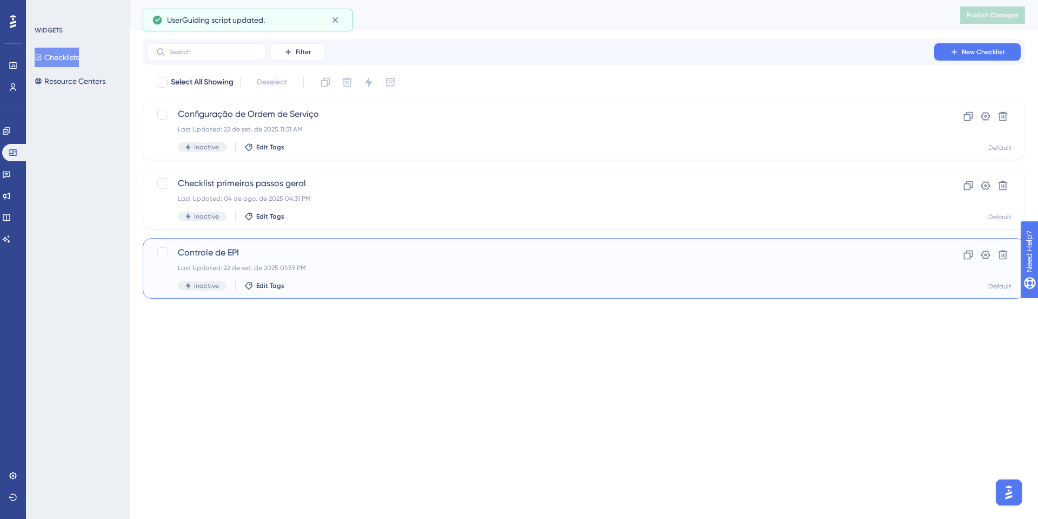
click at [245, 240] on div "Controle de EPI Last Updated: 22 de set. de 2025 01:59 PM Inactive Edit Tags Cl…" at bounding box center [584, 268] width 882 height 61
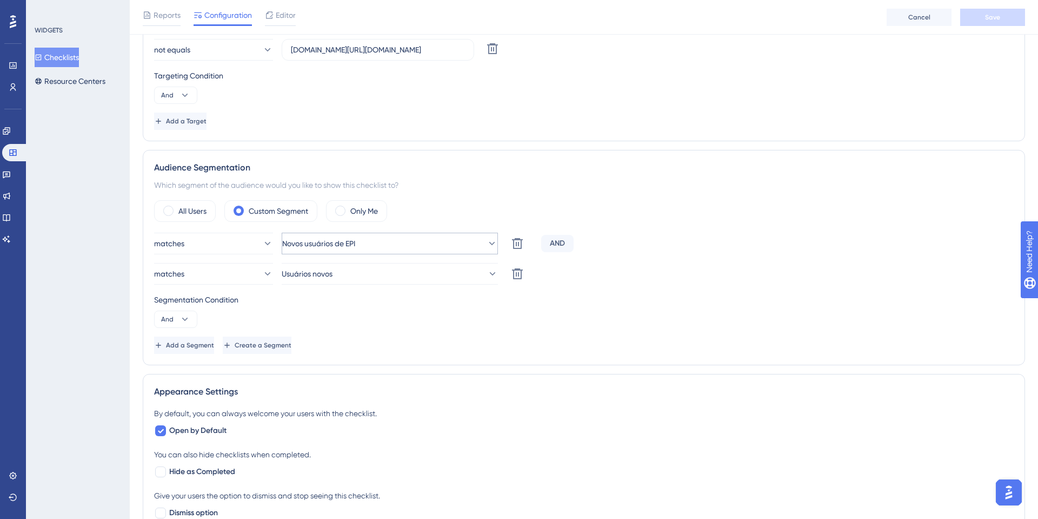
scroll to position [288, 0]
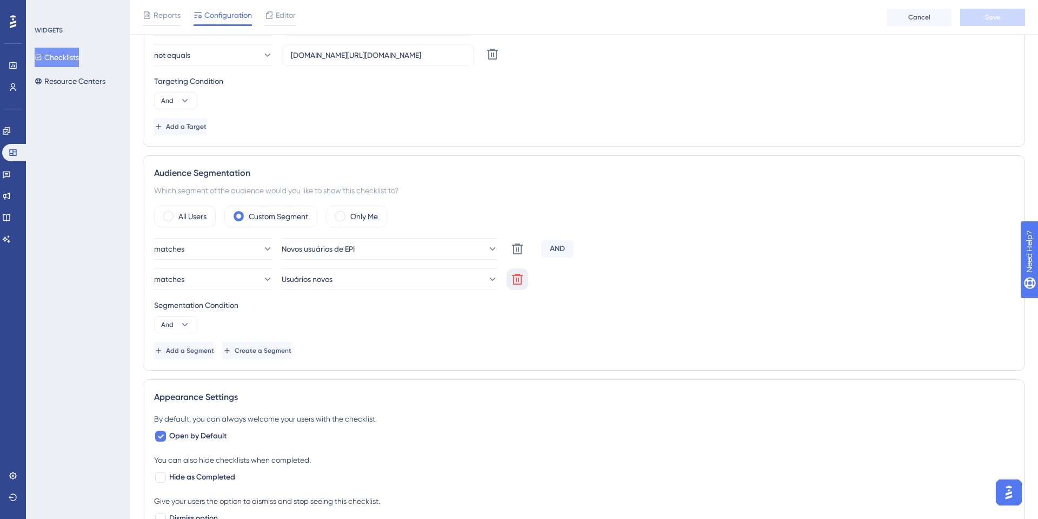
click at [522, 273] on icon at bounding box center [517, 279] width 13 height 13
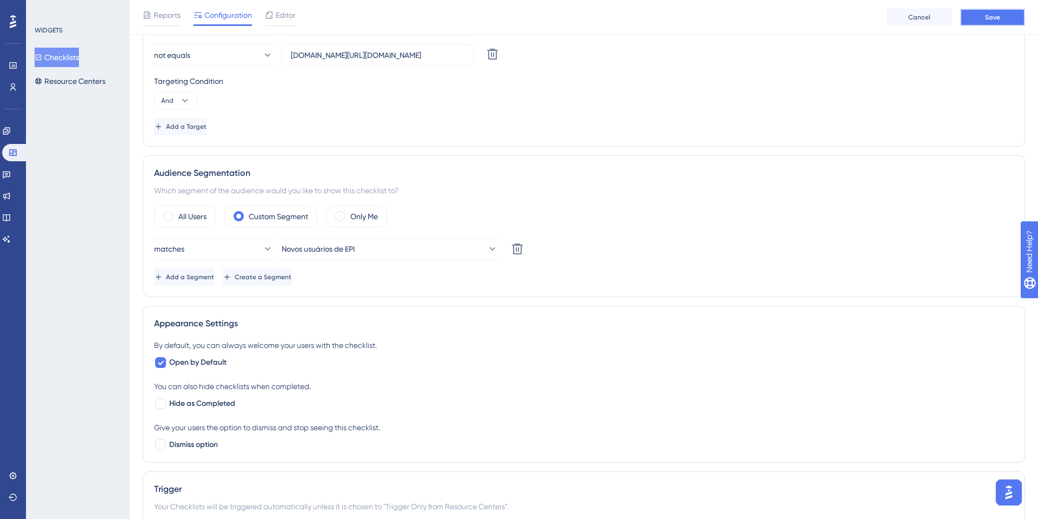
click at [997, 11] on button "Save" at bounding box center [992, 17] width 65 height 17
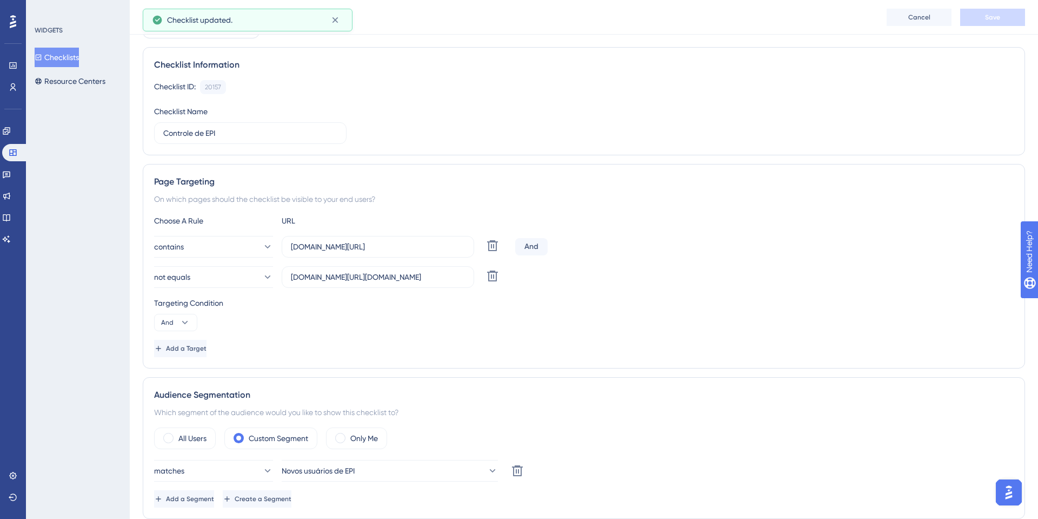
scroll to position [0, 0]
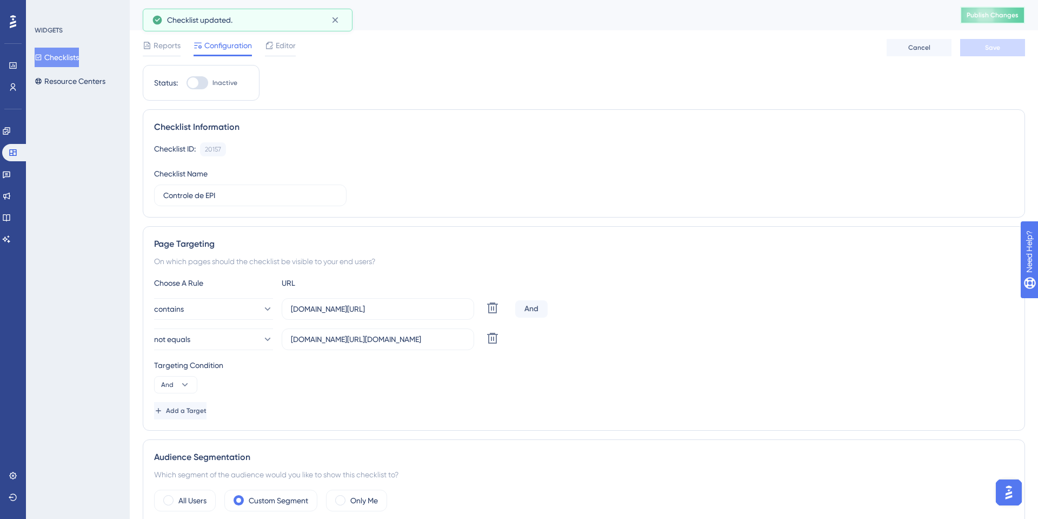
click at [989, 6] on button "Publish Changes" at bounding box center [992, 14] width 65 height 17
click at [177, 49] on span "Reports" at bounding box center [167, 45] width 27 height 13
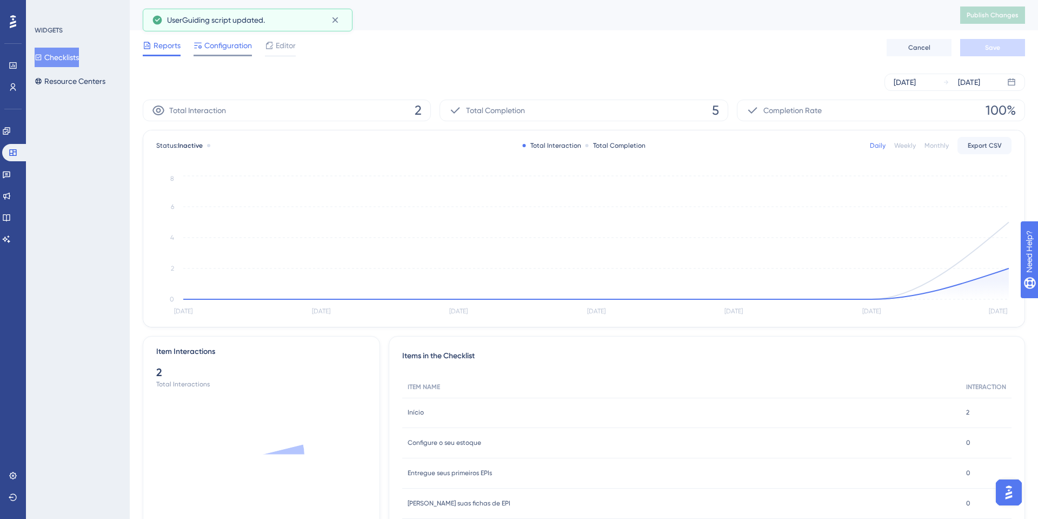
click at [226, 49] on span "Configuration" at bounding box center [228, 45] width 48 height 13
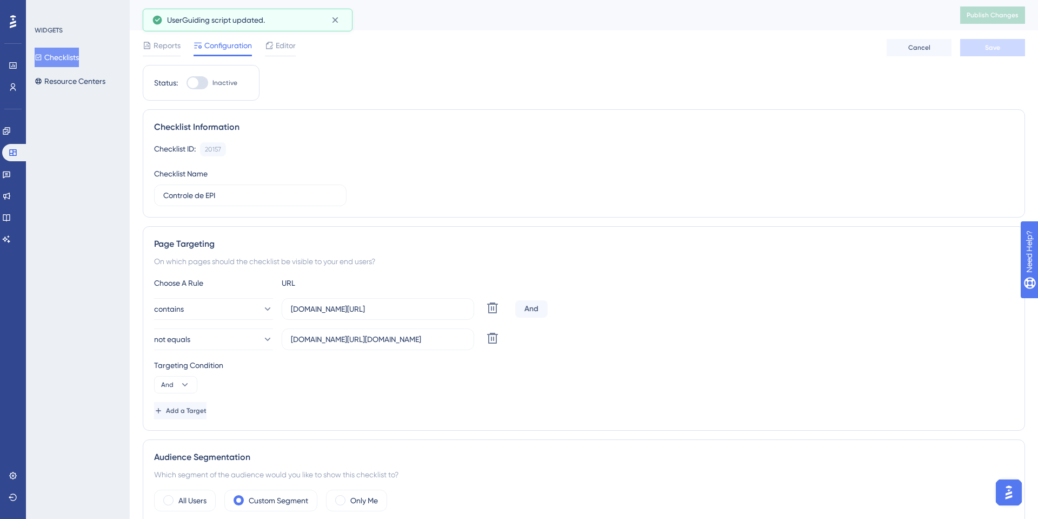
click at [204, 76] on div at bounding box center [198, 82] width 22 height 13
click at [187, 83] on input "Inactive" at bounding box center [186, 83] width 1 height 1
checkbox input "true"
click at [990, 51] on span "Save" at bounding box center [992, 47] width 15 height 9
click at [869, 47] on icon at bounding box center [870, 48] width 10 height 10
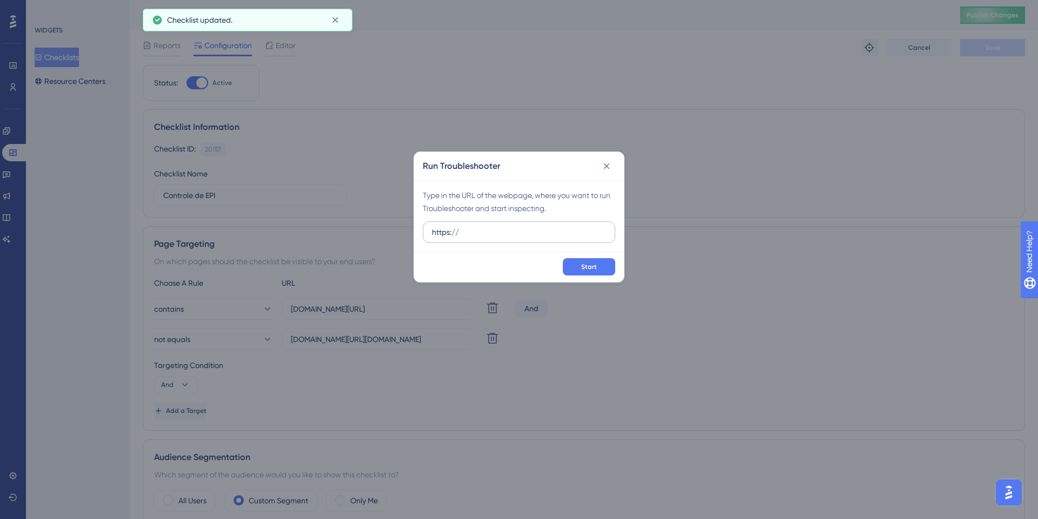
click at [497, 226] on input "https://" at bounding box center [519, 232] width 174 height 12
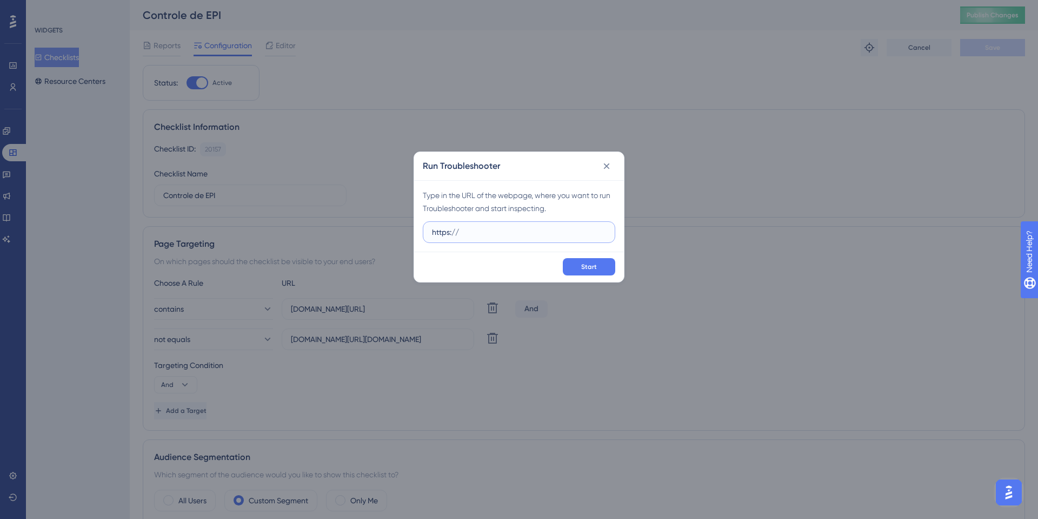
paste input "sistema.onsafety.com.br/index.xhtml"
type input "https://sistema.onsafety.com.br/index.xhtml"
click at [595, 251] on div "Start" at bounding box center [519, 266] width 210 height 30
click at [594, 262] on span "Start" at bounding box center [589, 266] width 16 height 9
click at [596, 258] on button "Start" at bounding box center [589, 266] width 52 height 17
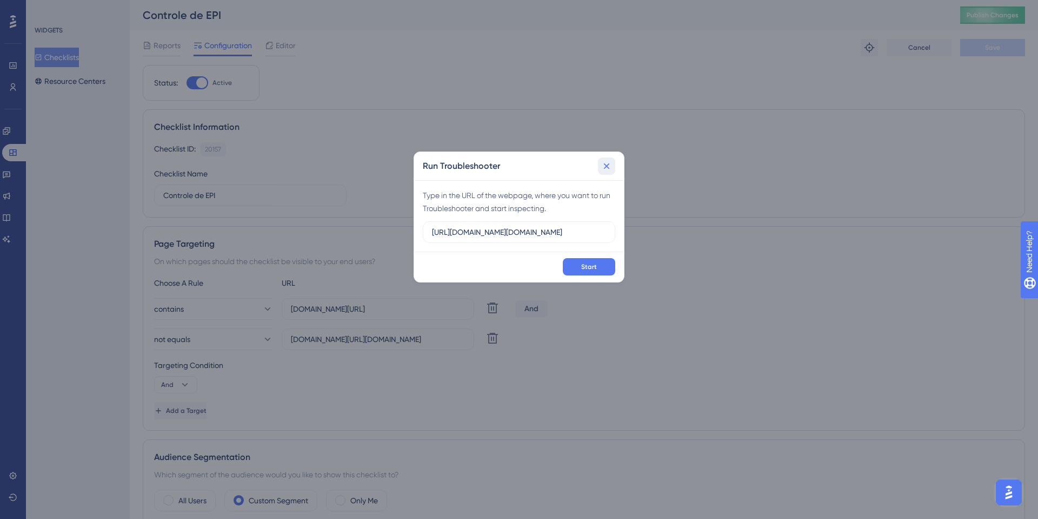
click at [612, 167] on icon at bounding box center [606, 166] width 11 height 11
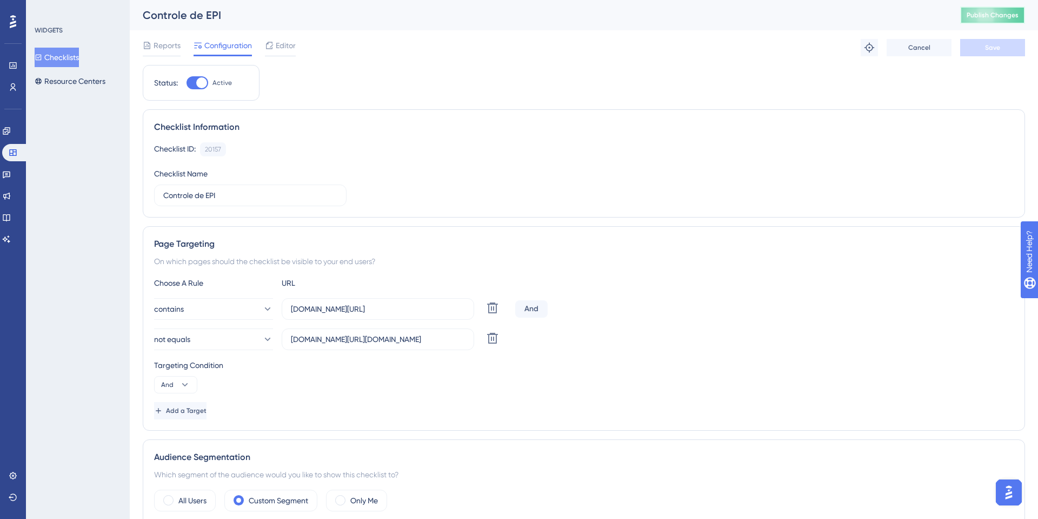
click at [986, 16] on span "Publish Changes" at bounding box center [993, 15] width 52 height 9
click at [17, 89] on icon at bounding box center [13, 87] width 9 height 9
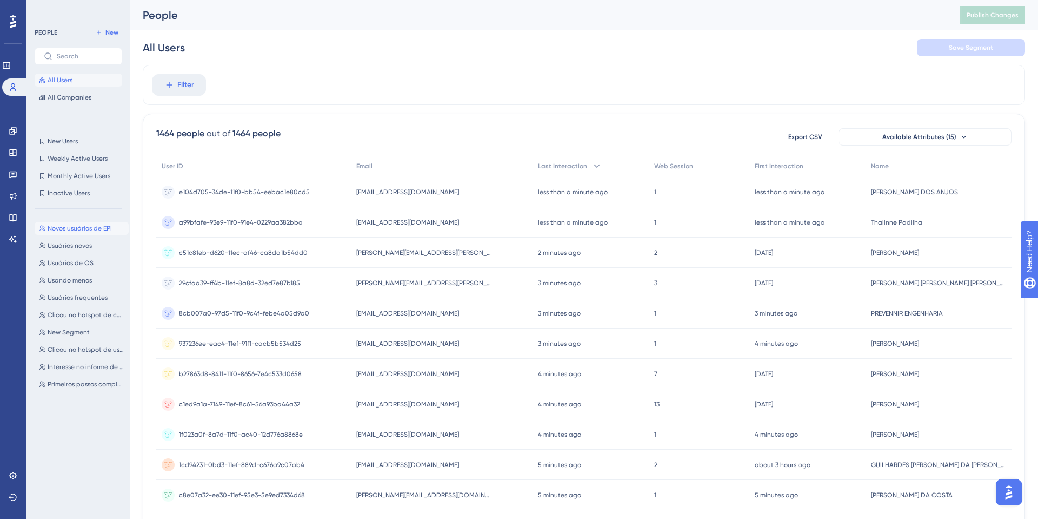
click at [90, 234] on button "Novos usuários de EPI Novos usuários de EPI" at bounding box center [82, 228] width 94 height 13
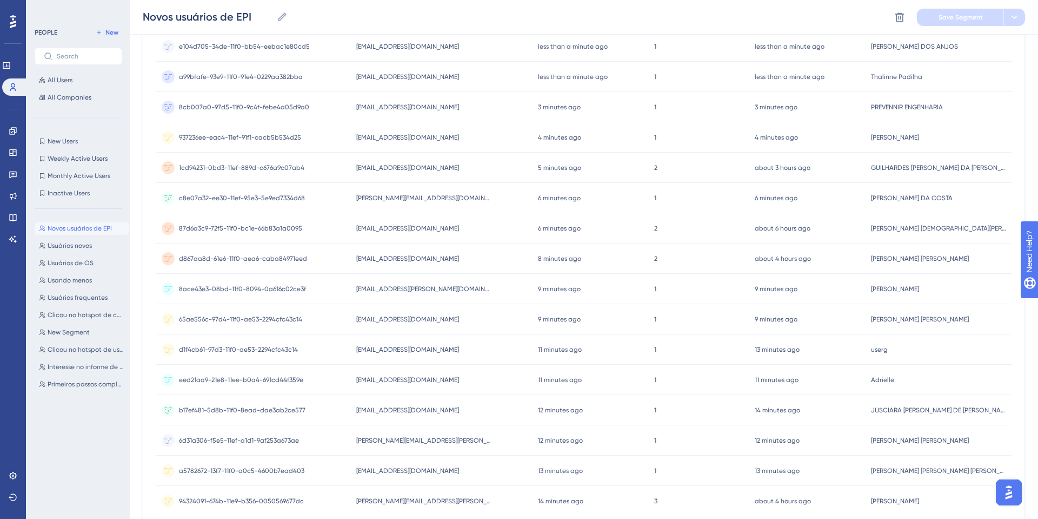
scroll to position [164, 0]
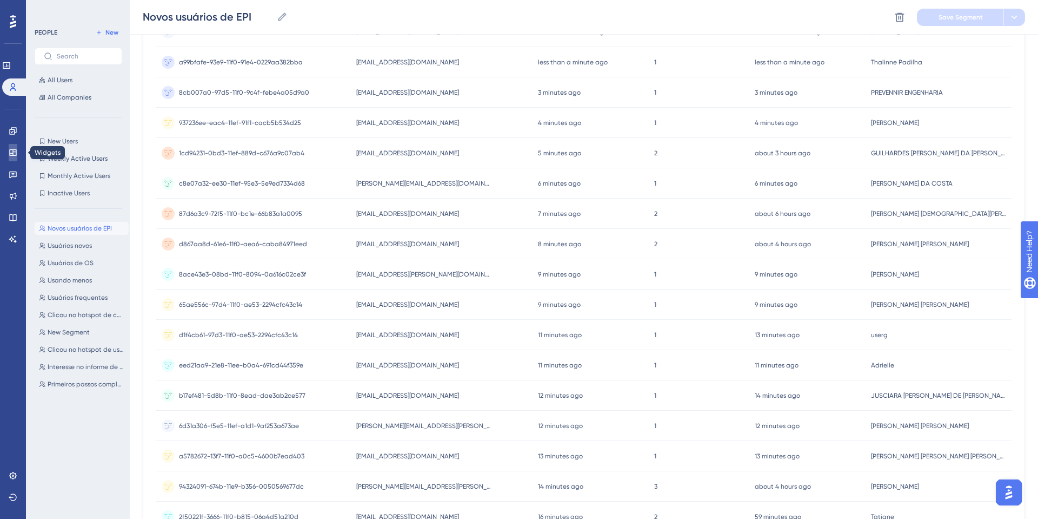
click at [9, 148] on icon at bounding box center [13, 152] width 9 height 9
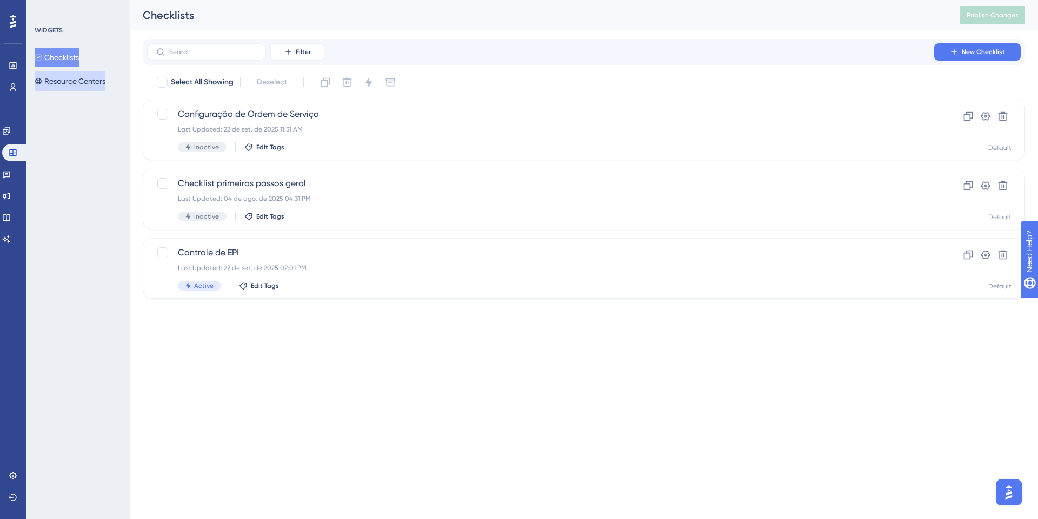
click at [69, 74] on button "Resource Centers" at bounding box center [70, 80] width 71 height 19
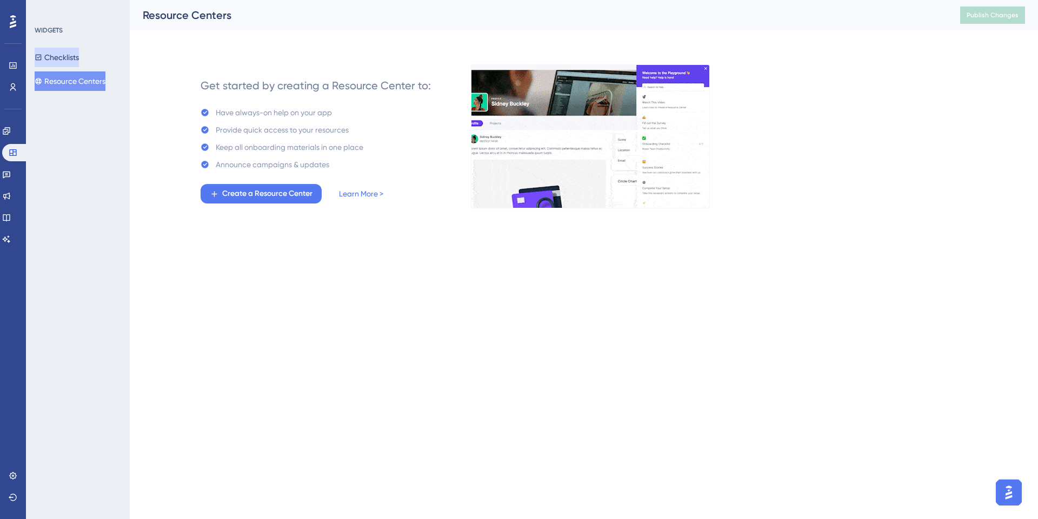
click at [68, 62] on button "Checklists" at bounding box center [57, 57] width 44 height 19
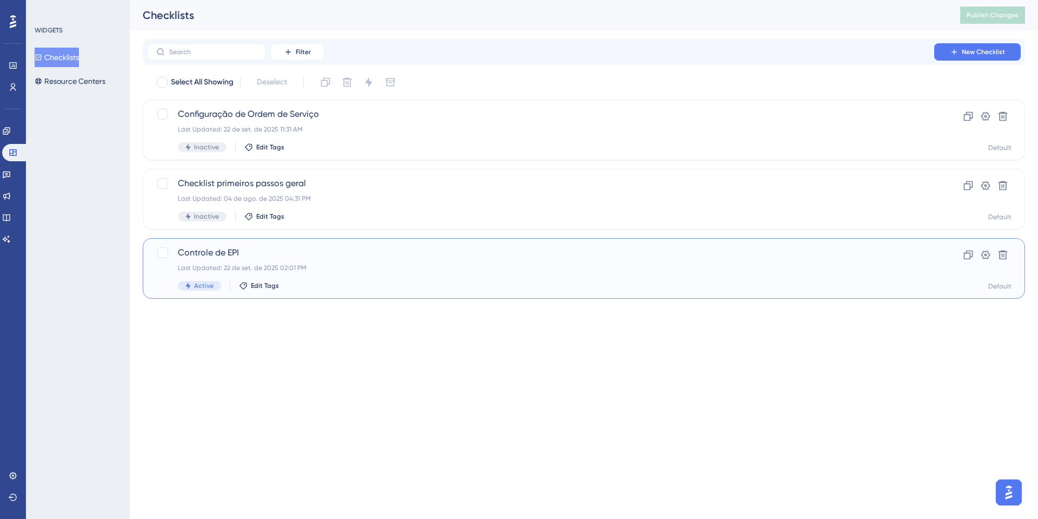
click at [289, 244] on div "Controle de EPI Last Updated: 22 de set. de 2025 02:01 PM Active Edit Tags Clon…" at bounding box center [584, 268] width 882 height 61
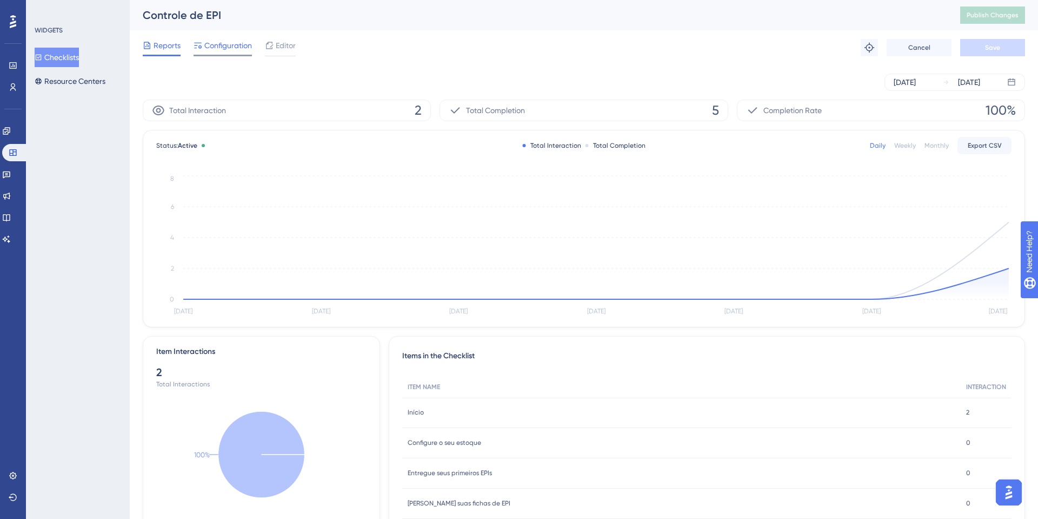
click at [222, 49] on span "Configuration" at bounding box center [228, 45] width 48 height 13
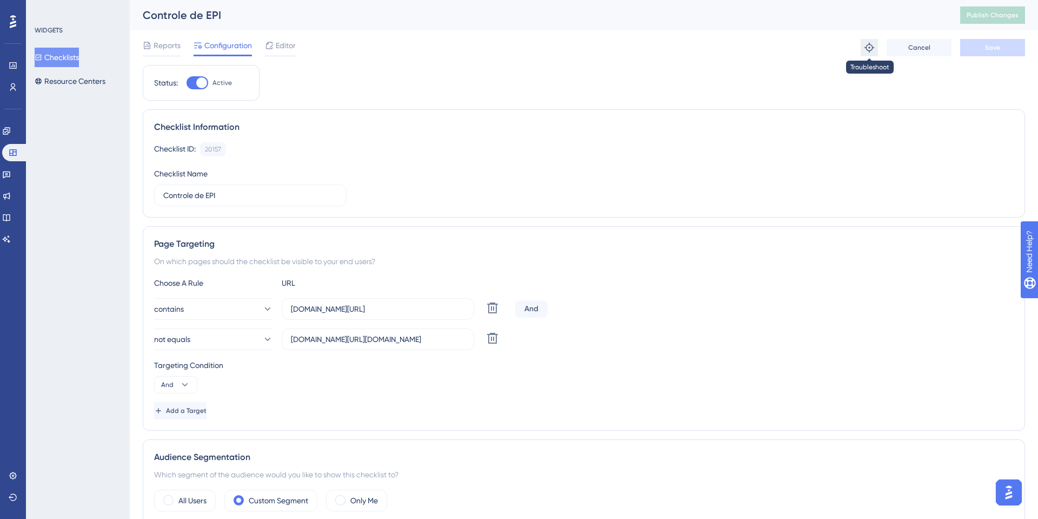
click at [866, 48] on icon at bounding box center [870, 48] width 10 height 10
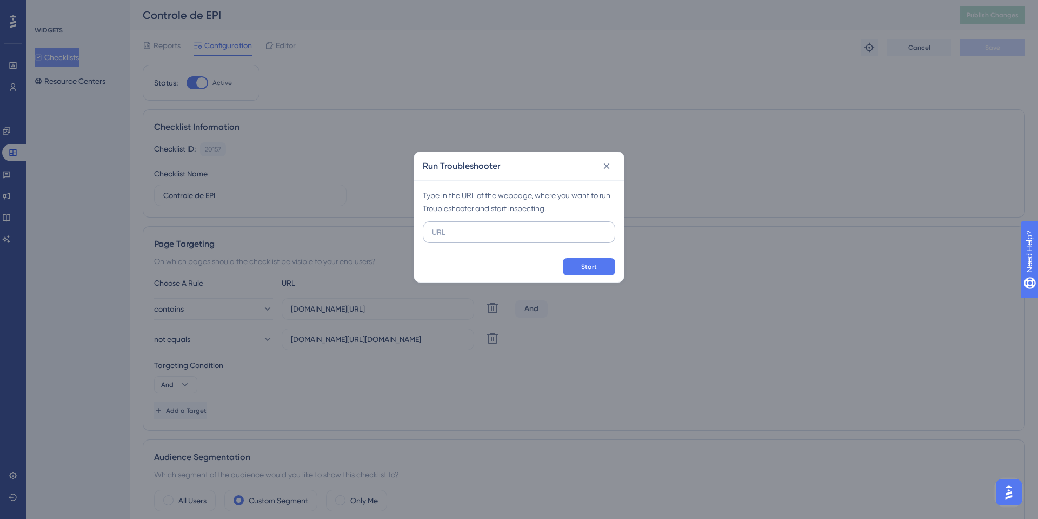
click at [475, 235] on input "text" at bounding box center [519, 232] width 174 height 12
click at [460, 216] on div "Type in the URL of the webpage, where you want to run Troubleshooter and start …" at bounding box center [519, 215] width 210 height 71
click at [467, 231] on input "text" at bounding box center [519, 232] width 174 height 12
paste input "https://sistema.onsafety.com.br/index.xhtml"
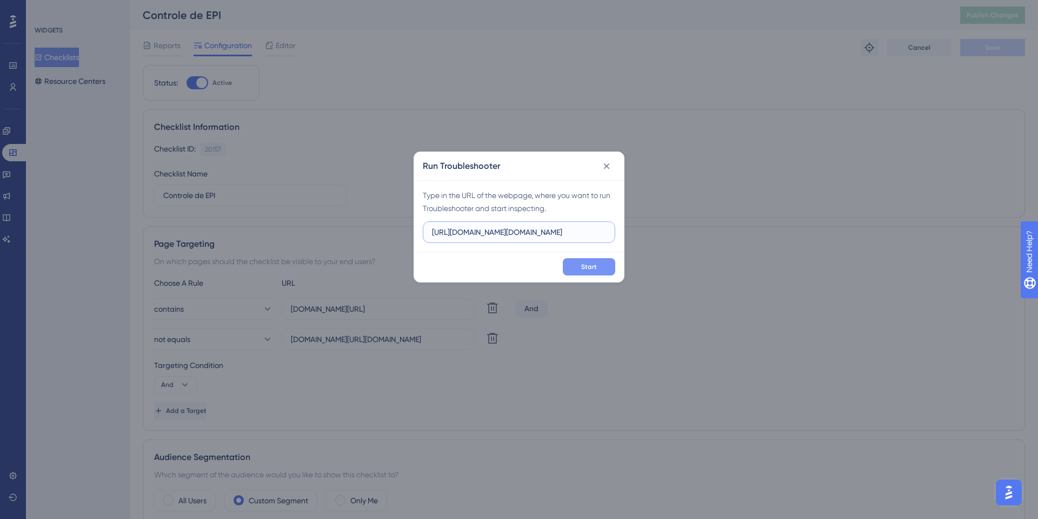
type input "https://sistema.onsafety.com.br/index.xhtml"
click at [597, 265] on button "Start" at bounding box center [589, 266] width 52 height 17
click at [601, 164] on icon at bounding box center [606, 166] width 11 height 11
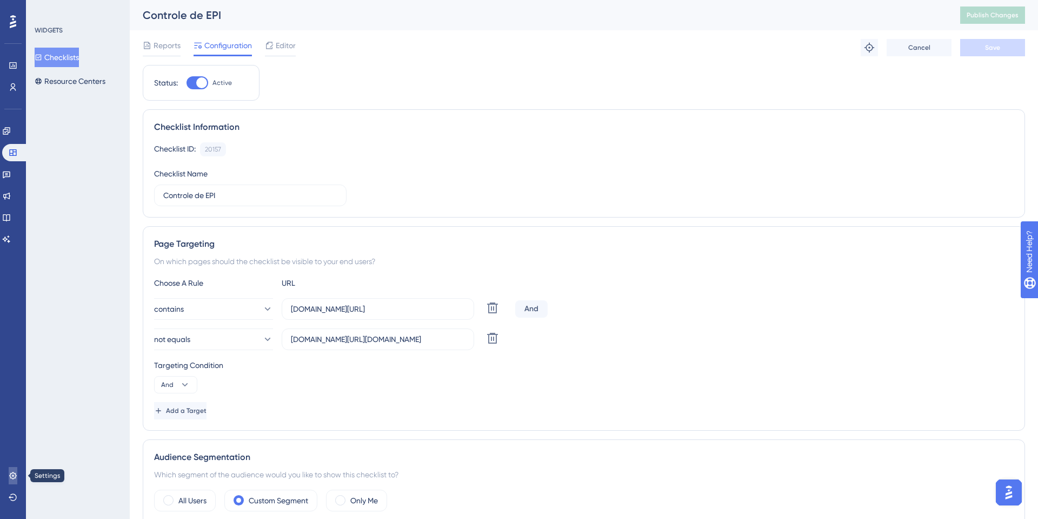
click at [16, 481] on link at bounding box center [13, 475] width 9 height 17
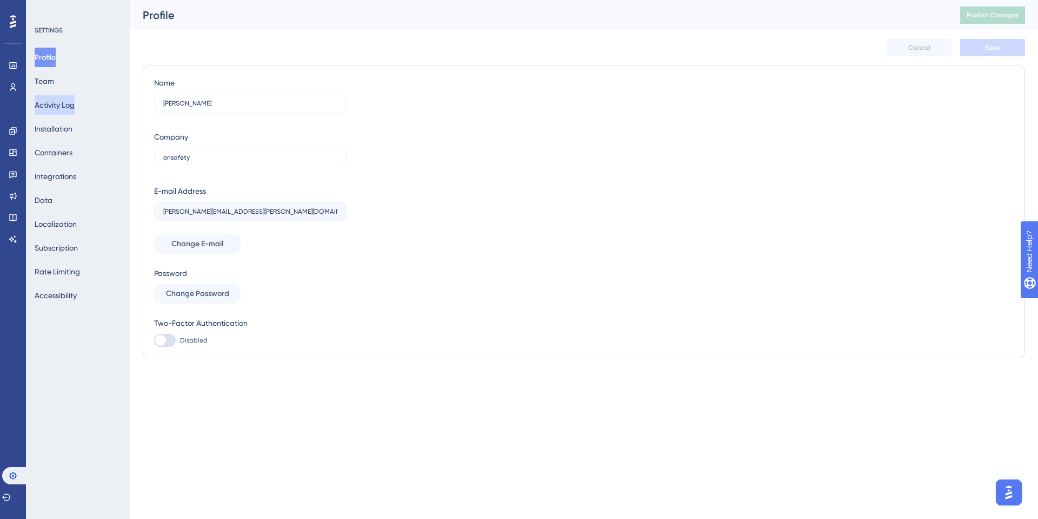
click at [61, 110] on button "Activity Log" at bounding box center [55, 104] width 40 height 19
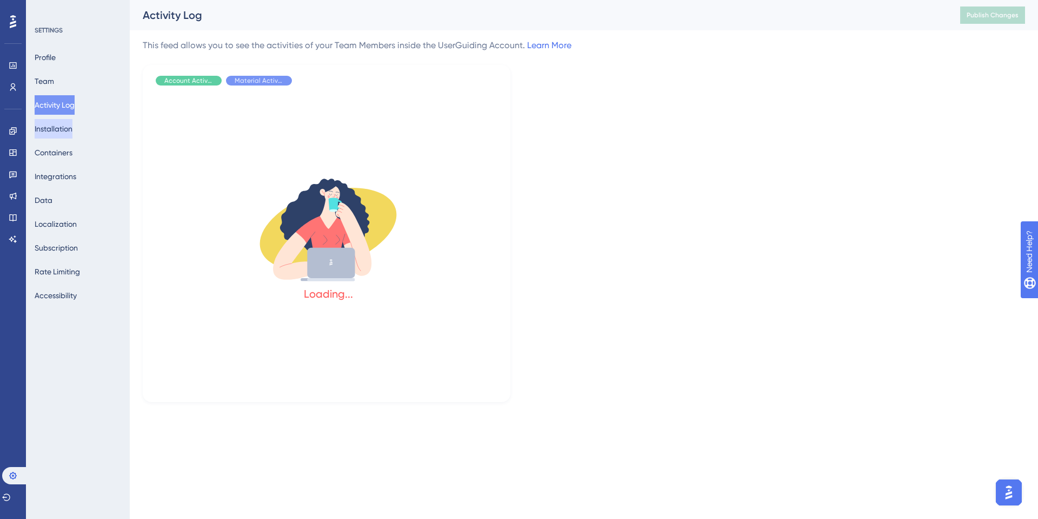
click at [65, 124] on button "Installation" at bounding box center [54, 128] width 38 height 19
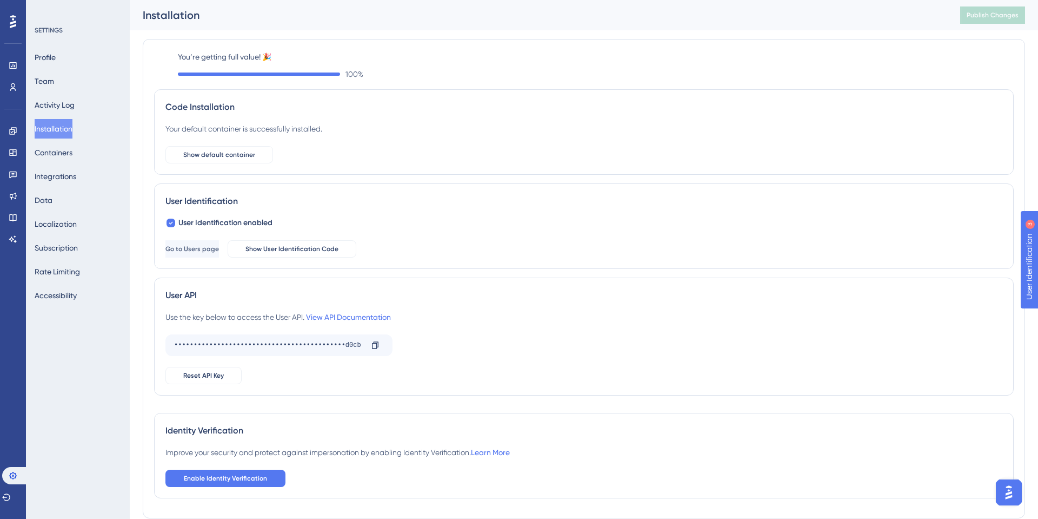
click at [15, 54] on div "Performance Users" at bounding box center [12, 62] width 17 height 65
click at [16, 57] on link at bounding box center [13, 65] width 9 height 17
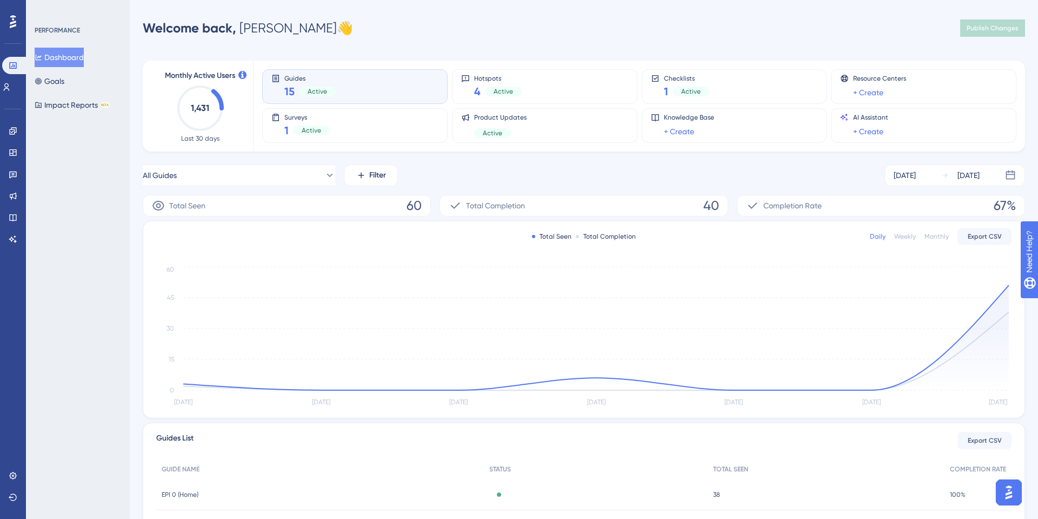
click at [1003, 488] on img "Open AI Assistant Launcher" at bounding box center [1008, 491] width 19 height 19
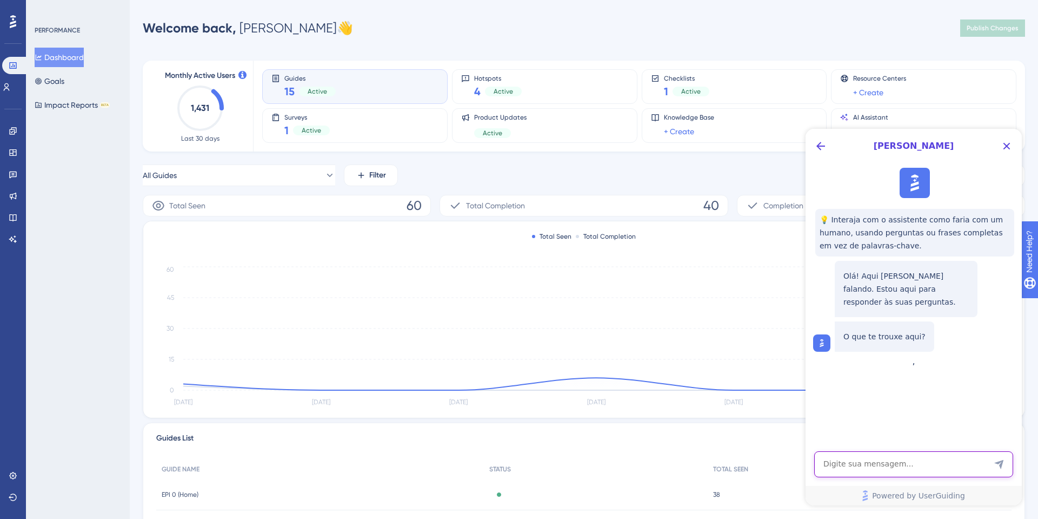
click at [901, 452] on textarea "AI Assistant Text Input" at bounding box center [913, 464] width 199 height 26
click at [16, 127] on icon at bounding box center [12, 130] width 7 height 7
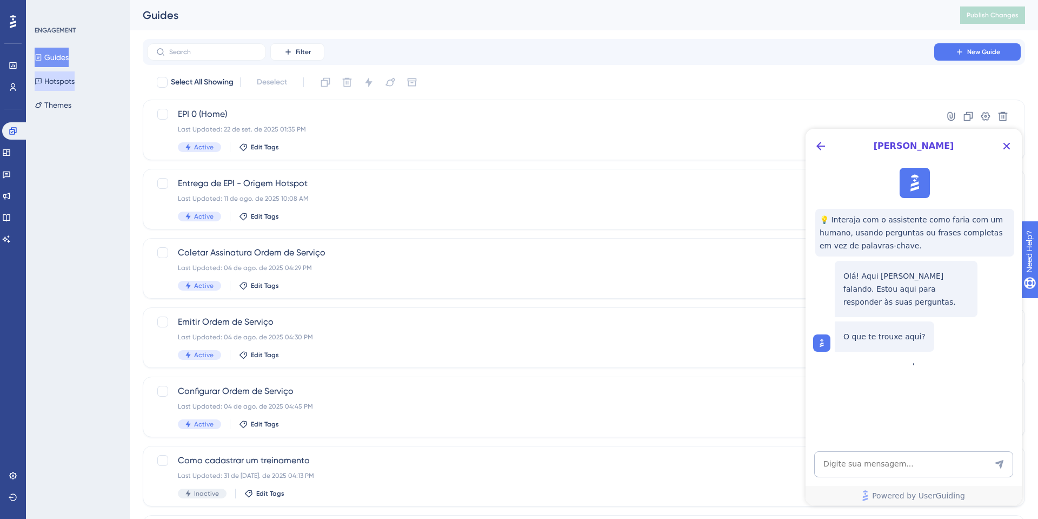
click at [69, 81] on button "Hotspots" at bounding box center [55, 80] width 40 height 19
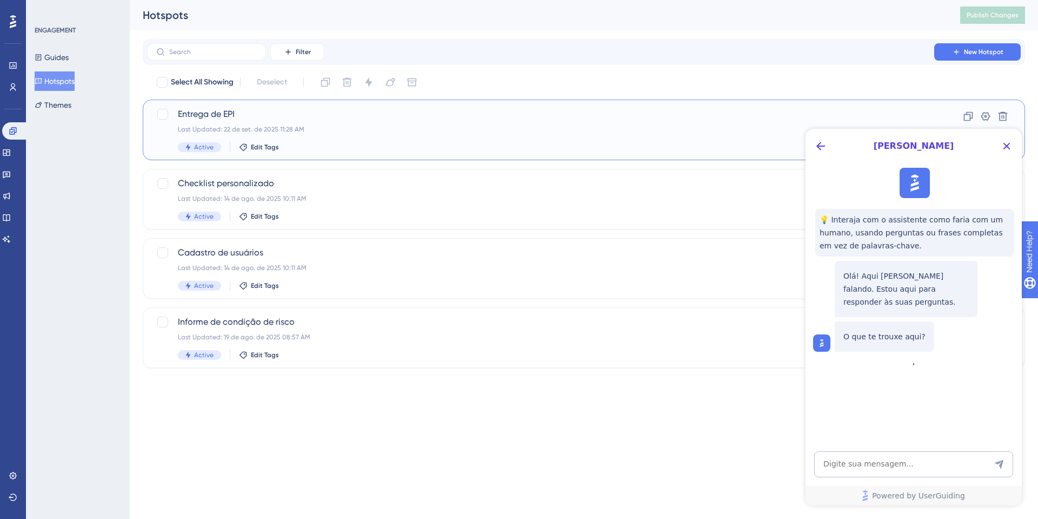
click at [260, 129] on div "Last Updated: 22 de set. de 2025 11:28 AM" at bounding box center [541, 129] width 726 height 9
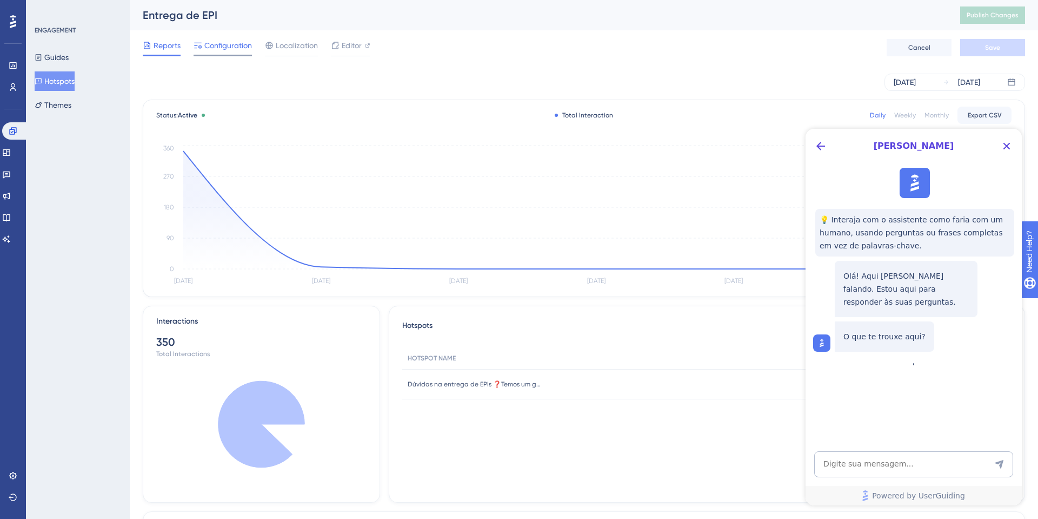
click at [215, 52] on div "Configuration" at bounding box center [223, 47] width 58 height 17
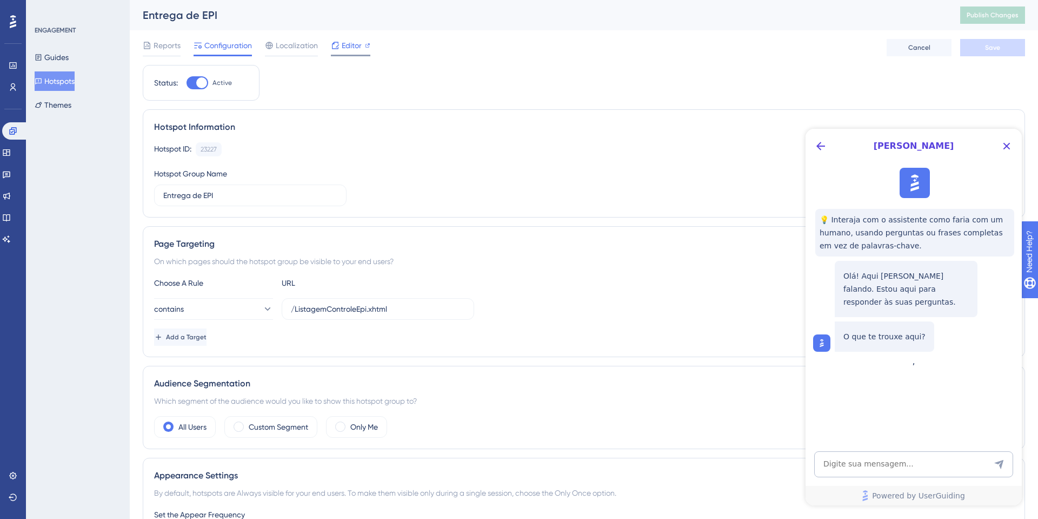
click at [358, 47] on div "Editor" at bounding box center [350, 45] width 39 height 13
click at [162, 44] on span "Reports" at bounding box center [167, 45] width 27 height 13
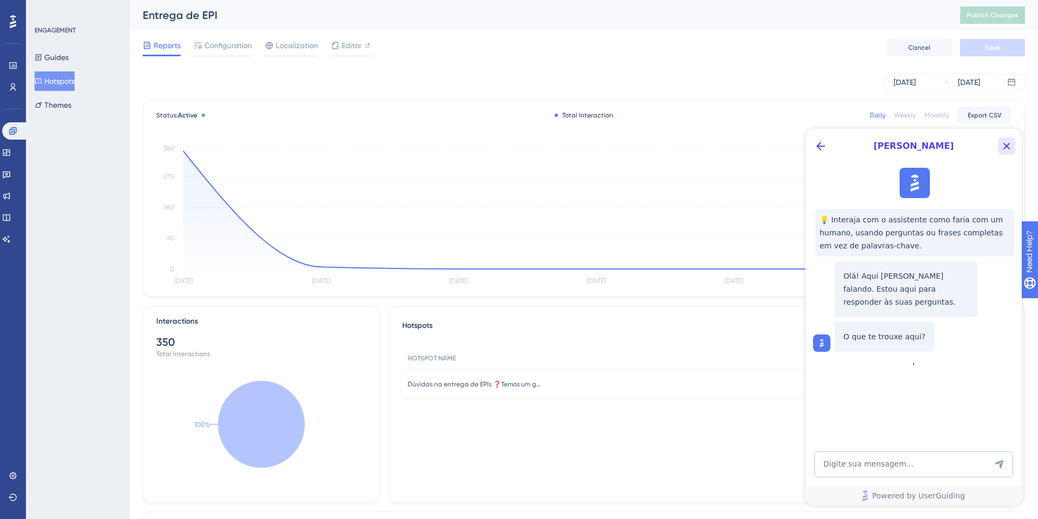
click at [1002, 144] on icon "Close Button" at bounding box center [1006, 146] width 13 height 13
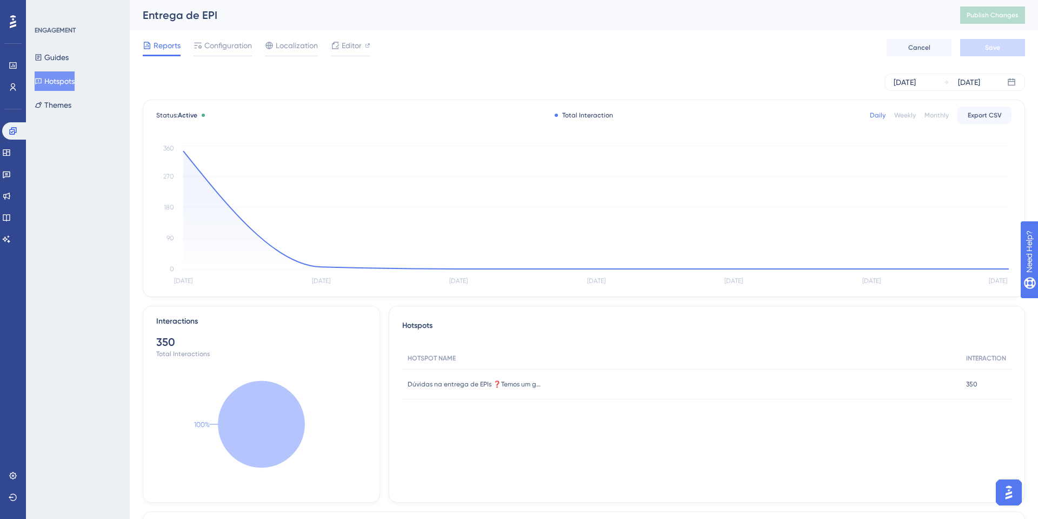
click at [24, 253] on div "Performance Users Engagement Widgets Feedback Product Updates Knowledge Base AI…" at bounding box center [13, 259] width 26 height 519
click at [15, 474] on icon at bounding box center [13, 475] width 9 height 9
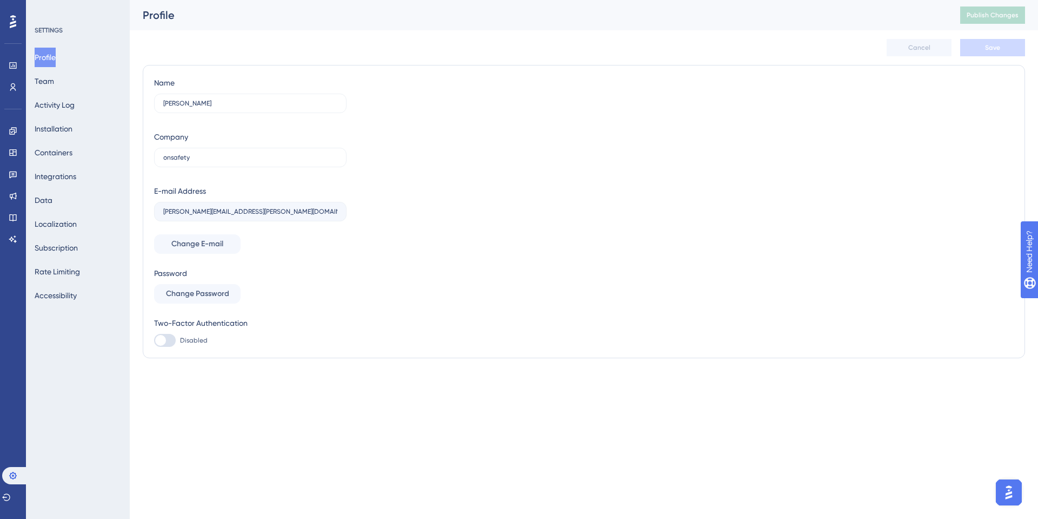
click at [56, 189] on div "Profile Team Activity Log Installation Containers Integrations Data Localizatio…" at bounding box center [79, 176] width 88 height 257
click at [52, 194] on button "Data" at bounding box center [44, 199] width 18 height 19
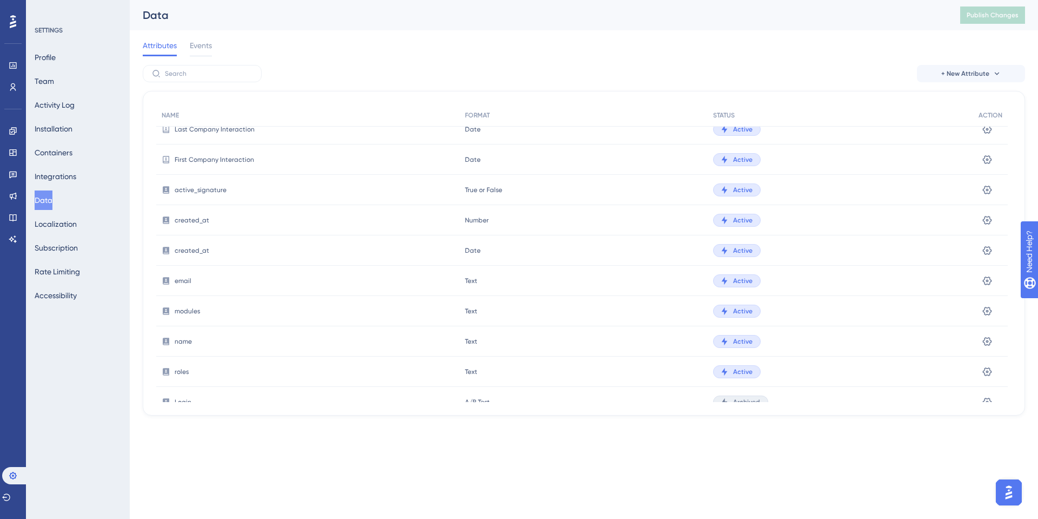
scroll to position [314, 0]
click at [470, 257] on div "Date Date" at bounding box center [584, 251] width 248 height 30
click at [472, 251] on span "Date" at bounding box center [473, 251] width 16 height 9
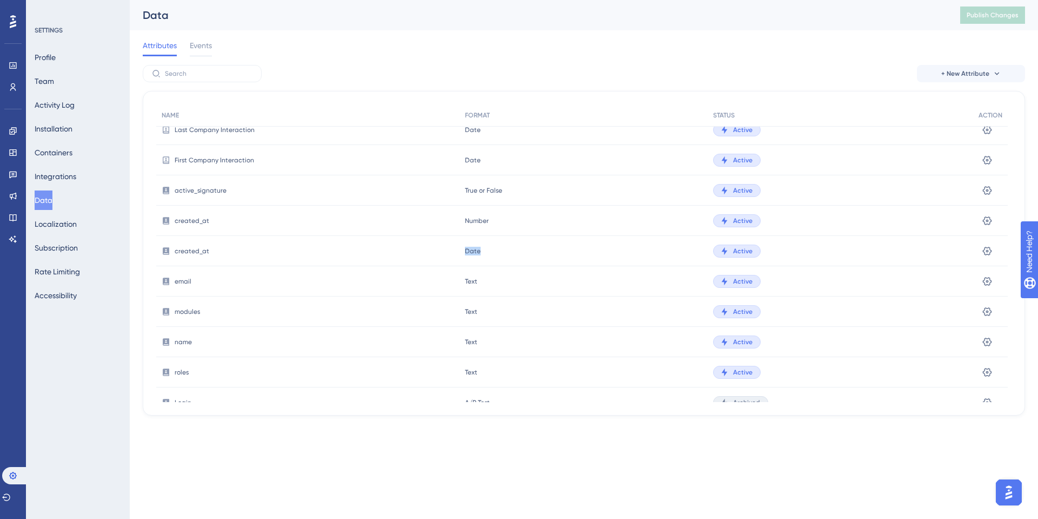
drag, startPoint x: 472, startPoint y: 251, endPoint x: 40, endPoint y: 17, distance: 491.2
click at [472, 251] on span "Date" at bounding box center [473, 251] width 16 height 9
click at [984, 248] on icon at bounding box center [987, 250] width 11 height 11
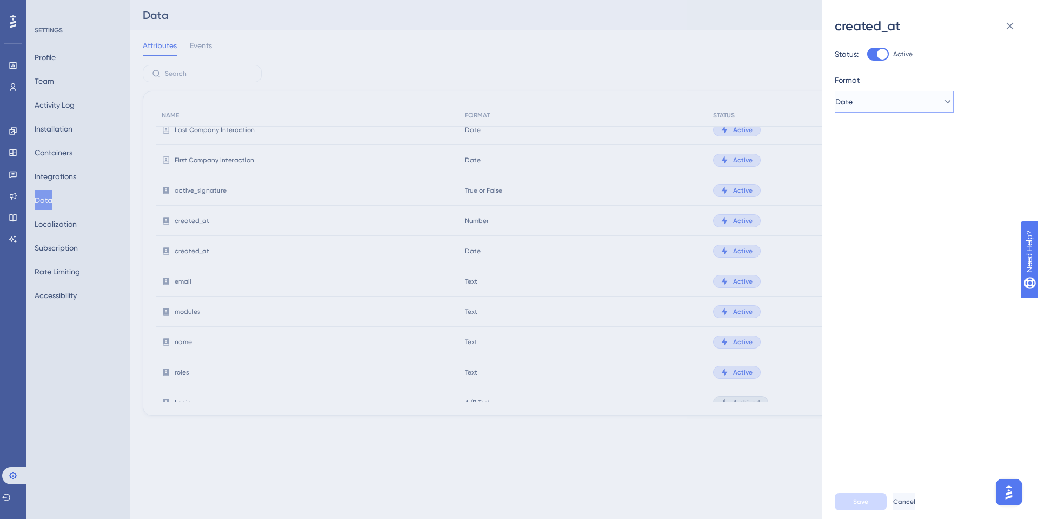
click at [925, 98] on button "Date" at bounding box center [894, 102] width 119 height 22
click at [1011, 26] on icon at bounding box center [1010, 26] width 7 height 7
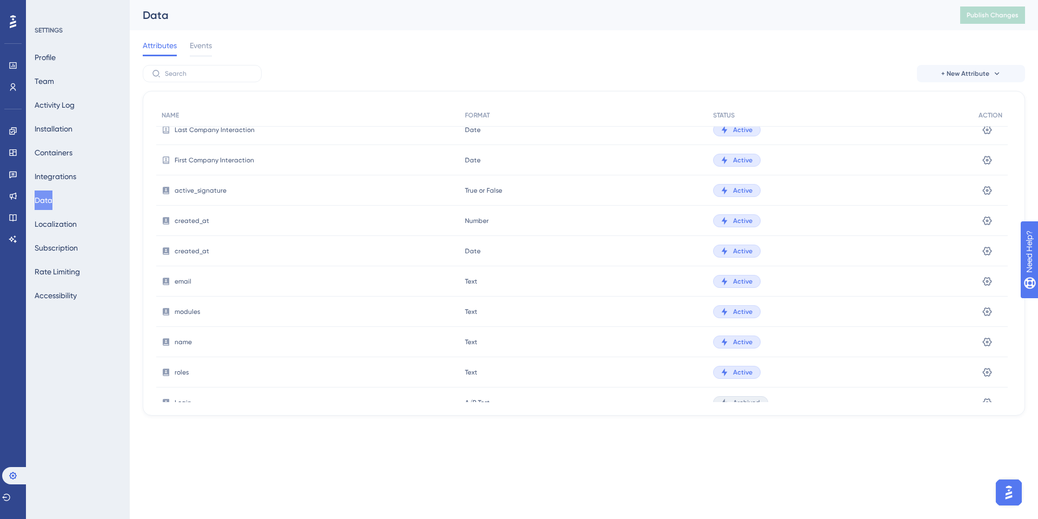
click at [69, 67] on div "Profile Team Activity Log Installation Containers Integrations Data Localizatio…" at bounding box center [79, 176] width 88 height 257
click at [56, 59] on button "Profile" at bounding box center [45, 57] width 21 height 19
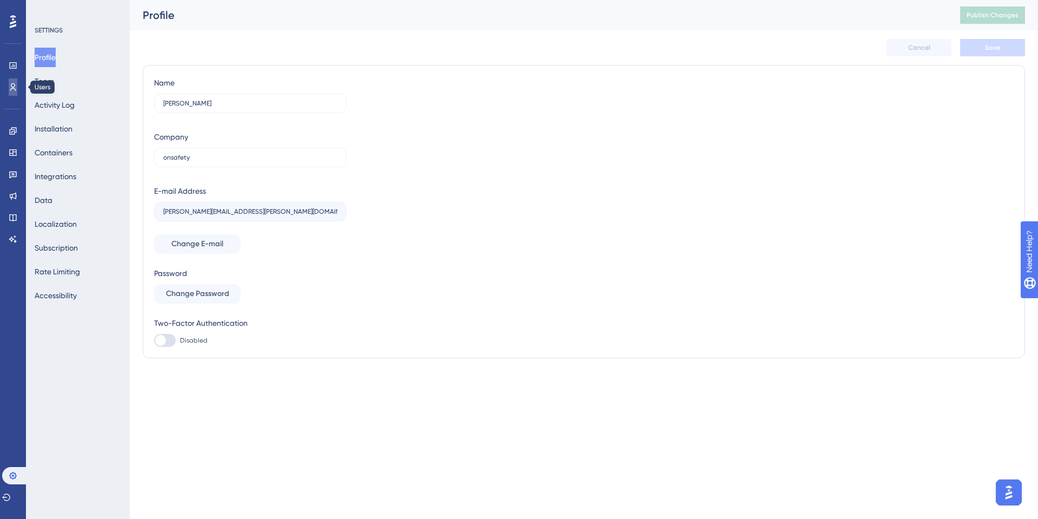
click at [16, 82] on link at bounding box center [13, 86] width 9 height 17
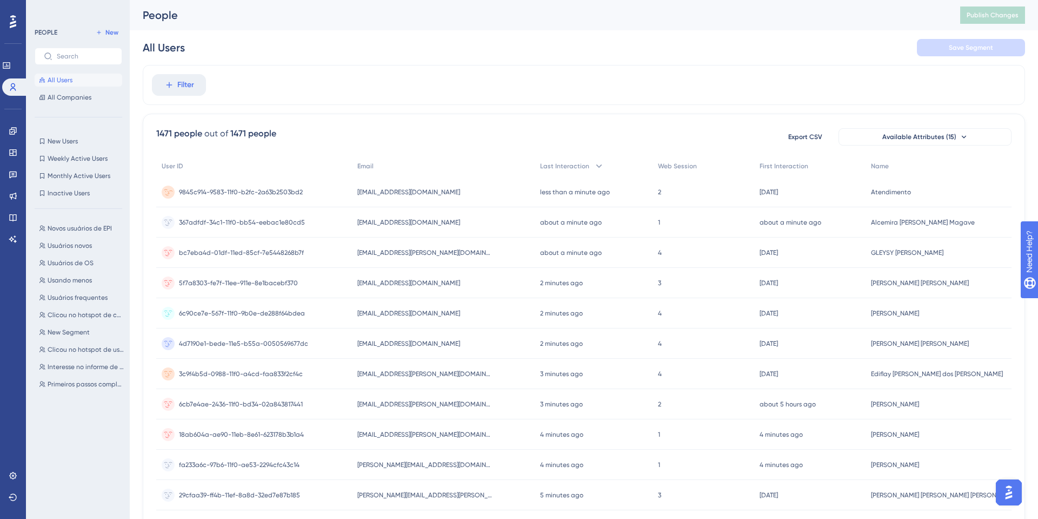
click at [431, 192] on span "atendimento@agricolalucas.com" at bounding box center [408, 192] width 103 height 9
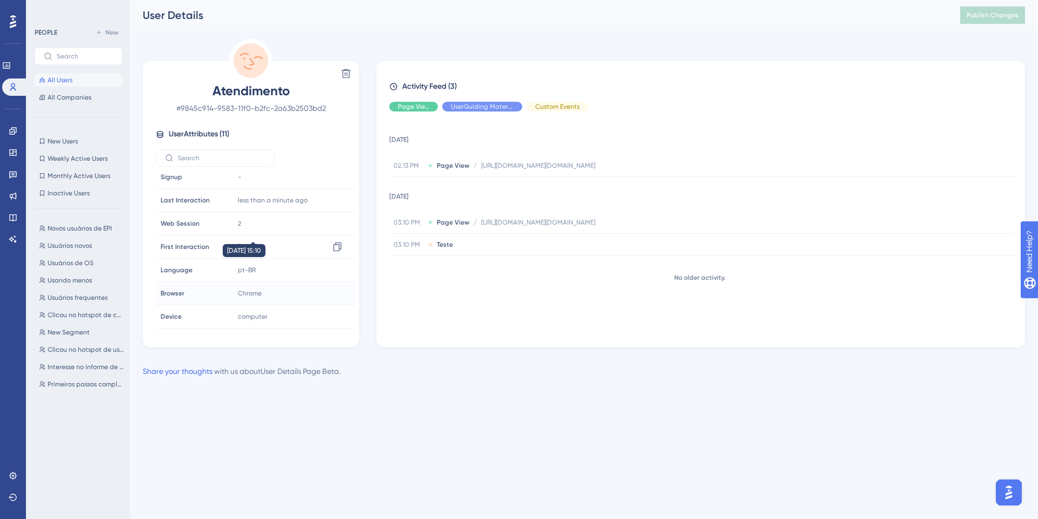
scroll to position [97, 0]
click at [265, 294] on span "1758305287645" at bounding box center [260, 294] width 45 height 9
click at [271, 293] on span "1758305287645" at bounding box center [260, 294] width 45 height 9
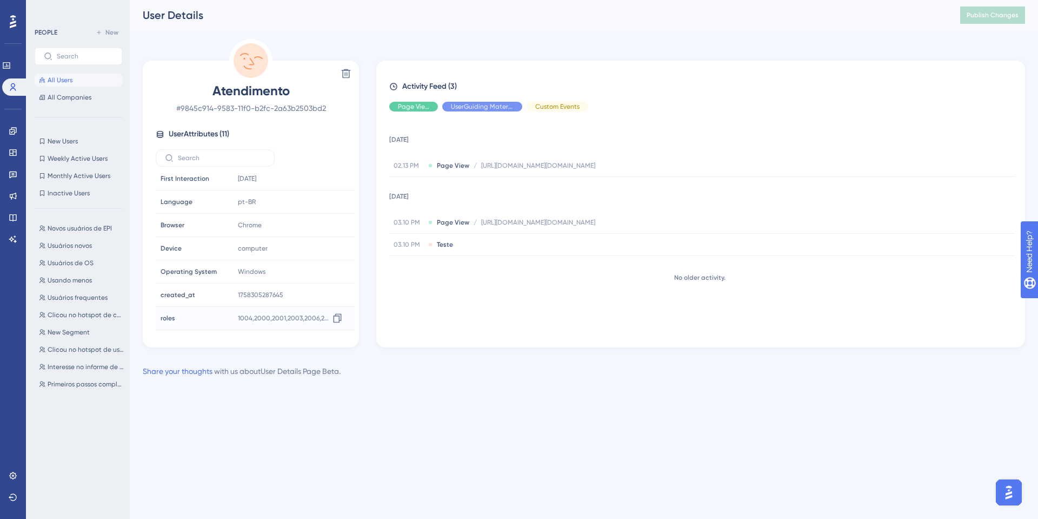
click at [268, 311] on div "1004,2000,2001,2003,2006,2007,2008,2010,3000,3001,3002,3004,4000,4001,4002,5000…" at bounding box center [292, 318] width 117 height 22
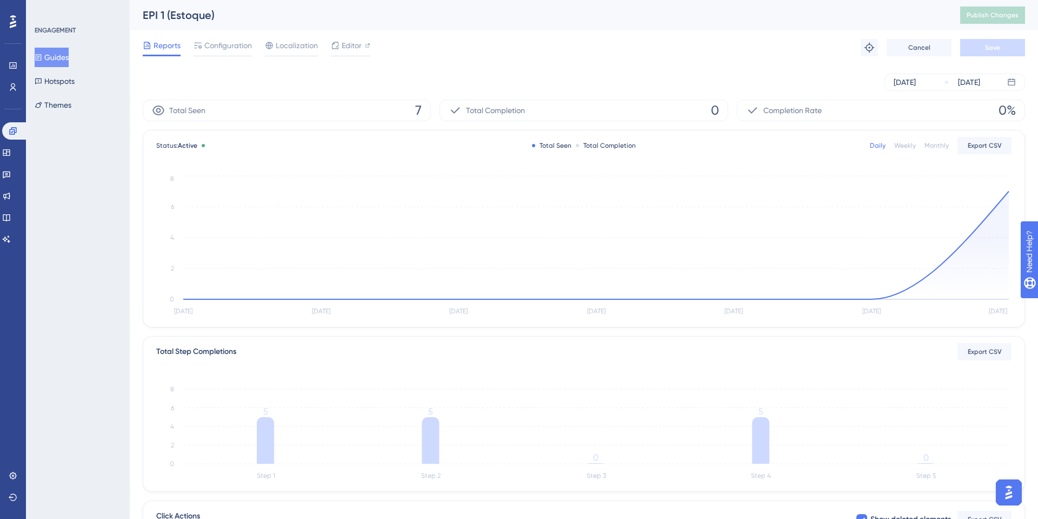
click at [54, 63] on button "Guides" at bounding box center [52, 57] width 34 height 19
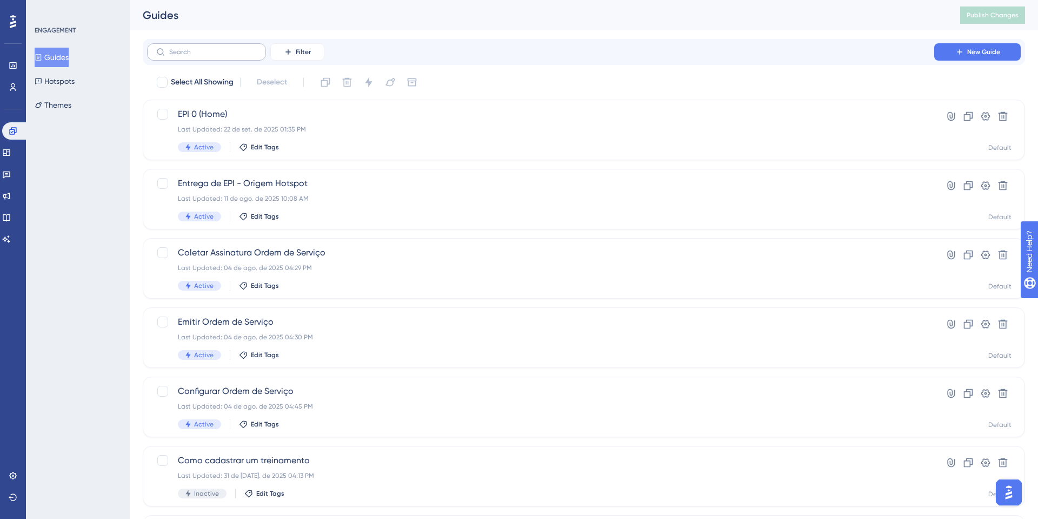
click at [209, 58] on label at bounding box center [206, 51] width 119 height 17
click at [209, 56] on input "text" at bounding box center [213, 52] width 88 height 8
type input "epi"
click at [247, 404] on div "Last Updated: 22 de set. de 2025 12:14 PM" at bounding box center [541, 406] width 726 height 9
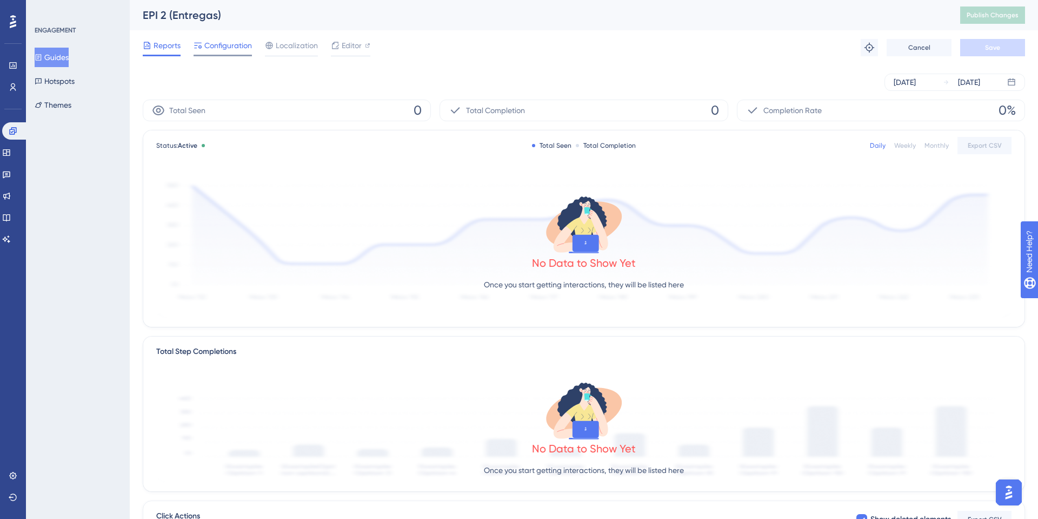
click at [229, 41] on span "Configuration" at bounding box center [228, 45] width 48 height 13
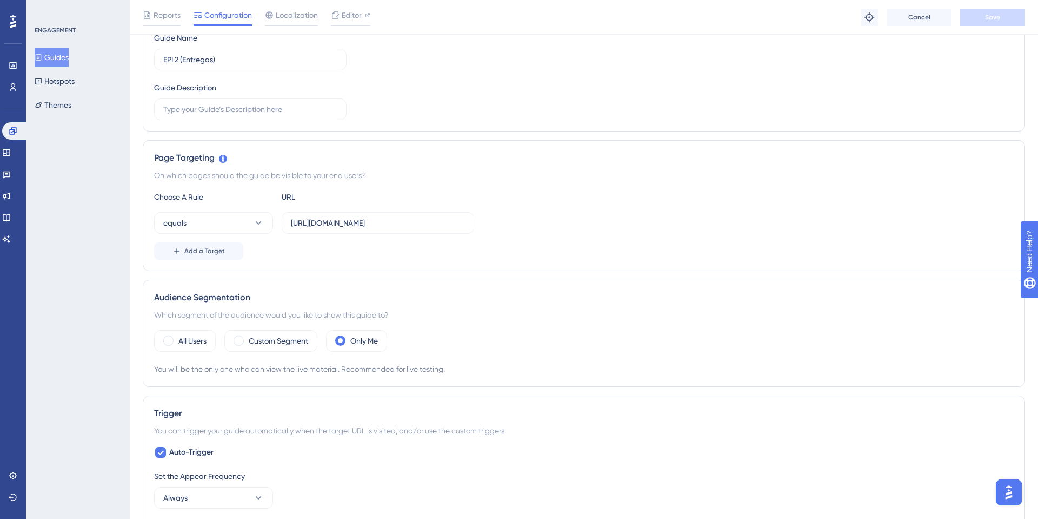
scroll to position [141, 0]
click at [210, 342] on div "All Users" at bounding box center [185, 340] width 62 height 22
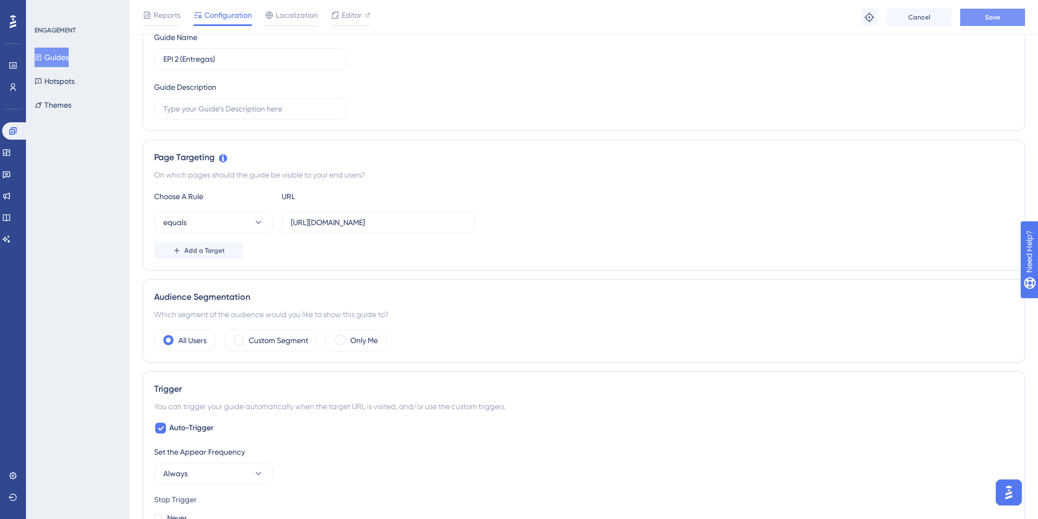
click at [988, 18] on span "Save" at bounding box center [992, 17] width 15 height 9
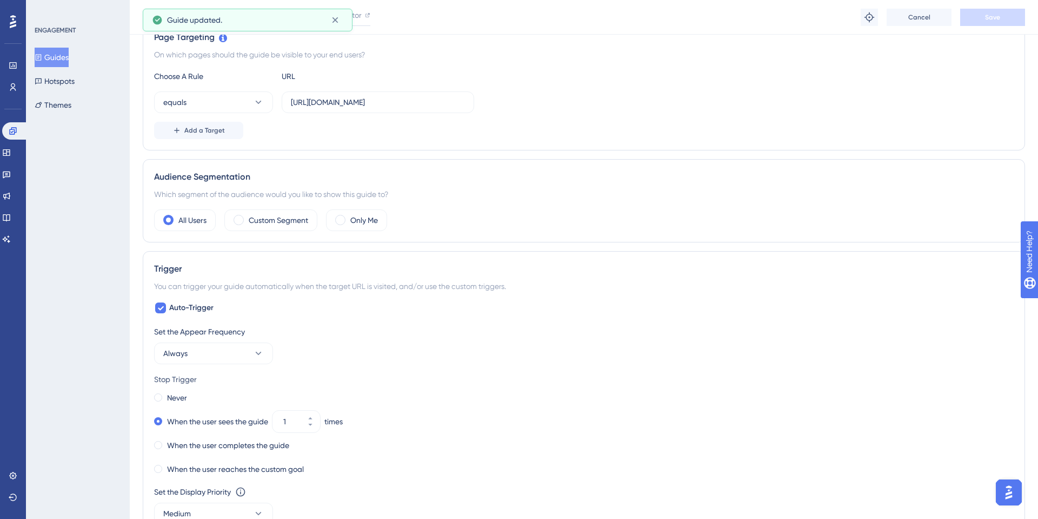
scroll to position [293, 0]
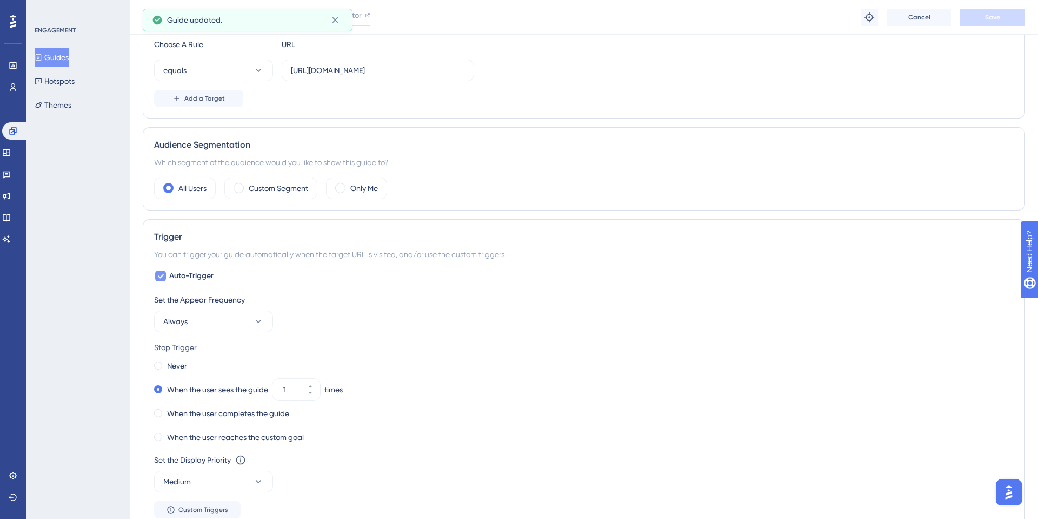
click at [190, 279] on span "Auto-Trigger" at bounding box center [191, 275] width 44 height 13
checkbox input "false"
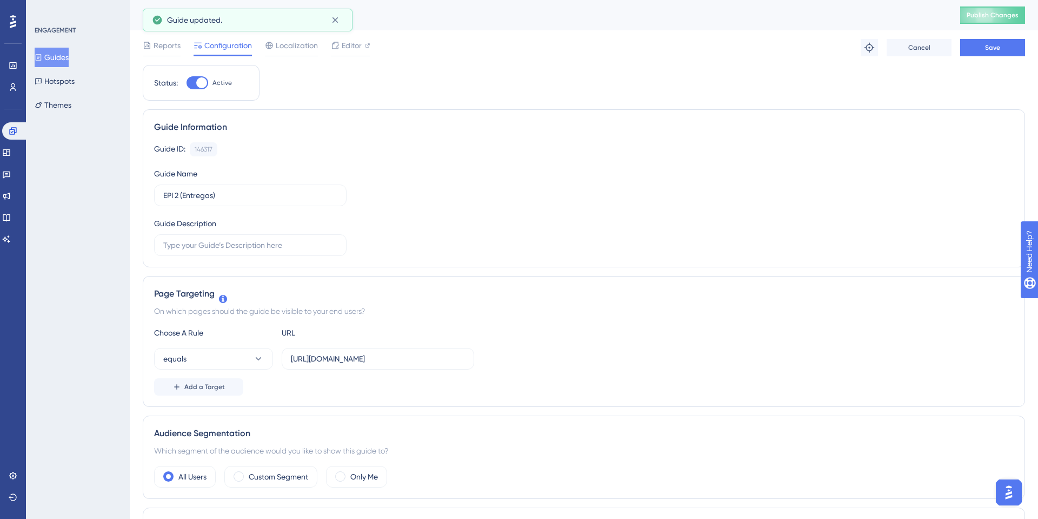
scroll to position [0, 0]
click at [979, 57] on div "Reports Configuration Localization Editor Troubleshoot Cancel Save" at bounding box center [584, 47] width 882 height 35
click at [981, 61] on div "Reports Configuration Localization Editor Troubleshoot Cancel Save" at bounding box center [584, 47] width 882 height 35
click at [983, 54] on button "Save" at bounding box center [992, 47] width 65 height 17
click at [994, 9] on button "Publish Changes" at bounding box center [992, 14] width 65 height 17
